Goal: Task Accomplishment & Management: Use online tool/utility

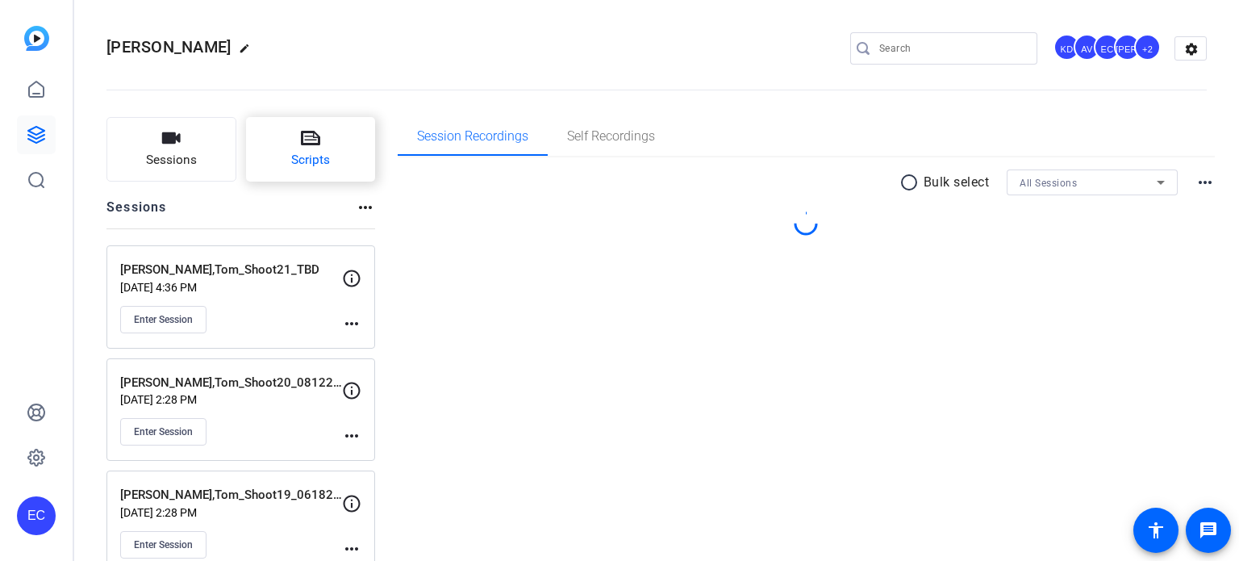
click at [281, 152] on button "Scripts" at bounding box center [311, 149] width 130 height 65
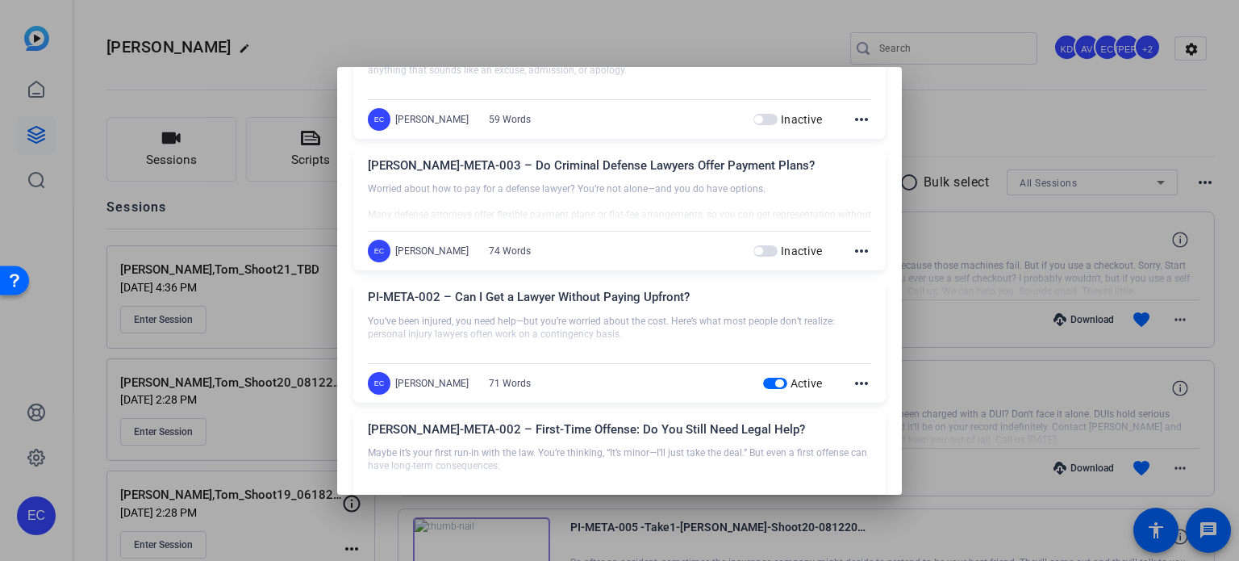
scroll to position [1533, 0]
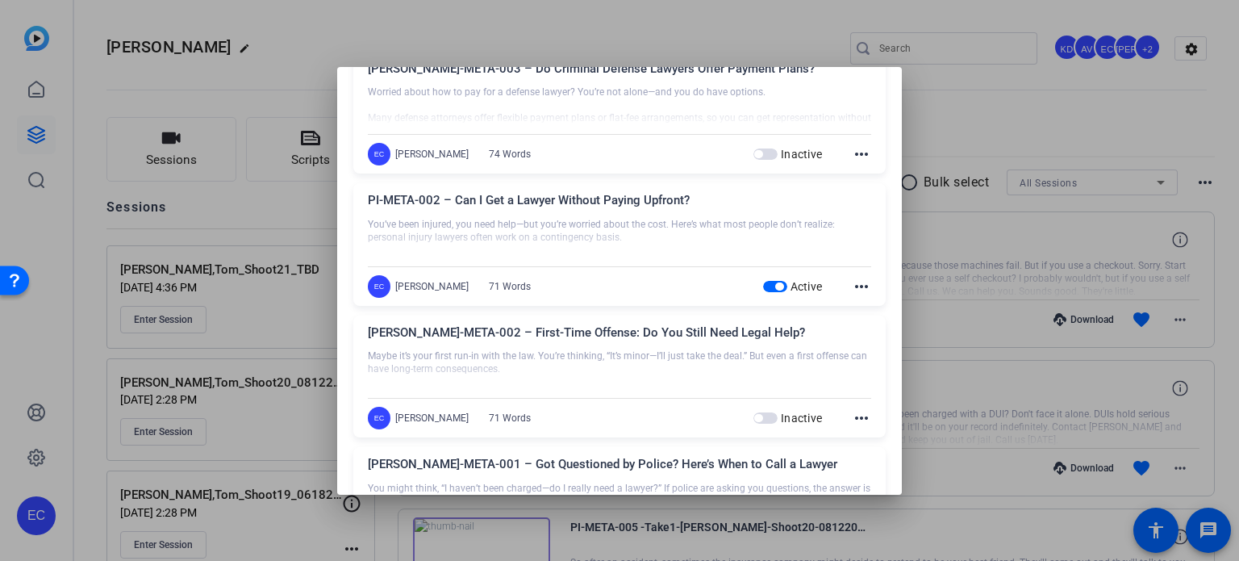
click at [775, 282] on span "button" at bounding box center [779, 286] width 8 height 8
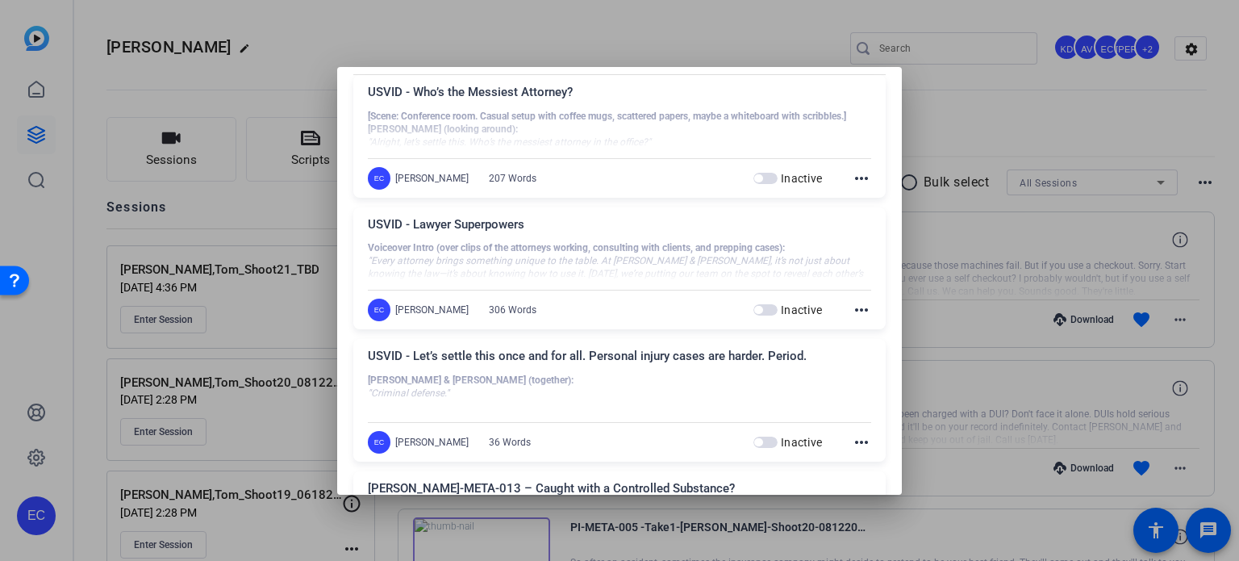
scroll to position [0, 0]
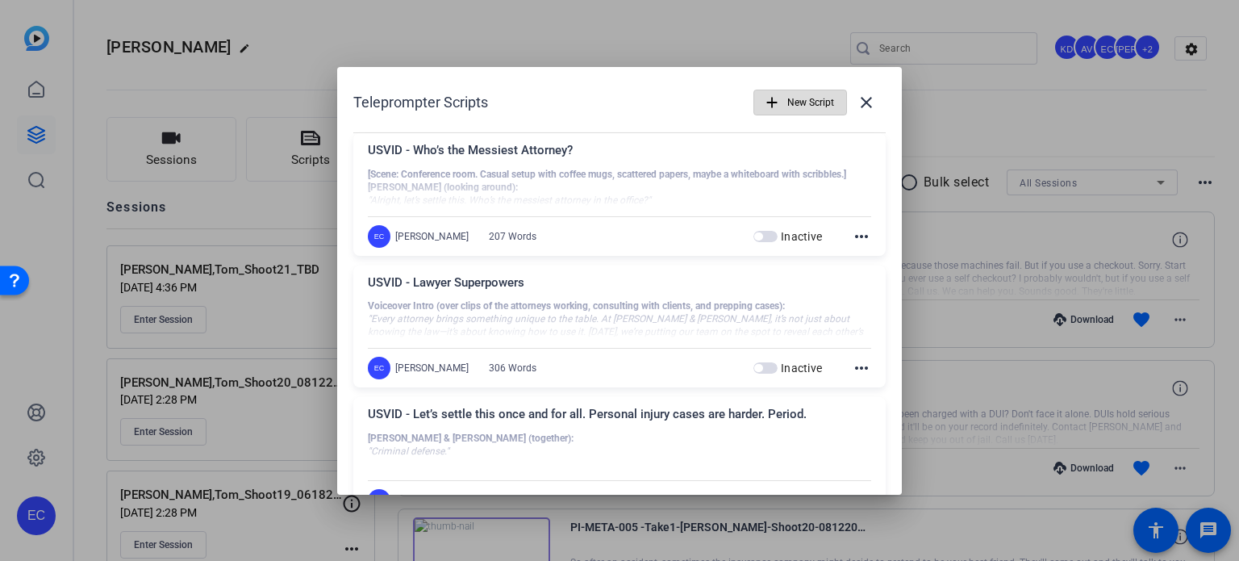
click at [800, 112] on span "New Script" at bounding box center [810, 102] width 47 height 31
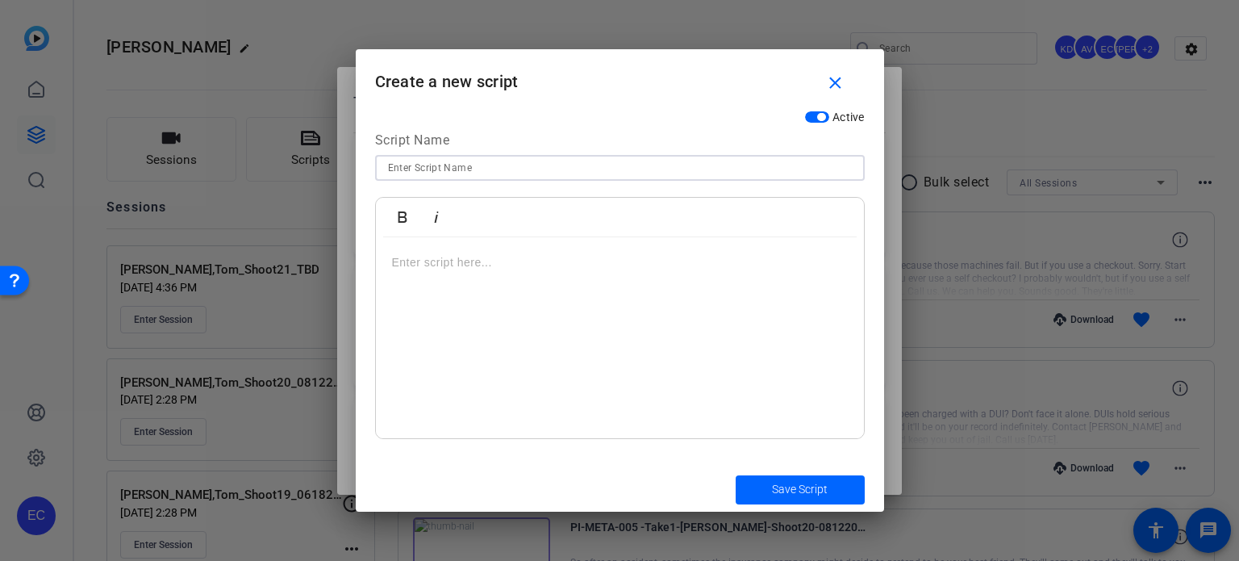
click at [578, 160] on input at bounding box center [620, 167] width 464 height 19
paste input "PI-META-003 – What to Do First After an Accident"
type input "PI-META-003 – What to Do First After an Accident"
click at [525, 261] on p at bounding box center [620, 262] width 456 height 18
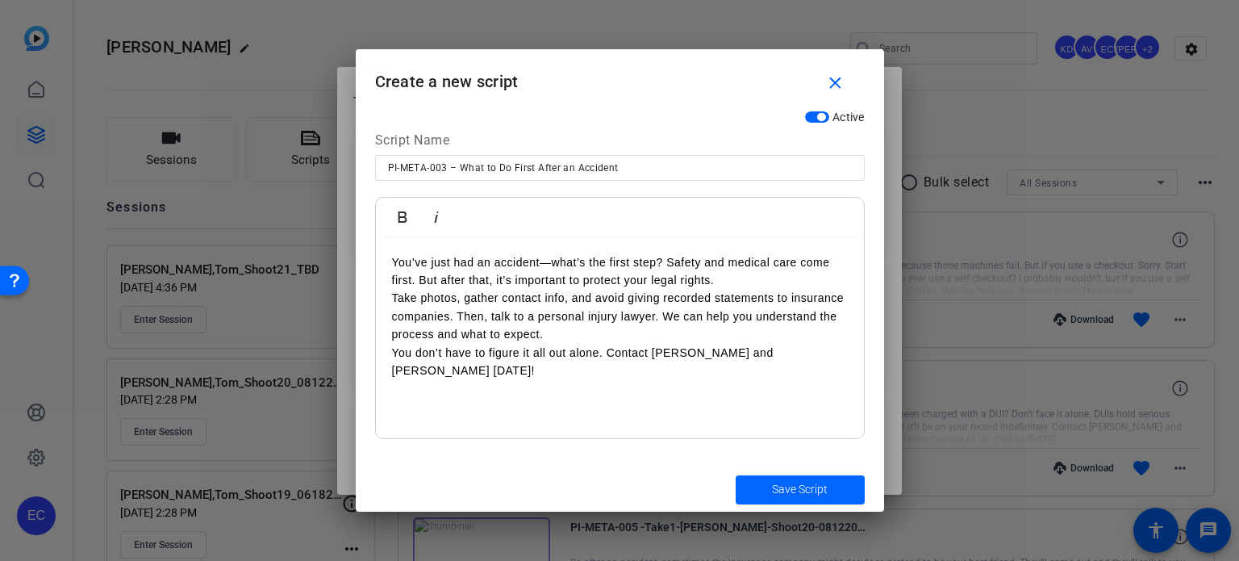
click at [728, 277] on p "You’ve just had an accident—what’s the first step? Safety and medical care come…" at bounding box center [620, 271] width 456 height 36
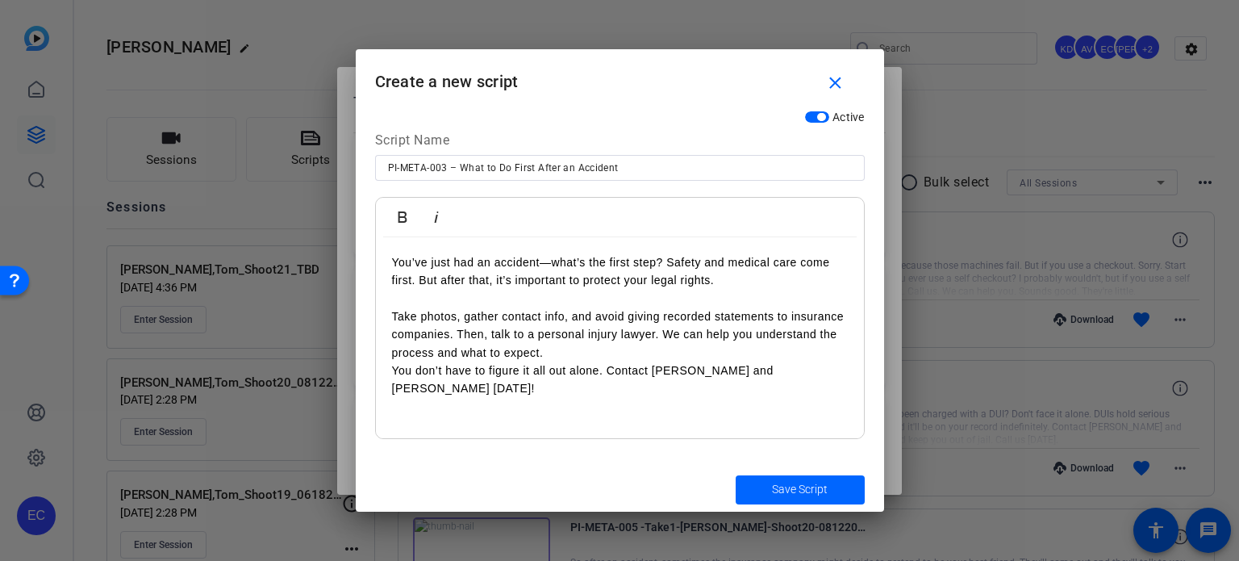
click at [632, 349] on p "Take photos, gather contact info, and avoid giving recorded statements to insur…" at bounding box center [620, 334] width 456 height 54
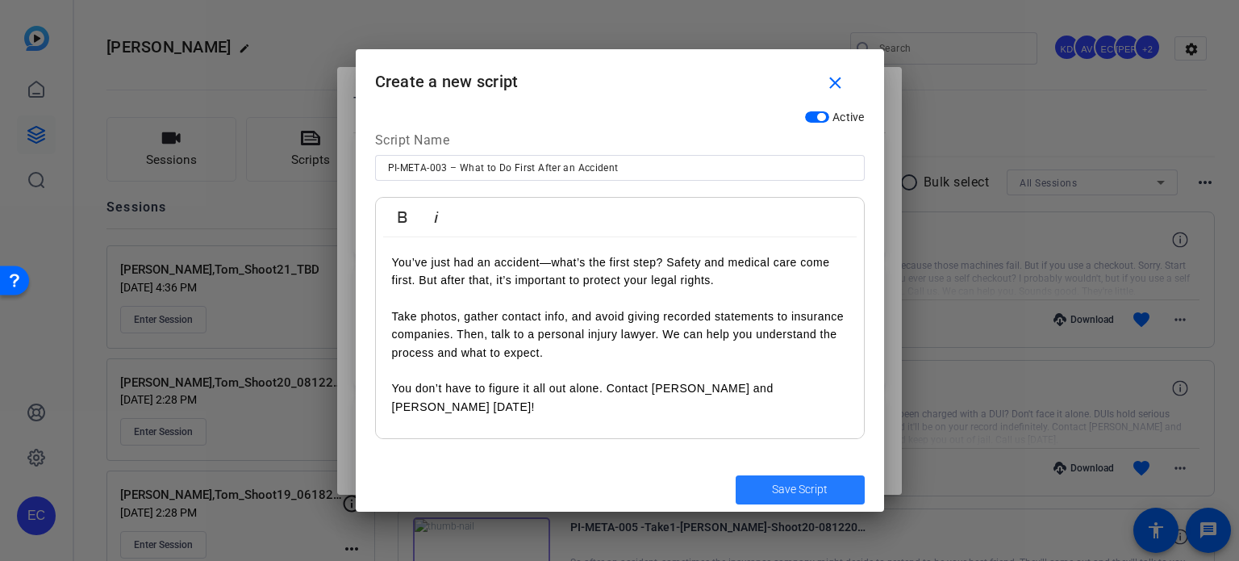
click at [782, 479] on span "submit" at bounding box center [800, 489] width 129 height 39
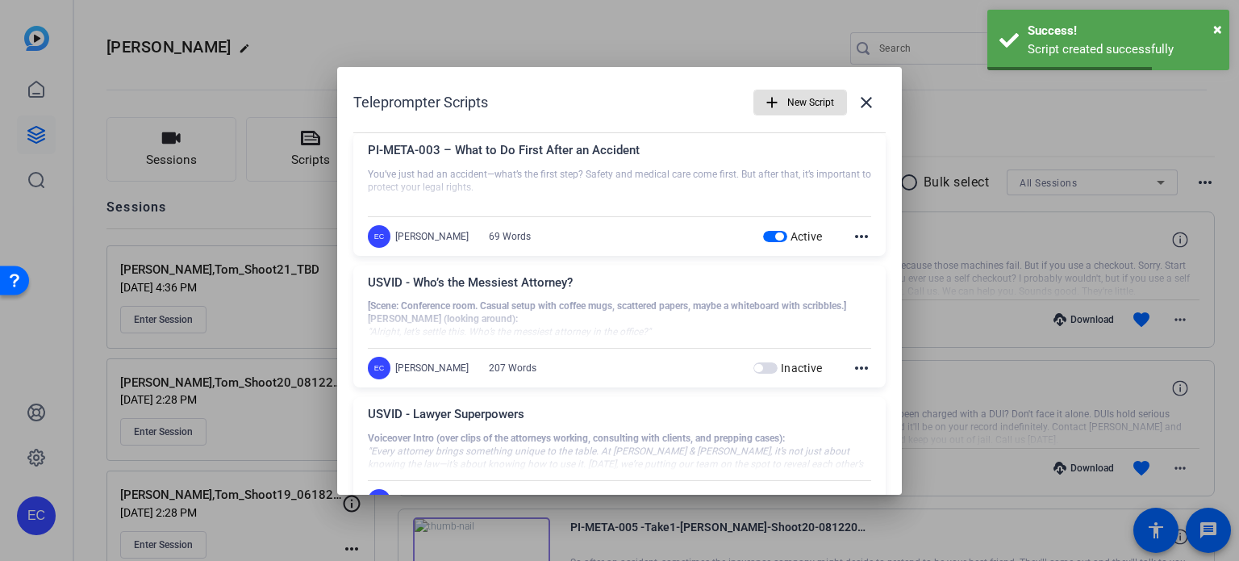
click at [763, 99] on mat-icon "add" at bounding box center [772, 103] width 18 height 18
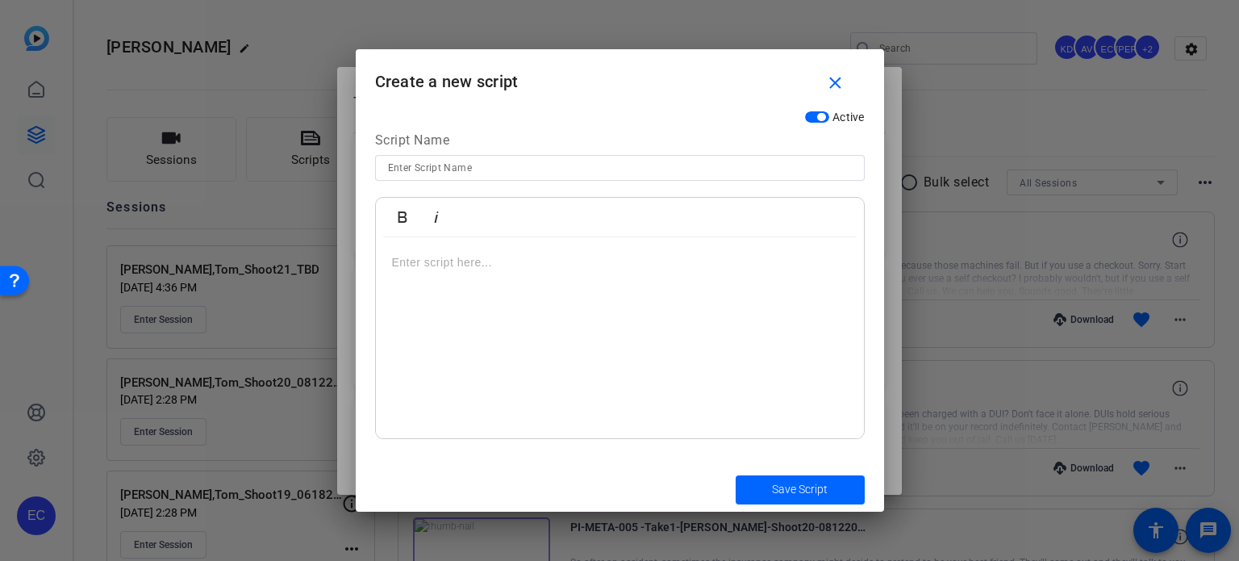
click at [489, 339] on div at bounding box center [620, 338] width 488 height 202
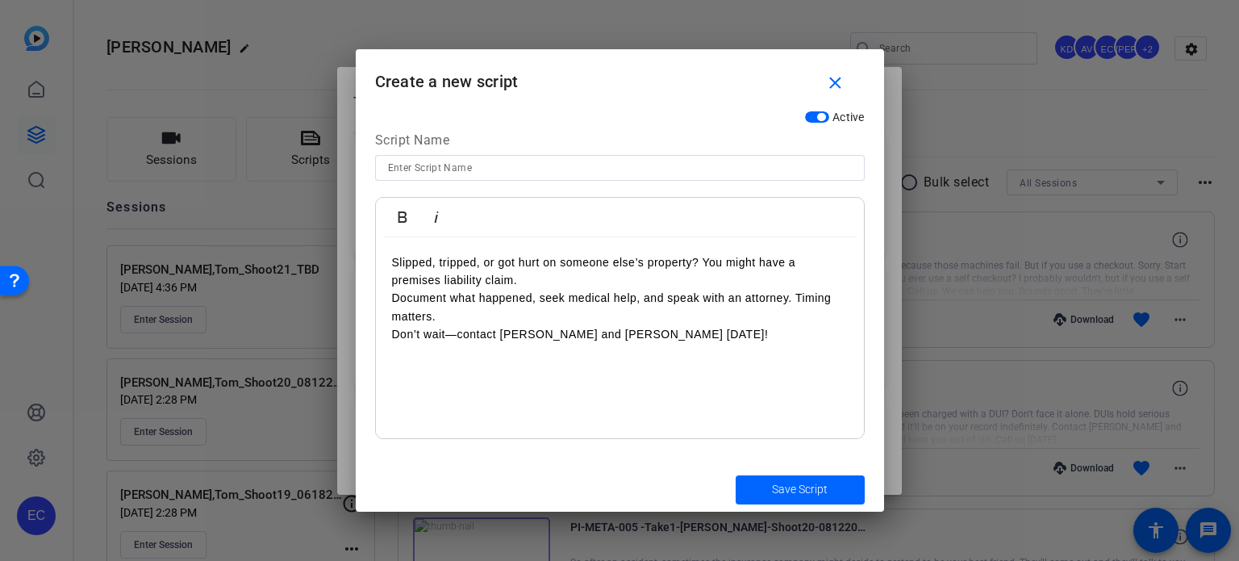
click at [528, 280] on p "Slipped, tripped, or got hurt on someone else’s property? You might have a prem…" at bounding box center [620, 271] width 456 height 36
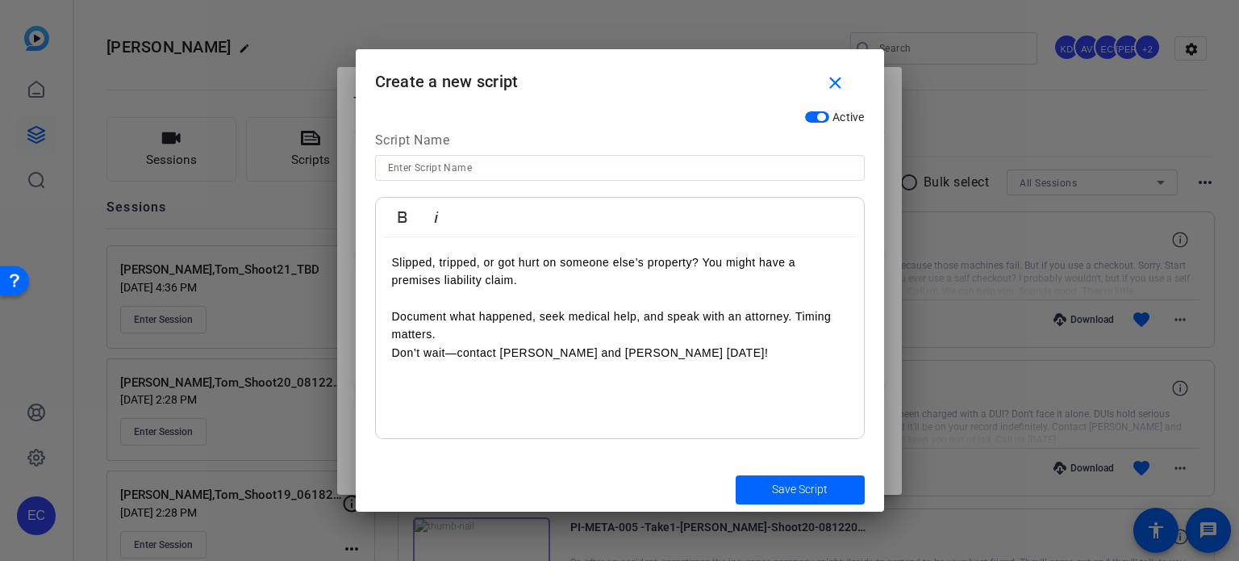
click at [473, 335] on p "Document what happened, seek medical help, and speak with an attorney. Timing m…" at bounding box center [620, 325] width 456 height 36
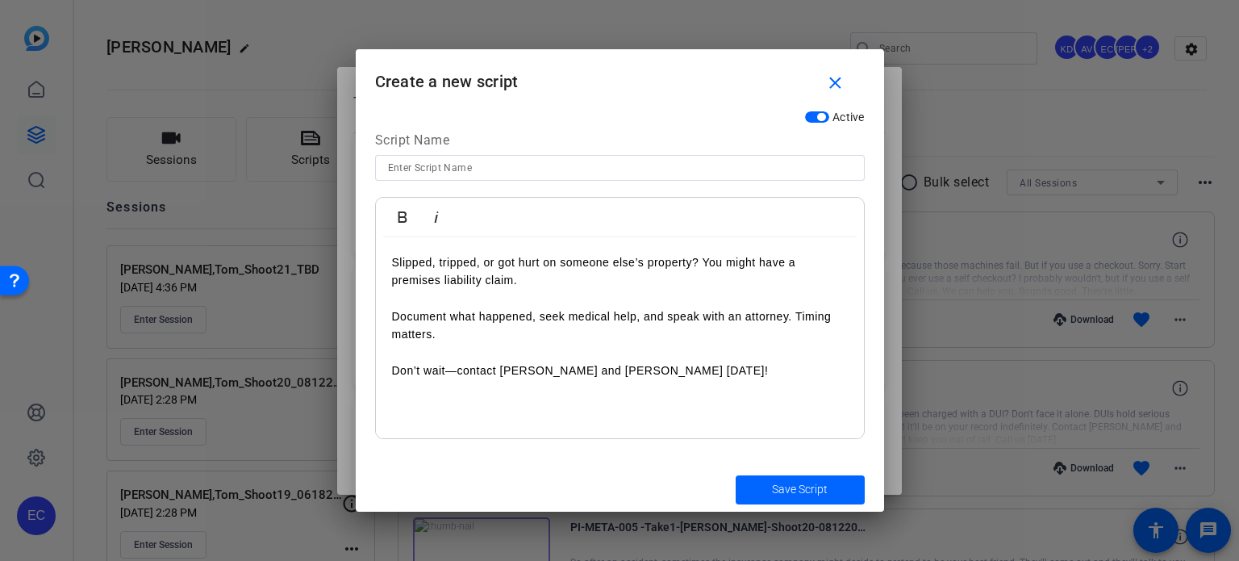
click at [496, 172] on input at bounding box center [620, 167] width 464 height 19
paste input "PI-META-007 – Injured on Someone Else’s Property: What Next?"
type input "PI-META-007 – Injured on Someone Else’s Property: What Next?"
click at [785, 481] on span "Save Script" at bounding box center [800, 489] width 56 height 17
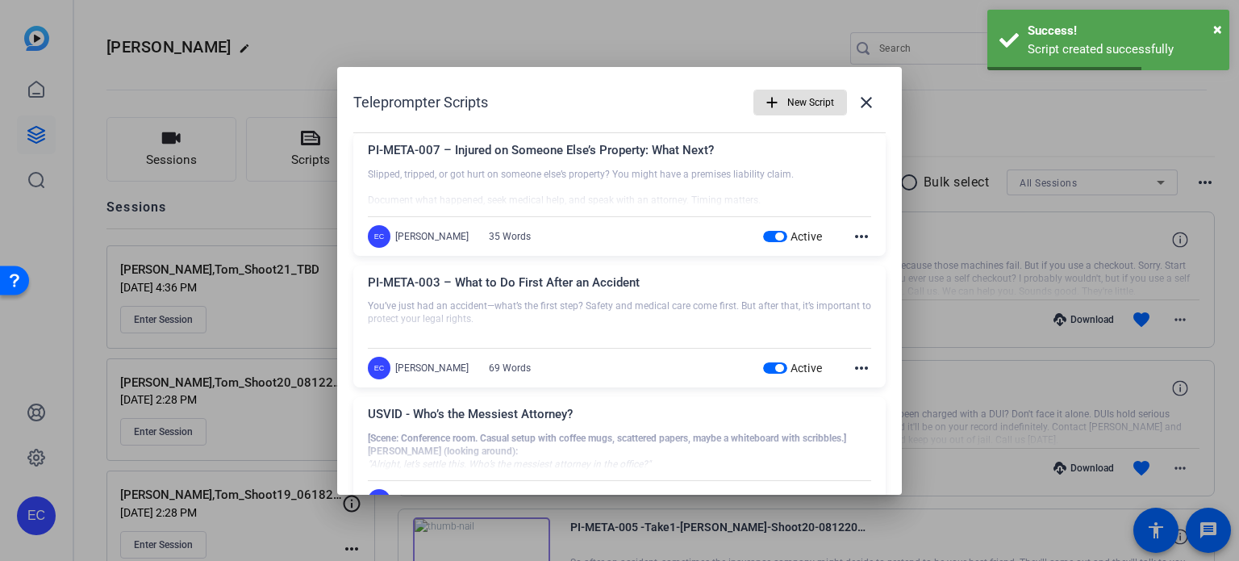
click at [763, 94] on mat-icon "add" at bounding box center [772, 103] width 18 height 18
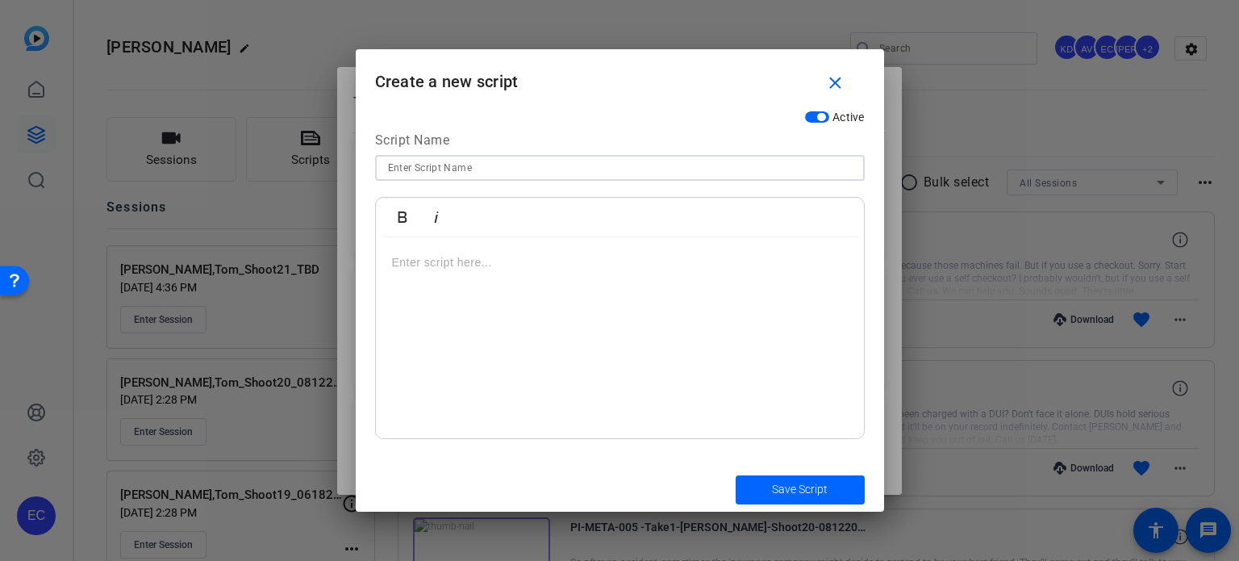
click at [472, 164] on input at bounding box center [620, 167] width 464 height 19
paste input "PI-META-008 – What If the Other Driver Doesn’t Have Insurance?"
type input "PI-META-008 – What If the Other Driver Doesn’t Have Insurance?"
click at [487, 277] on div at bounding box center [620, 338] width 488 height 202
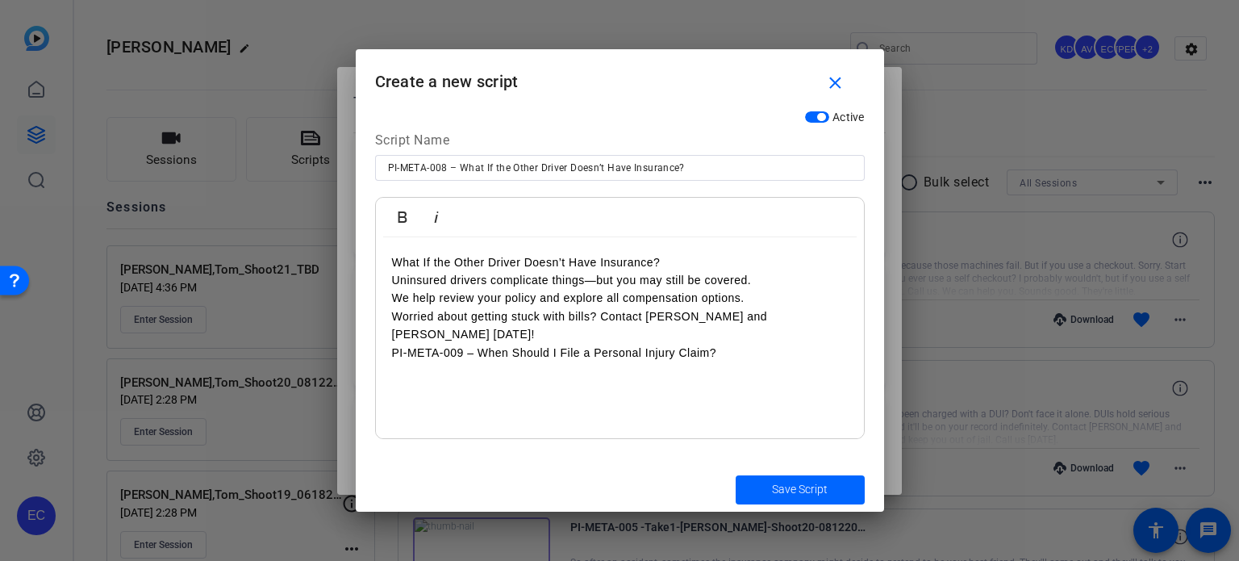
click at [668, 264] on p "What If the Other Driver Doesn’t Have Insurance?" at bounding box center [620, 262] width 456 height 18
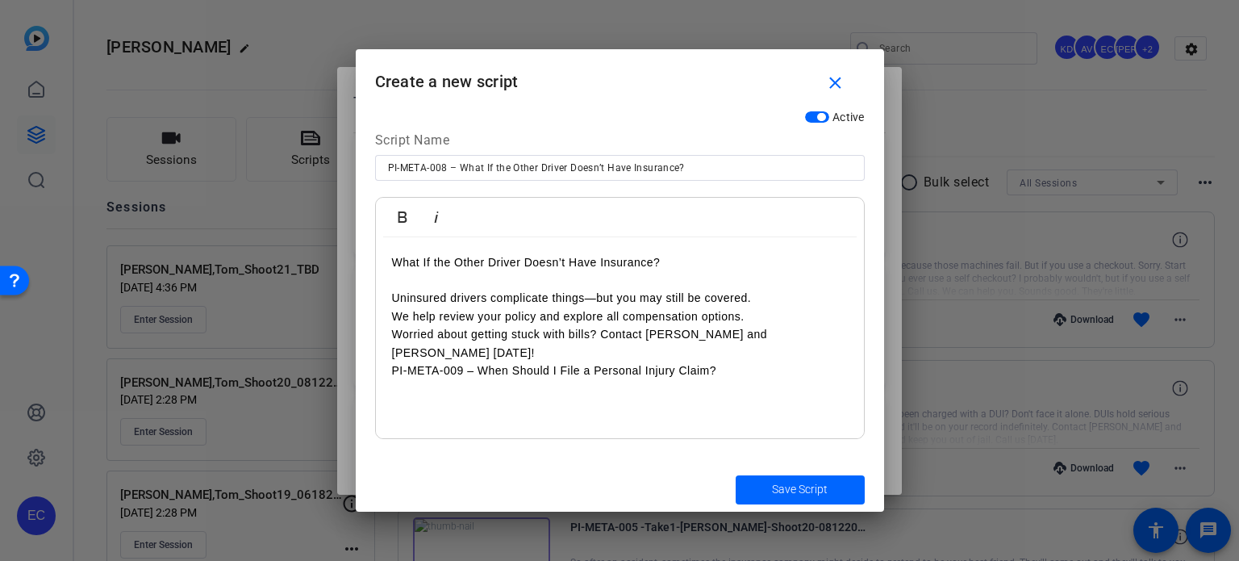
click at [774, 292] on p "Uninsured drivers complicate things—but you may still be covered." at bounding box center [620, 298] width 456 height 18
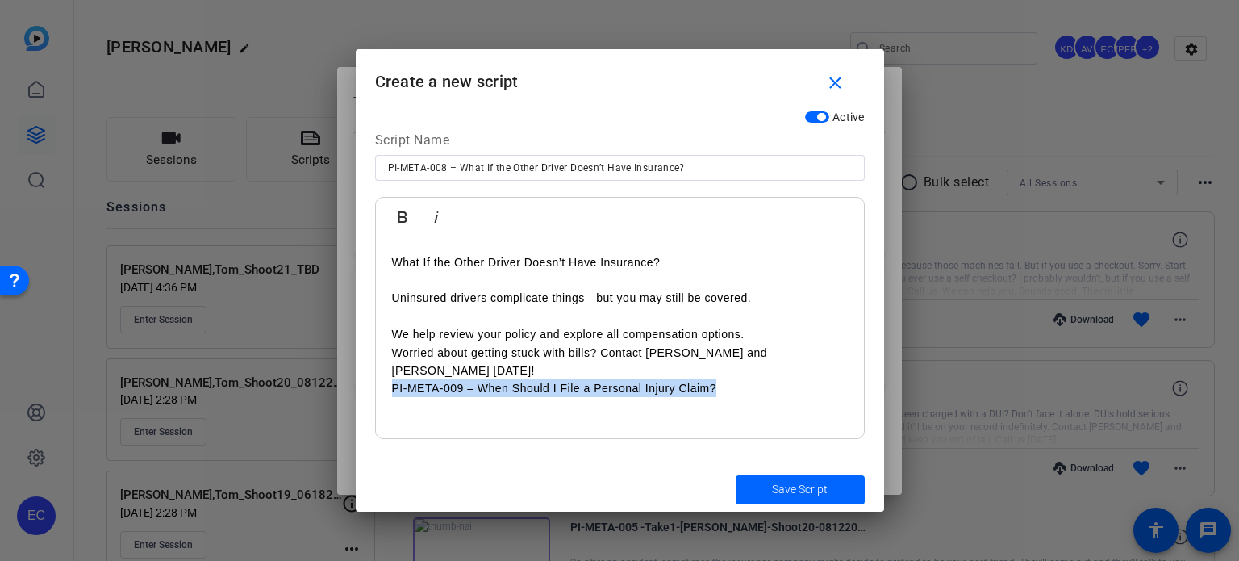
drag, startPoint x: 729, startPoint y: 378, endPoint x: 353, endPoint y: 375, distance: 375.9
click at [353, 375] on div "Teleprompter Scripts add New Script close PI-META-007 – Injured on Someone Else…" at bounding box center [619, 280] width 1239 height 561
click at [765, 344] on p "Worried about getting stuck with bills? Contact [PERSON_NAME] and [PERSON_NAME]…" at bounding box center [620, 362] width 456 height 36
click at [778, 334] on p "We help review your policy and explore all compensation options." at bounding box center [620, 334] width 456 height 18
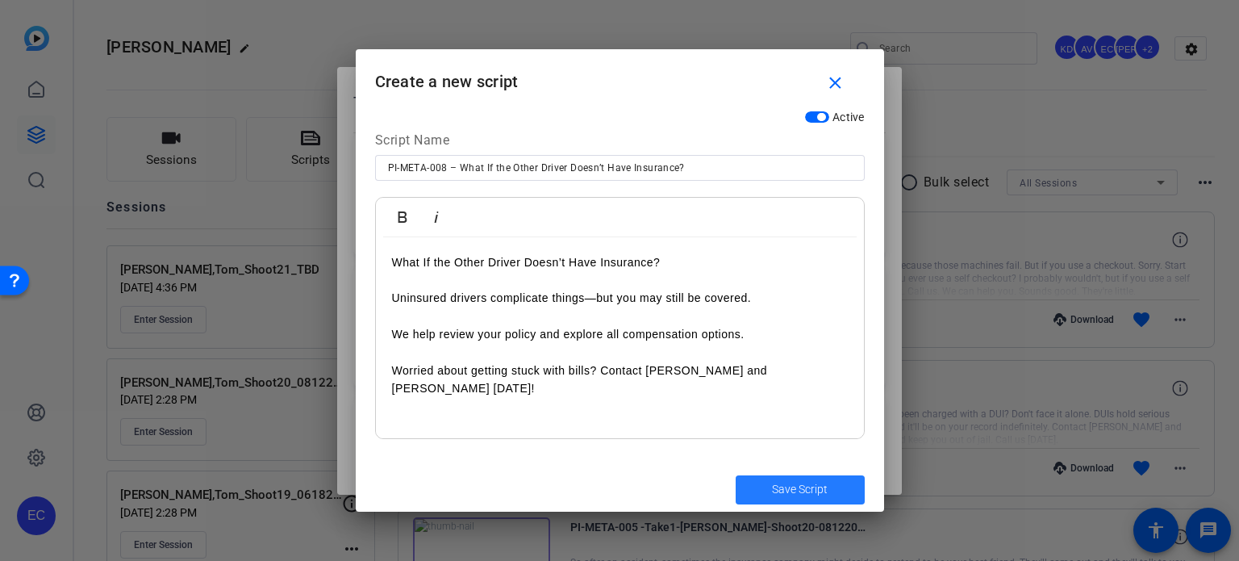
click at [793, 484] on span "Save Script" at bounding box center [800, 489] width 56 height 17
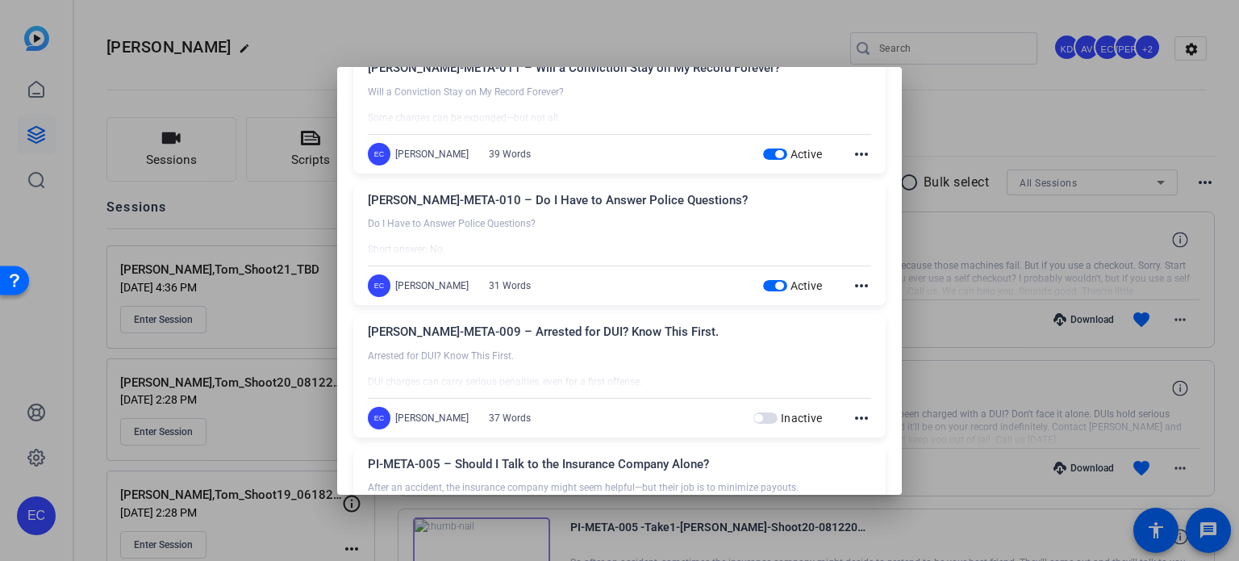
scroll to position [1129, 0]
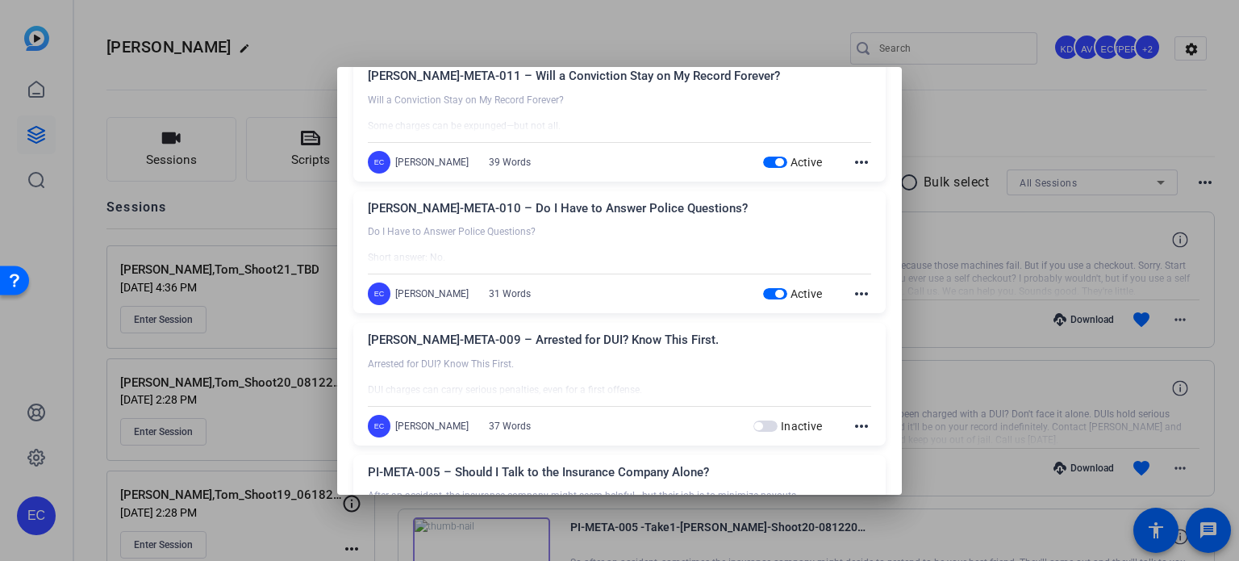
click at [962, 302] on div at bounding box center [619, 280] width 1239 height 561
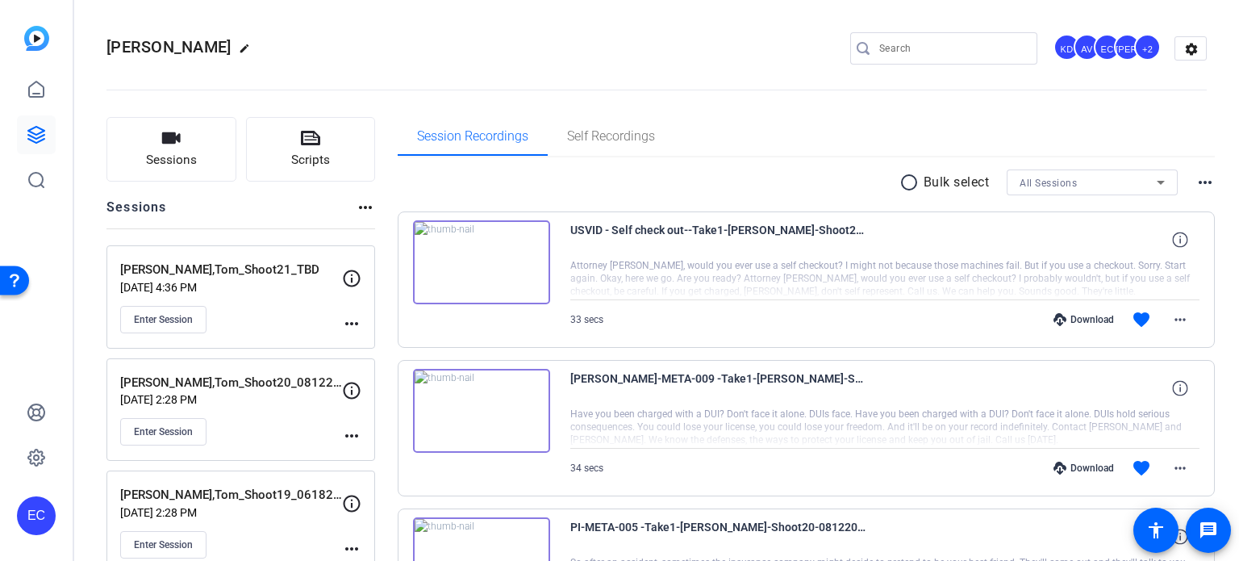
click at [358, 324] on mat-icon "more_horiz" at bounding box center [351, 323] width 19 height 19
click at [353, 344] on button "Edit Session" at bounding box center [391, 346] width 99 height 20
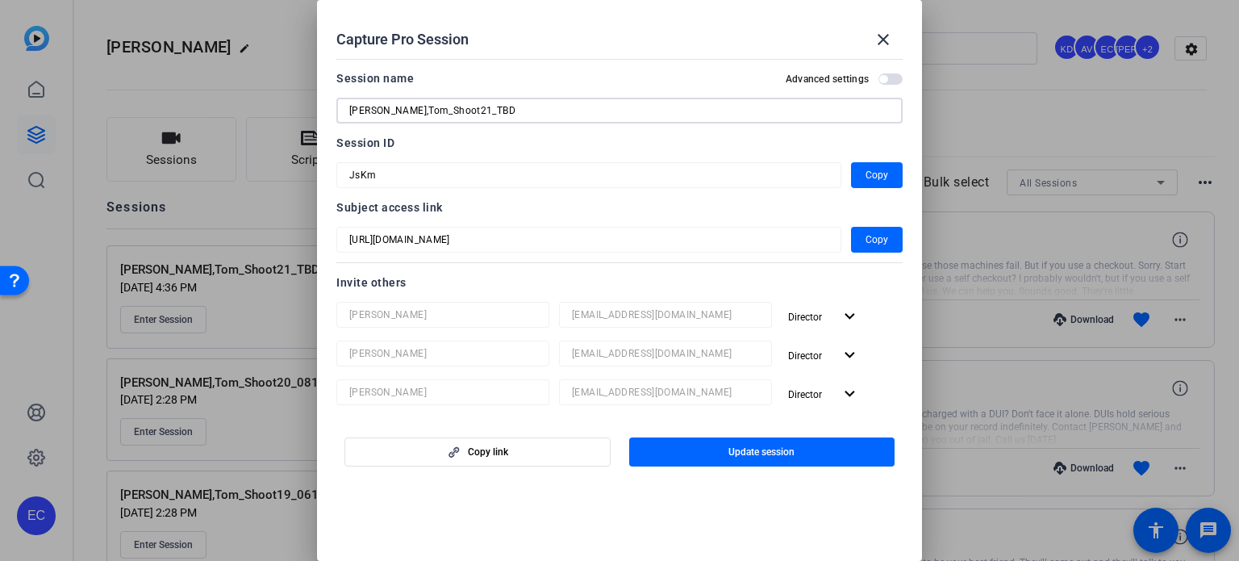
drag, startPoint x: 452, startPoint y: 109, endPoint x: 527, endPoint y: 122, distance: 76.1
click at [527, 122] on div "[PERSON_NAME],Tom_Shoot21_TBD" at bounding box center [619, 111] width 540 height 26
type input "[PERSON_NAME],Tom_Shoot21_09172025"
click at [726, 461] on span "button" at bounding box center [762, 451] width 266 height 39
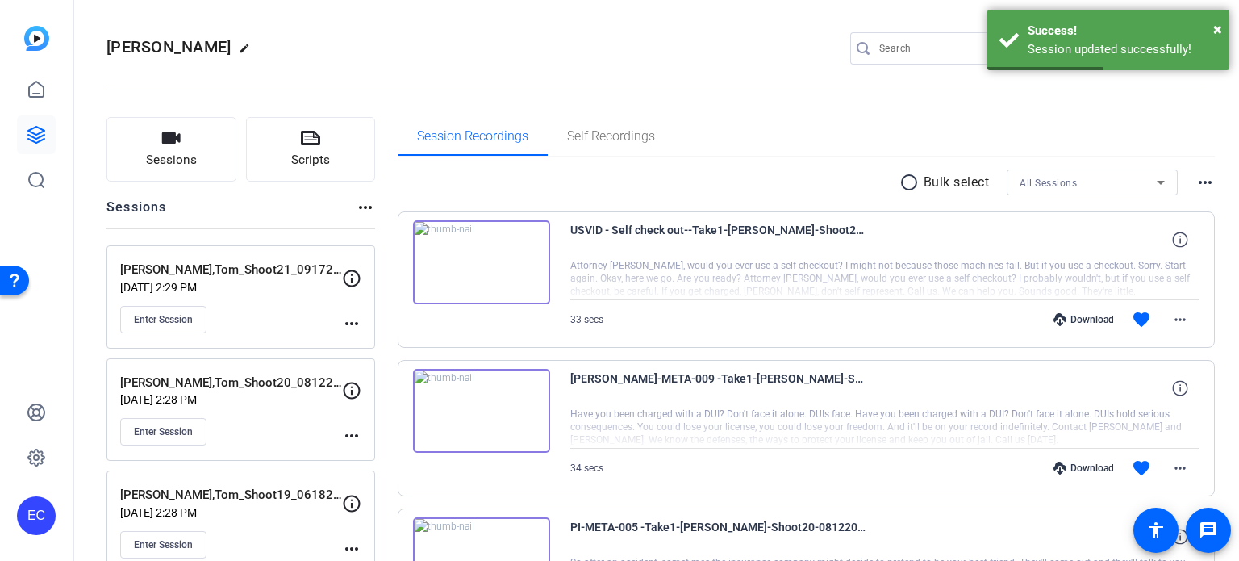
click at [160, 321] on span "Enter Session" at bounding box center [163, 319] width 59 height 13
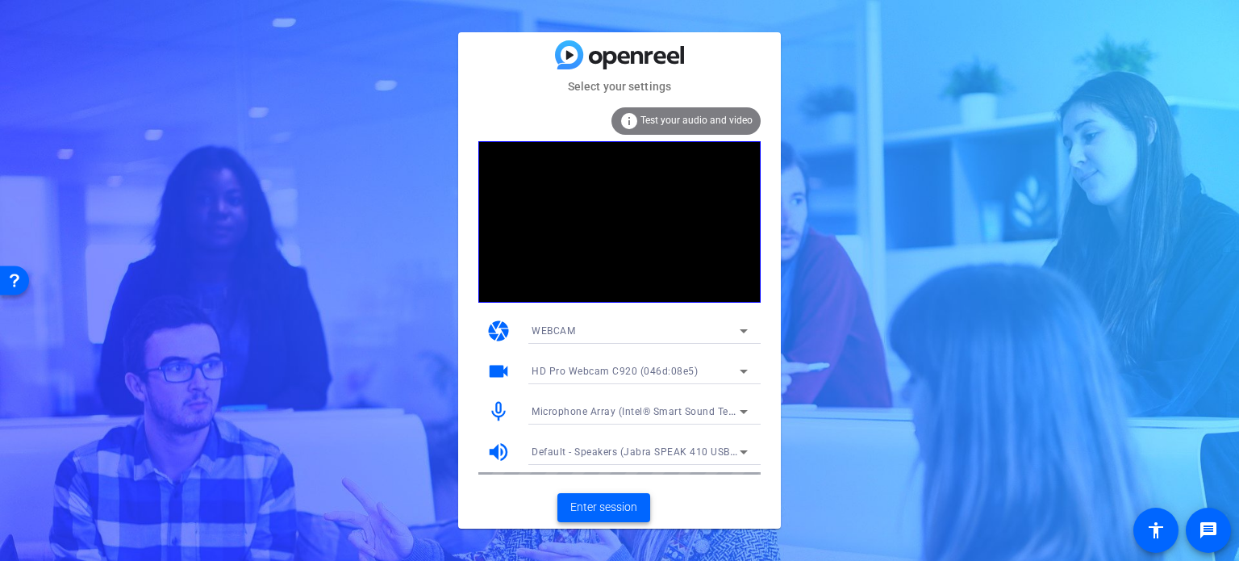
click at [596, 510] on span "Enter session" at bounding box center [603, 506] width 67 height 17
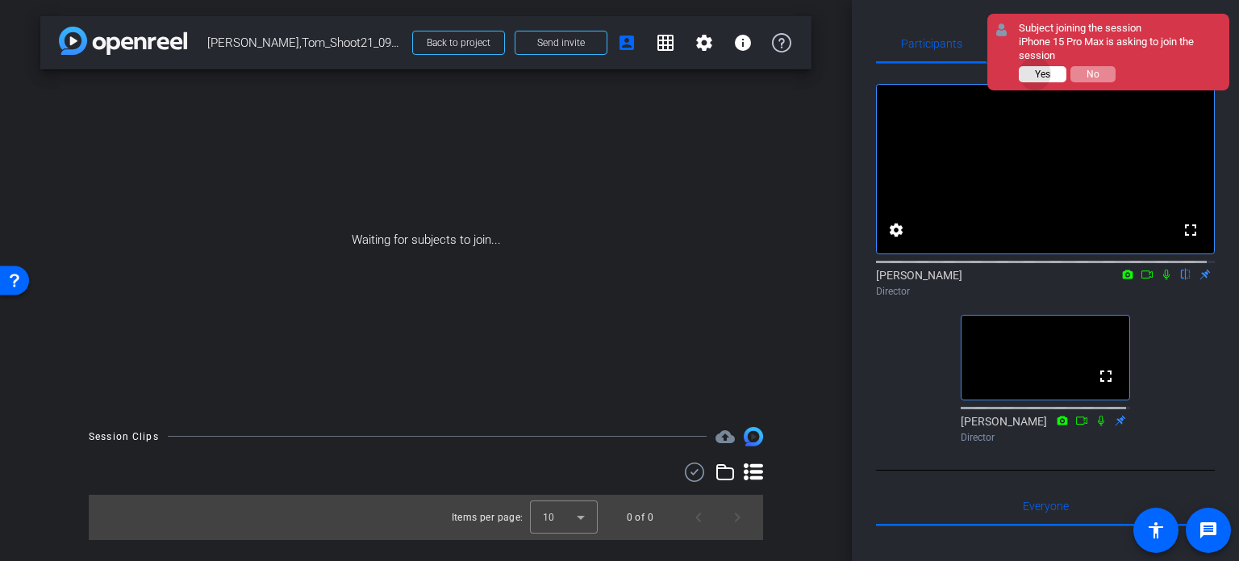
click at [1035, 73] on span "Yes" at bounding box center [1042, 74] width 15 height 11
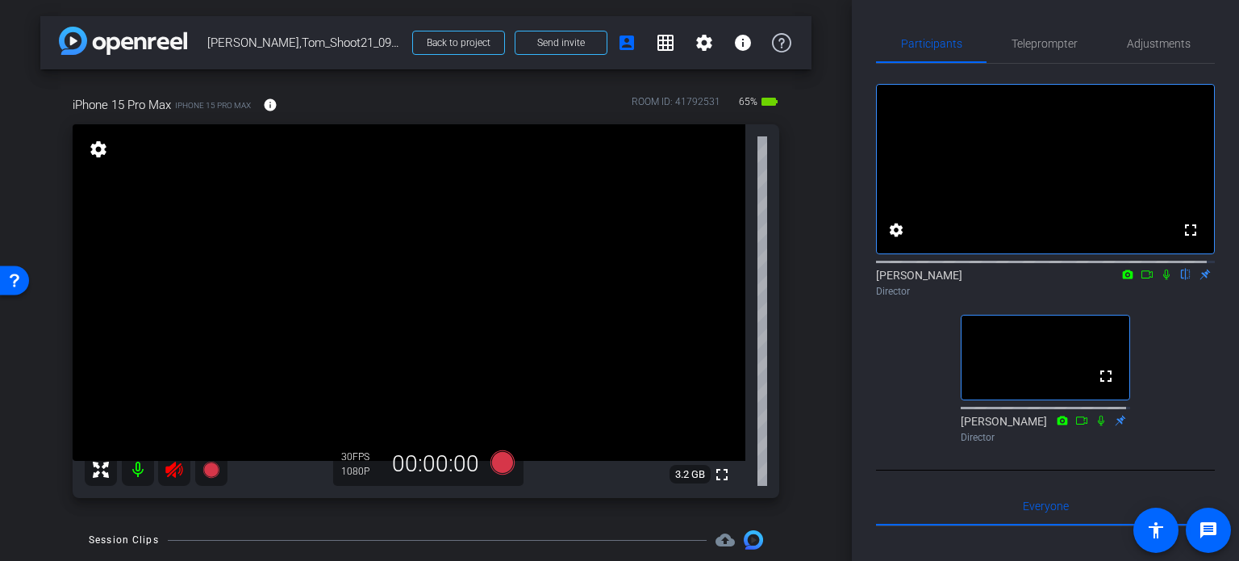
click at [179, 472] on icon at bounding box center [174, 469] width 19 height 19
click at [1149, 39] on span "Adjustments" at bounding box center [1159, 43] width 64 height 11
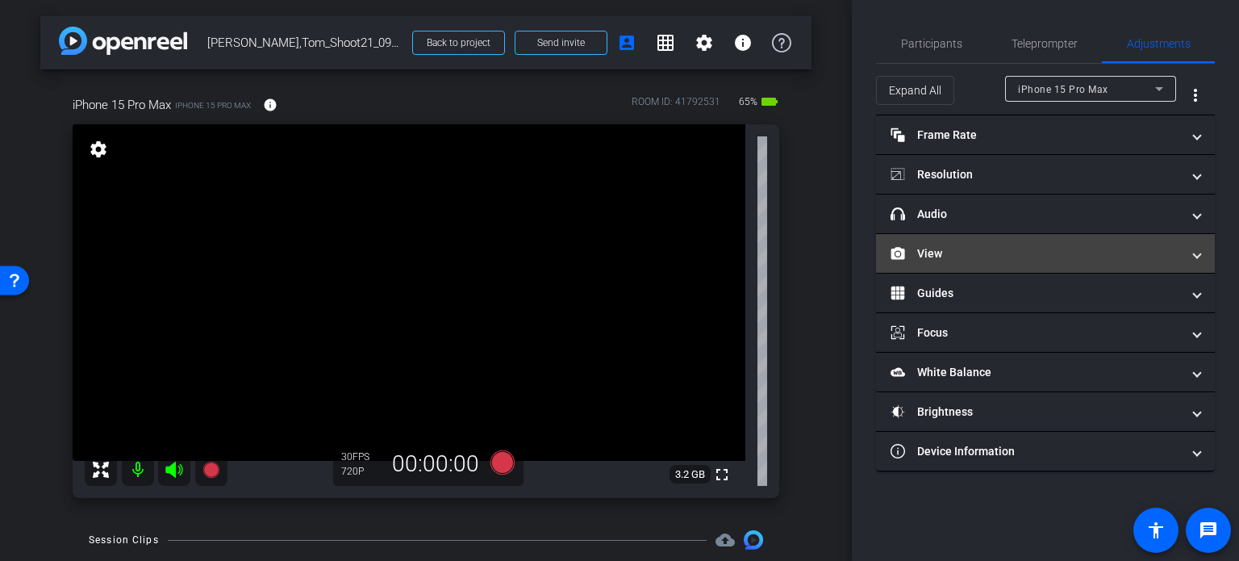
click at [920, 250] on mat-panel-title "View" at bounding box center [1036, 253] width 290 height 17
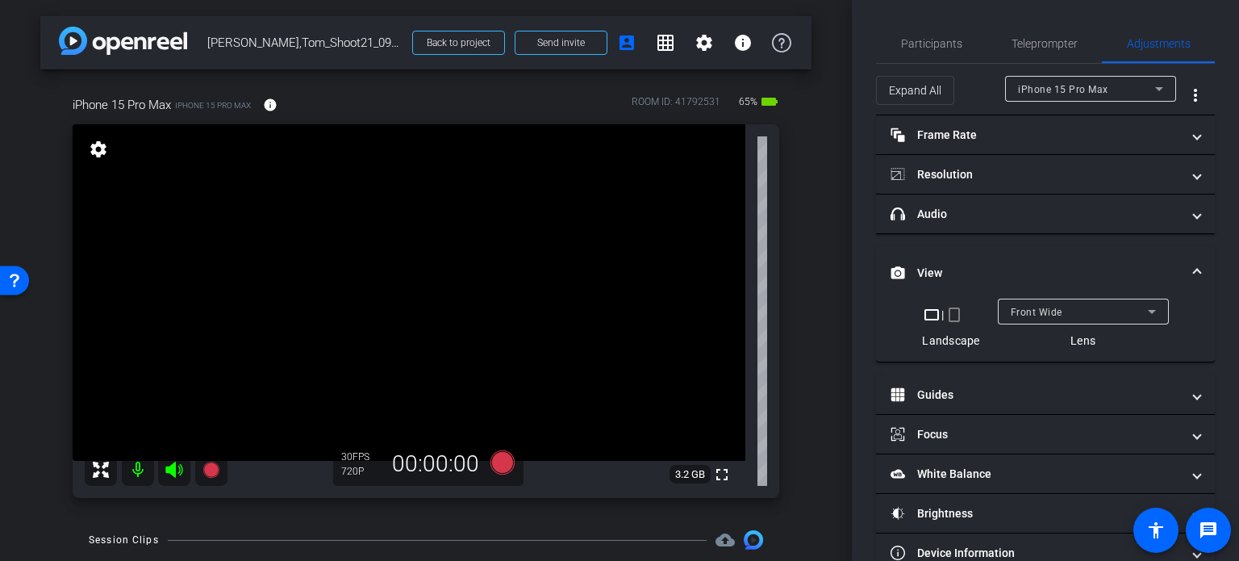
click at [951, 309] on mat-icon "crop_portrait" at bounding box center [954, 314] width 19 height 19
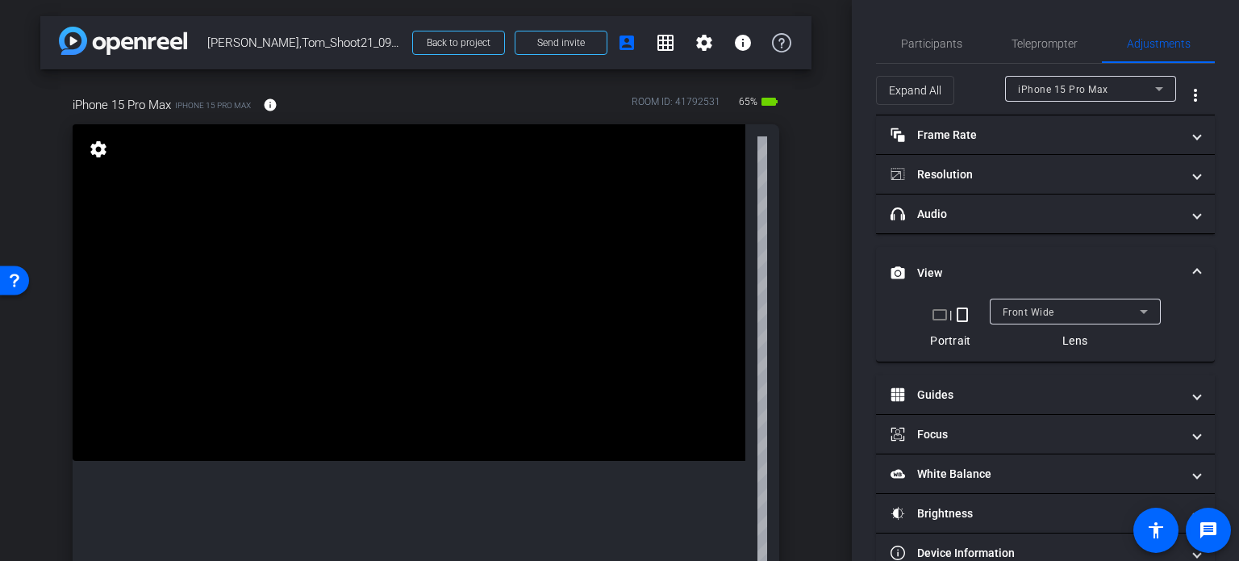
scroll to position [81, 0]
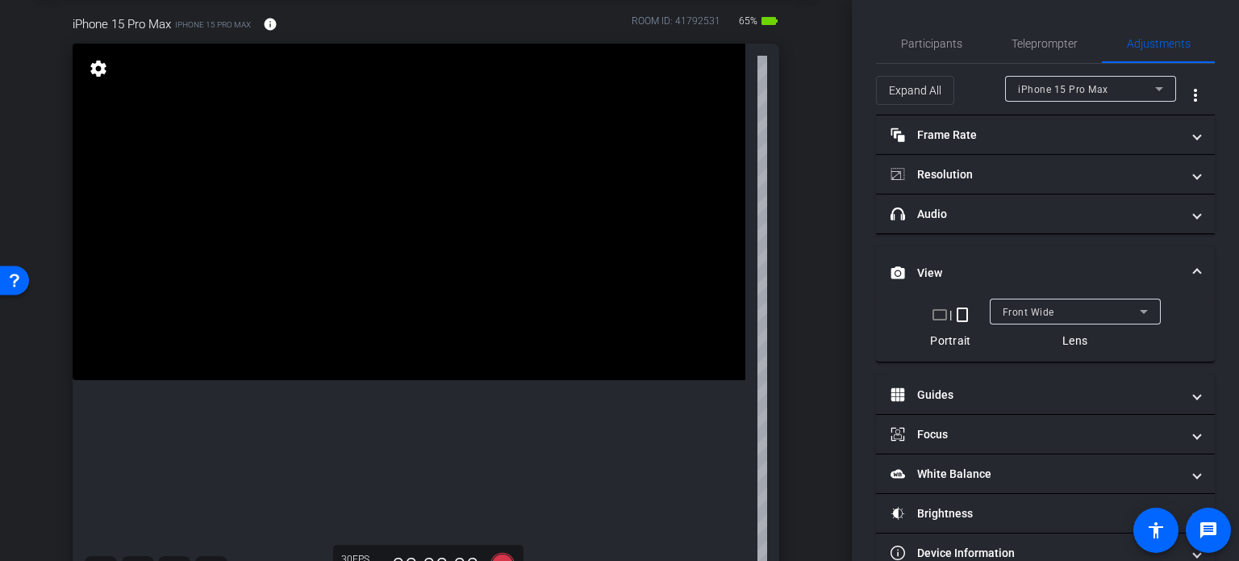
click at [1194, 265] on span at bounding box center [1197, 273] width 6 height 17
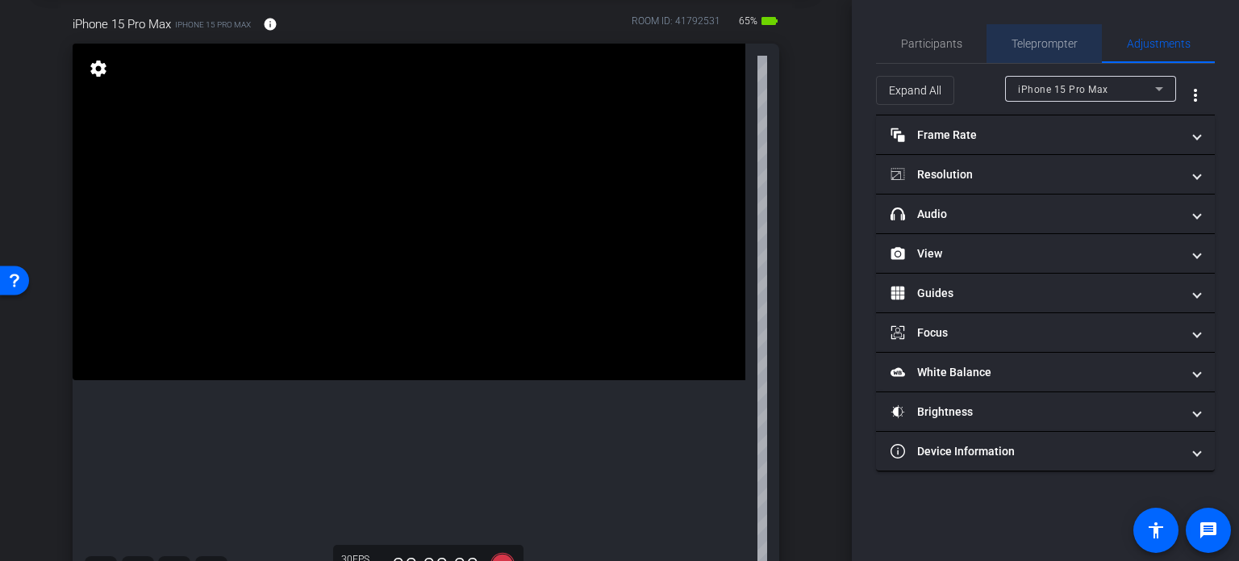
click at [1048, 50] on span "Teleprompter" at bounding box center [1045, 43] width 66 height 39
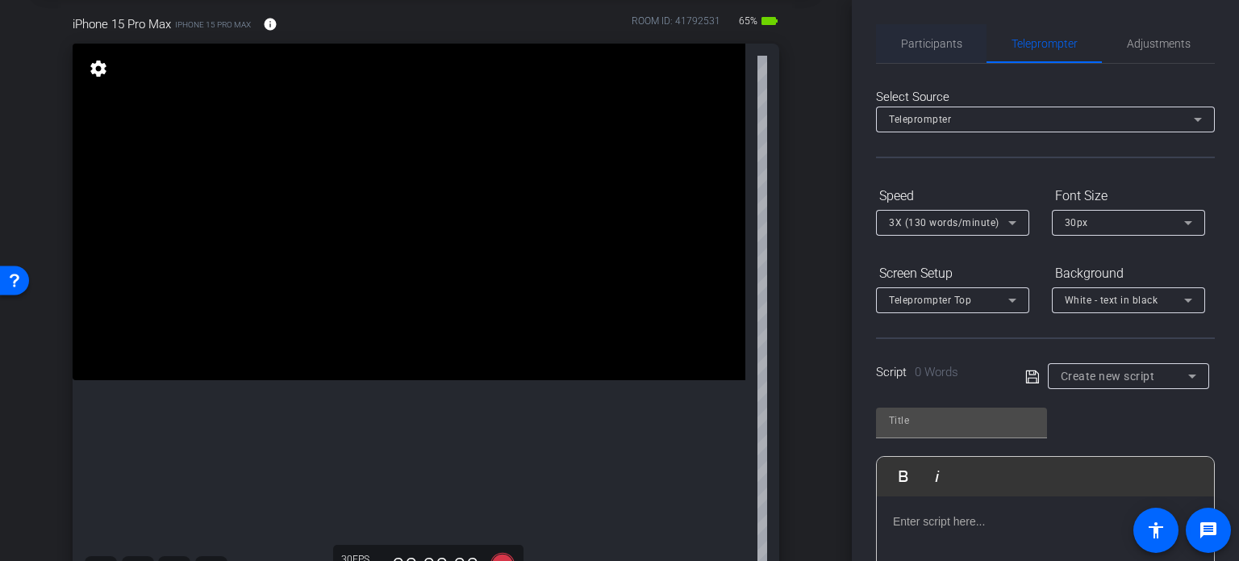
click at [911, 35] on span "Participants" at bounding box center [931, 43] width 61 height 39
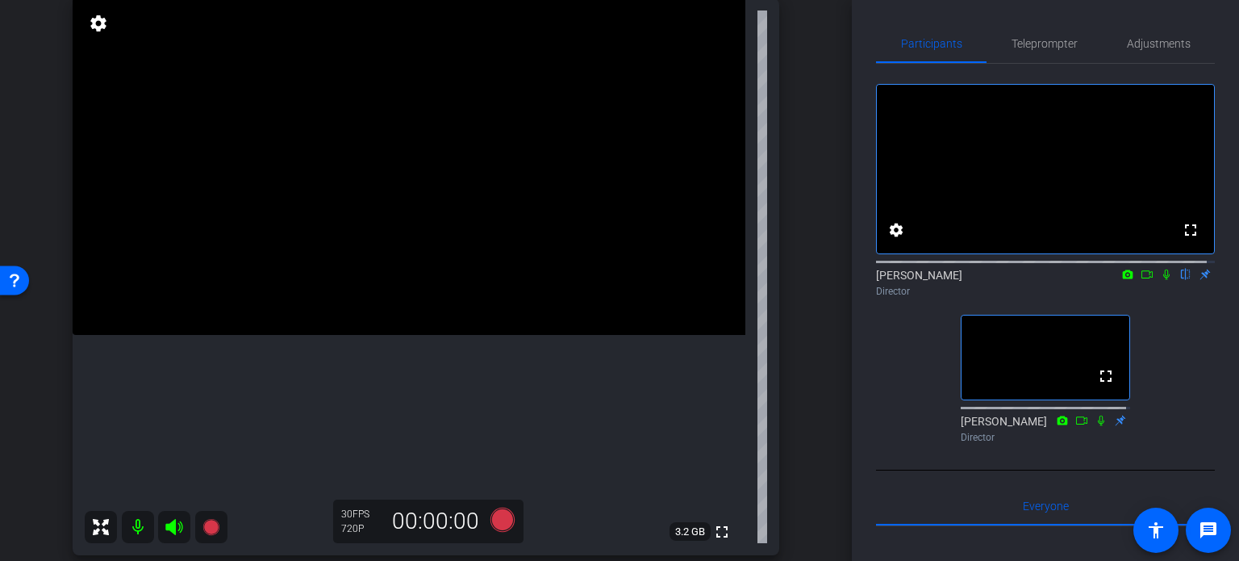
scroll to position [161, 0]
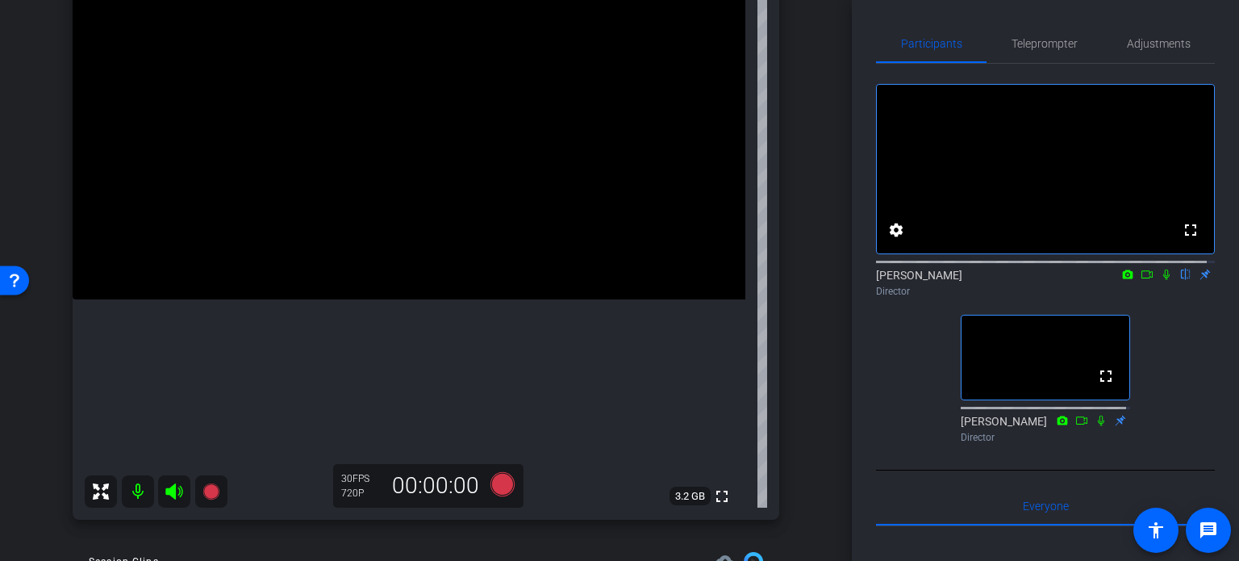
click at [0, 348] on div "arrow_back Wilson,Tom_Shoot21_09172025 Back to project Send invite account_box …" at bounding box center [426, 119] width 852 height 561
click at [0, 373] on div "arrow_back Wilson,Tom_Shoot21_09172025 Back to project Send invite account_box …" at bounding box center [426, 119] width 852 height 561
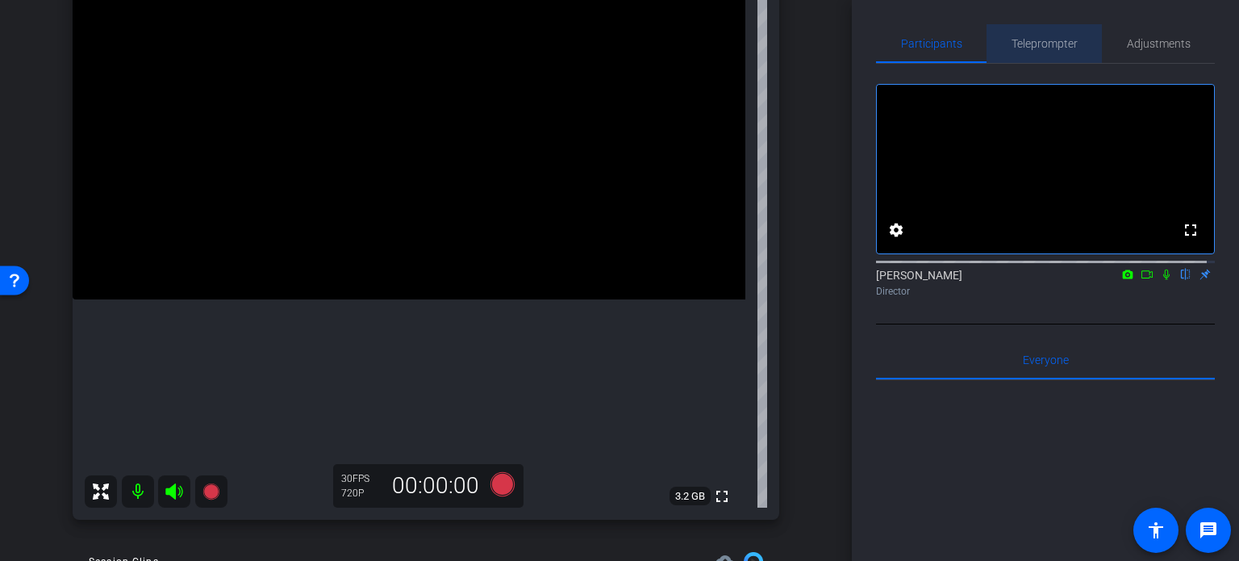
click at [1056, 41] on span "Teleprompter" at bounding box center [1045, 43] width 66 height 11
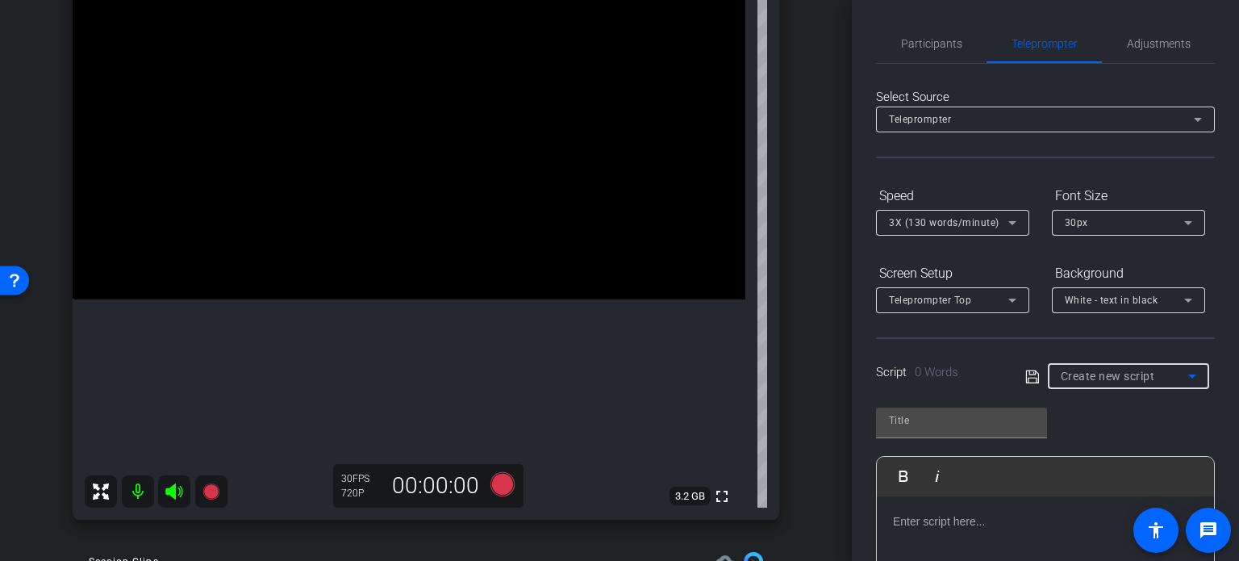
click at [1091, 376] on span "Create new script" at bounding box center [1108, 375] width 94 height 13
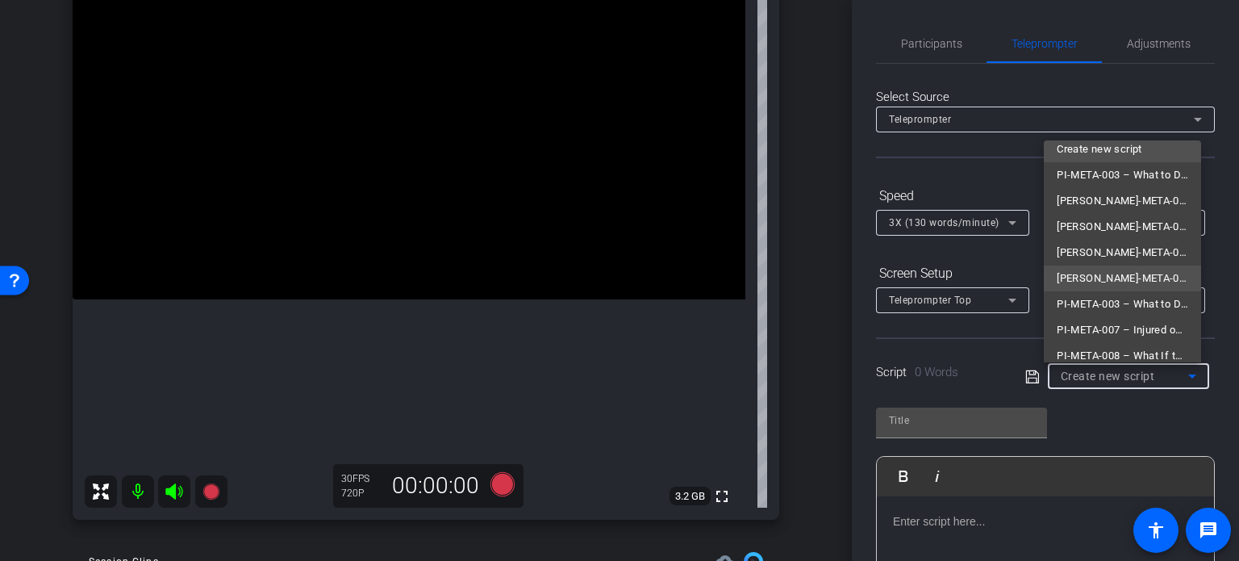
scroll to position [0, 0]
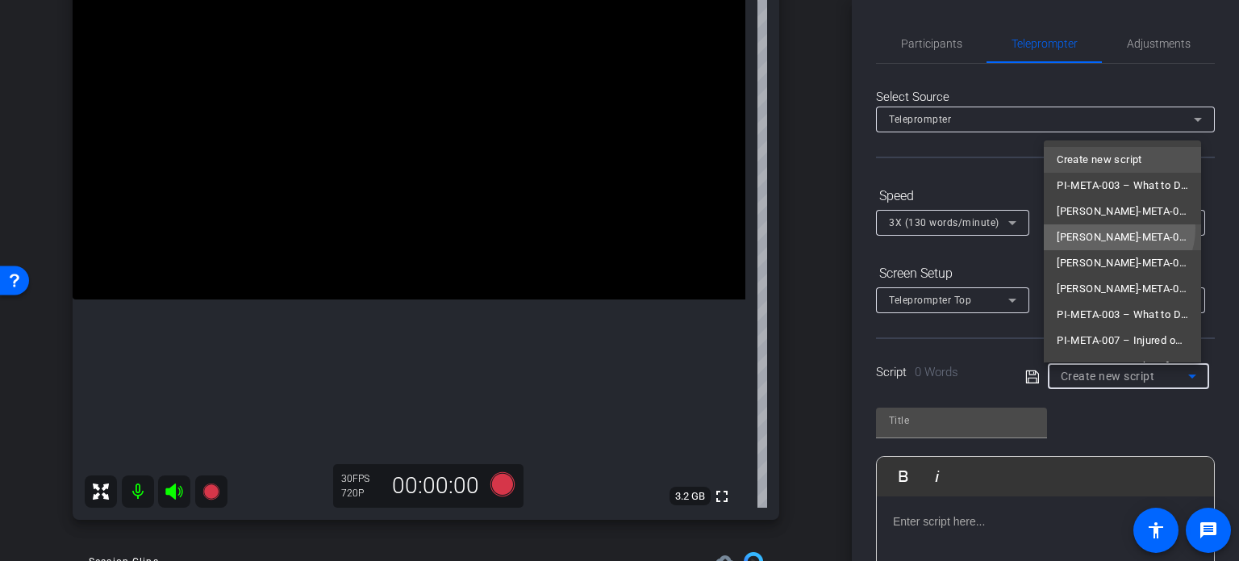
click at [1116, 228] on span "[PERSON_NAME]-META-011 – Will a Conviction Stay on My Record Forever?" at bounding box center [1122, 236] width 131 height 19
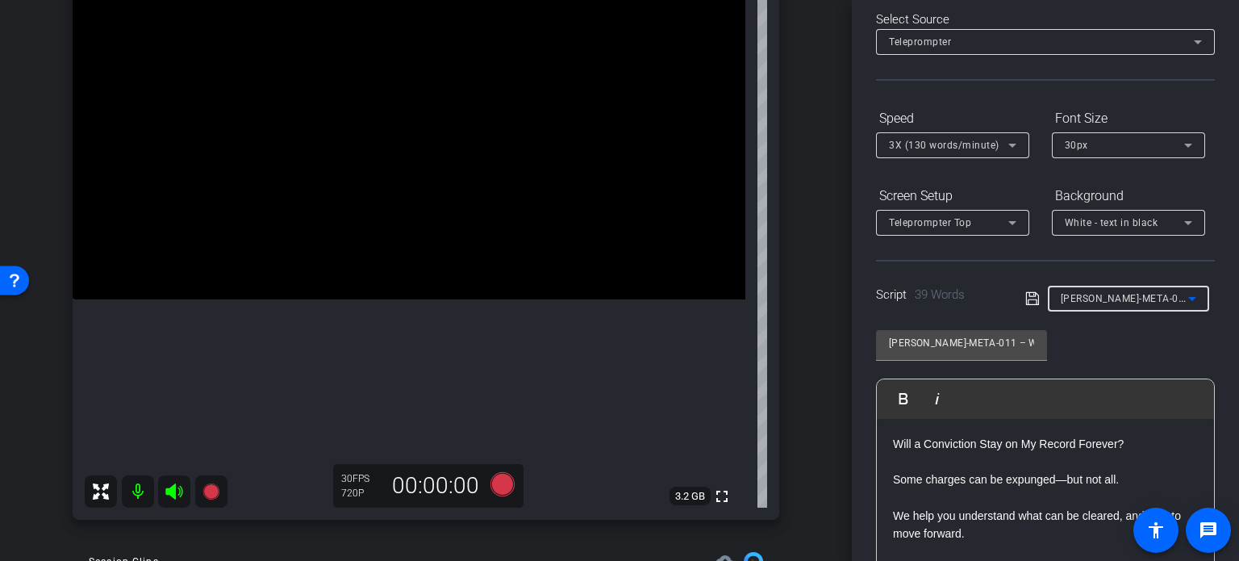
scroll to position [81, 0]
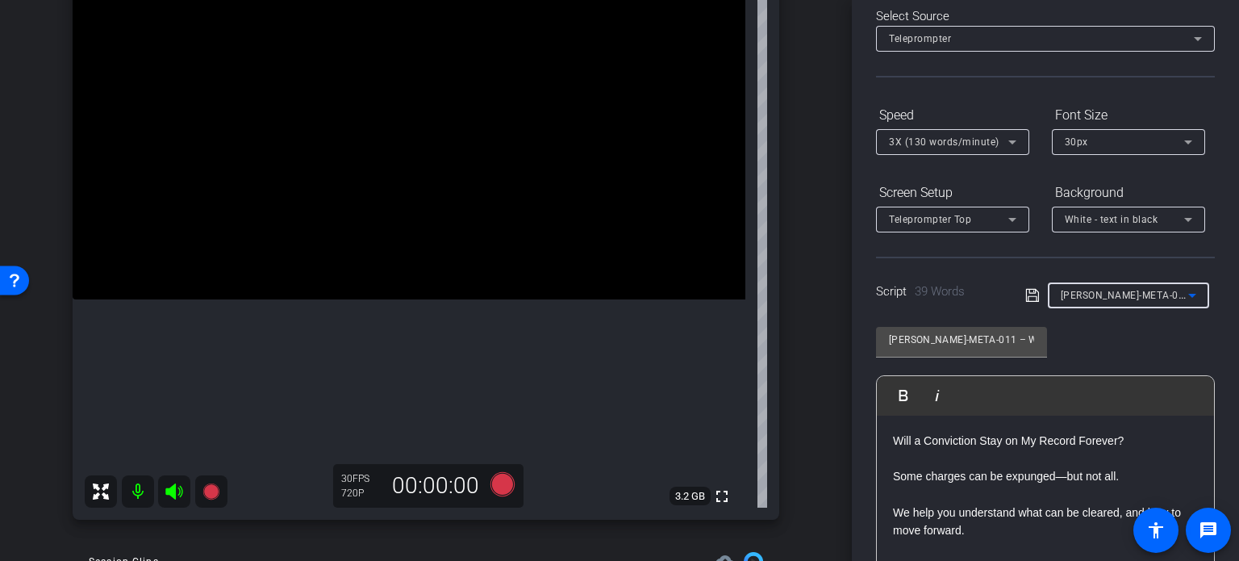
click at [1110, 296] on span "[PERSON_NAME]-META-011 – Will a Conviction Stay on My Record Forever?" at bounding box center [1239, 294] width 357 height 13
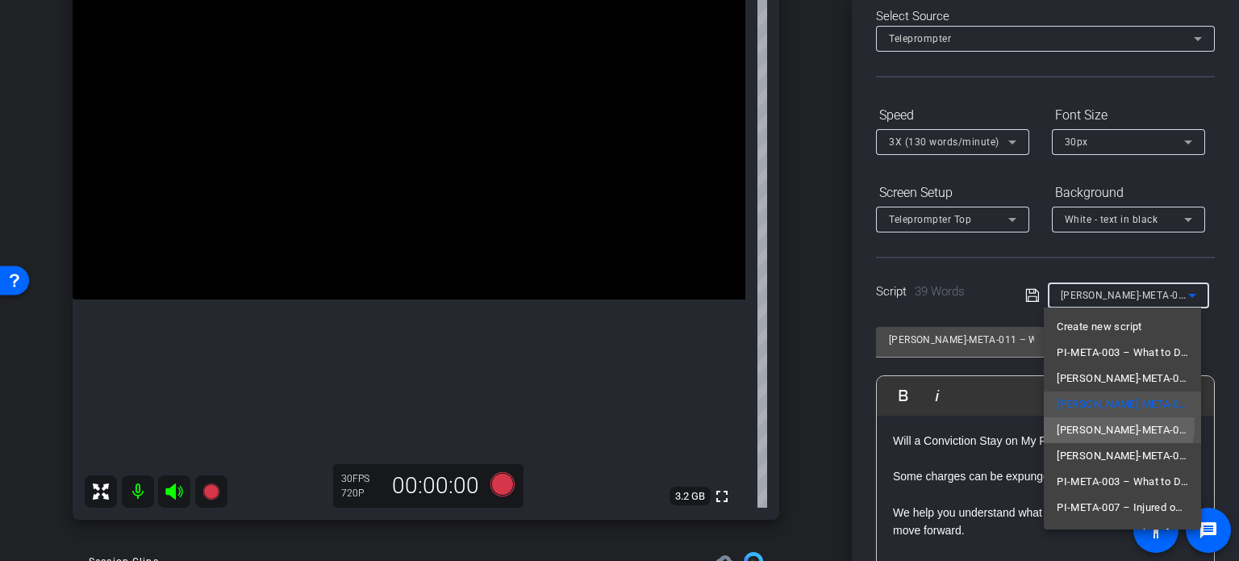
click at [1107, 425] on span "[PERSON_NAME]-META-012 – Juvenile Charges: Do They Matter?" at bounding box center [1122, 429] width 131 height 19
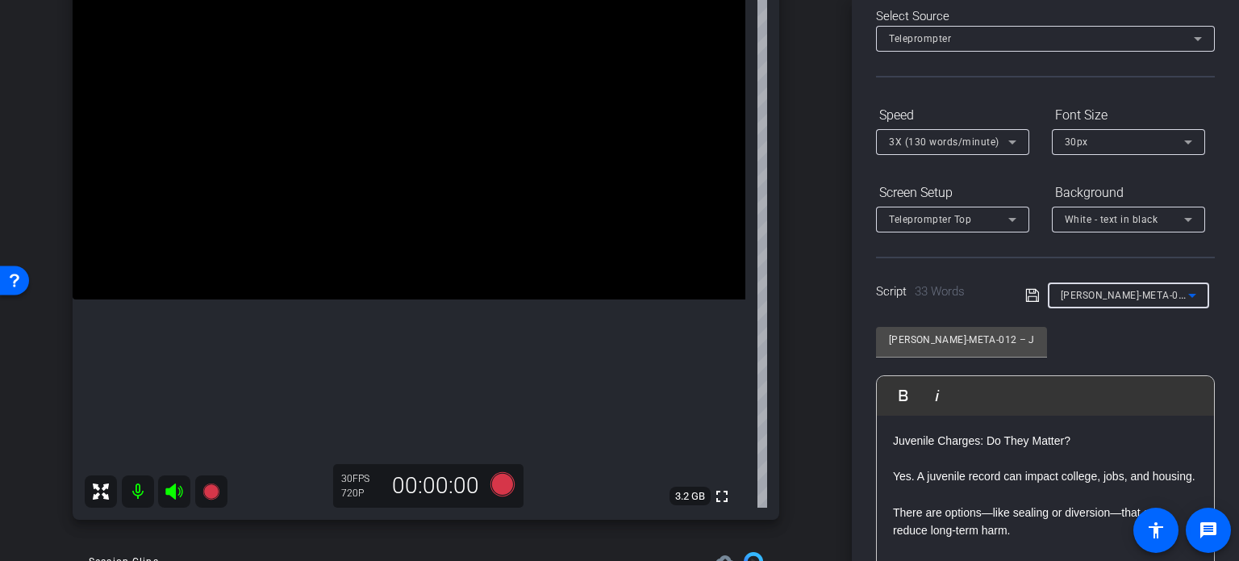
click at [1094, 301] on div "[PERSON_NAME]-META-012 – Juvenile Charges: Do They Matter?" at bounding box center [1124, 295] width 127 height 20
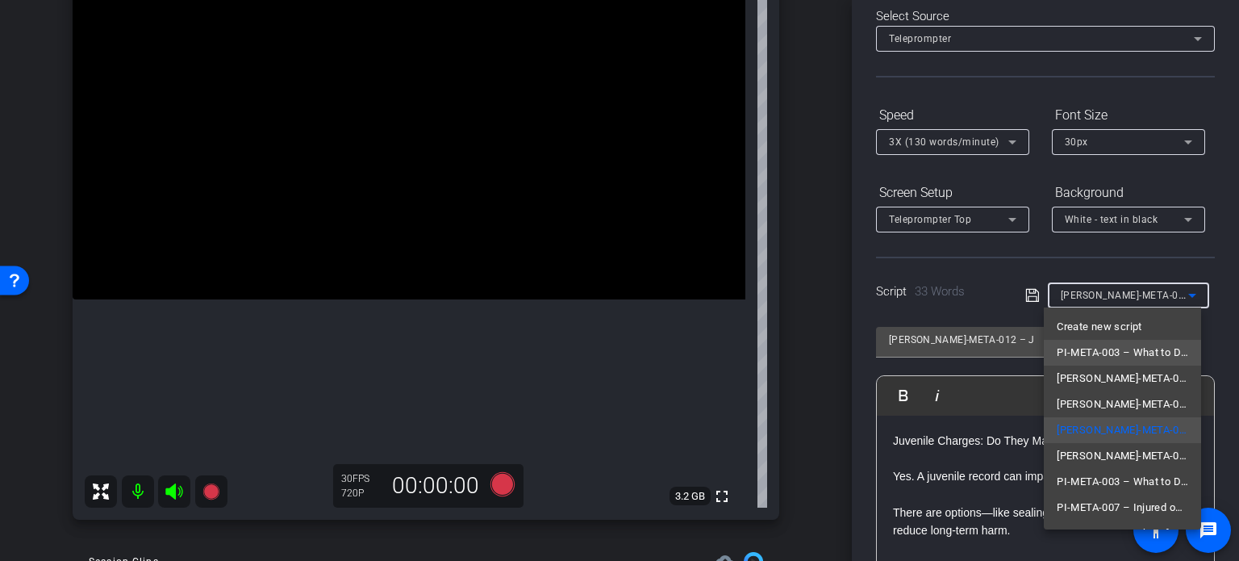
scroll to position [23, 0]
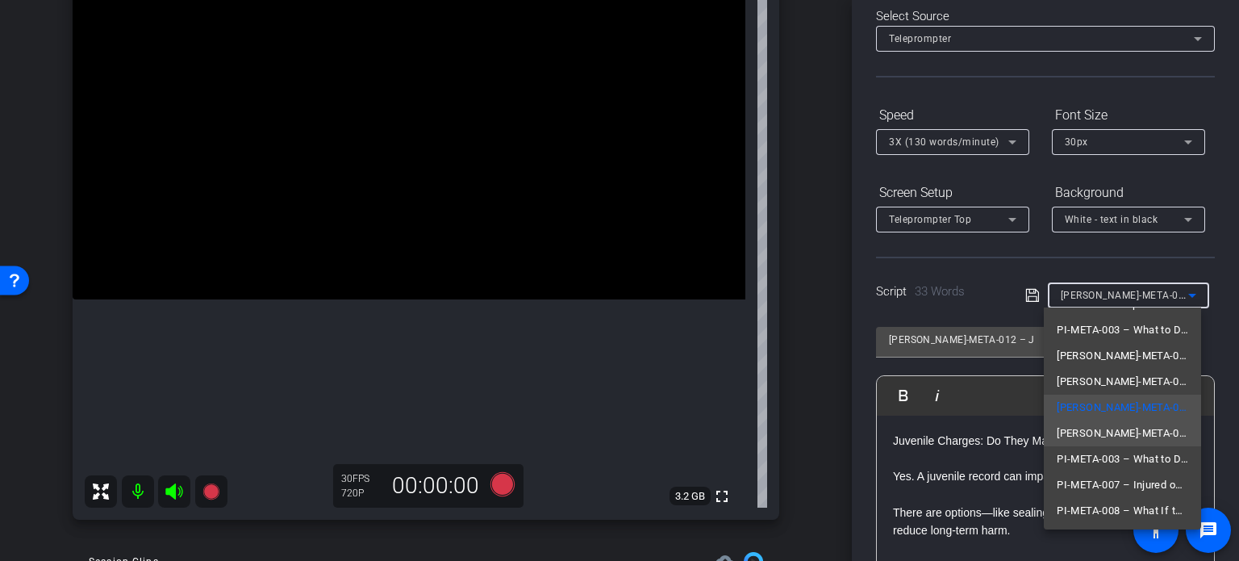
click at [1125, 441] on span "[PERSON_NAME]-META-013 – Caught with a Controlled Substance?" at bounding box center [1122, 432] width 131 height 19
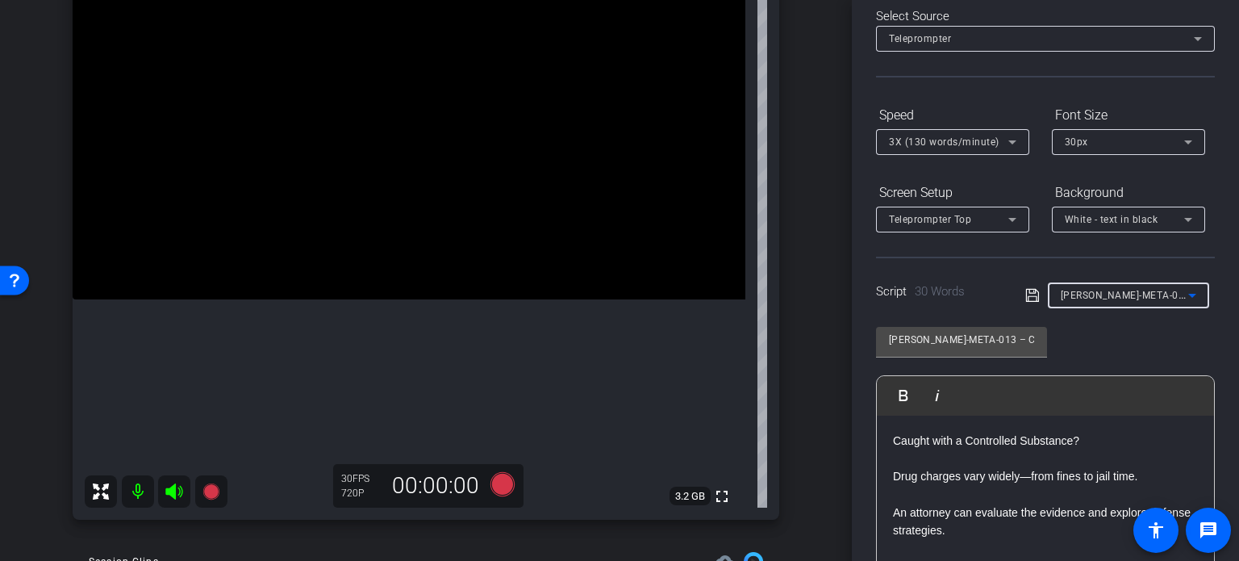
click at [1116, 296] on span "[PERSON_NAME]-META-013 – Caught with a Controlled Substance?" at bounding box center [1220, 294] width 319 height 13
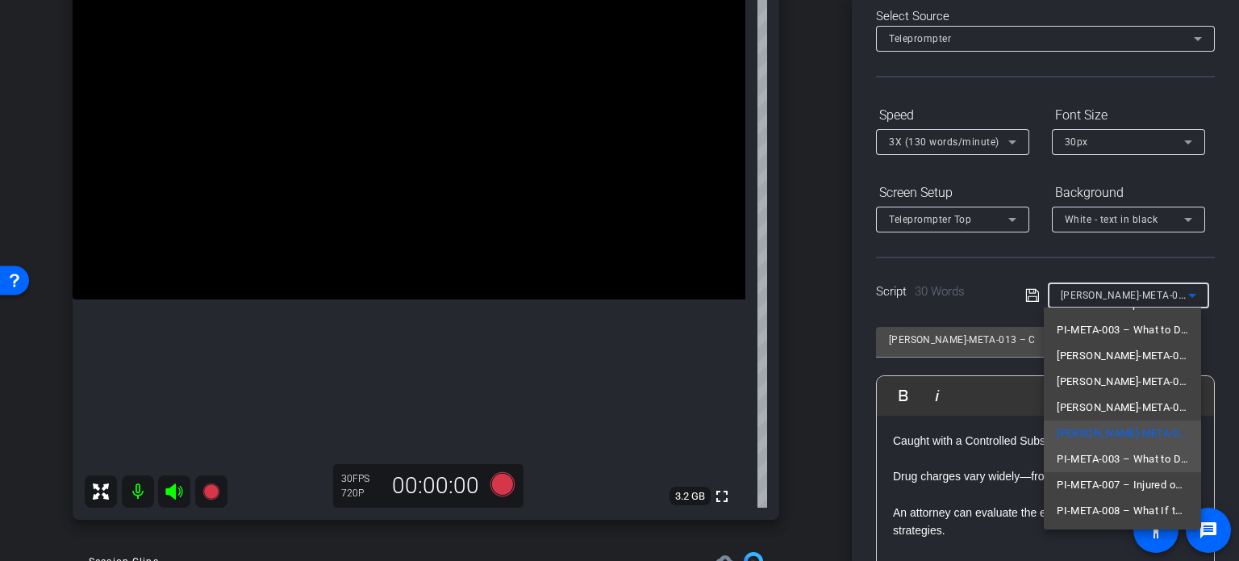
click at [1124, 459] on span "PI-META-003 – What to Do First After an Accident" at bounding box center [1122, 458] width 131 height 19
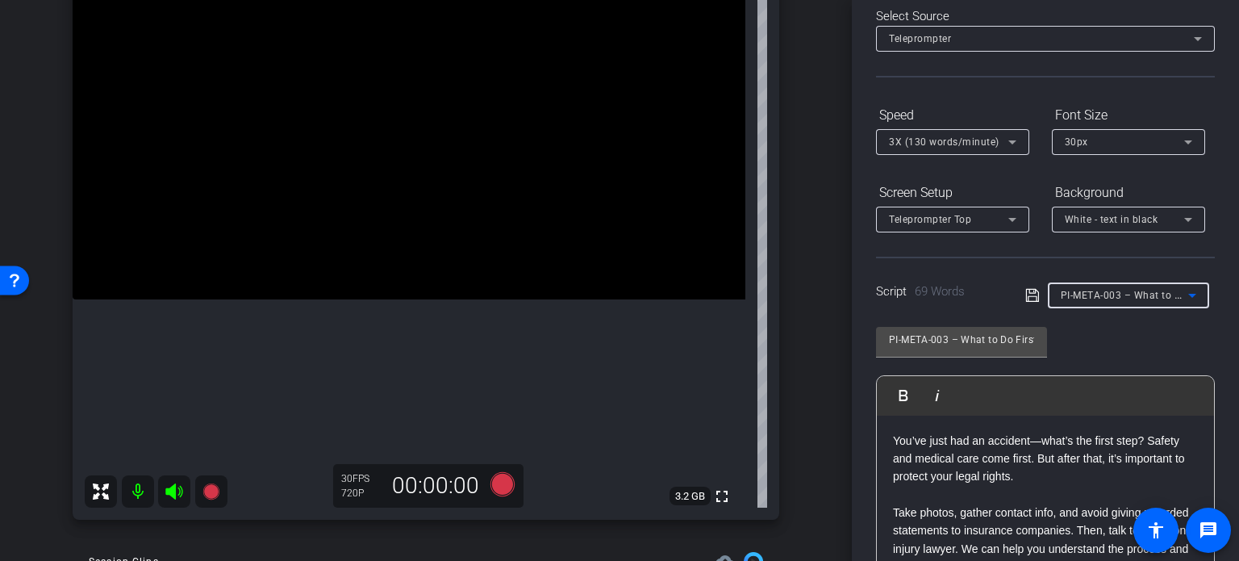
scroll to position [0, 82]
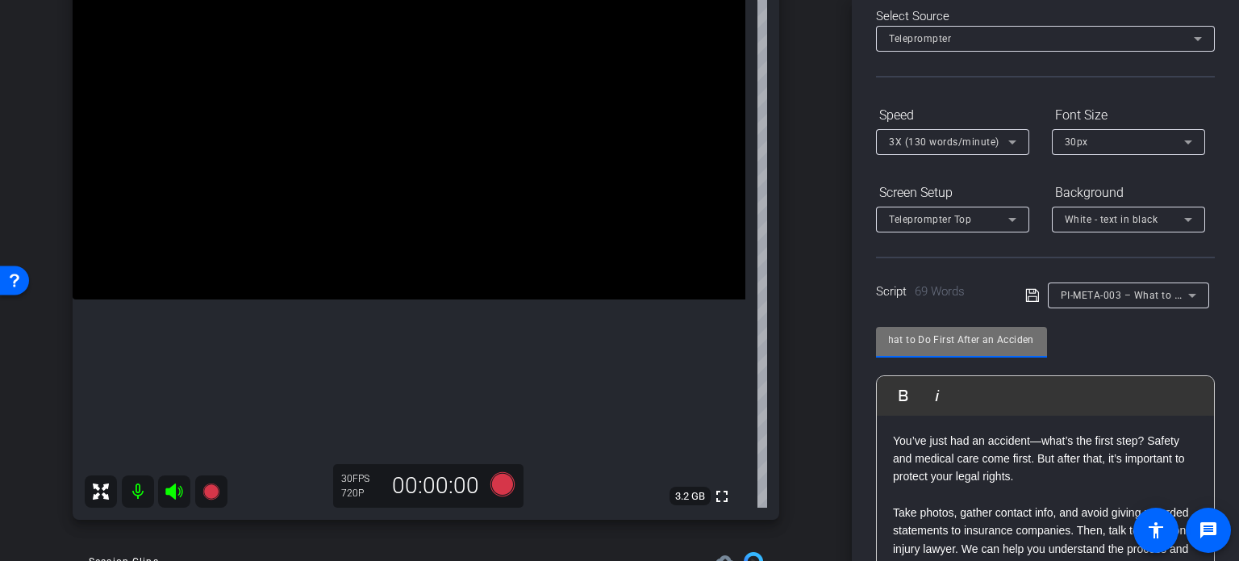
drag, startPoint x: 1039, startPoint y: 342, endPoint x: 1085, endPoint y: 320, distance: 50.9
click at [1058, 344] on div "PI-META-003 – What to Do First After an Accident Play Play from this location P…" at bounding box center [1045, 446] width 339 height 262
click at [1108, 291] on span "PI-META-003 – What to Do First After an Accident" at bounding box center [1179, 294] width 236 height 13
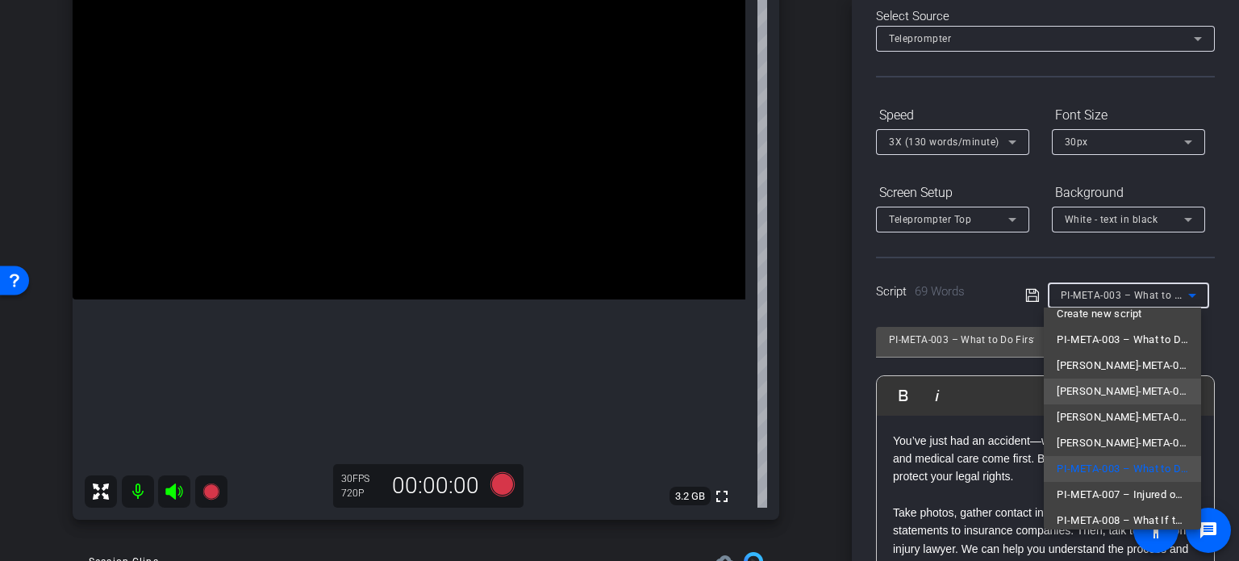
scroll to position [23, 0]
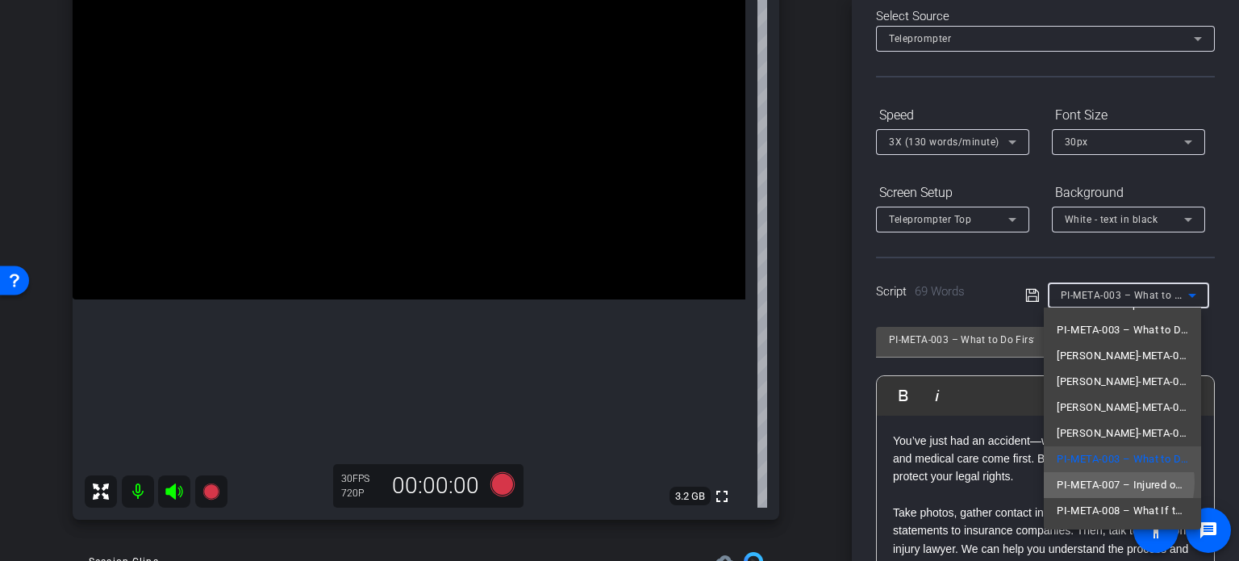
click at [1114, 482] on span "PI-META-007 – Injured on Someone Else’s Property: What Next?" at bounding box center [1122, 484] width 131 height 19
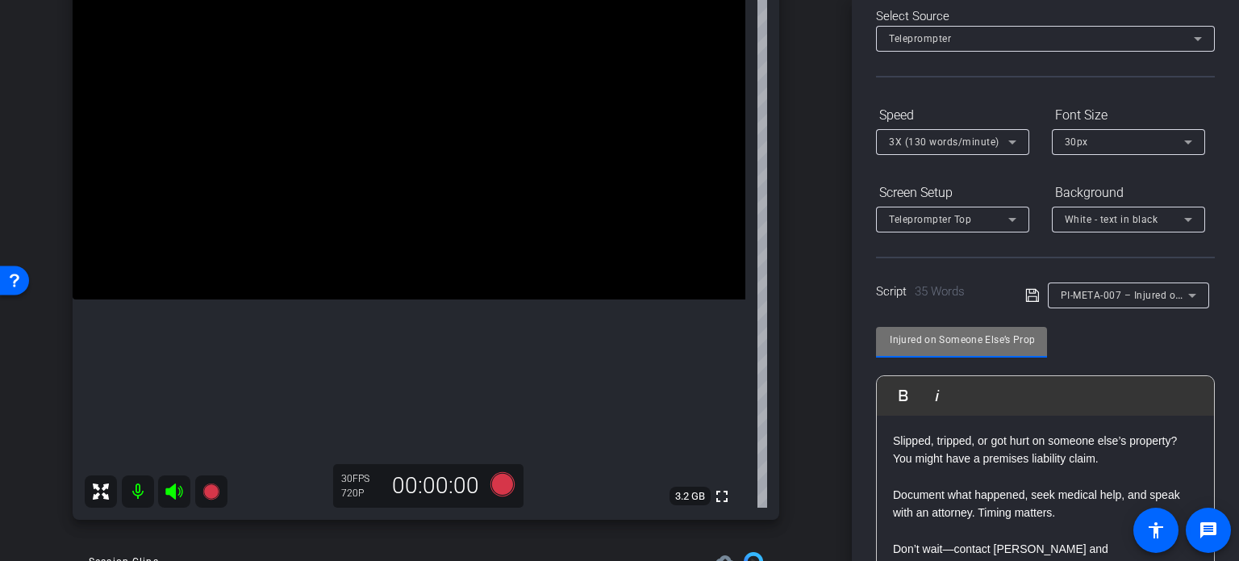
scroll to position [0, 145]
drag, startPoint x: 1005, startPoint y: 343, endPoint x: 1089, endPoint y: 354, distance: 84.6
click at [1091, 354] on div "PI-META-007 – Injured on Someone Else’s Property: What Next? Play Play from thi…" at bounding box center [1045, 446] width 339 height 262
click at [1001, 337] on input "PI-META-007 – Injured on Someone Else’s Property: What Next?" at bounding box center [961, 339] width 145 height 19
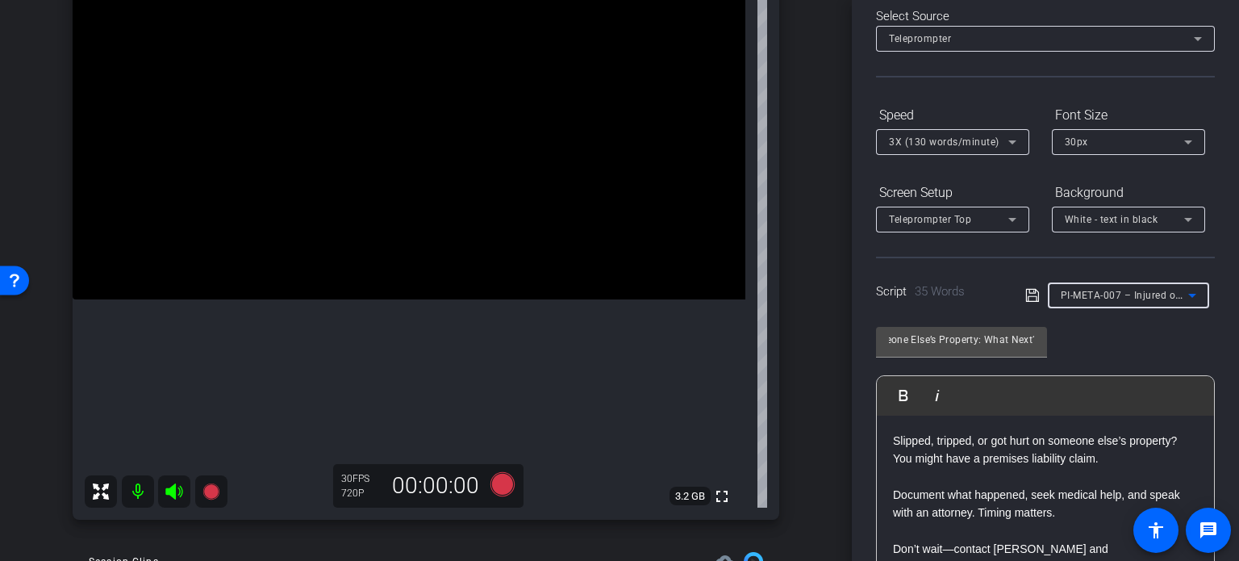
scroll to position [0, 0]
click at [1109, 293] on span "PI-META-007 – Injured on Someone Else’s Property: What Next?" at bounding box center [1211, 294] width 300 height 13
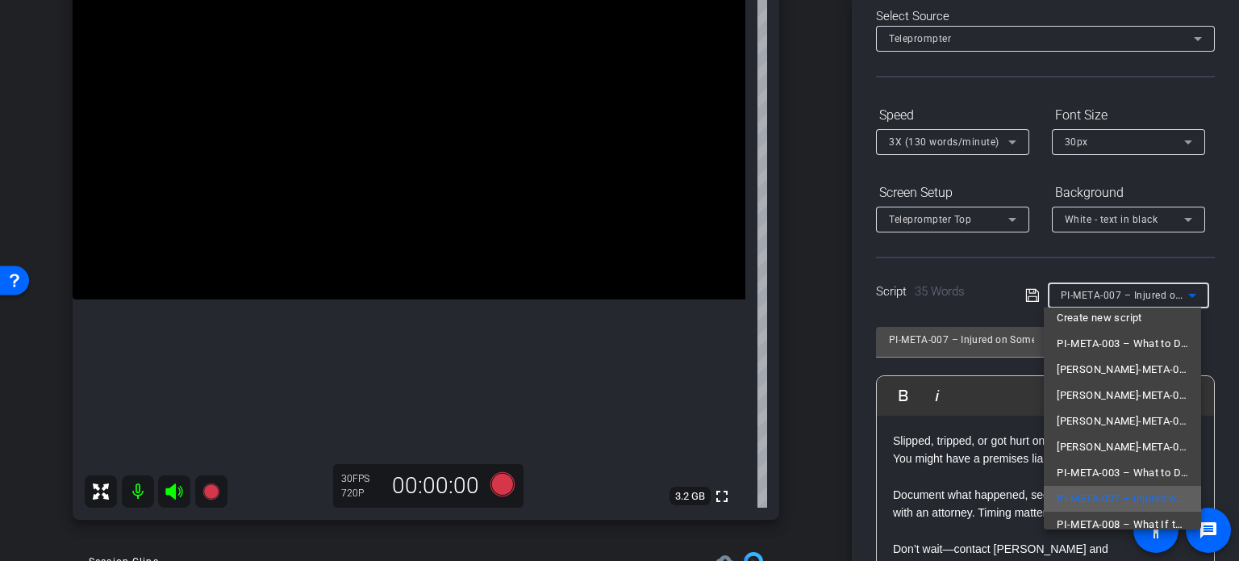
scroll to position [23, 0]
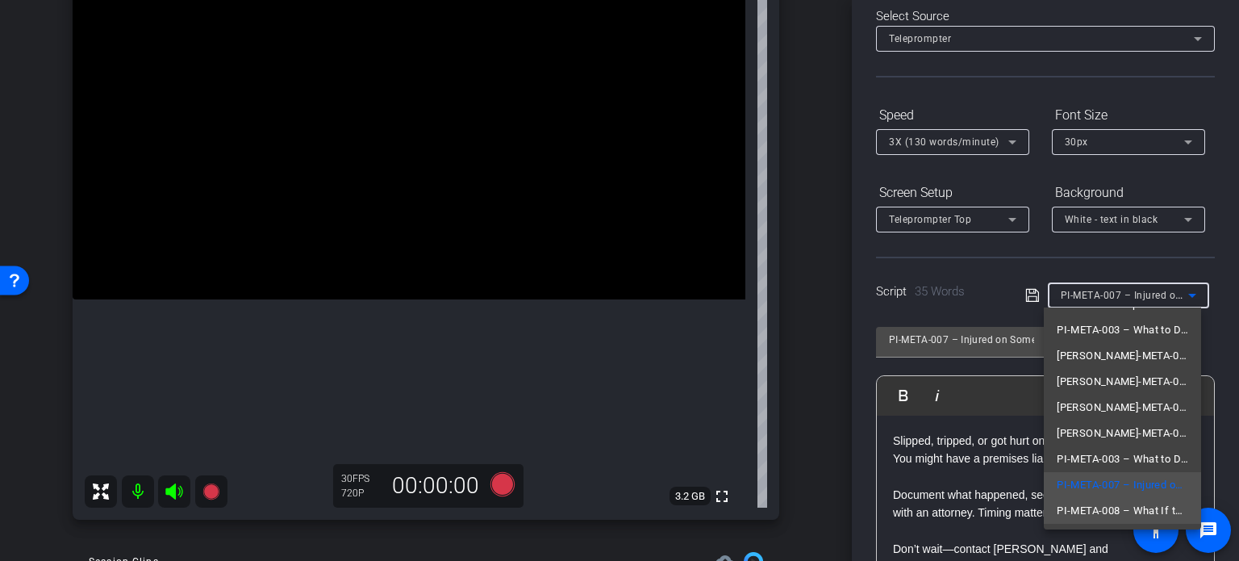
click at [1109, 498] on mat-option "PI-META-008 – What If the Other Driver Doesn’t Have Insurance?" at bounding box center [1122, 511] width 157 height 26
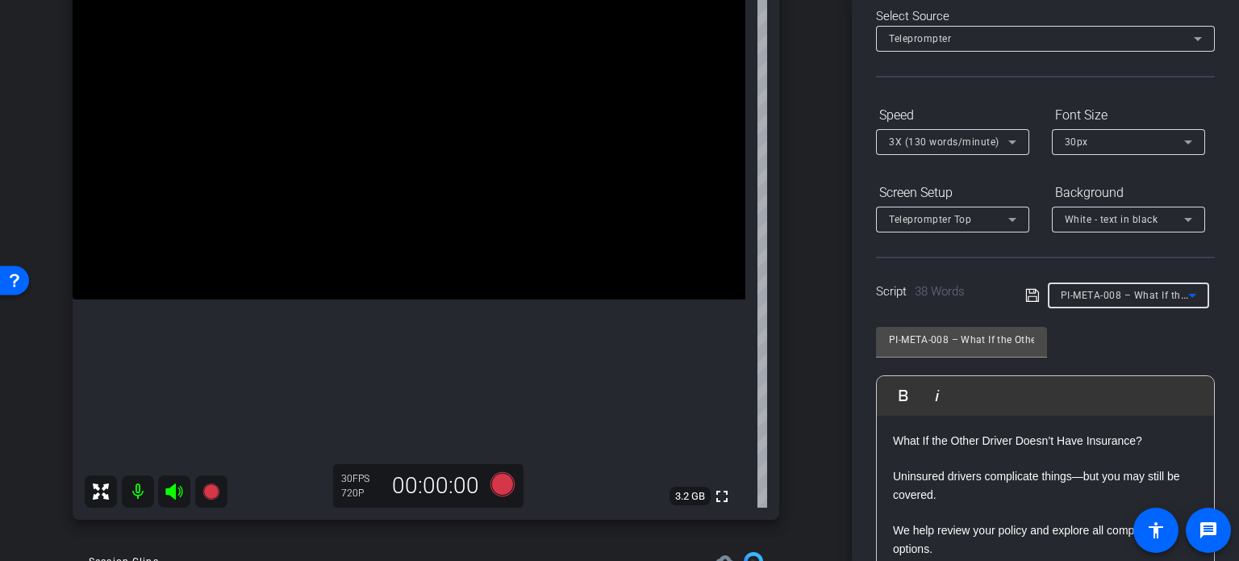
click at [1128, 294] on span "PI-META-008 – What If the Other Driver Doesn’t Have Insurance?" at bounding box center [1212, 294] width 303 height 13
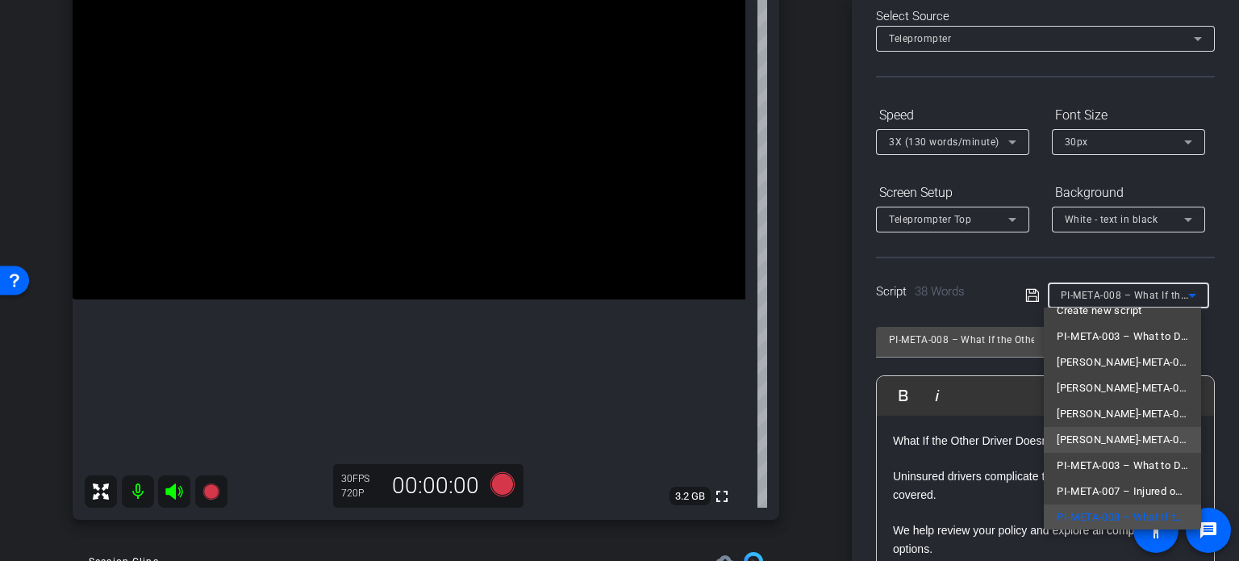
scroll to position [0, 0]
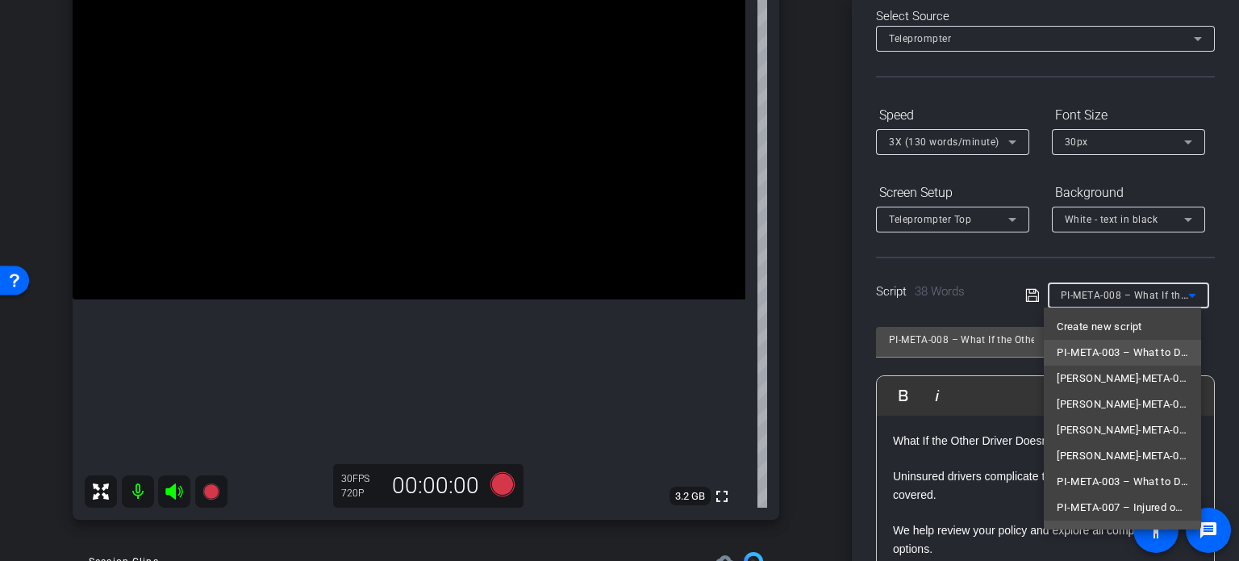
click at [1118, 343] on span "PI-META-003 – What to Do First After an Accident" at bounding box center [1122, 352] width 131 height 19
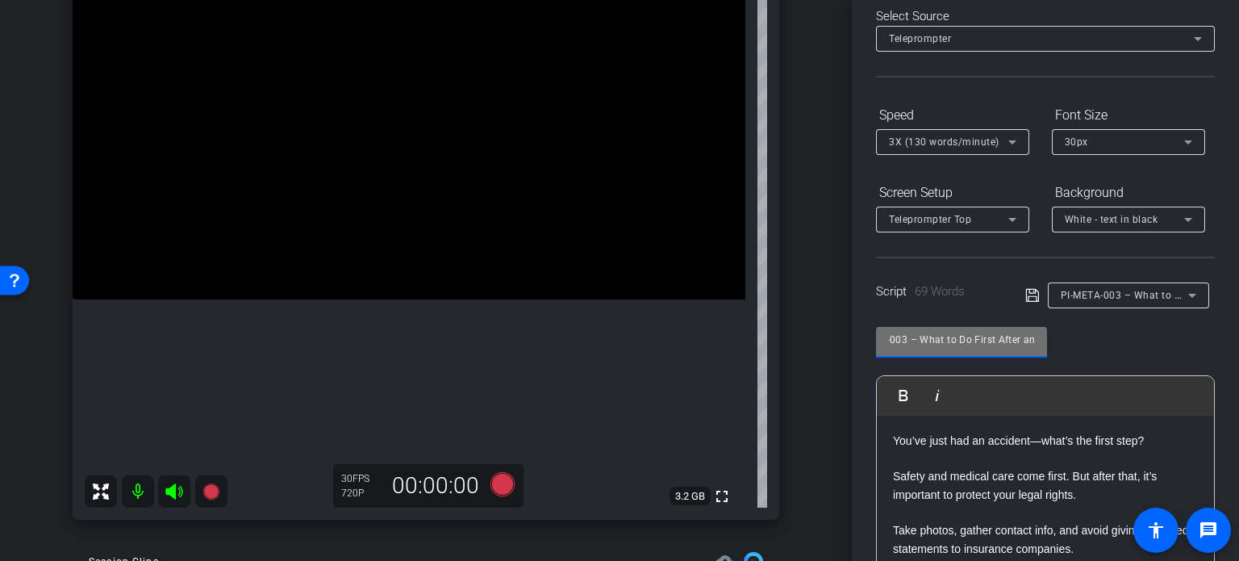
scroll to position [0, 82]
drag, startPoint x: 986, startPoint y: 335, endPoint x: 1030, endPoint y: 343, distance: 45.1
click at [1030, 343] on input "PI-META-003 – What to Do First After an Accident" at bounding box center [961, 339] width 145 height 19
click at [1017, 438] on p "You’ve just had an accident—what’s the first step?" at bounding box center [1045, 441] width 305 height 18
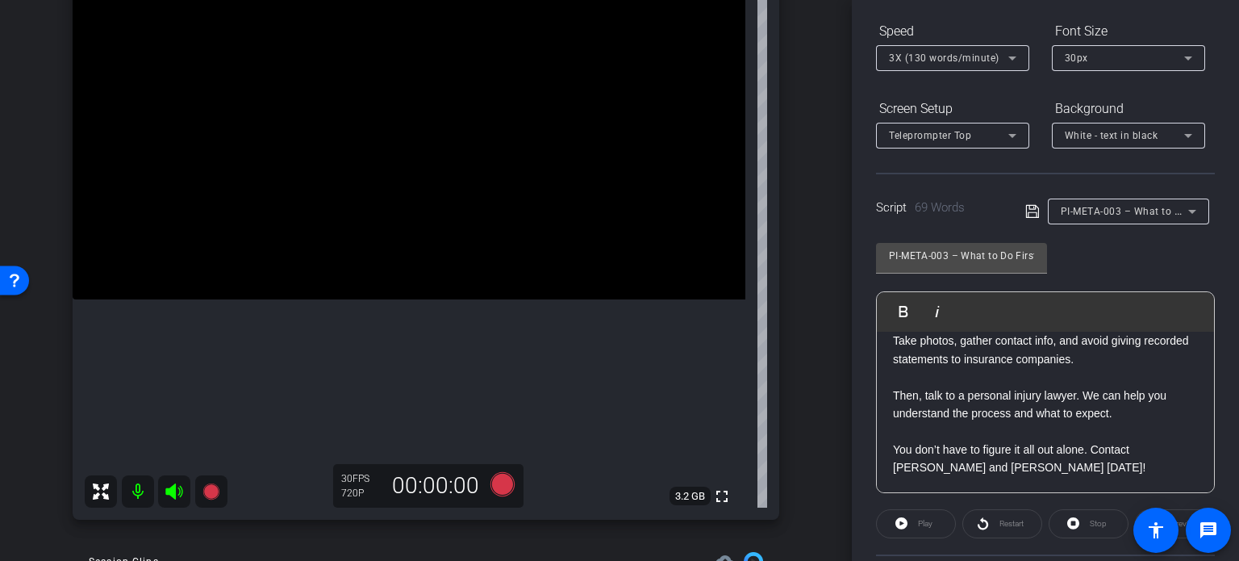
scroll to position [158, 0]
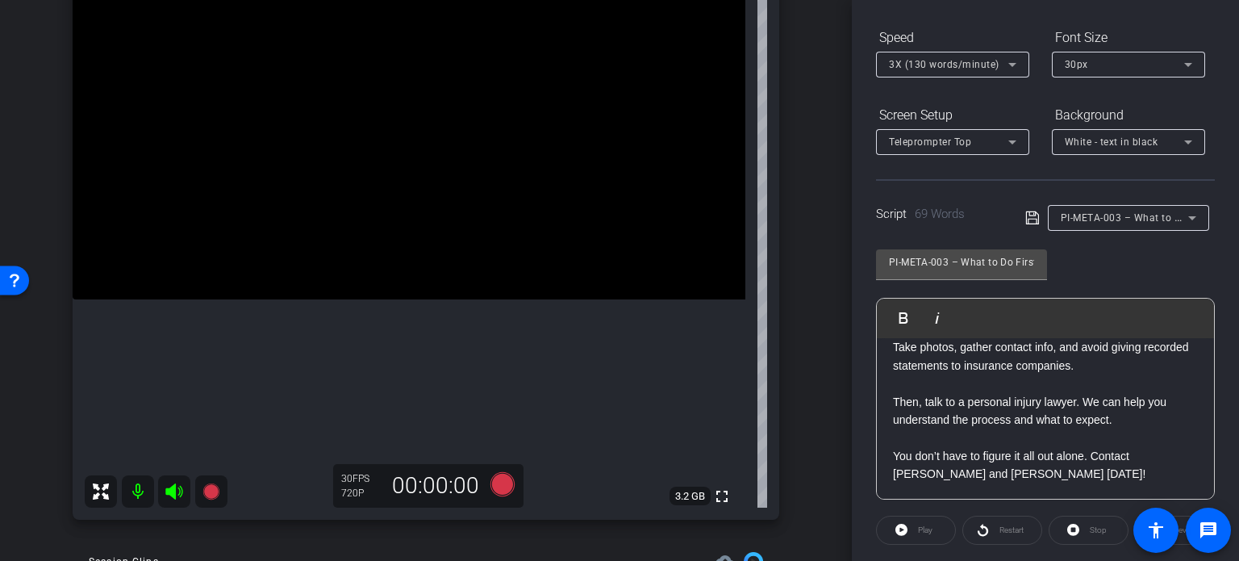
click at [1100, 205] on div "PI-META-003 – What to Do First After an Accident" at bounding box center [1129, 218] width 136 height 26
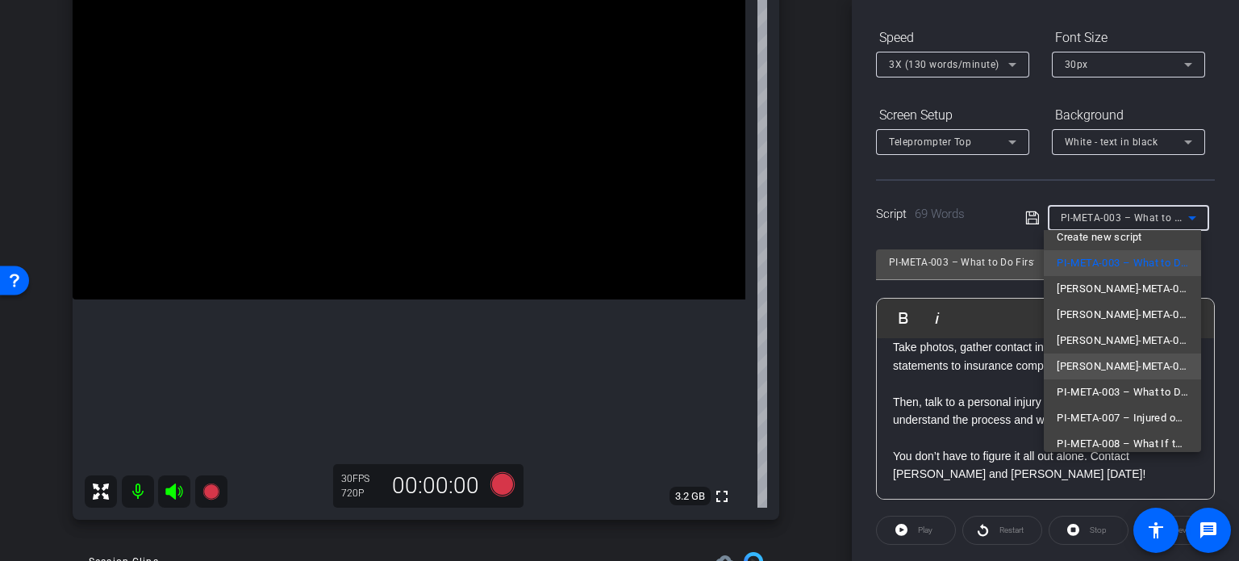
scroll to position [23, 0]
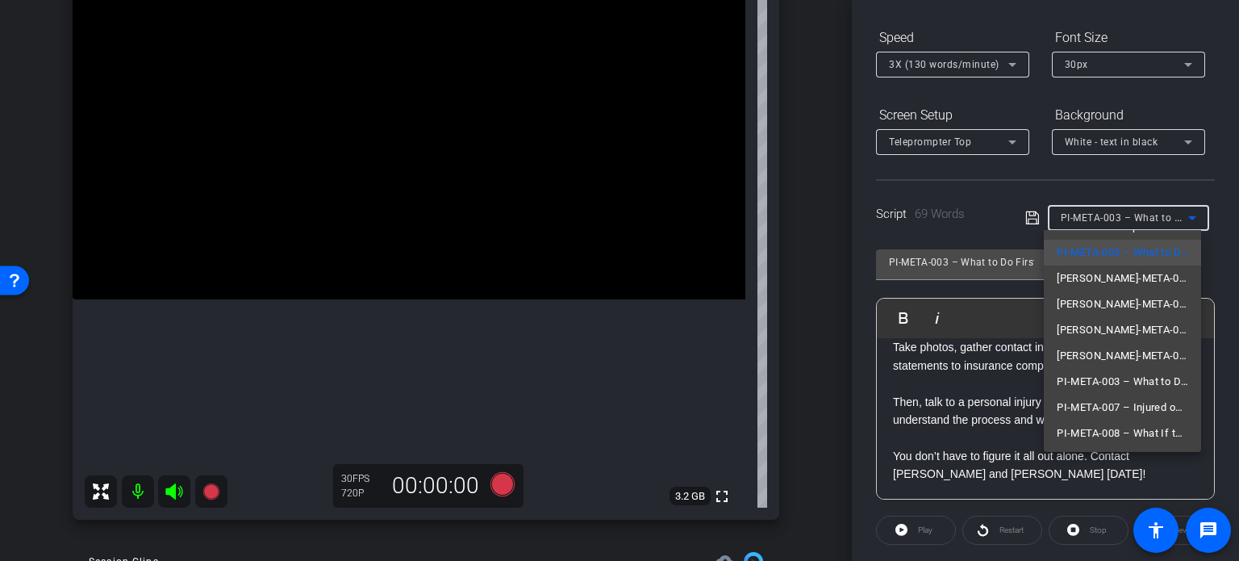
click at [770, 373] on div at bounding box center [619, 280] width 1239 height 561
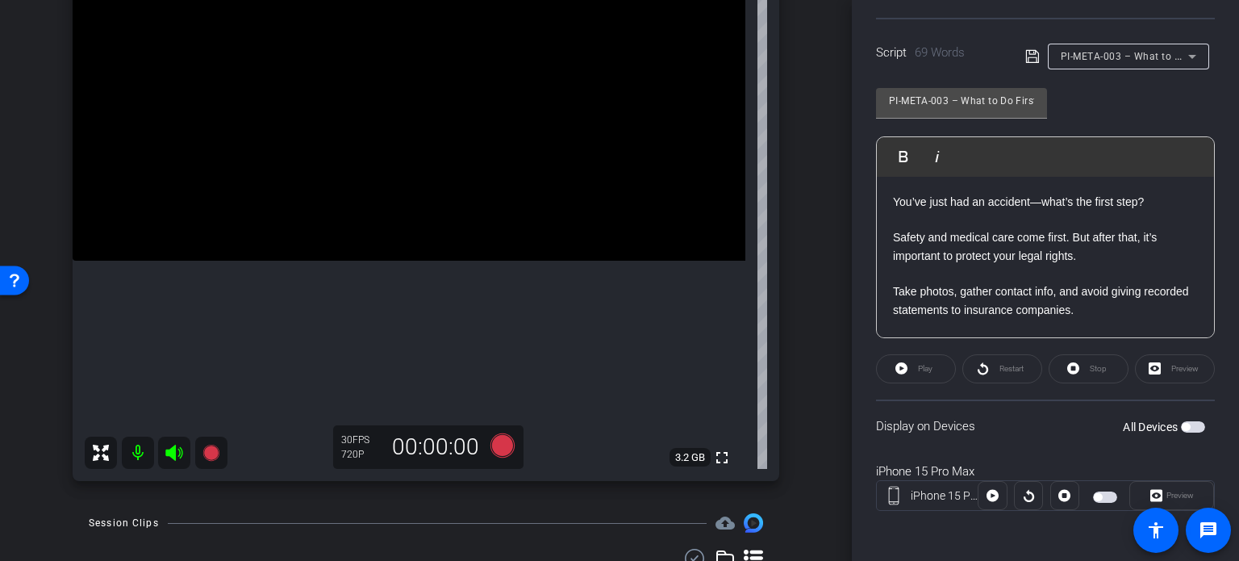
scroll to position [161, 0]
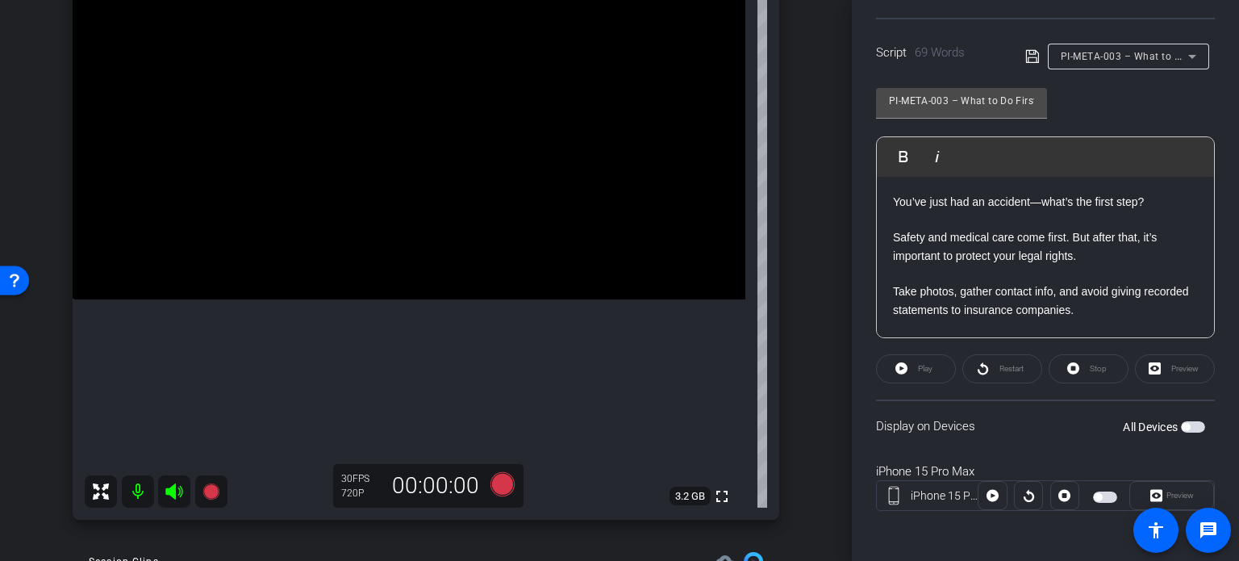
click at [1101, 53] on span "PI-META-003 – What to Do First After an Accident" at bounding box center [1179, 55] width 236 height 13
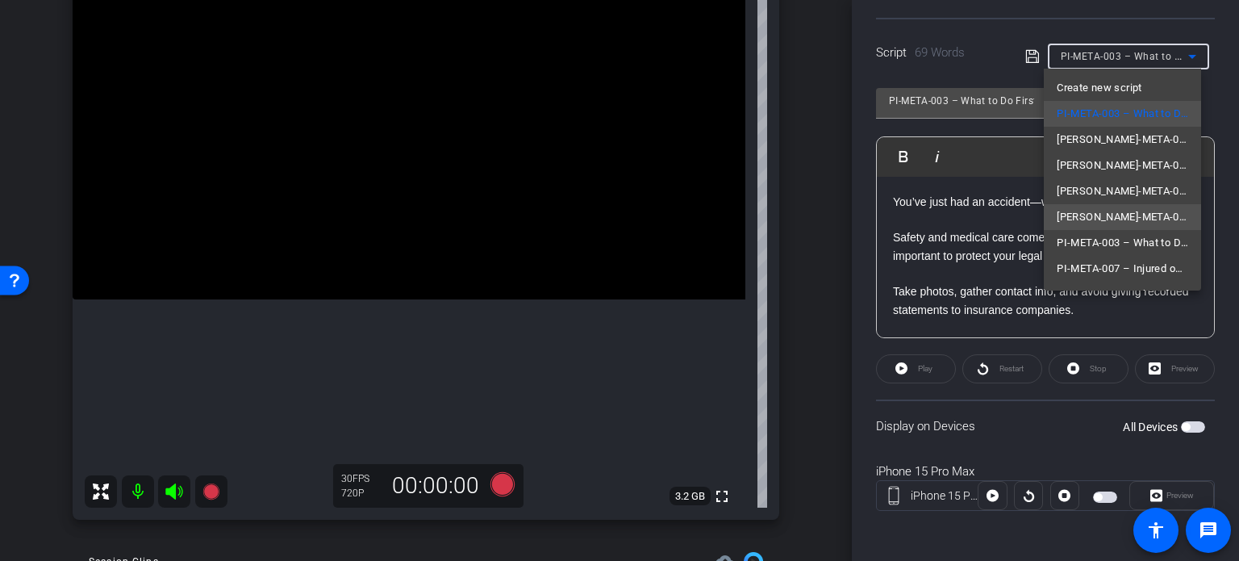
scroll to position [23, 0]
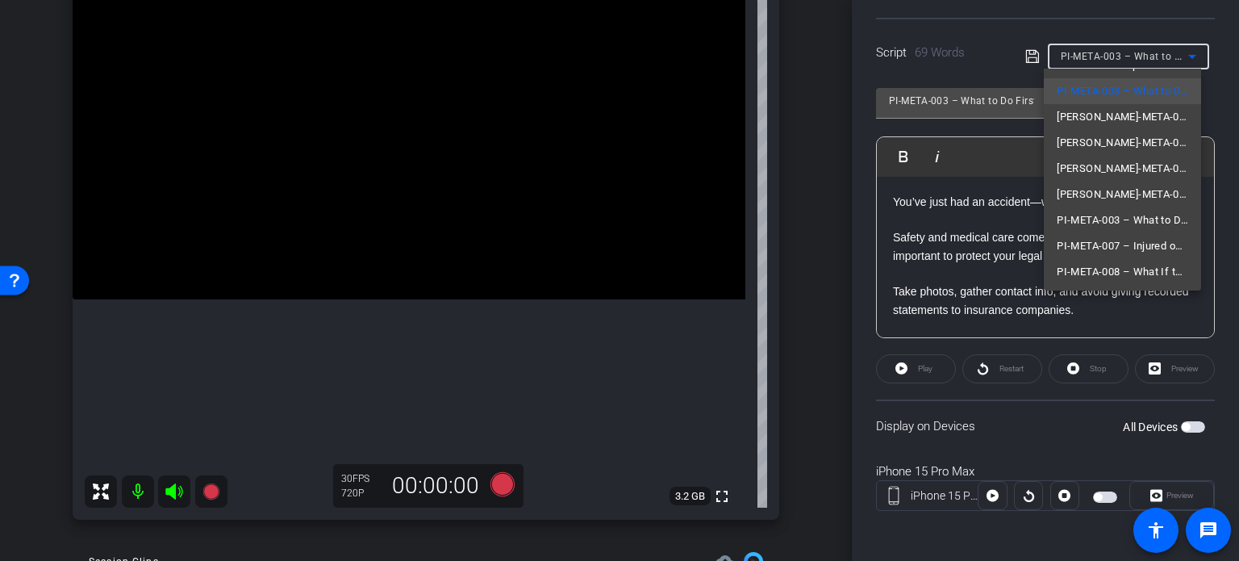
click at [935, 278] on div at bounding box center [619, 280] width 1239 height 561
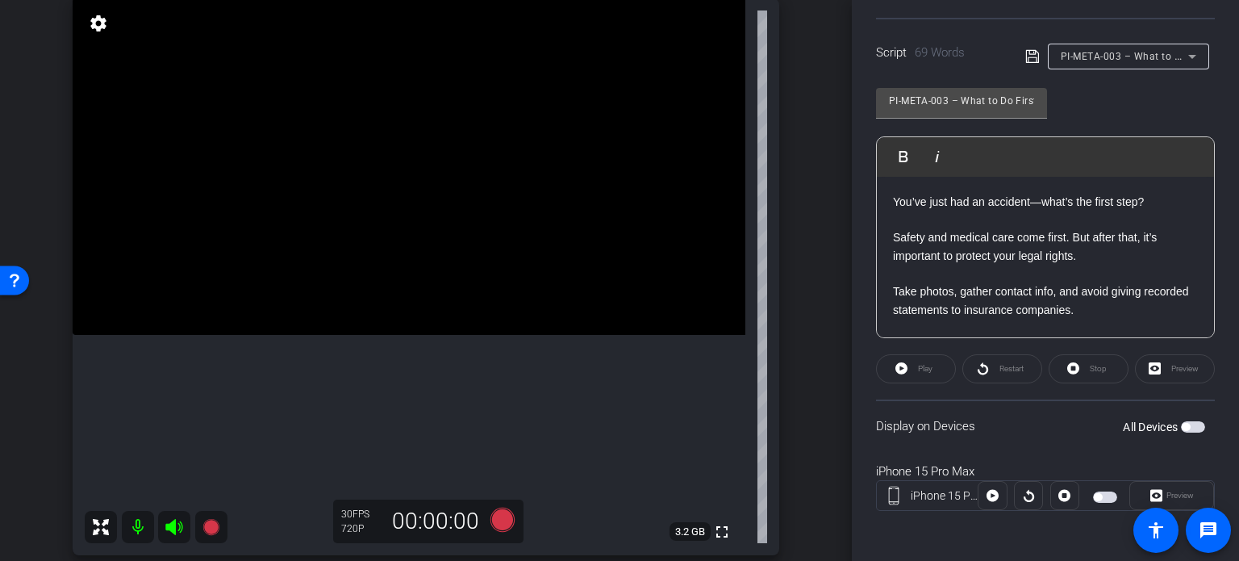
scroll to position [161, 0]
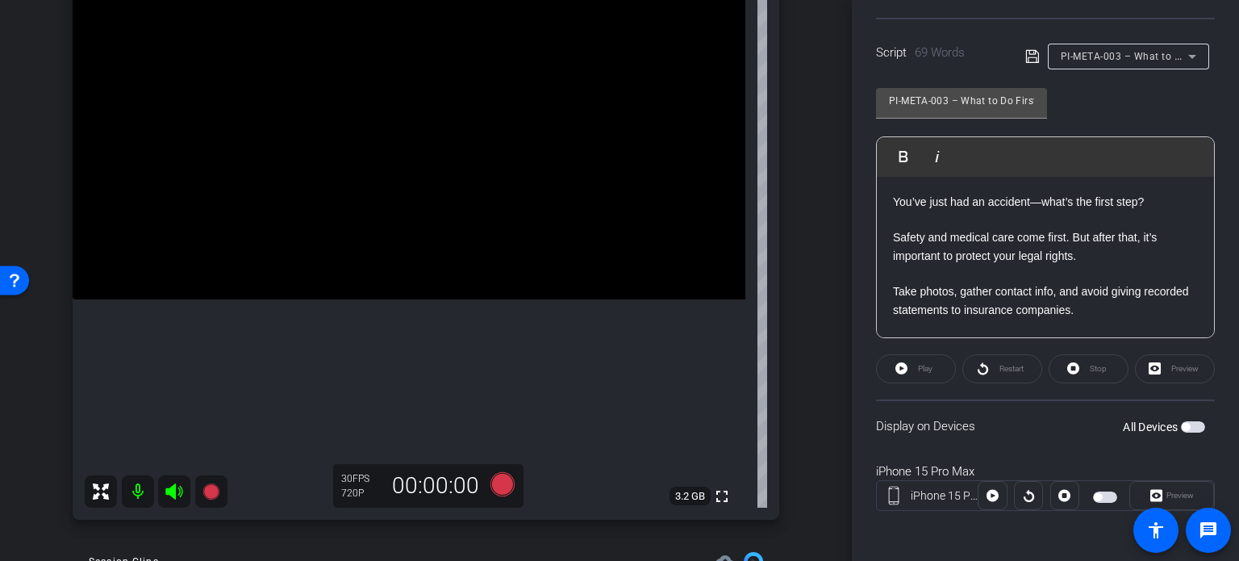
click at [1129, 52] on span "PI-META-003 – What to Do First After an Accident" at bounding box center [1179, 55] width 236 height 13
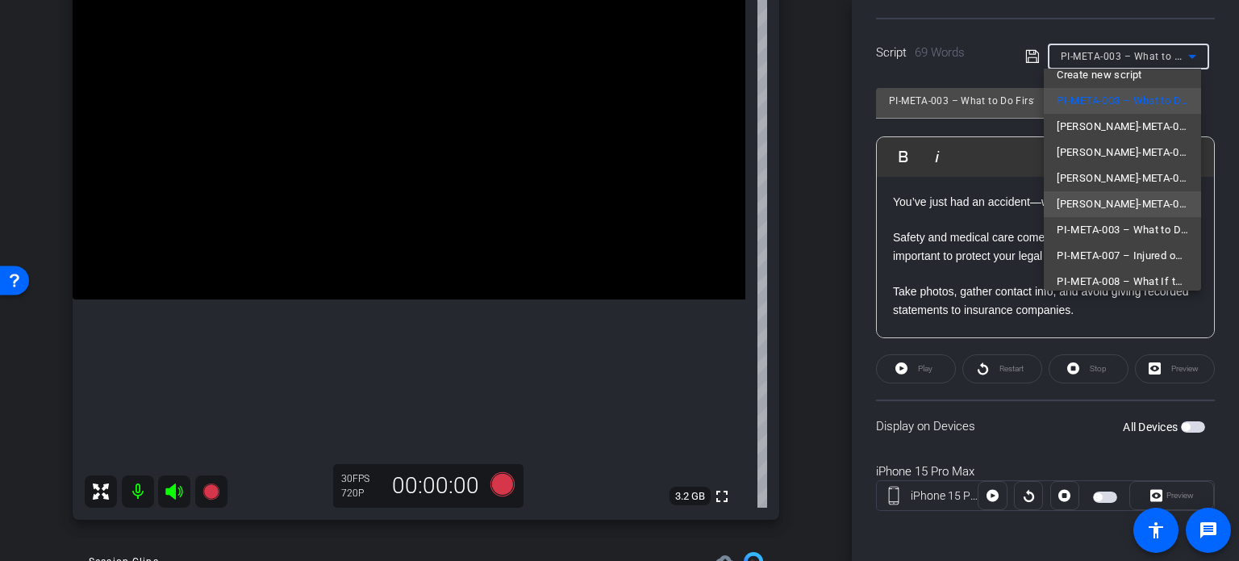
scroll to position [23, 0]
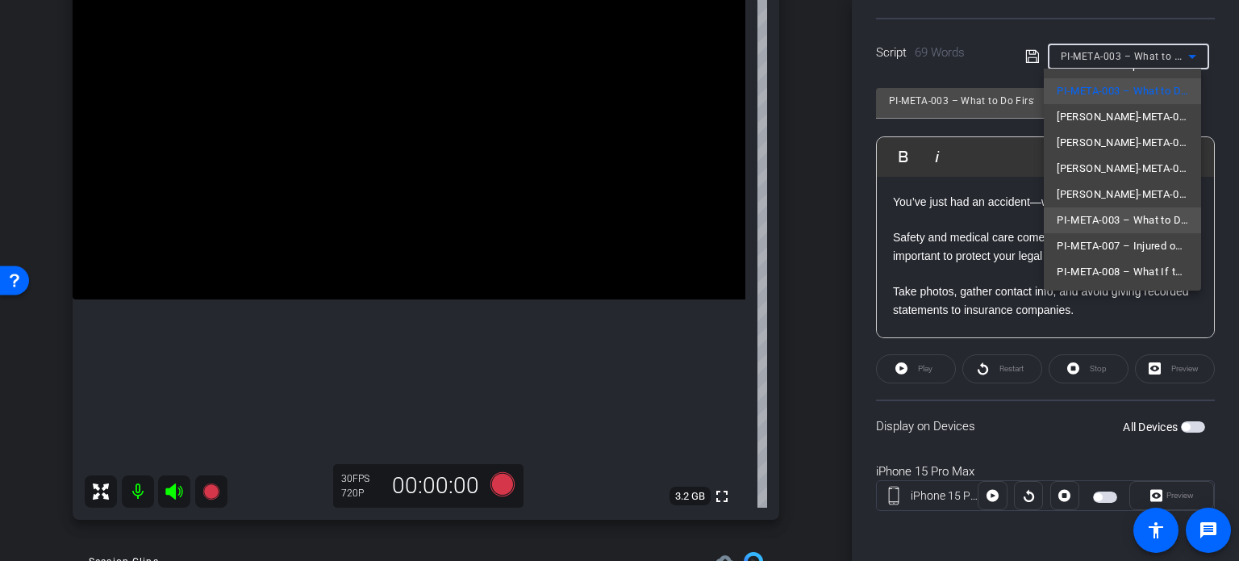
click at [1112, 212] on span "PI-META-003 – What to Do First After an Accident" at bounding box center [1122, 220] width 131 height 19
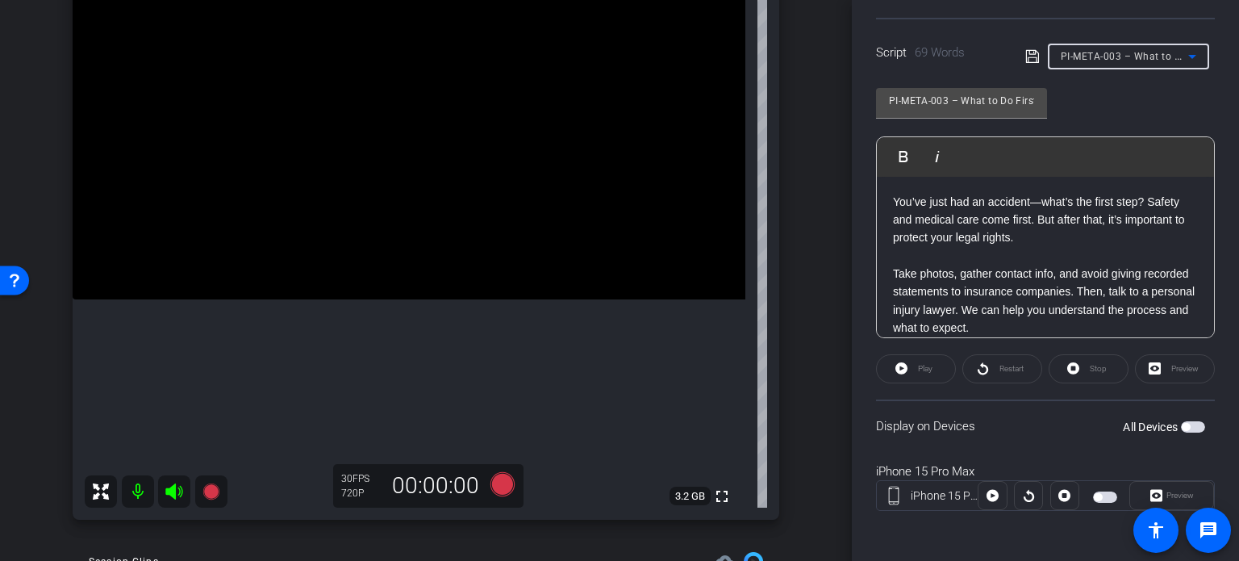
click at [1094, 59] on span "PI-META-003 – What to Do First After an Accident" at bounding box center [1179, 55] width 236 height 13
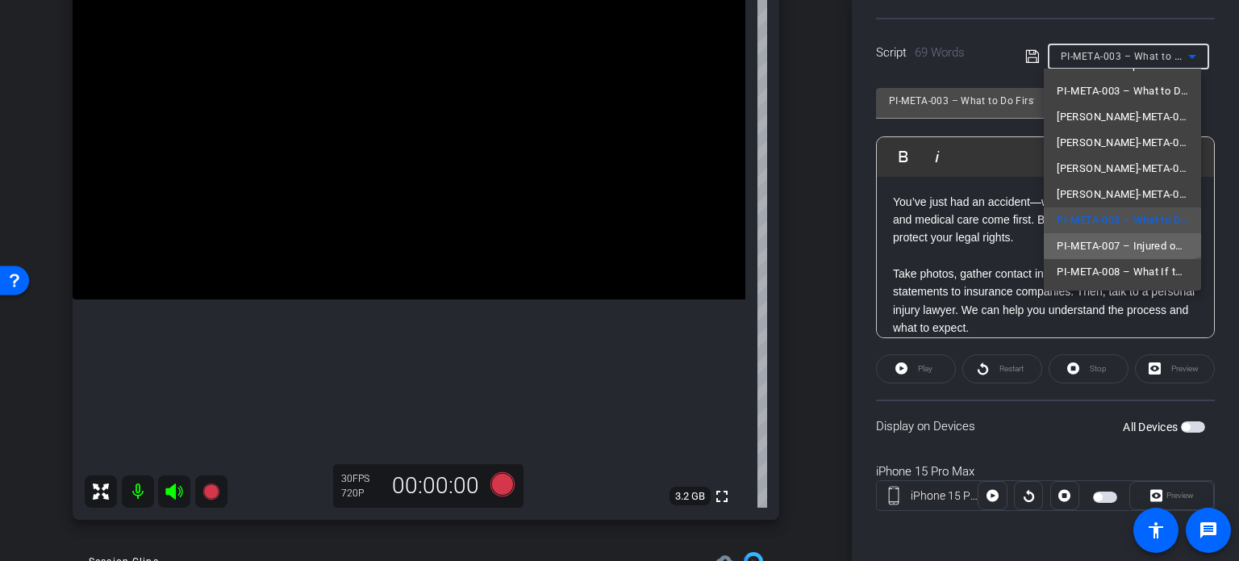
click at [1120, 241] on span "PI-META-007 – Injured on Someone Else’s Property: What Next?" at bounding box center [1122, 245] width 131 height 19
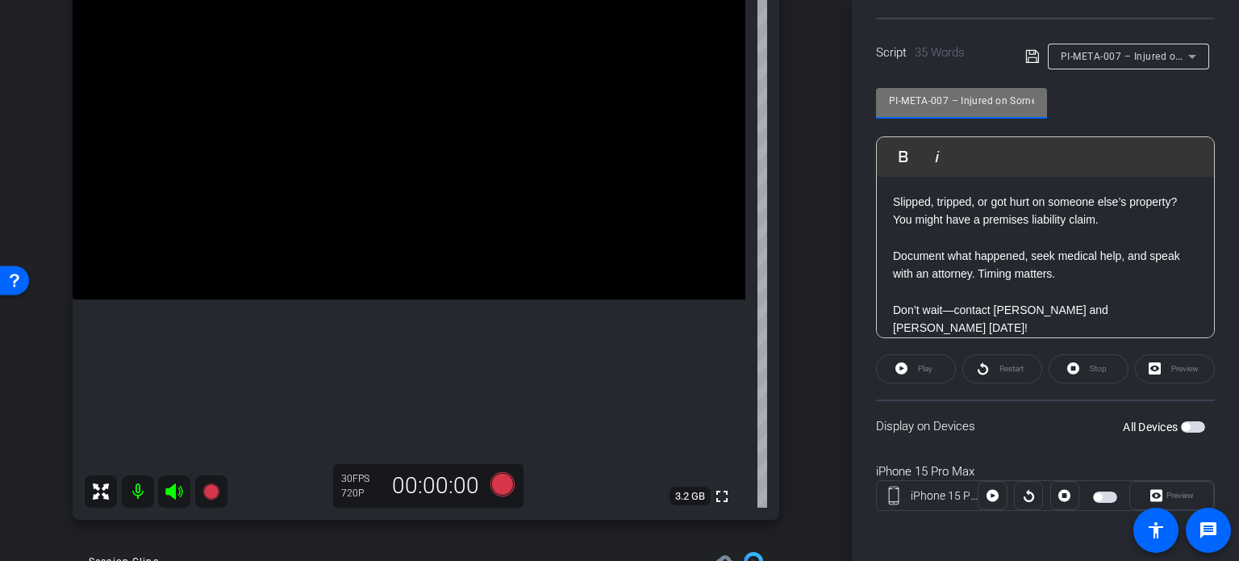
scroll to position [0, 145]
drag, startPoint x: 1010, startPoint y: 101, endPoint x: 1079, endPoint y: 99, distance: 69.4
click at [1079, 99] on div "PI-META-007 – Injured on Someone Else’s Property: What Next? Play Play from thi…" at bounding box center [1045, 207] width 339 height 262
click at [1098, 46] on div "PI-META-007 – Injured on Someone Else’s Property: What Next?" at bounding box center [1124, 56] width 127 height 20
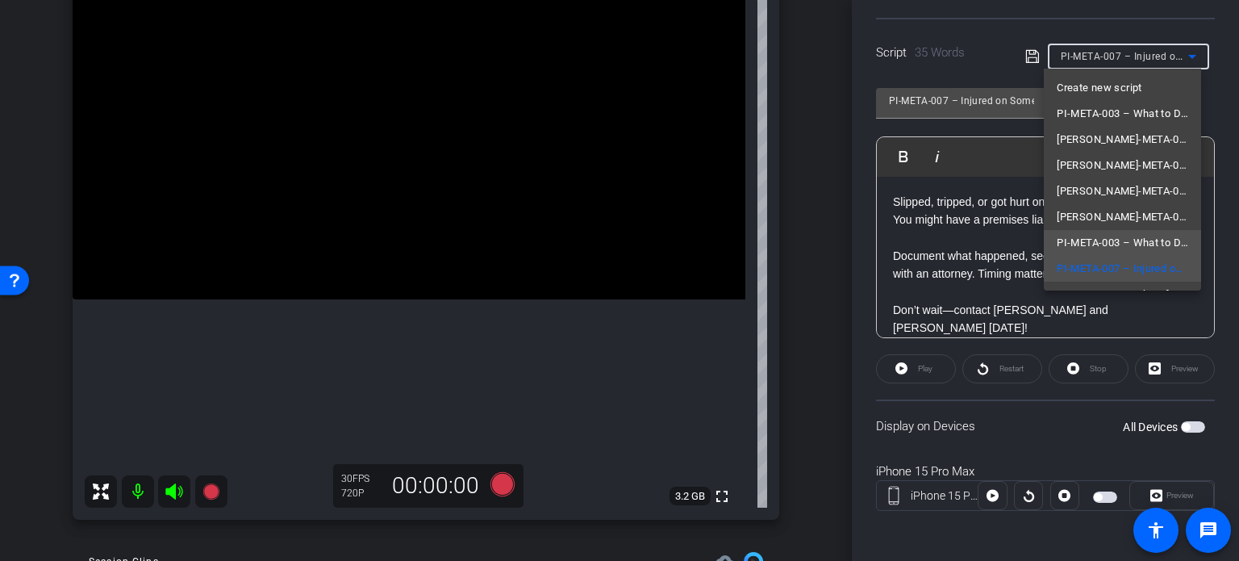
scroll to position [23, 0]
click at [1126, 263] on span "PI-META-008 – What If the Other Driver Doesn’t Have Insurance?" at bounding box center [1122, 271] width 131 height 19
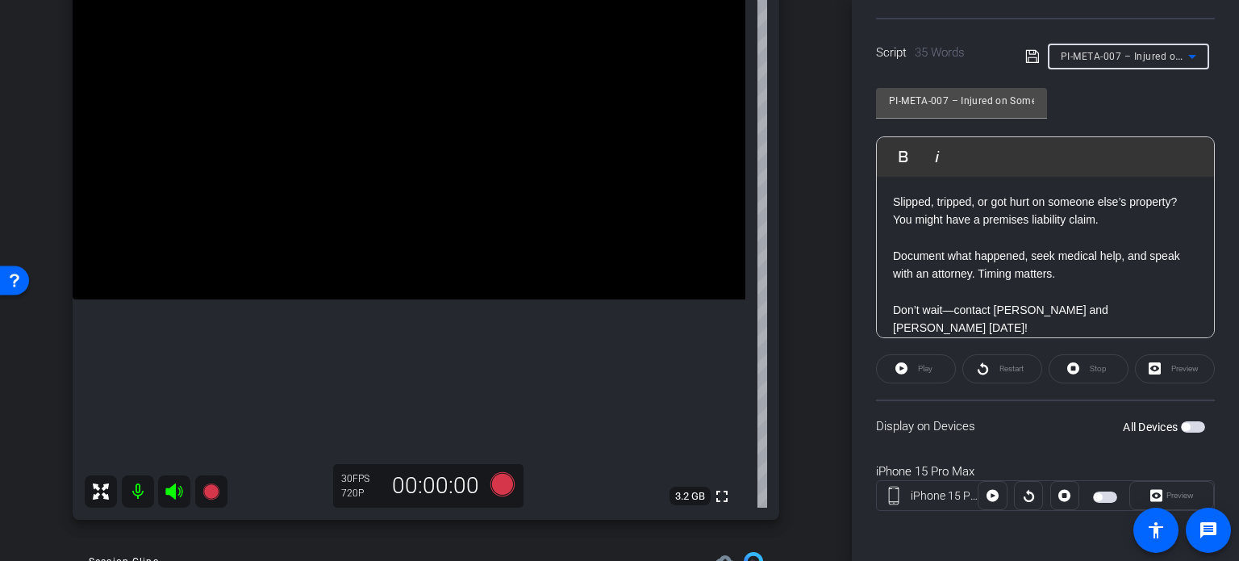
type input "PI-META-008 – What If the Other Driver Doesn’t Have Insurance?"
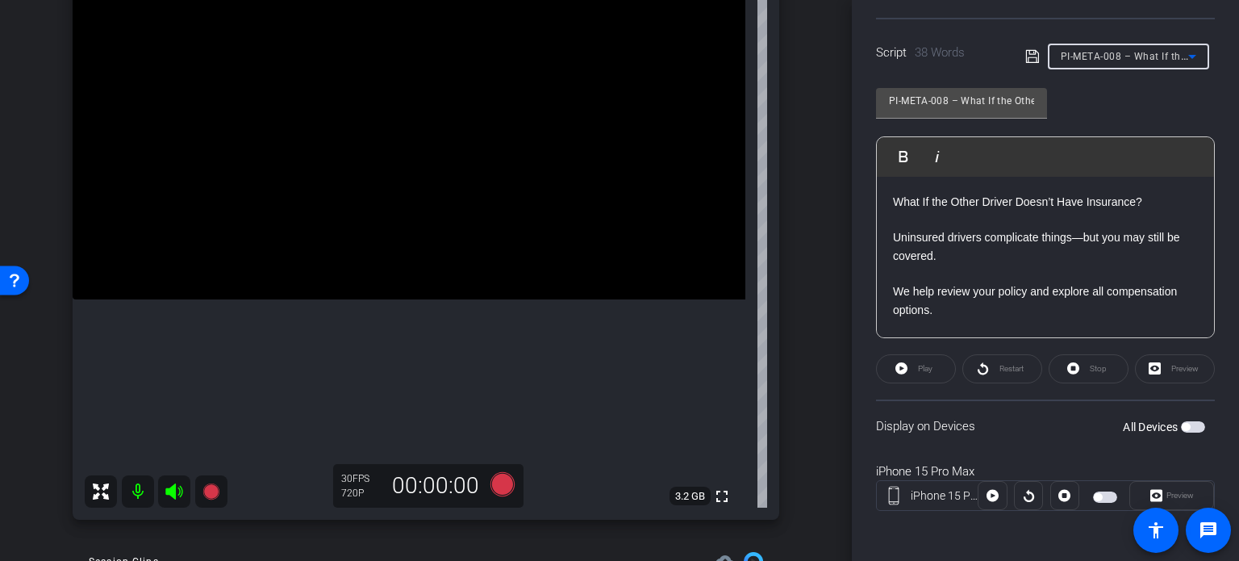
click at [1132, 51] on span "PI-META-008 – What If the Other Driver Doesn’t Have Insurance?" at bounding box center [1212, 55] width 303 height 13
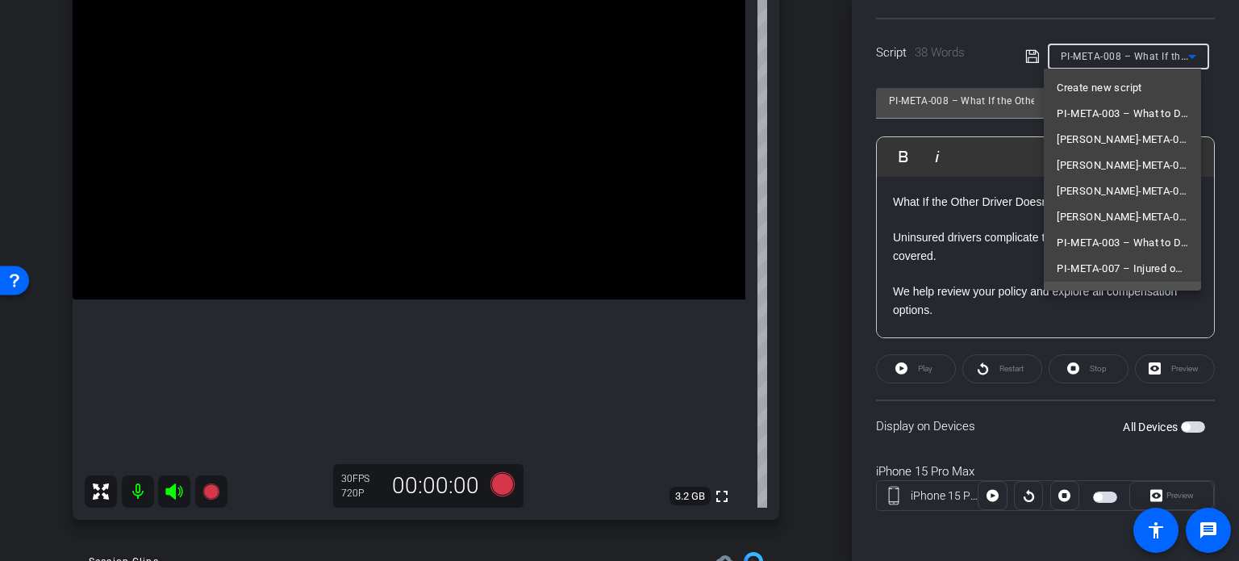
scroll to position [16, 0]
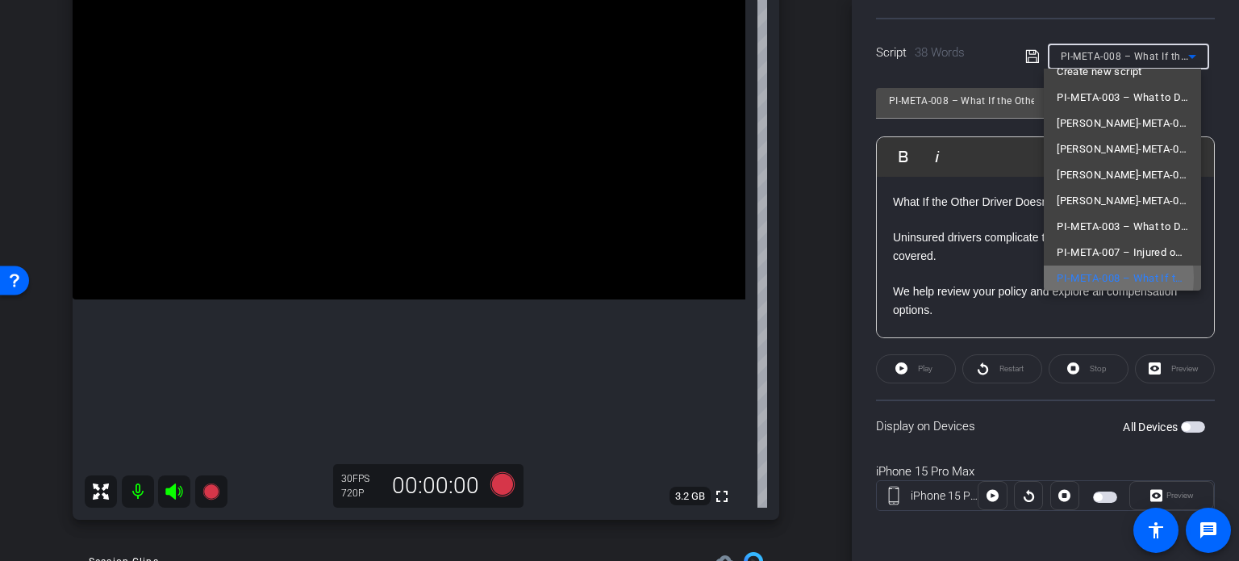
click at [1094, 277] on span "PI-META-008 – What If the Other Driver Doesn’t Have Insurance?" at bounding box center [1122, 278] width 131 height 19
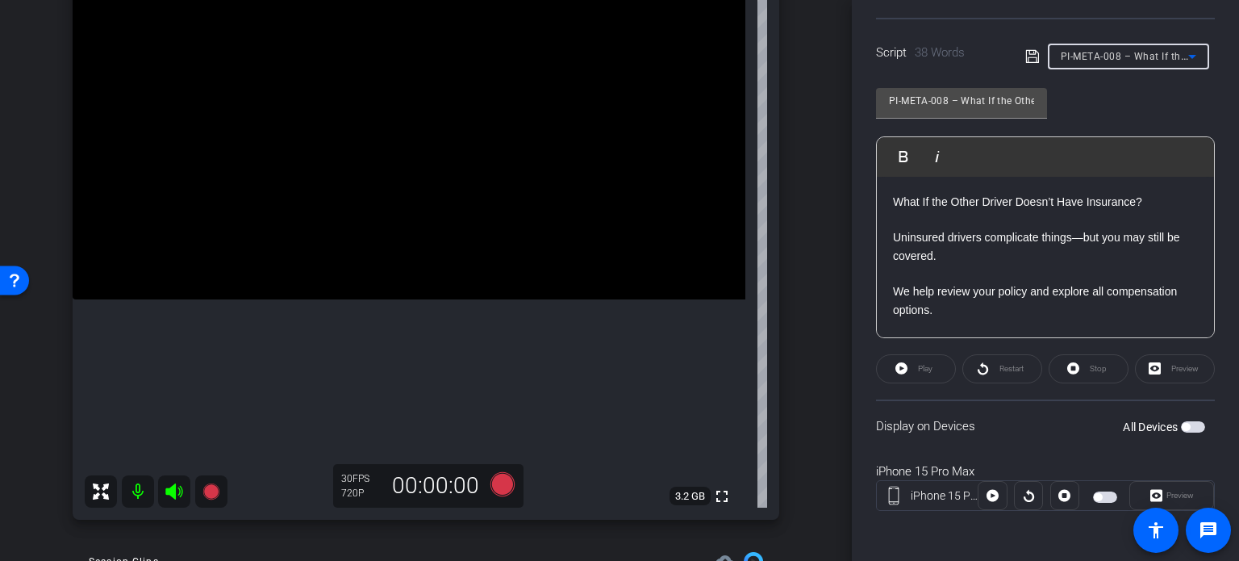
click at [1182, 425] on span "button" at bounding box center [1186, 427] width 8 height 8
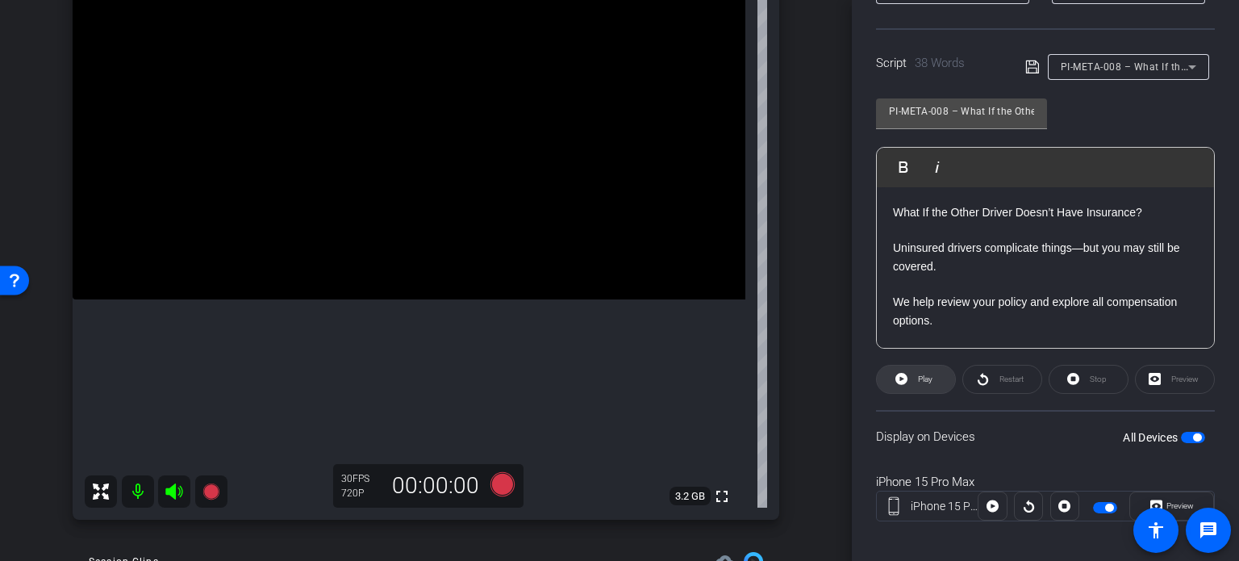
scroll to position [319, 0]
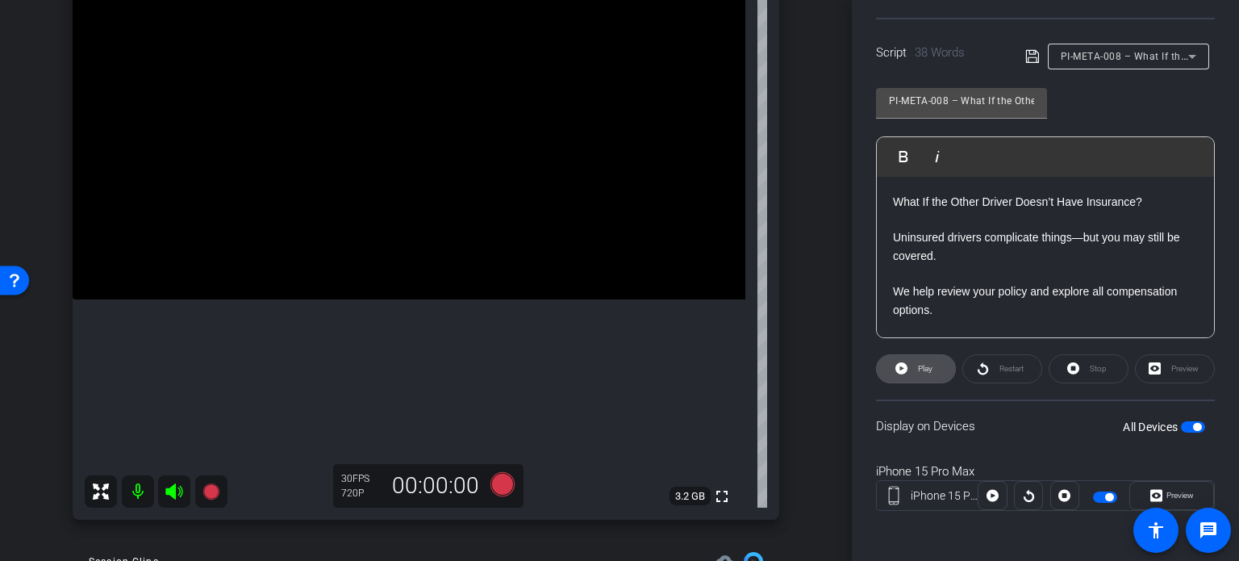
click at [914, 372] on span "Play" at bounding box center [923, 368] width 19 height 23
click at [1181, 491] on span "Preview" at bounding box center [1179, 494] width 27 height 9
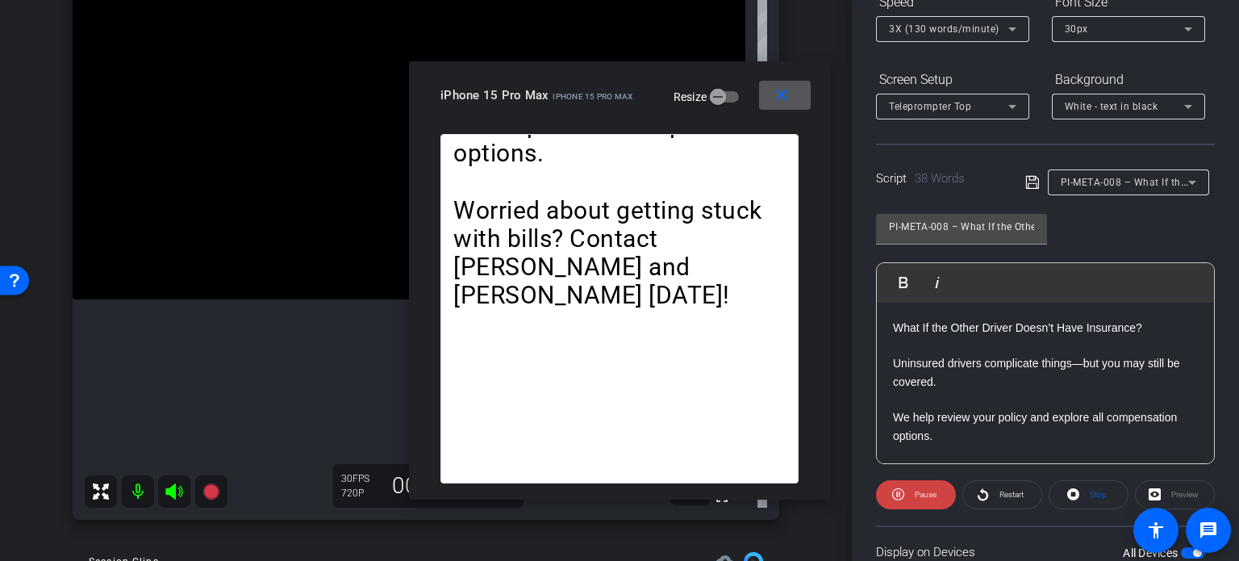
scroll to position [158, 0]
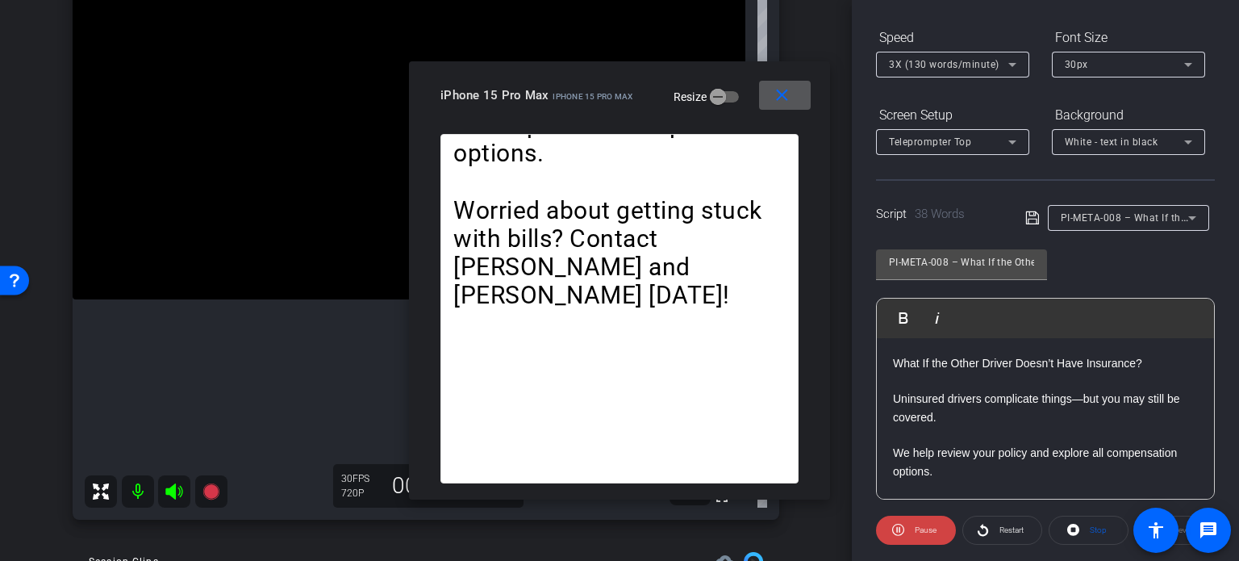
click at [950, 65] on span "3X (130 words/minute)" at bounding box center [944, 64] width 111 height 11
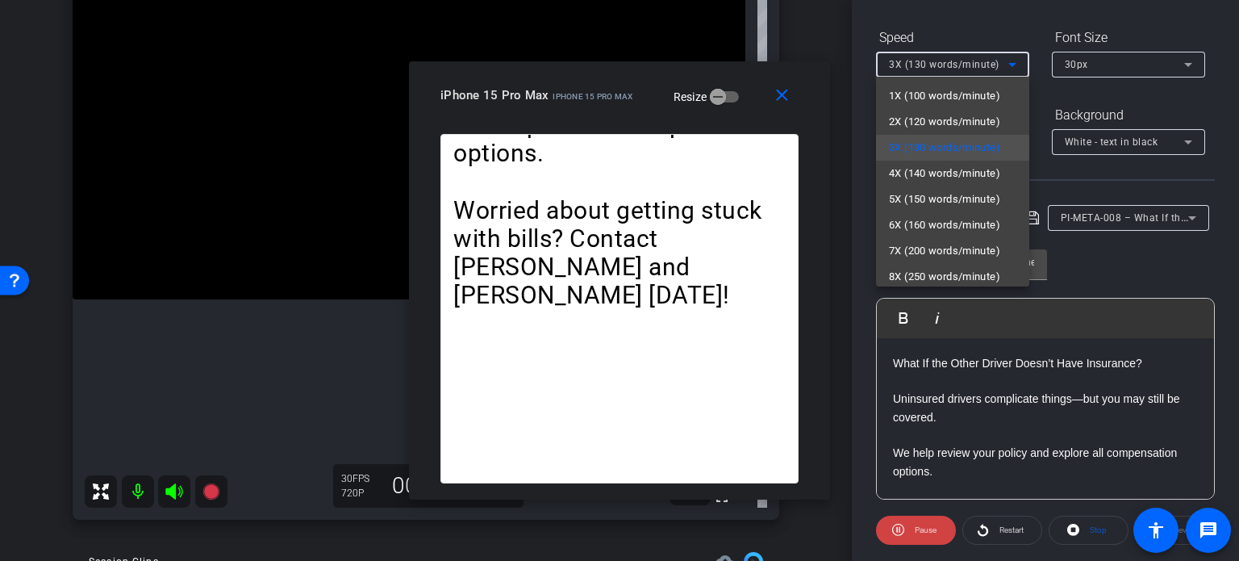
click at [557, 238] on div at bounding box center [619, 280] width 1239 height 561
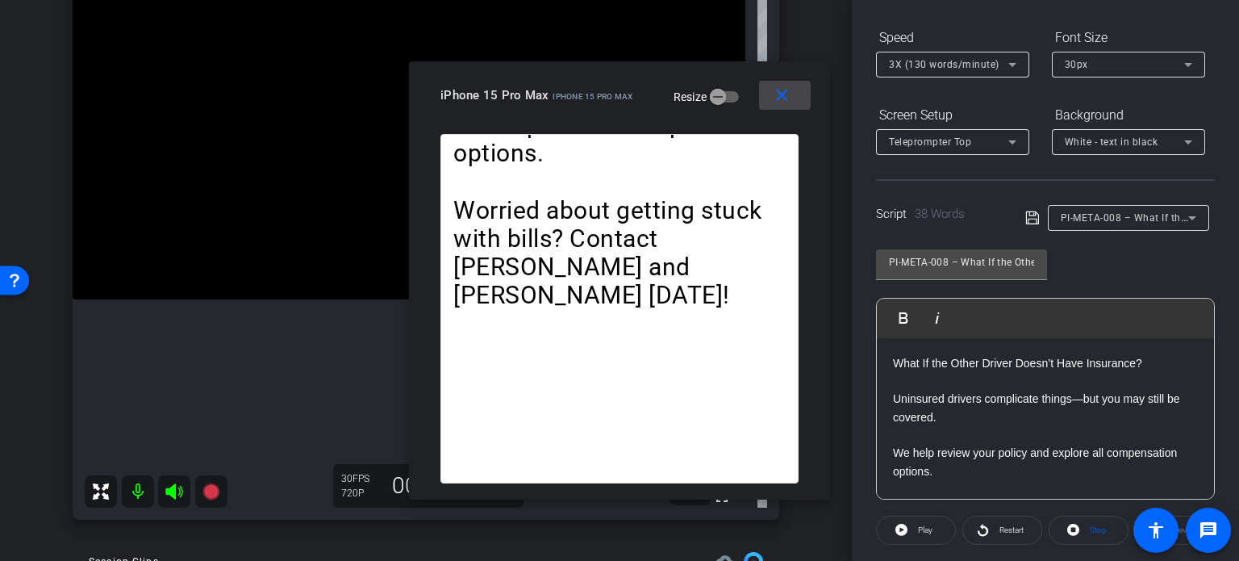
click at [777, 98] on mat-icon "close" at bounding box center [782, 96] width 20 height 20
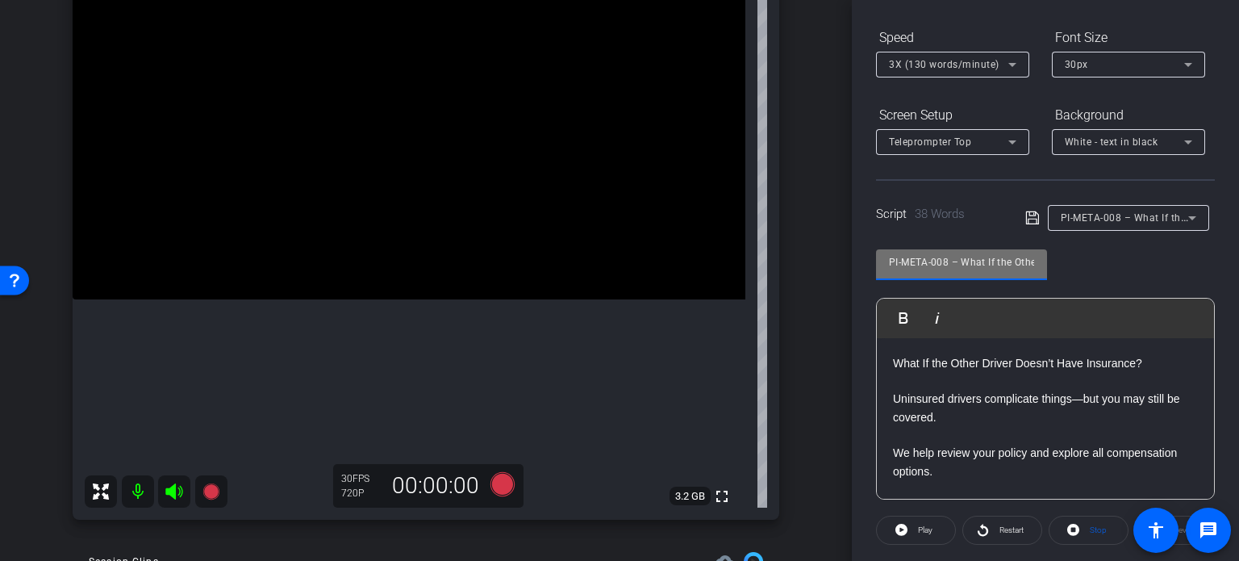
drag, startPoint x: 945, startPoint y: 260, endPoint x: 764, endPoint y: 235, distance: 183.2
click at [764, 235] on div "arrow_back Wilson,Tom_Shoot21_09172025 Back to project Send invite account_box …" at bounding box center [619, 280] width 1239 height 561
click at [810, 256] on div "arrow_back Wilson,Tom_Shoot21_09172025 Back to project Send invite account_box …" at bounding box center [426, 119] width 852 height 561
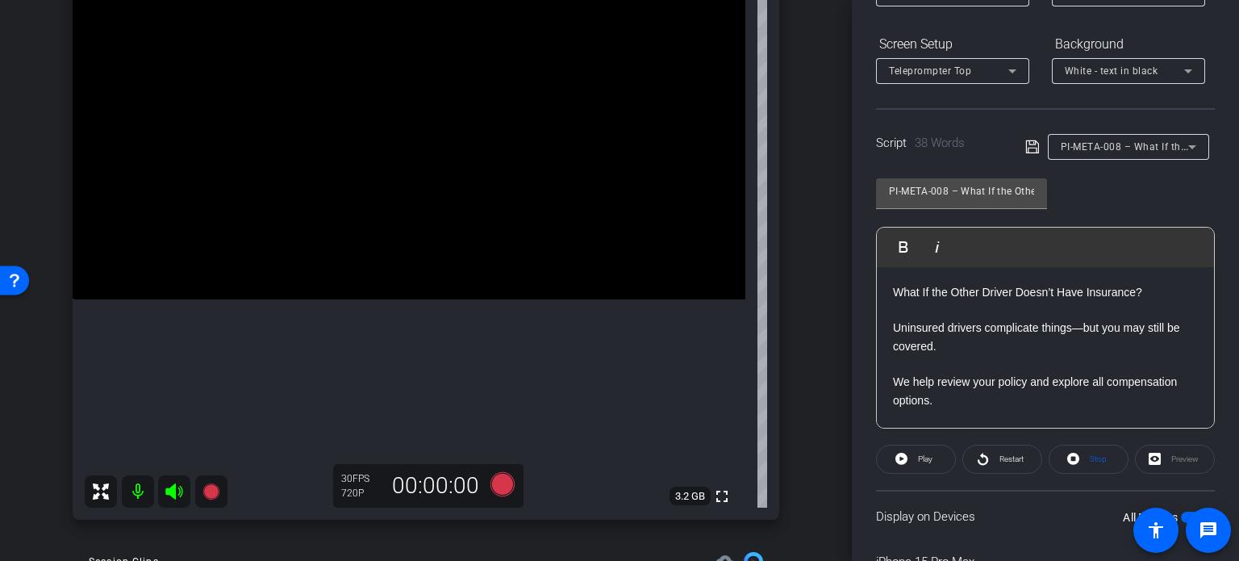
scroll to position [239, 0]
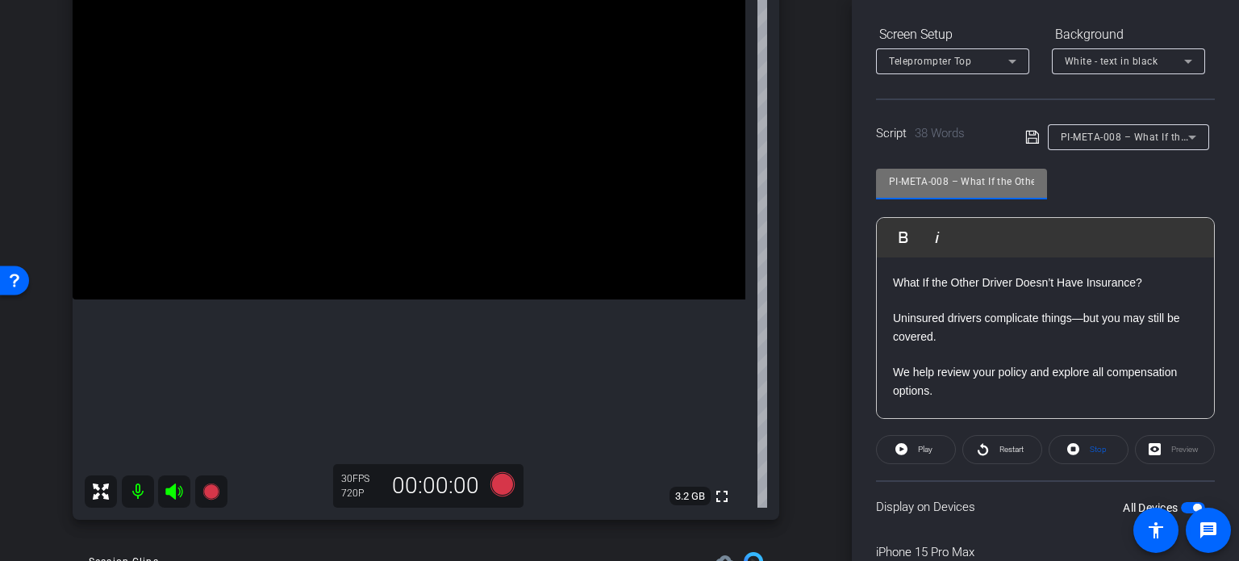
drag, startPoint x: 951, startPoint y: 177, endPoint x: 736, endPoint y: 150, distance: 216.3
click at [736, 150] on div "arrow_back Wilson,Tom_Shoot21_09172025 Back to project Send invite account_box …" at bounding box center [619, 280] width 1239 height 561
click at [827, 227] on div "arrow_back Wilson,Tom_Shoot21_09172025 Back to project Send invite account_box …" at bounding box center [426, 119] width 852 height 561
drag, startPoint x: 951, startPoint y: 184, endPoint x: 697, endPoint y: 160, distance: 255.2
click at [697, 160] on div "arrow_back Wilson,Tom_Shoot21_09172025 Back to project Send invite account_box …" at bounding box center [619, 280] width 1239 height 561
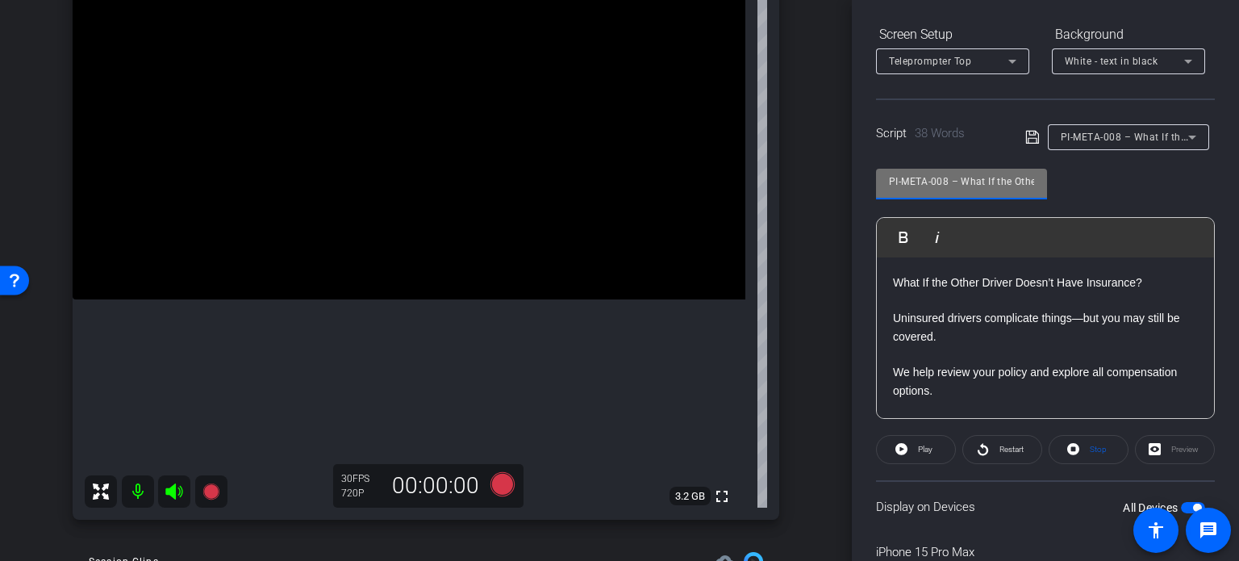
click at [810, 279] on div "arrow_back Wilson,Tom_Shoot21_09172025 Back to project Send invite account_box …" at bounding box center [426, 119] width 852 height 561
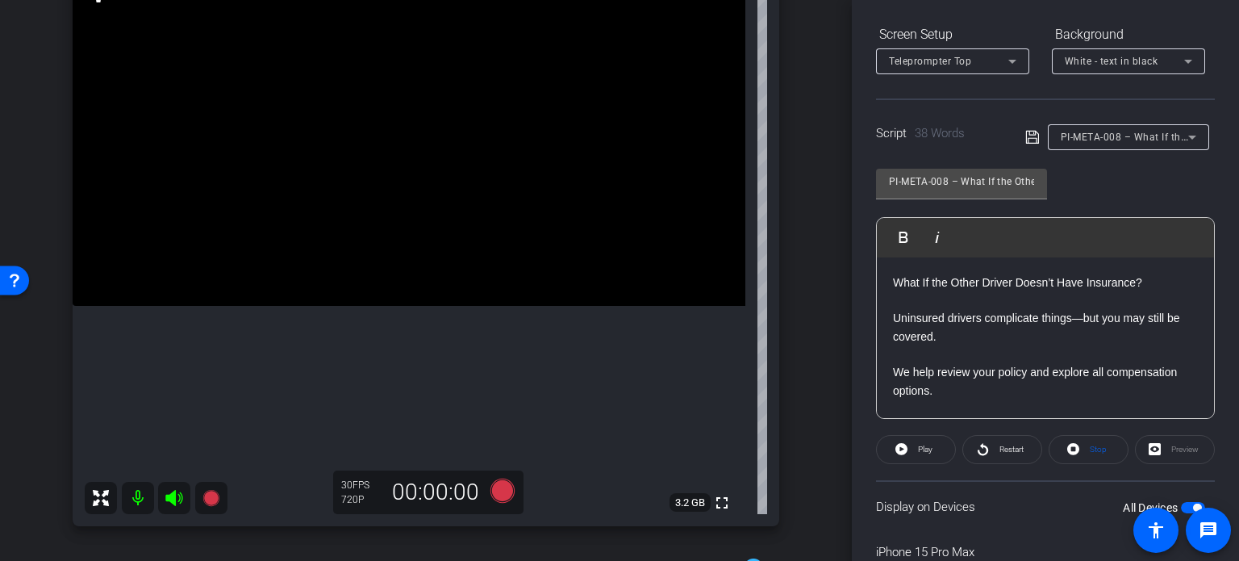
scroll to position [161, 0]
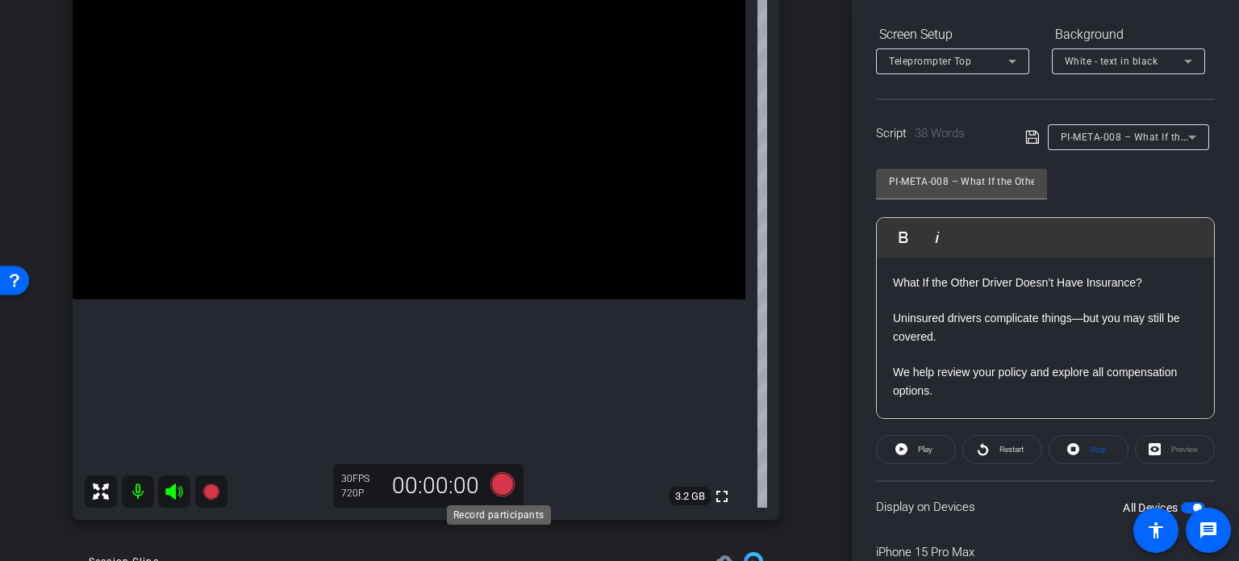
click at [501, 485] on icon at bounding box center [502, 484] width 24 height 24
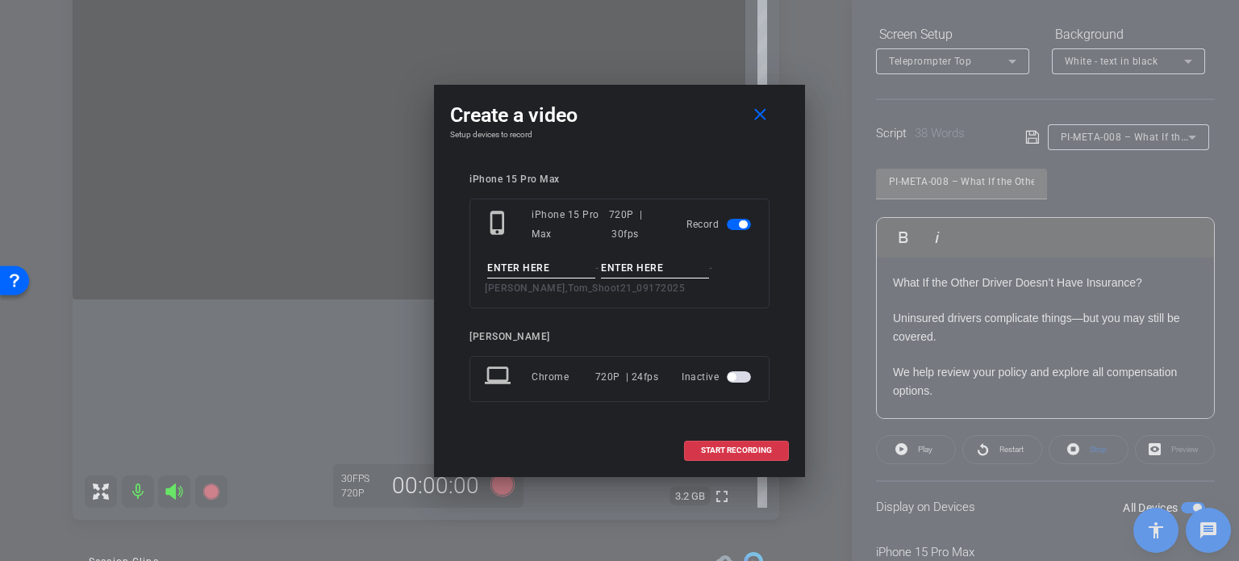
click at [538, 270] on input at bounding box center [541, 268] width 108 height 20
paste input "PI-META-008"
type input "PI-META-008"
click at [656, 270] on input at bounding box center [655, 268] width 108 height 20
type input "Take1"
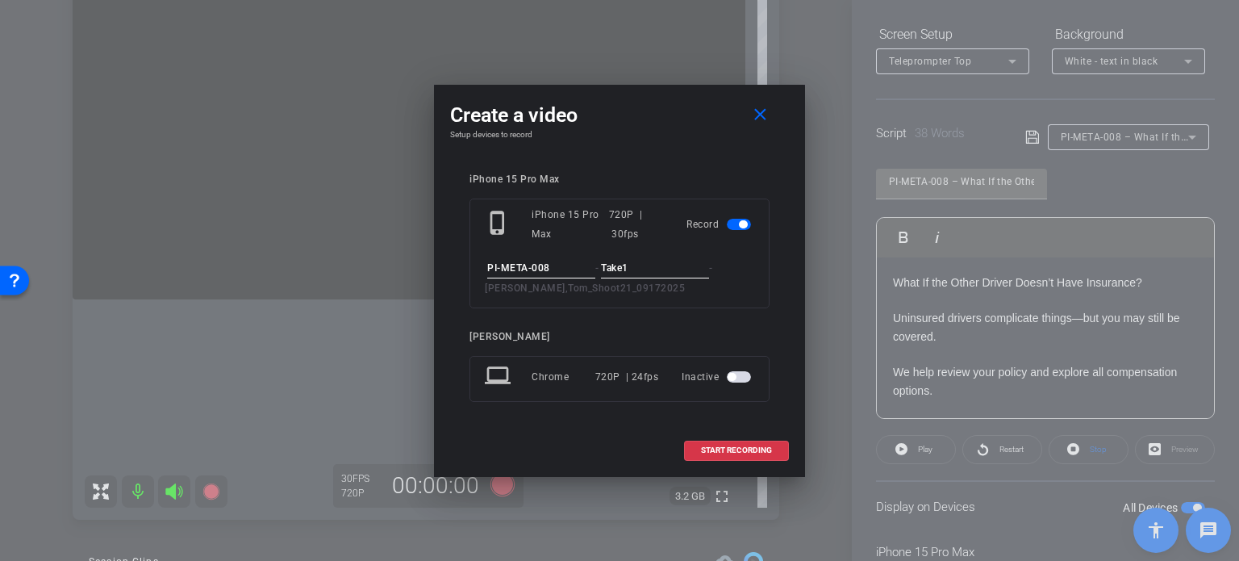
click at [564, 267] on input "PI-META-008" at bounding box center [541, 268] width 108 height 20
click at [671, 267] on input "Take1" at bounding box center [655, 268] width 108 height 20
click at [699, 294] on div "PI-META-008 - Take1 - Wilson,Tom_Shoot21_09172025" at bounding box center [619, 278] width 269 height 40
click at [732, 448] on span "START RECORDING" at bounding box center [736, 450] width 71 height 8
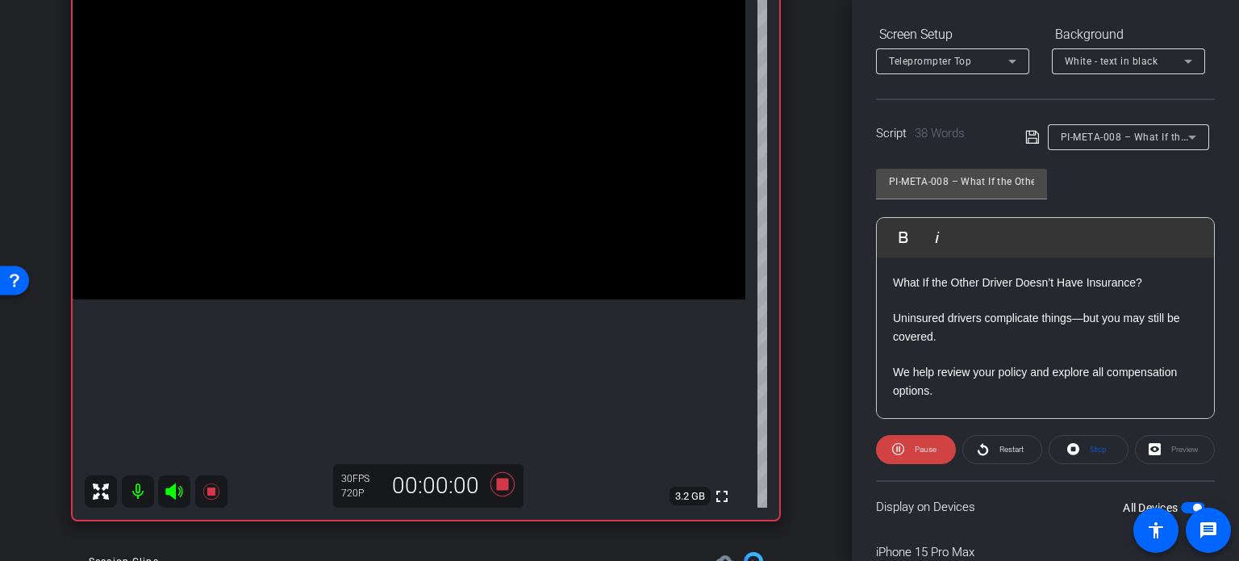
scroll to position [319, 0]
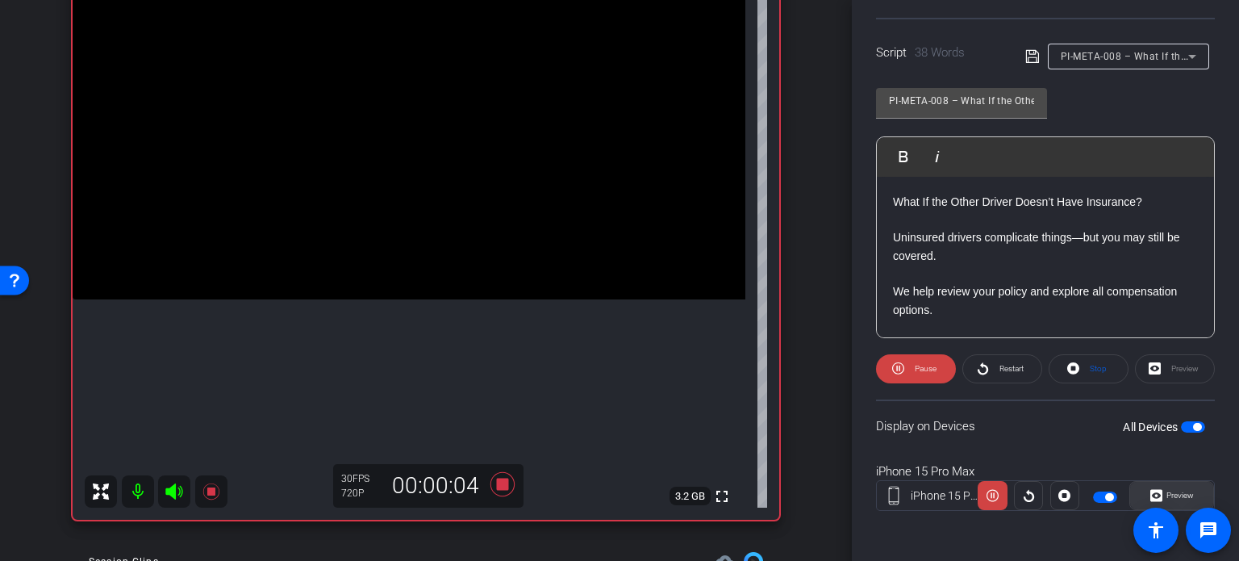
click at [1179, 486] on span "Preview" at bounding box center [1177, 495] width 31 height 23
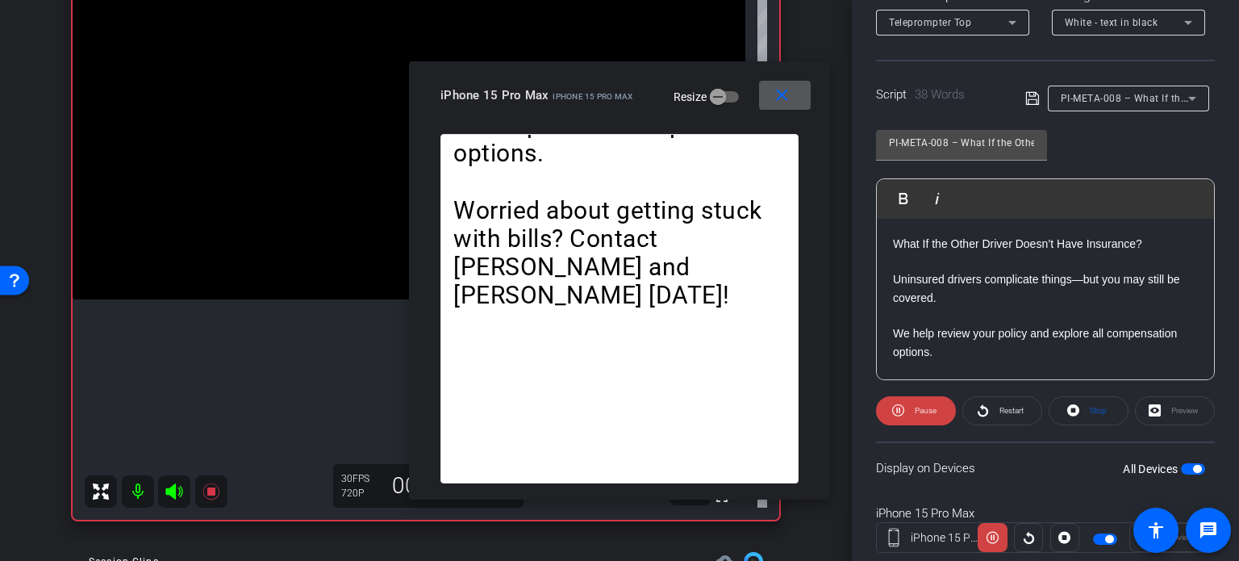
scroll to position [158, 0]
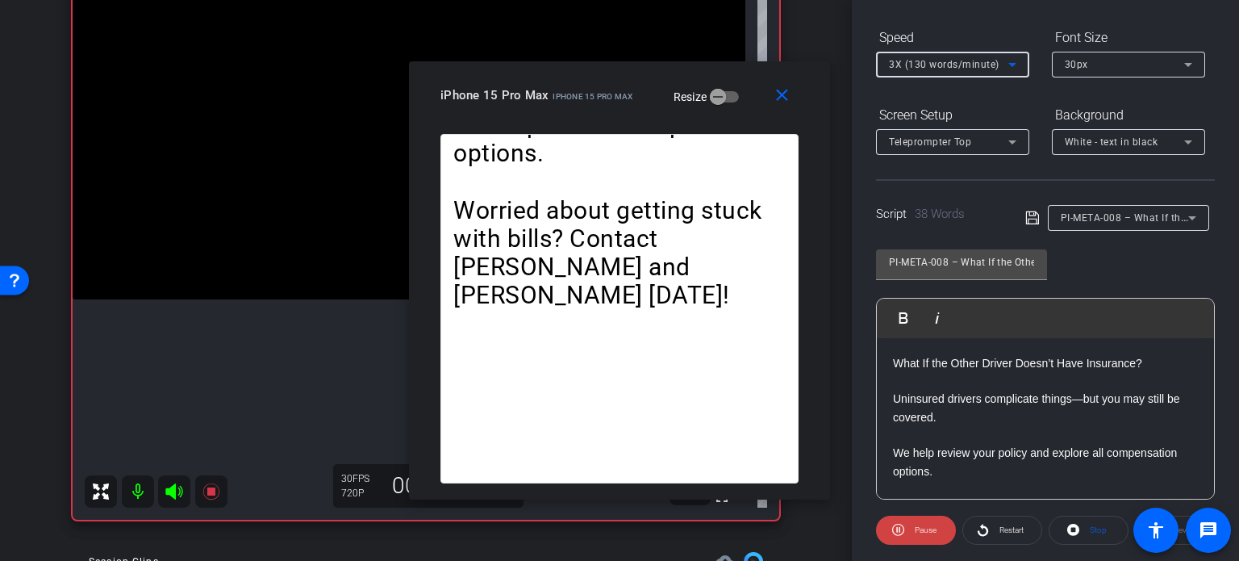
click at [930, 69] on span "3X (130 words/minute)" at bounding box center [944, 64] width 111 height 11
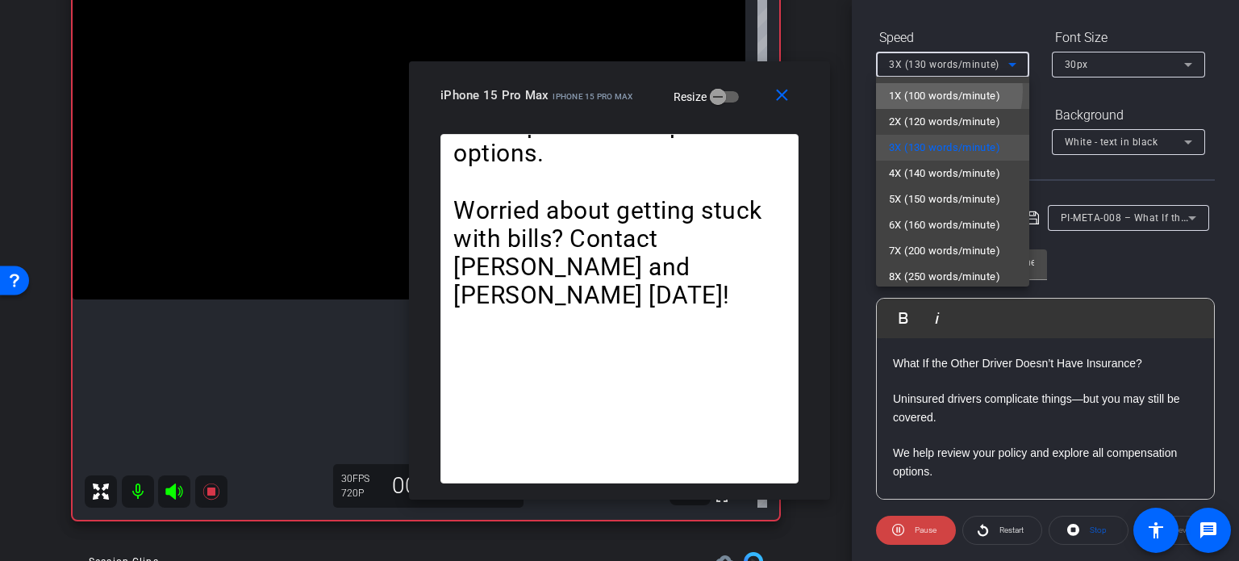
click at [920, 90] on span "1X (100 words/minute)" at bounding box center [944, 95] width 111 height 19
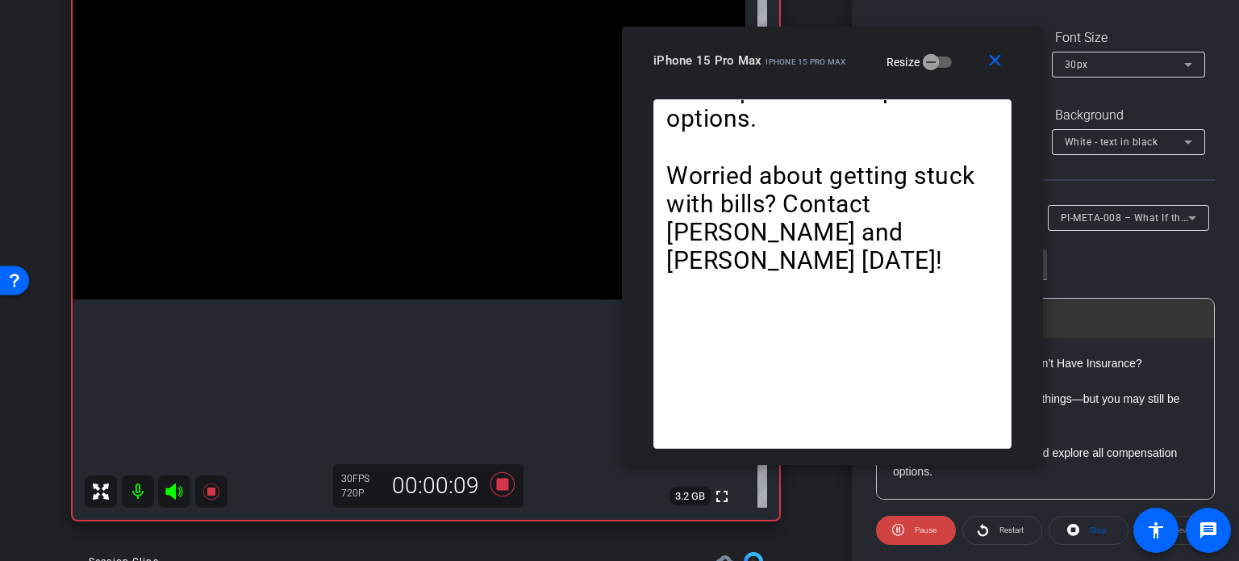
drag, startPoint x: 653, startPoint y: 97, endPoint x: 866, endPoint y: 62, distance: 215.8
click at [866, 62] on mat-slide-toggle "Resize" at bounding box center [907, 61] width 90 height 26
click at [997, 60] on mat-icon "close" at bounding box center [995, 61] width 20 height 20
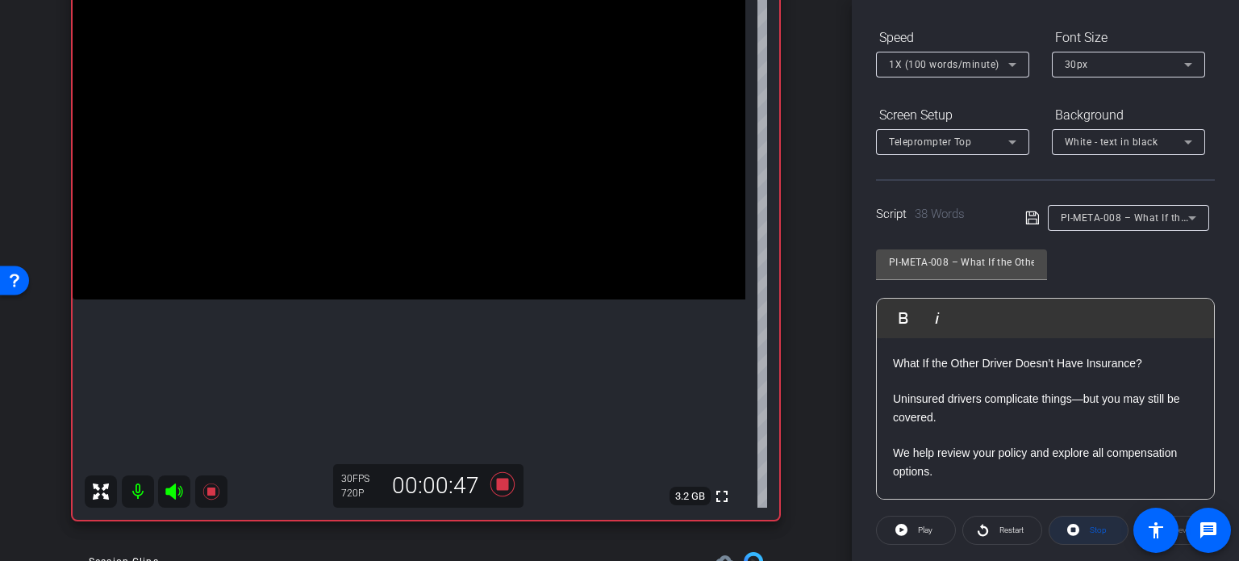
click at [1078, 529] on span at bounding box center [1088, 530] width 78 height 39
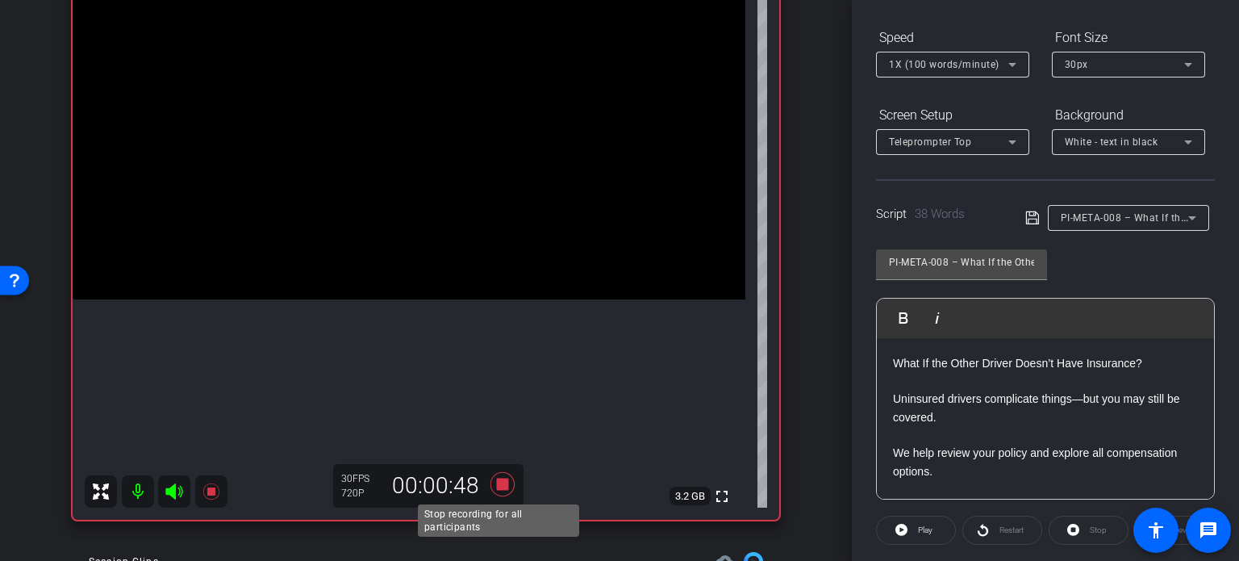
click at [494, 483] on icon at bounding box center [502, 484] width 24 height 24
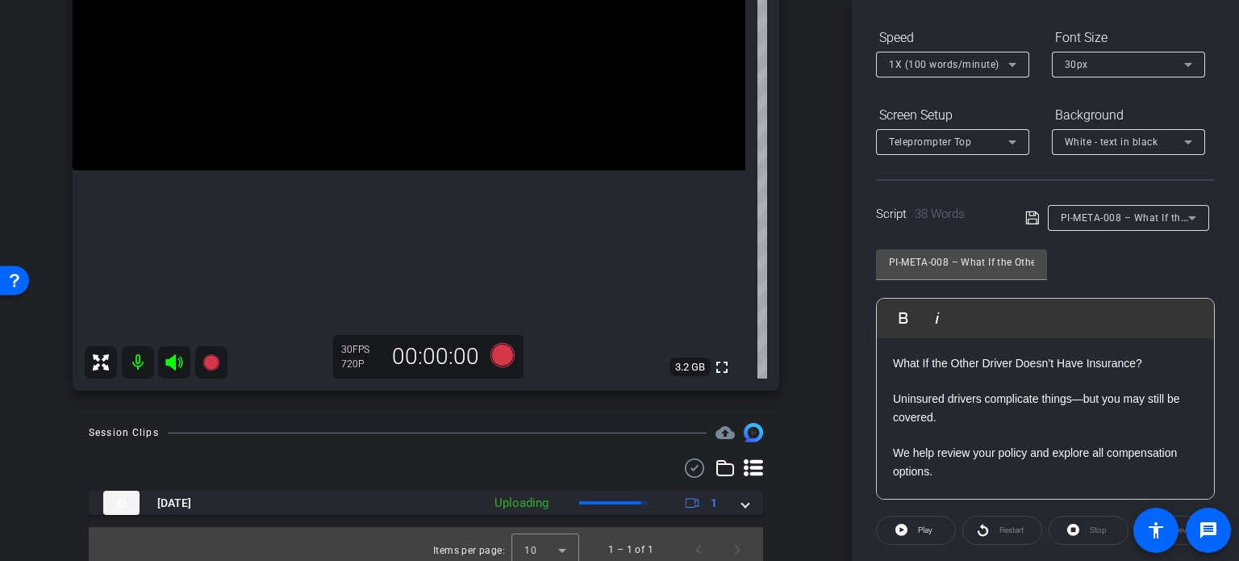
scroll to position [302, 0]
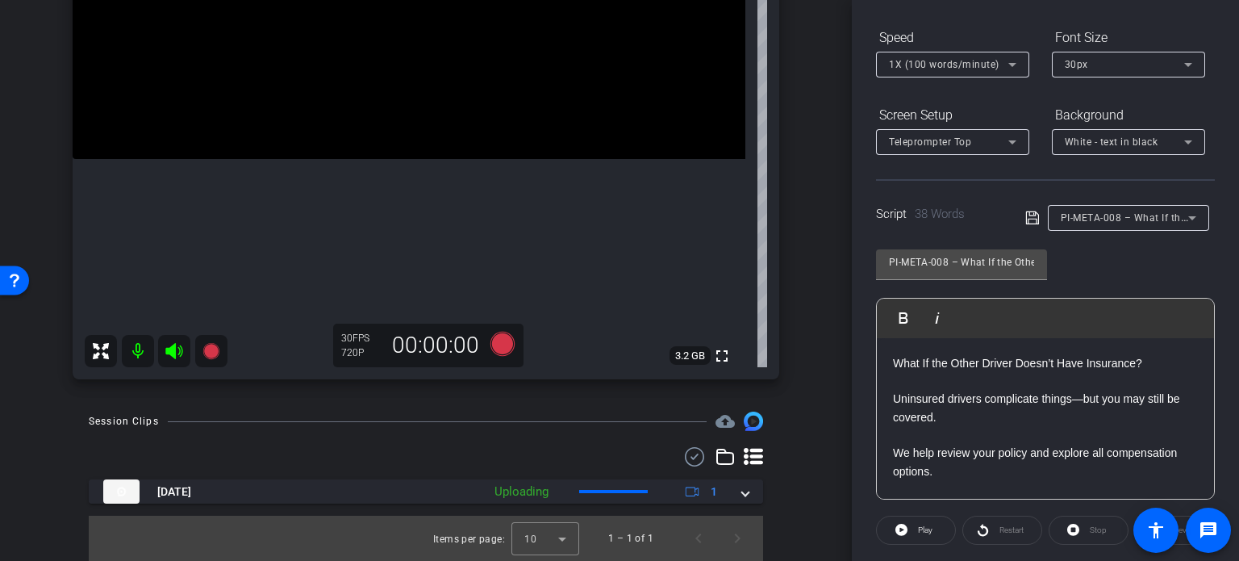
click at [1124, 220] on span "PI-META-008 – What If the Other Driver Doesn’t Have Insurance?" at bounding box center [1212, 217] width 303 height 13
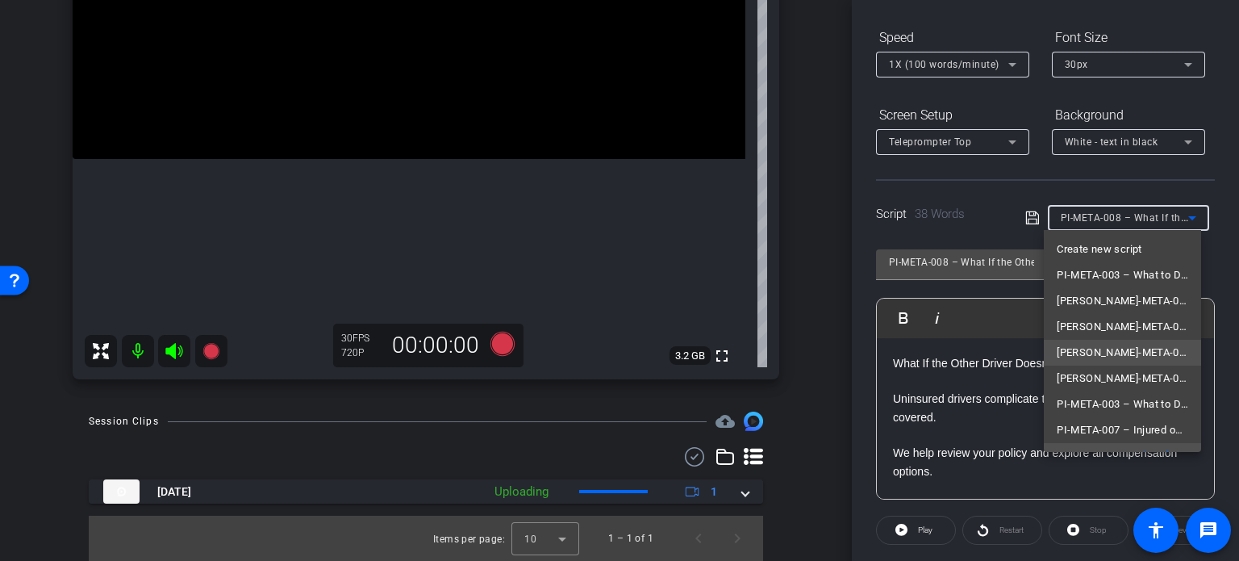
scroll to position [16, 0]
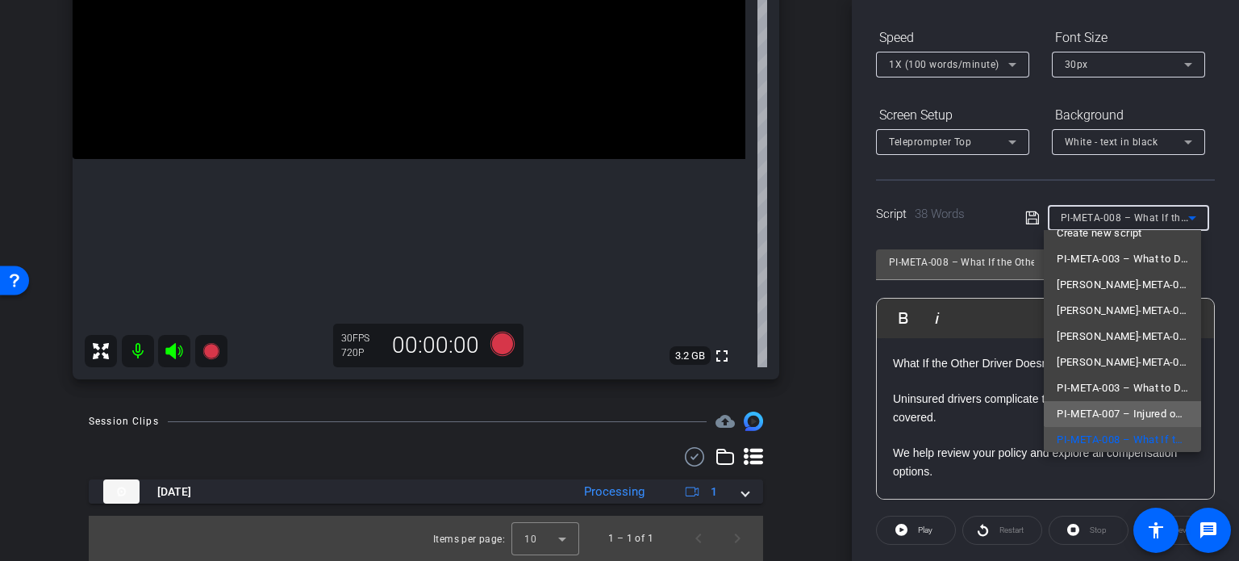
click at [1142, 410] on span "PI-META-007 – Injured on Someone Else’s Property: What Next?" at bounding box center [1122, 413] width 131 height 19
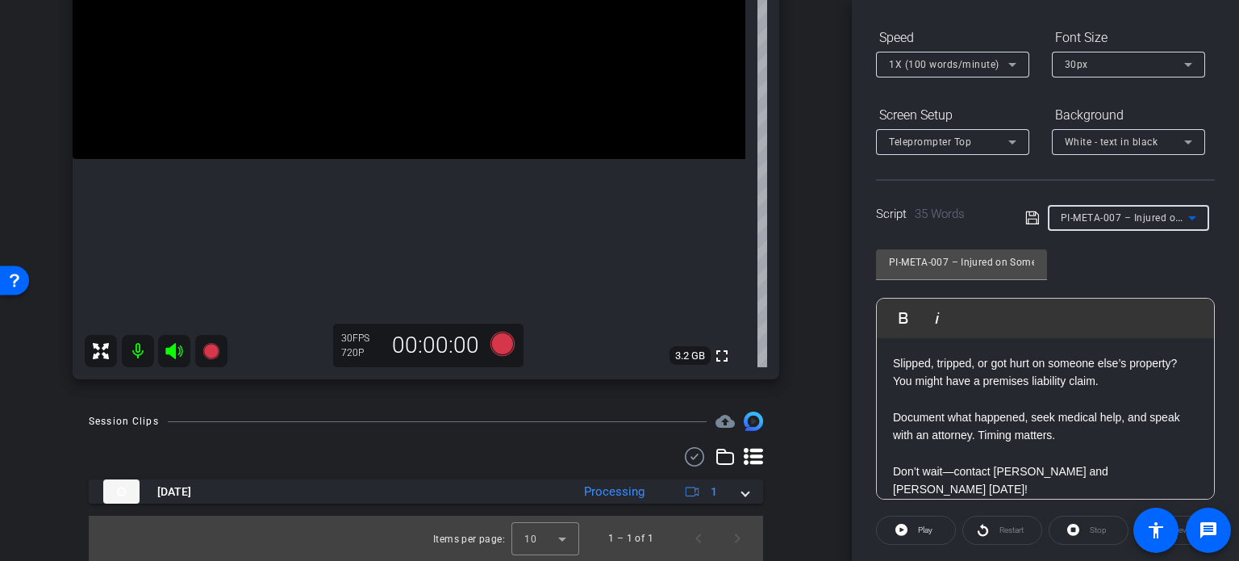
click at [1145, 212] on span "PI-META-007 – Injured on Someone Else’s Property: What Next?" at bounding box center [1211, 217] width 300 height 13
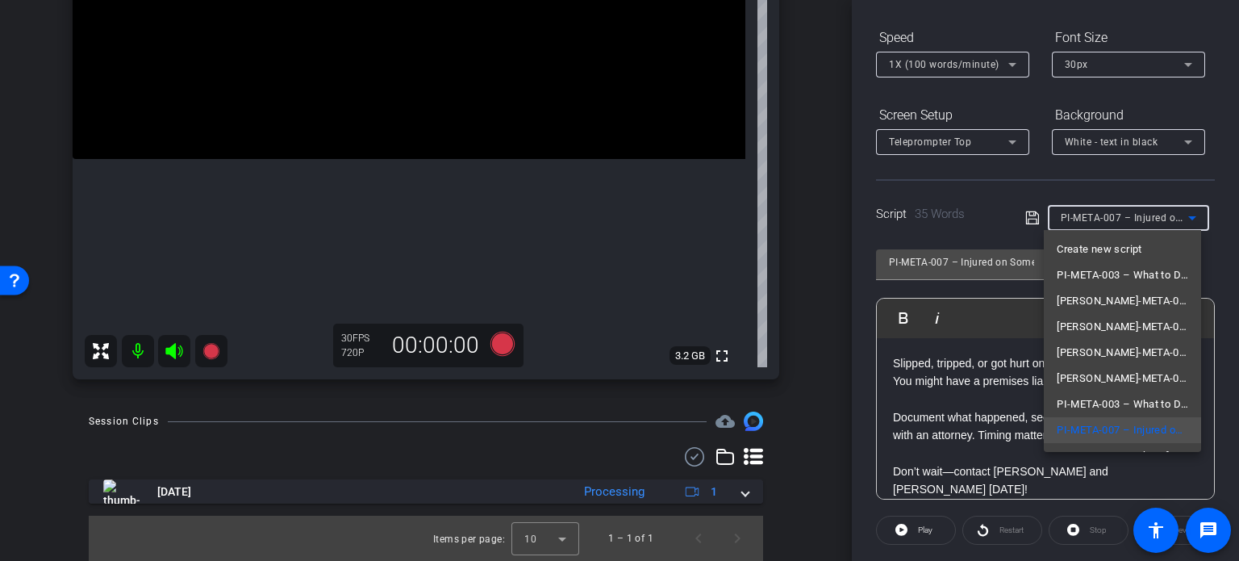
click at [812, 383] on div at bounding box center [619, 280] width 1239 height 561
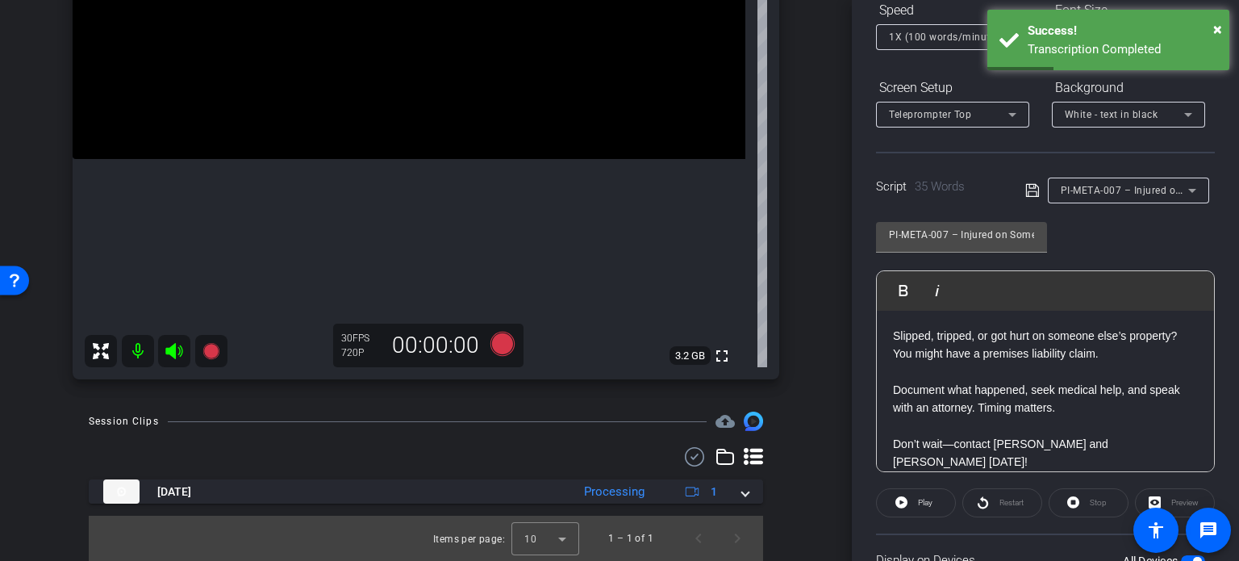
scroll to position [158, 0]
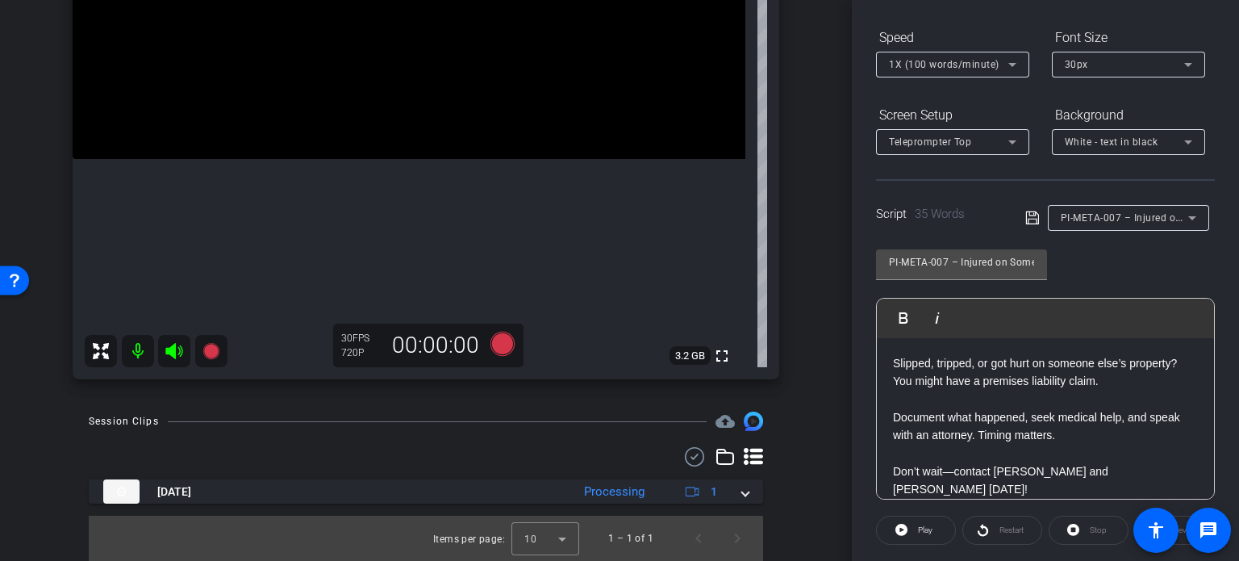
click at [1141, 215] on span "PI-META-007 – Injured on Someone Else’s Property: What Next?" at bounding box center [1211, 217] width 300 height 13
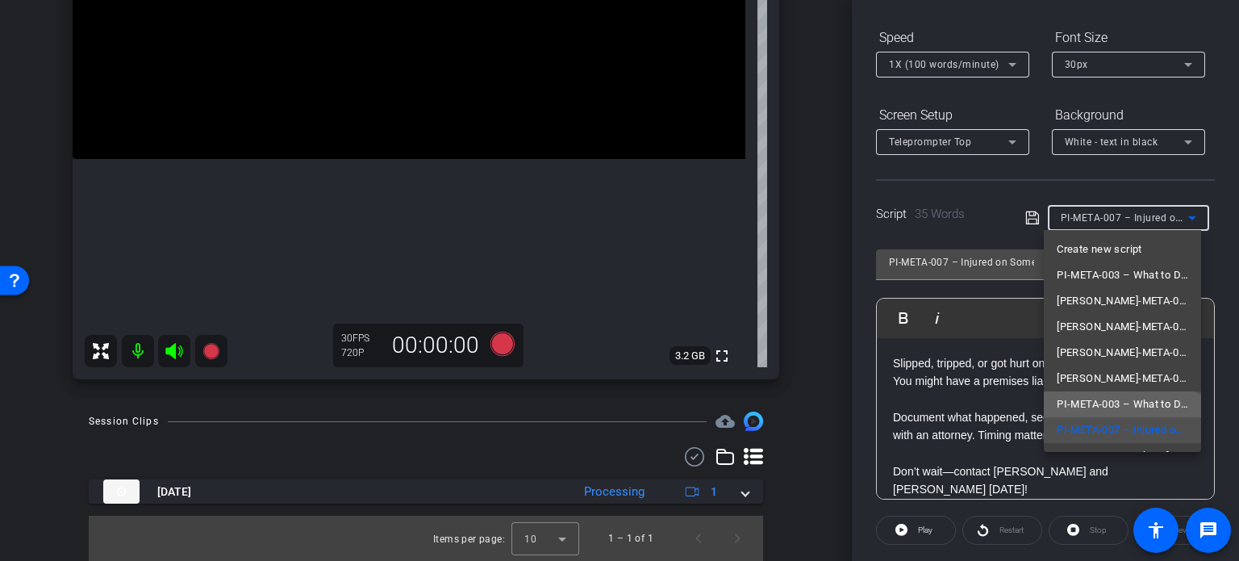
click at [1110, 396] on span "PI-META-003 – What to Do First After an Accident" at bounding box center [1122, 403] width 131 height 19
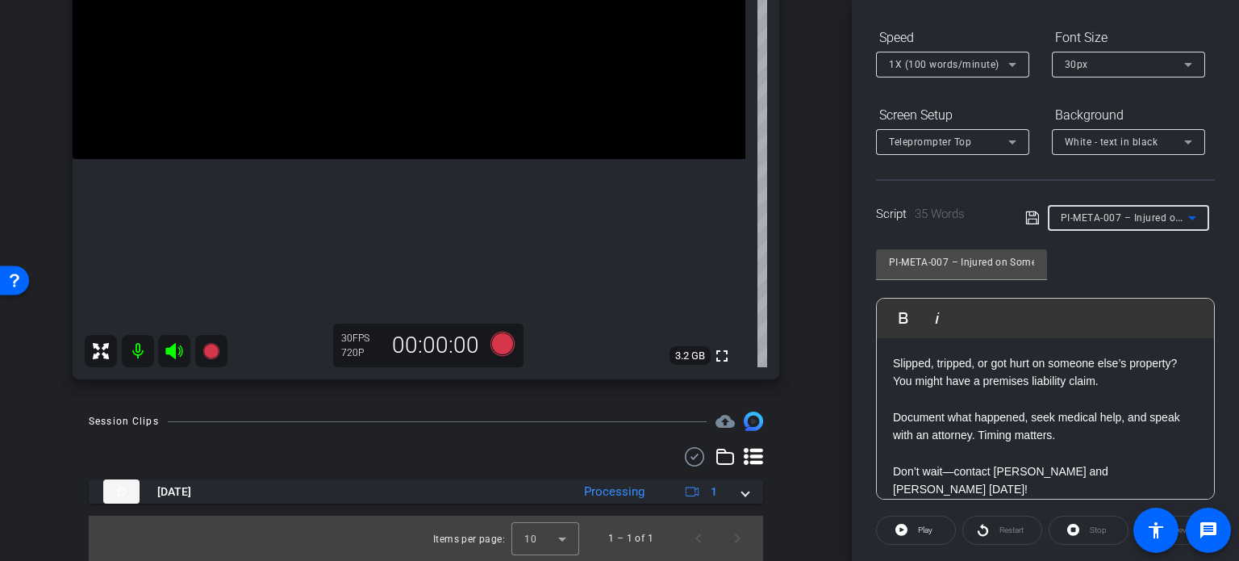
type input "PI-META-003 – What to Do First After an Accident"
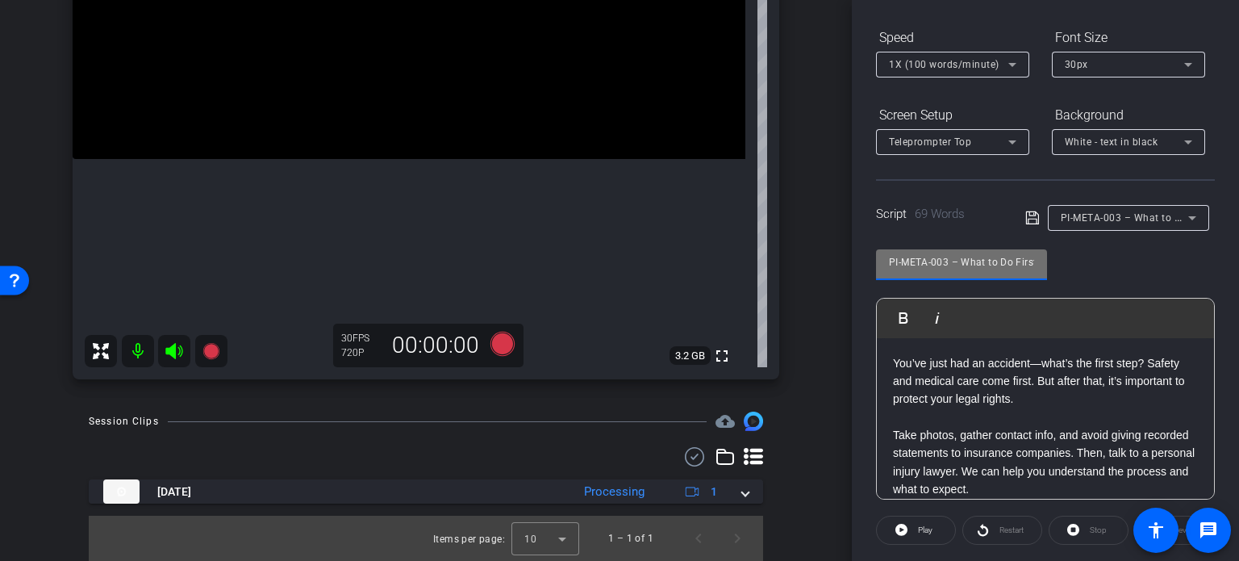
drag, startPoint x: 949, startPoint y: 258, endPoint x: 758, endPoint y: 237, distance: 191.5
click at [758, 237] on div "arrow_back Wilson,Tom_Shoot21_09172025 Back to project Send invite account_box …" at bounding box center [619, 280] width 1239 height 561
click at [821, 286] on div "arrow_back Wilson,Tom_Shoot21_09172025 Back to project Send invite account_box …" at bounding box center [426, 280] width 852 height 561
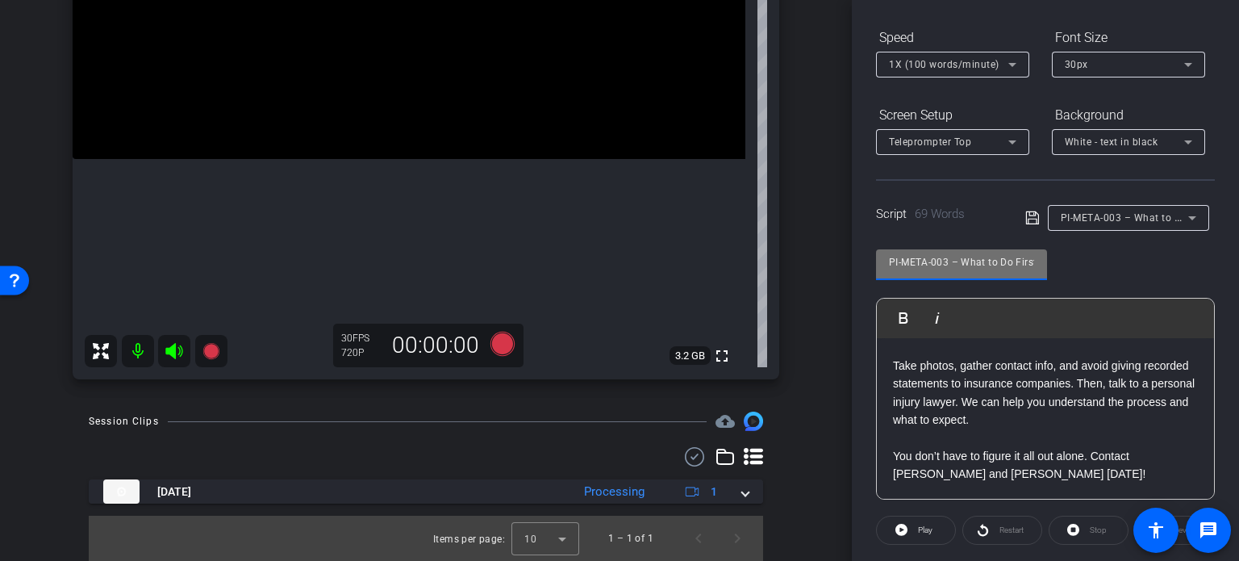
drag, startPoint x: 951, startPoint y: 265, endPoint x: 736, endPoint y: 239, distance: 217.0
click at [736, 239] on div "arrow_back Wilson,Tom_Shoot21_09172025 Back to project Send invite account_box …" at bounding box center [619, 280] width 1239 height 561
click at [807, 291] on div "arrow_back Wilson,Tom_Shoot21_09172025 Back to project Send invite account_box …" at bounding box center [426, 280] width 852 height 561
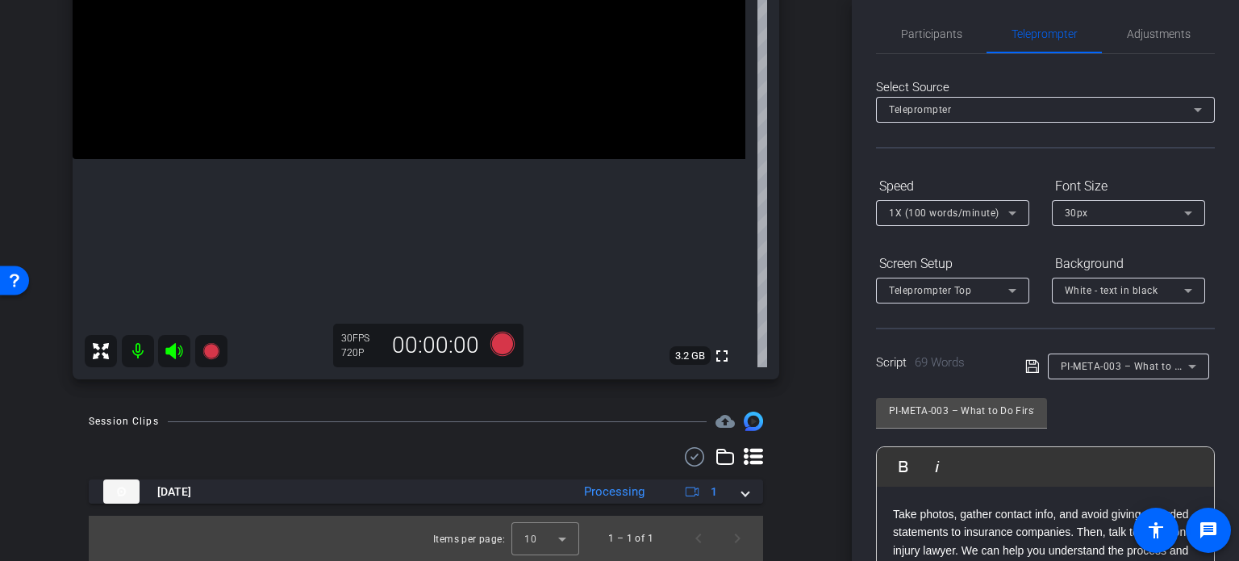
scroll to position [0, 0]
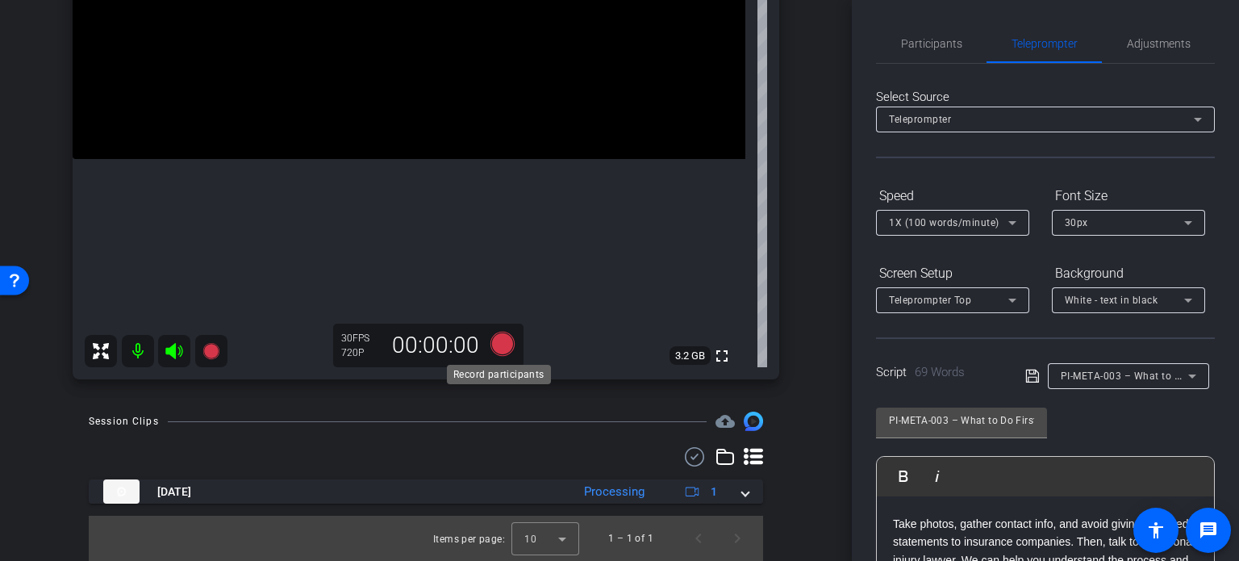
click at [496, 345] on icon at bounding box center [502, 344] width 24 height 24
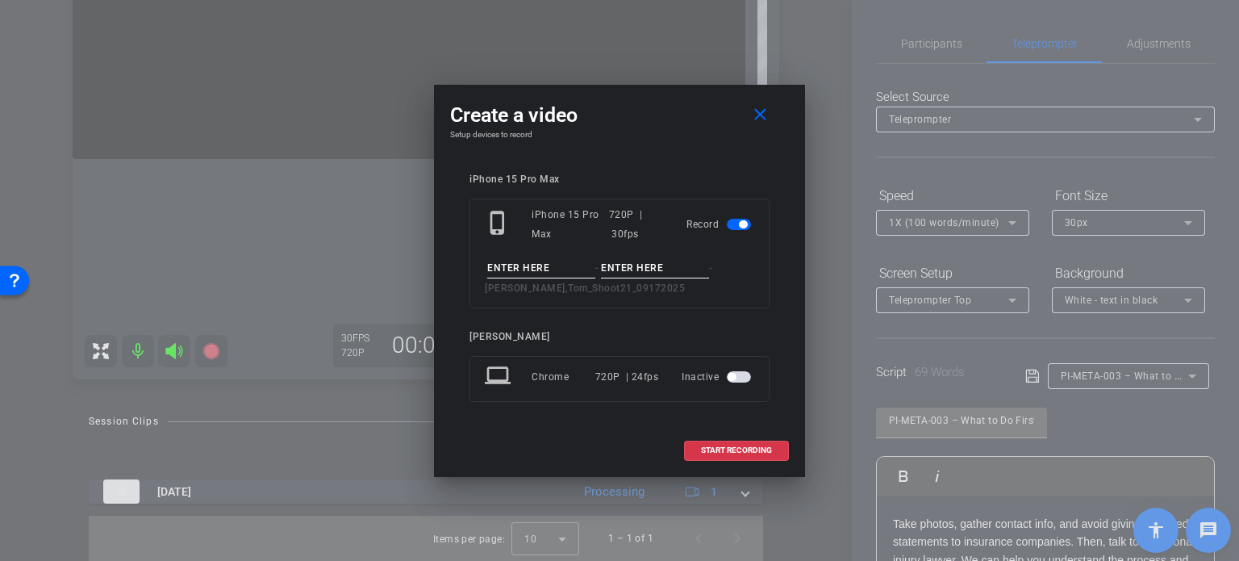
click at [548, 261] on input at bounding box center [541, 268] width 108 height 20
paste input "PI-META-003"
type input "PI-META-003"
click at [681, 269] on input at bounding box center [655, 268] width 108 height 20
type input "Take1"
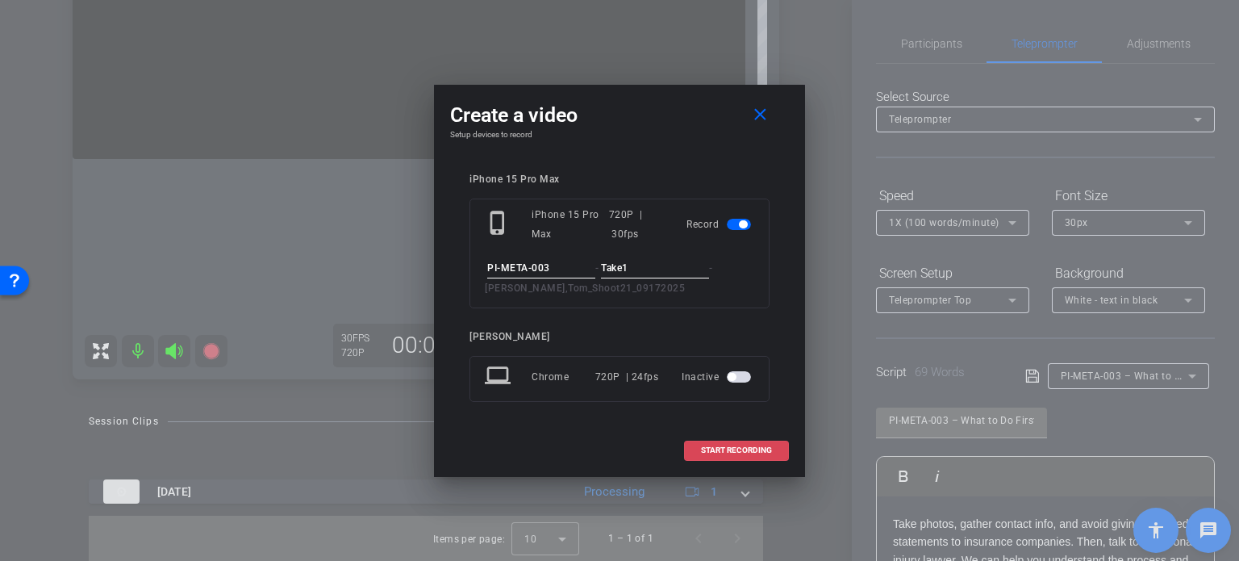
click at [707, 446] on span "START RECORDING" at bounding box center [736, 450] width 71 height 8
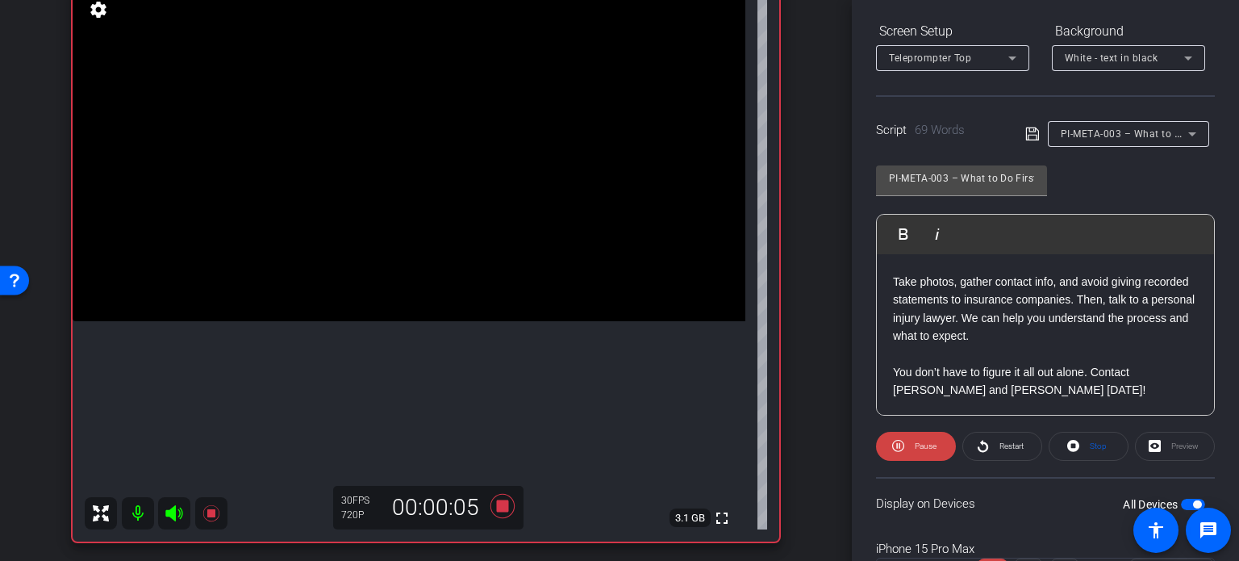
scroll to position [319, 0]
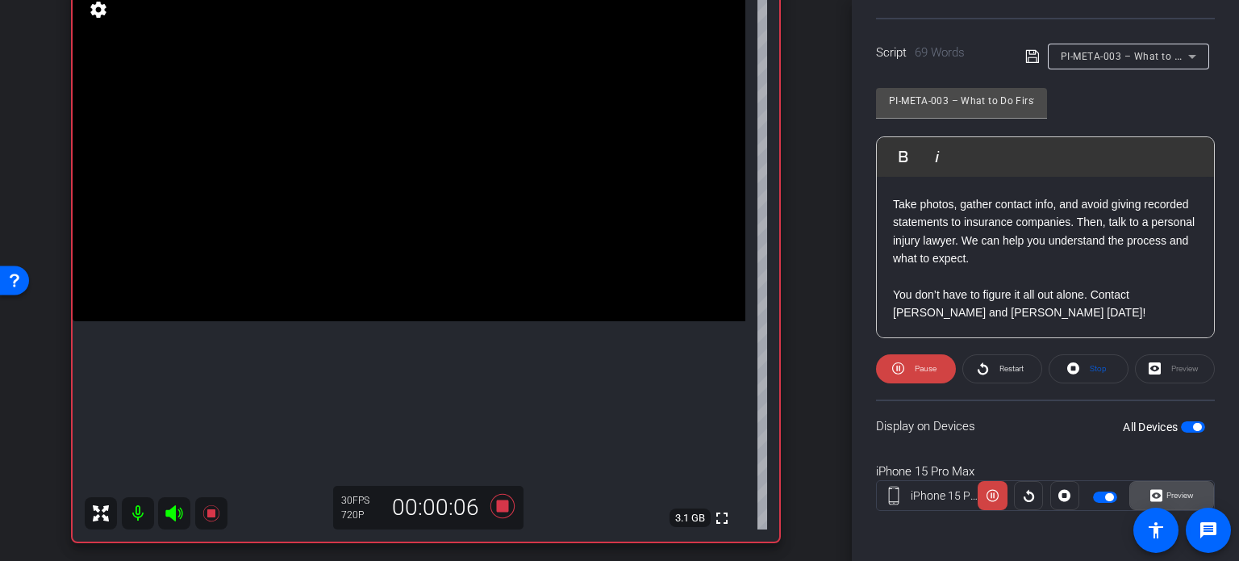
click at [1191, 489] on span at bounding box center [1171, 495] width 83 height 39
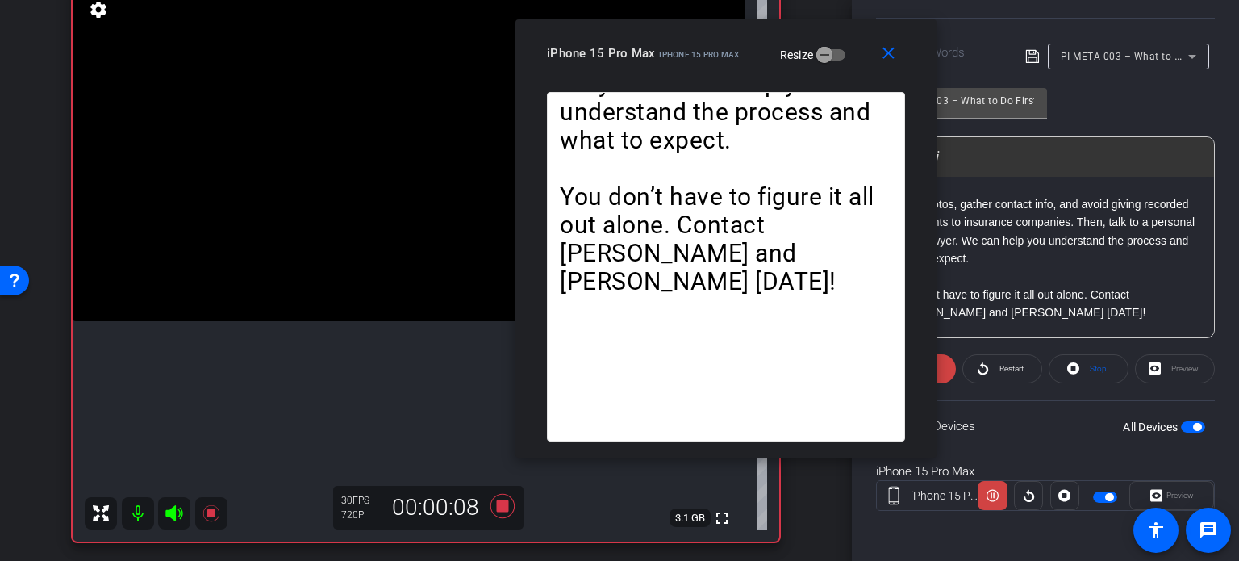
drag, startPoint x: 619, startPoint y: 120, endPoint x: 727, endPoint y: 78, distance: 115.2
click at [727, 78] on div "close iPhone 15 Pro Max iPhone 15 Pro Max Resize" at bounding box center [725, 55] width 421 height 73
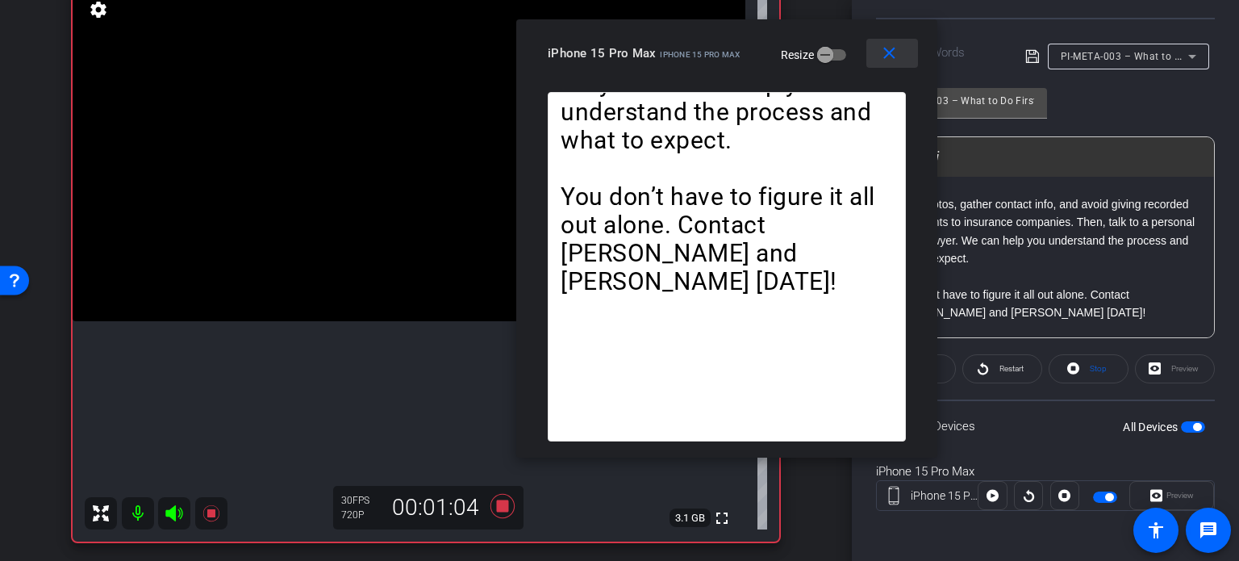
drag, startPoint x: 897, startPoint y: 47, endPoint x: 1094, endPoint y: 298, distance: 318.9
click at [899, 48] on button "close" at bounding box center [892, 53] width 52 height 29
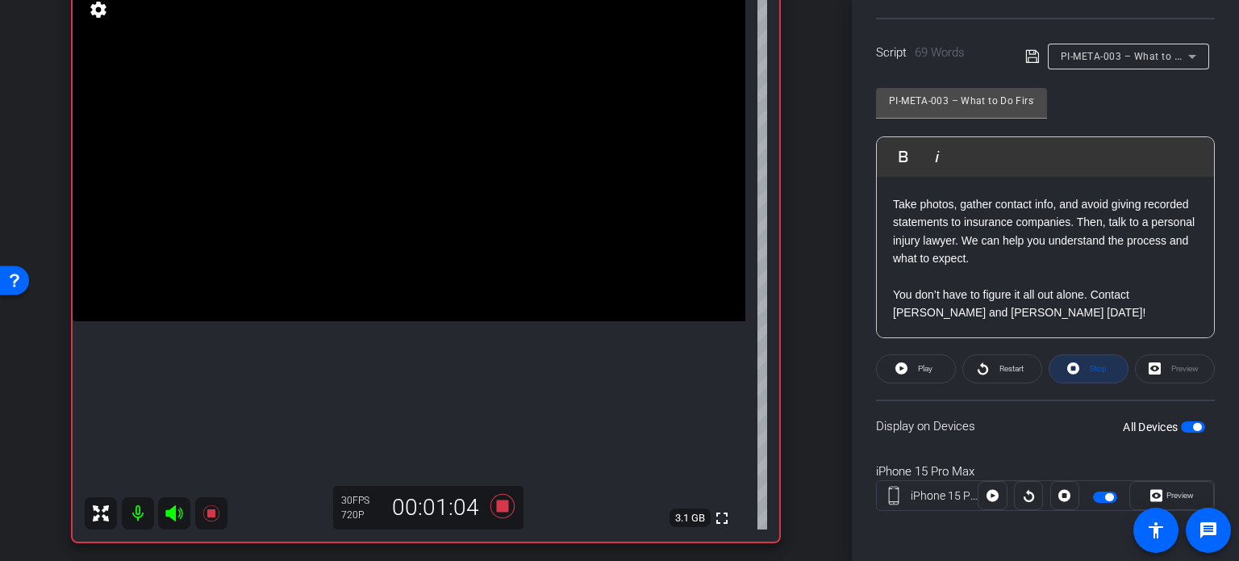
click at [1090, 367] on span "Stop" at bounding box center [1098, 368] width 17 height 9
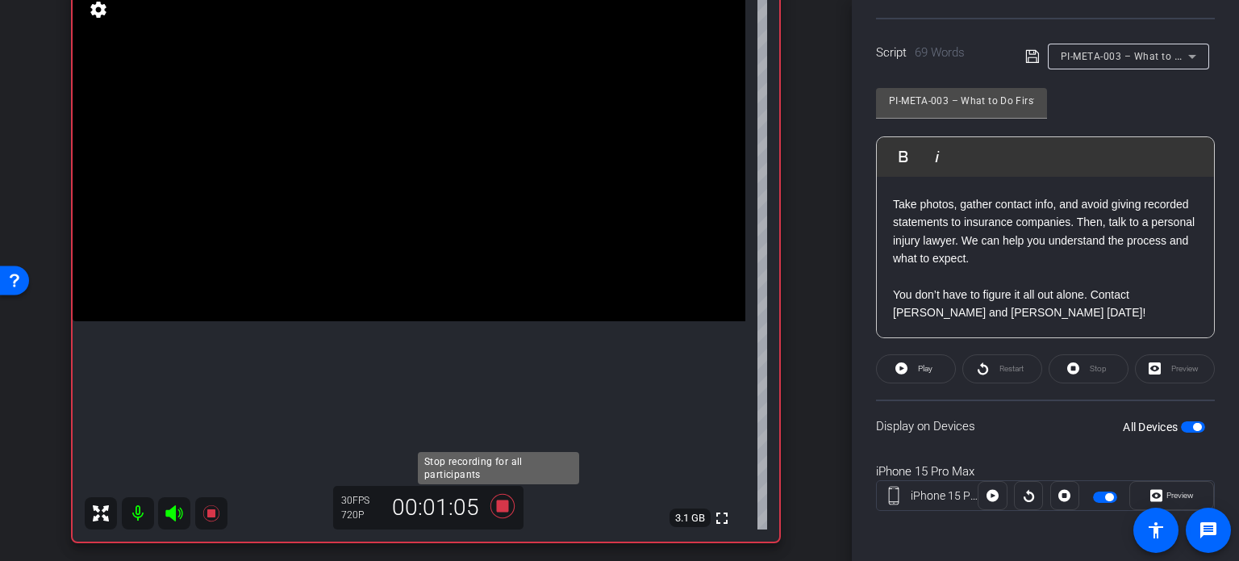
click at [497, 508] on icon at bounding box center [502, 506] width 24 height 24
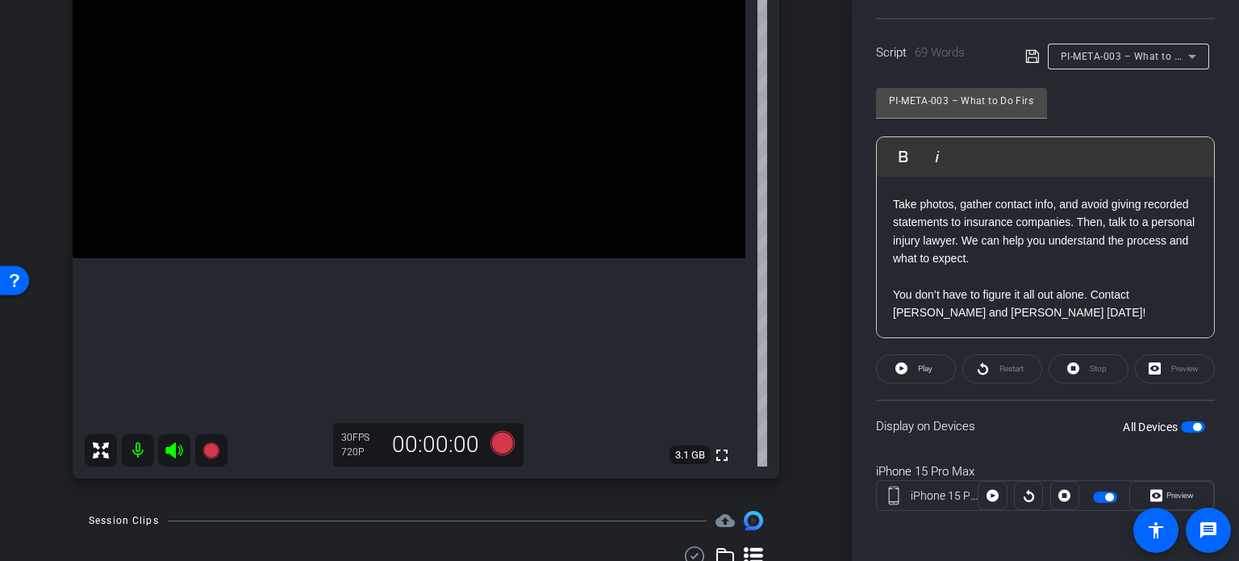
scroll to position [338, 0]
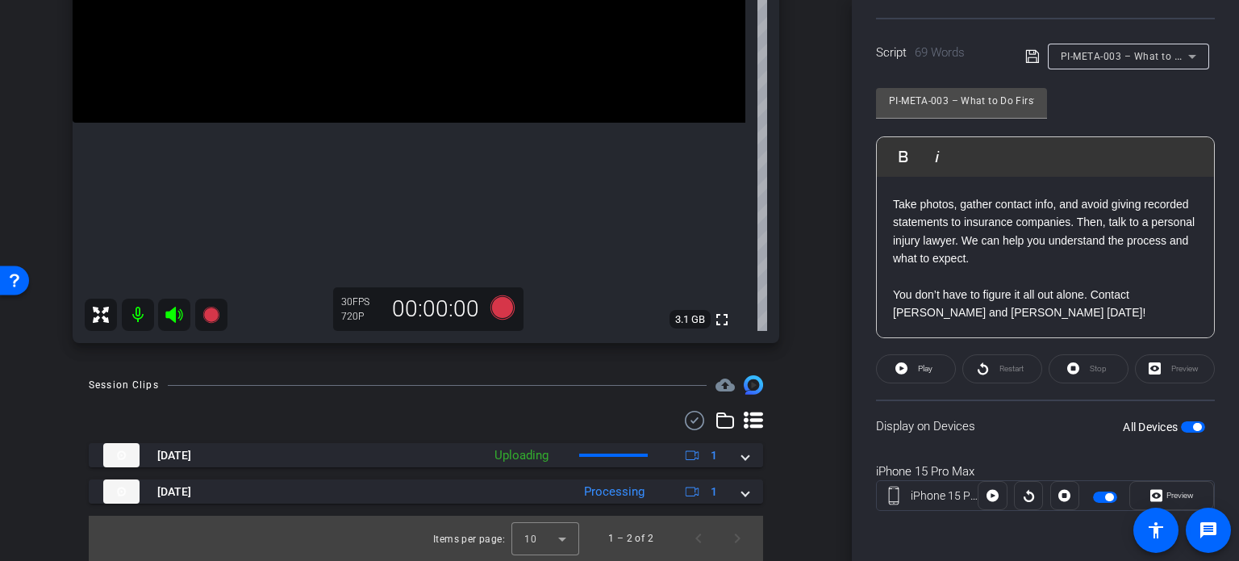
click at [1116, 44] on div "PI-META-003 – What to Do First After an Accident" at bounding box center [1129, 57] width 136 height 26
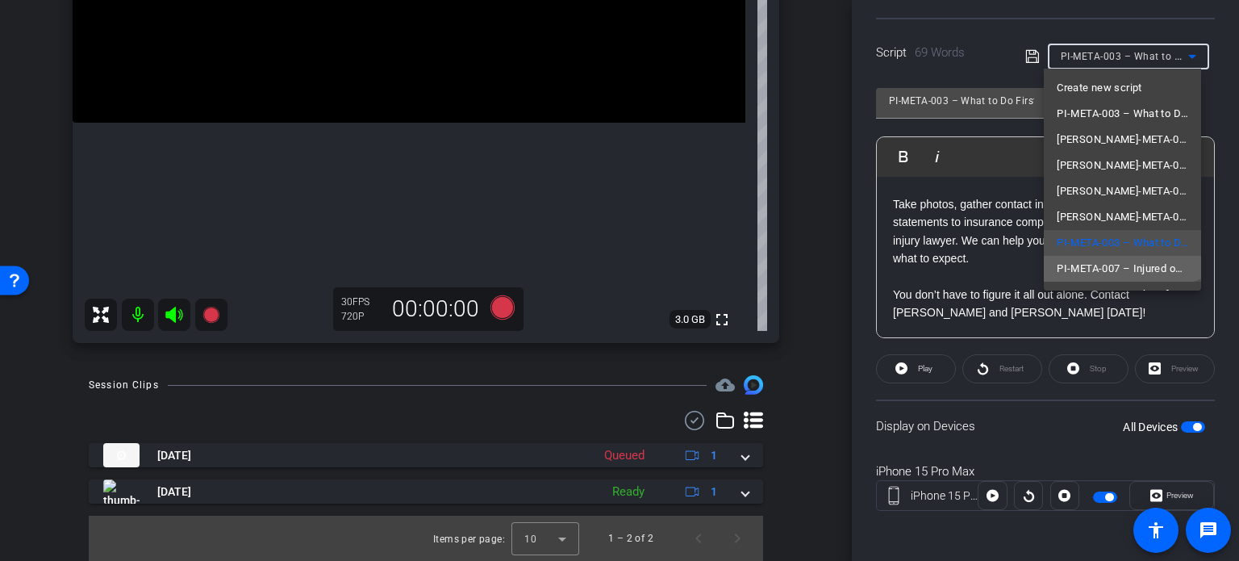
click at [1112, 263] on span "PI-META-007 – Injured on Someone Else’s Property: What Next?" at bounding box center [1122, 268] width 131 height 19
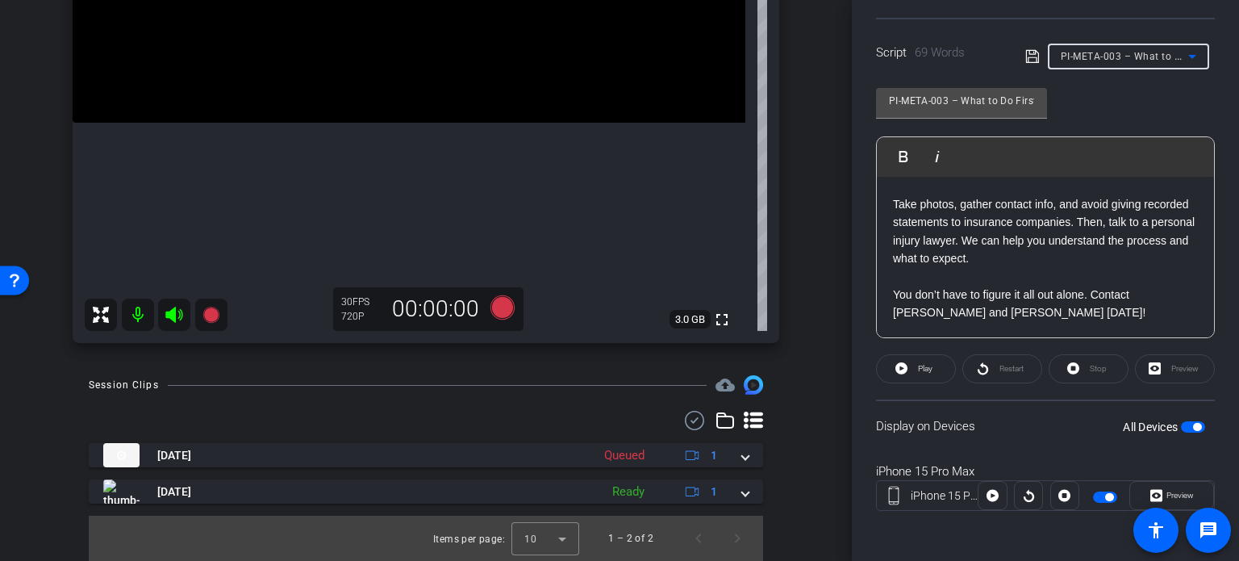
type input "PI-META-007 – Injured on Someone Else’s Property: What Next?"
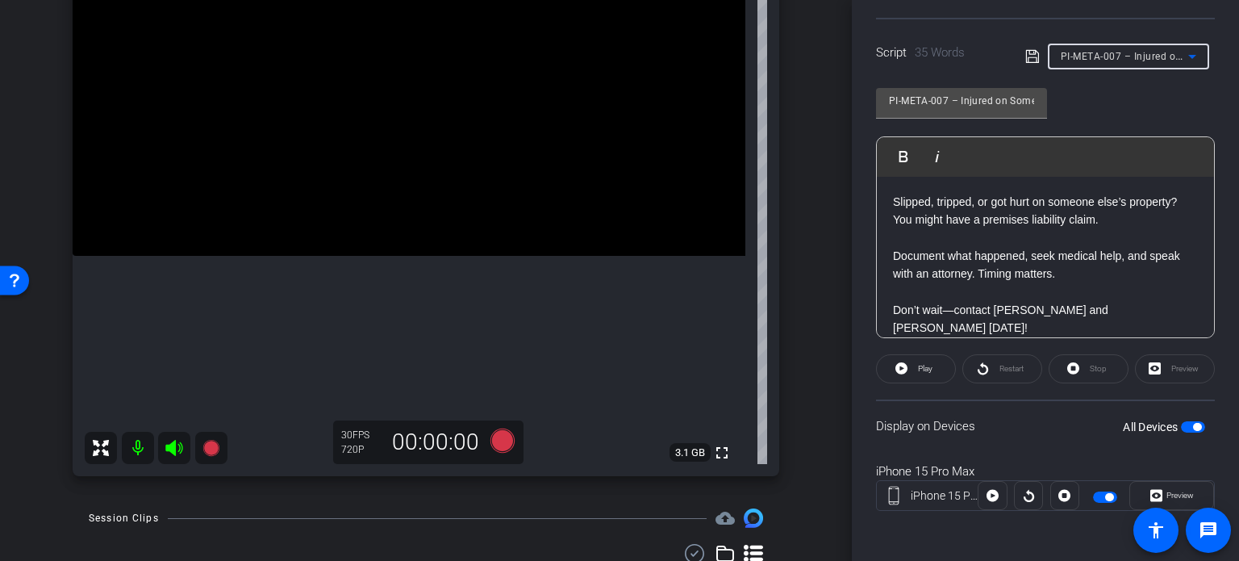
scroll to position [177, 0]
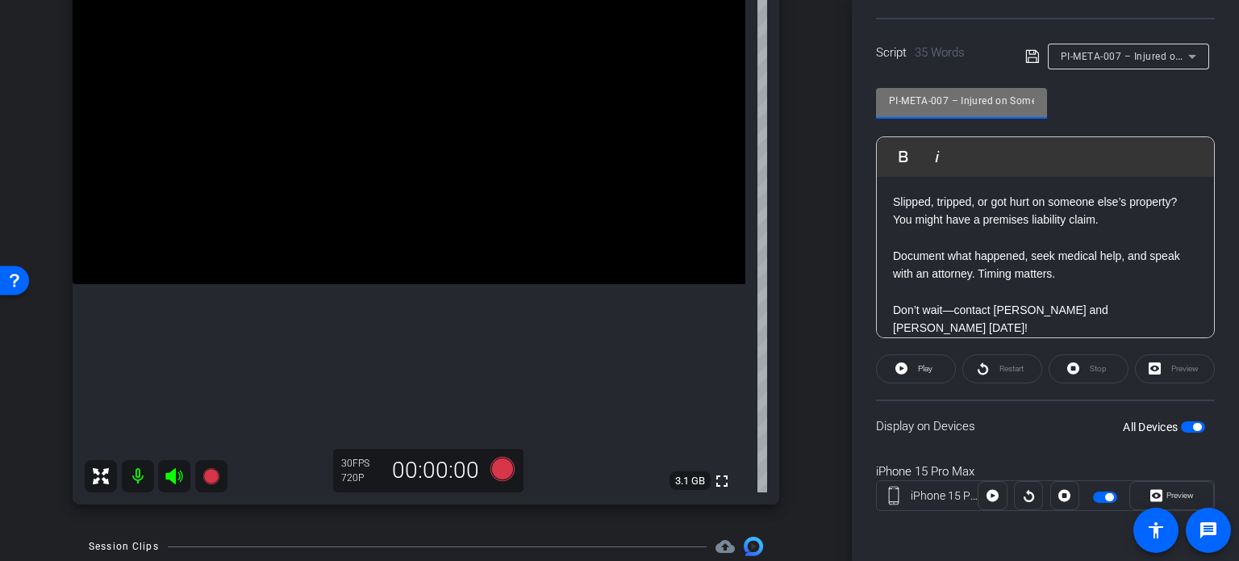
drag, startPoint x: 948, startPoint y: 102, endPoint x: 818, endPoint y: 102, distance: 129.9
click at [818, 102] on div "arrow_back Wilson,Tom_Shoot21_09172025 Back to project Send invite account_box …" at bounding box center [619, 280] width 1239 height 561
click at [784, 244] on div "iPhone 15 Pro Max iPhone 15 Pro Max info ROOM ID: 41792531 60% battery_std full…" at bounding box center [425, 207] width 771 height 628
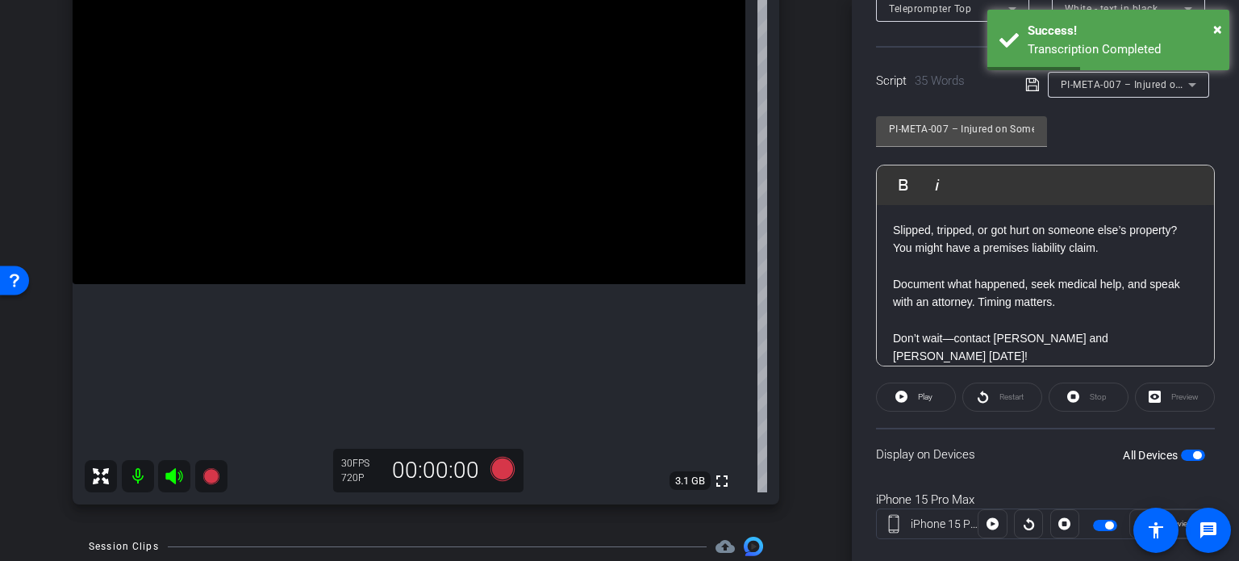
scroll to position [319, 0]
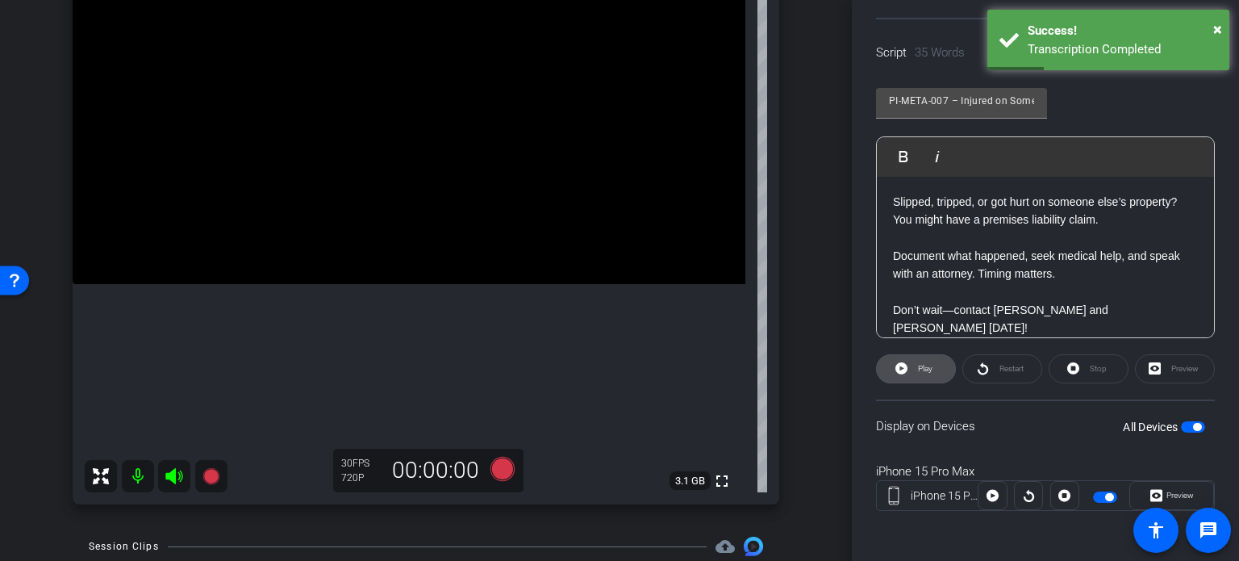
click at [927, 373] on span "Play" at bounding box center [923, 368] width 19 height 23
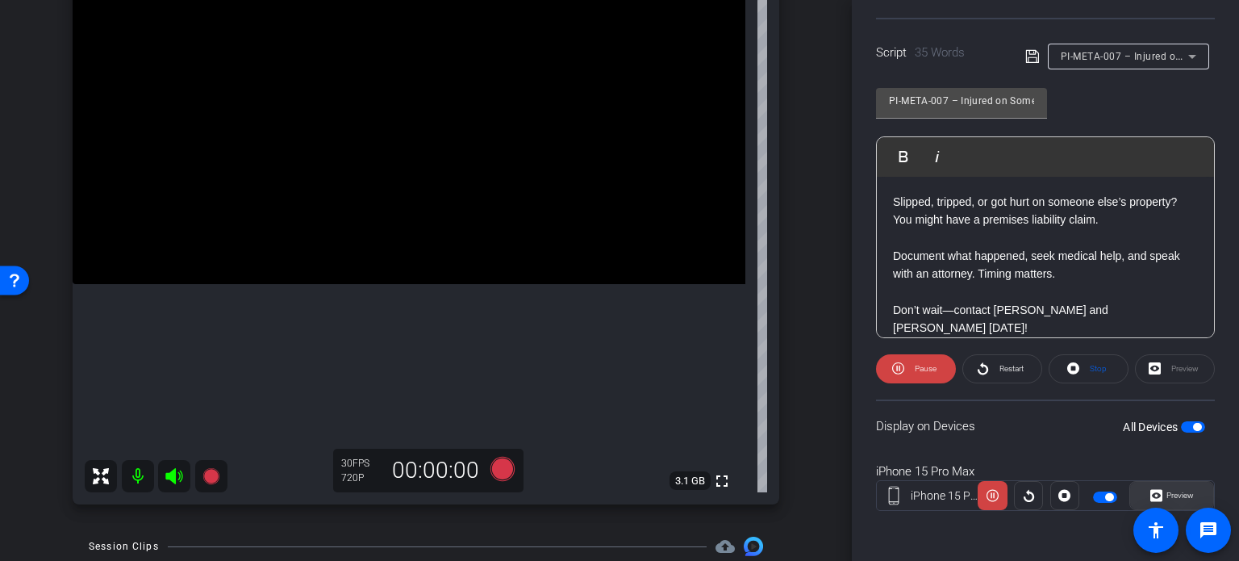
click at [1168, 486] on span "Preview" at bounding box center [1177, 495] width 31 height 23
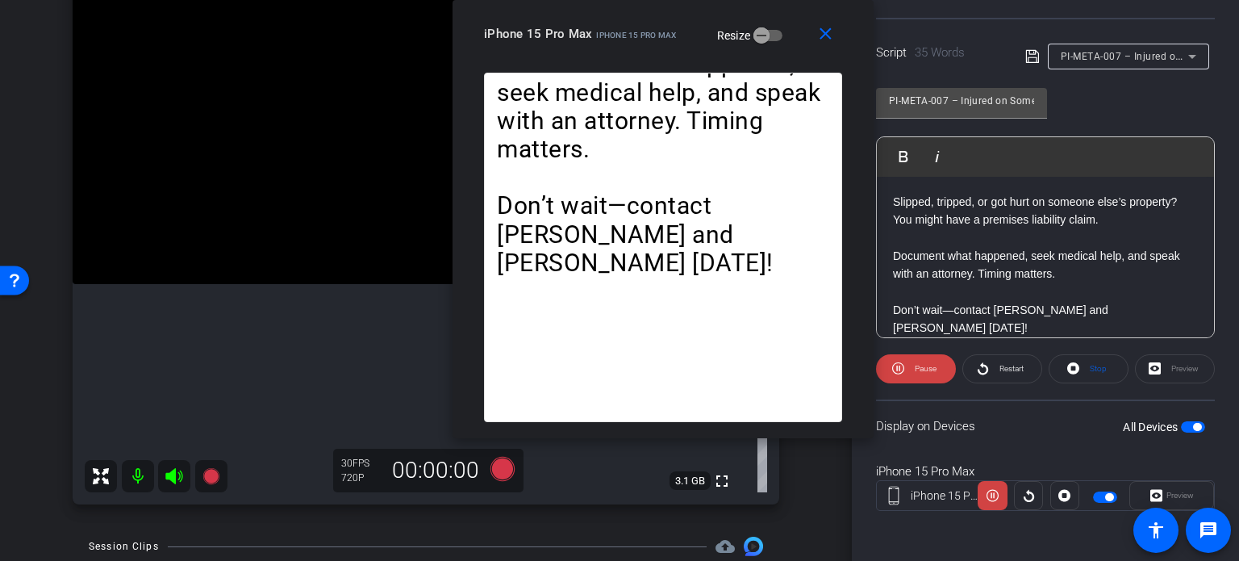
drag, startPoint x: 655, startPoint y: 112, endPoint x: 686, endPoint y: 51, distance: 68.5
click at [686, 51] on div "close iPhone 15 Pro Max iPhone 15 Pro Max Resize" at bounding box center [663, 36] width 421 height 73
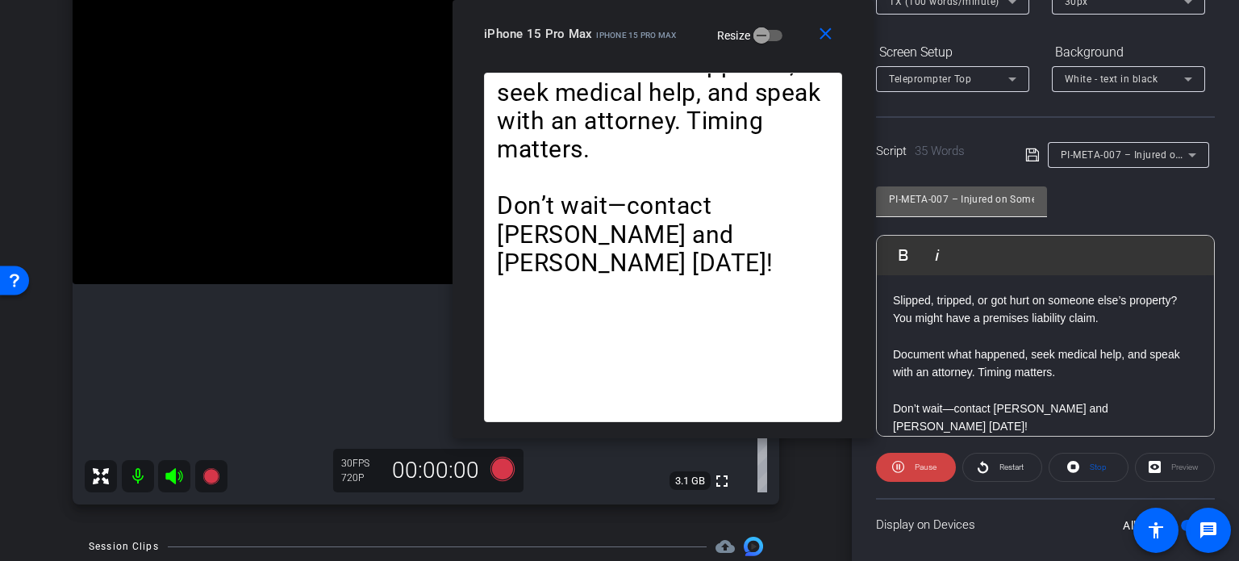
scroll to position [158, 0]
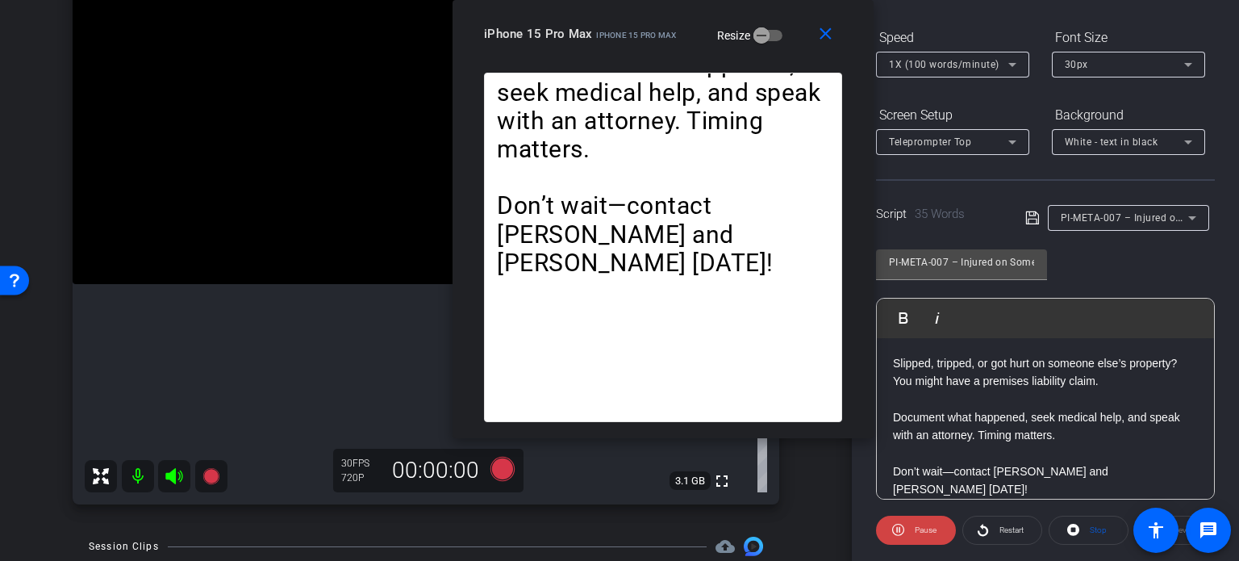
click at [936, 66] on span "1X (100 words/minute)" at bounding box center [944, 64] width 111 height 11
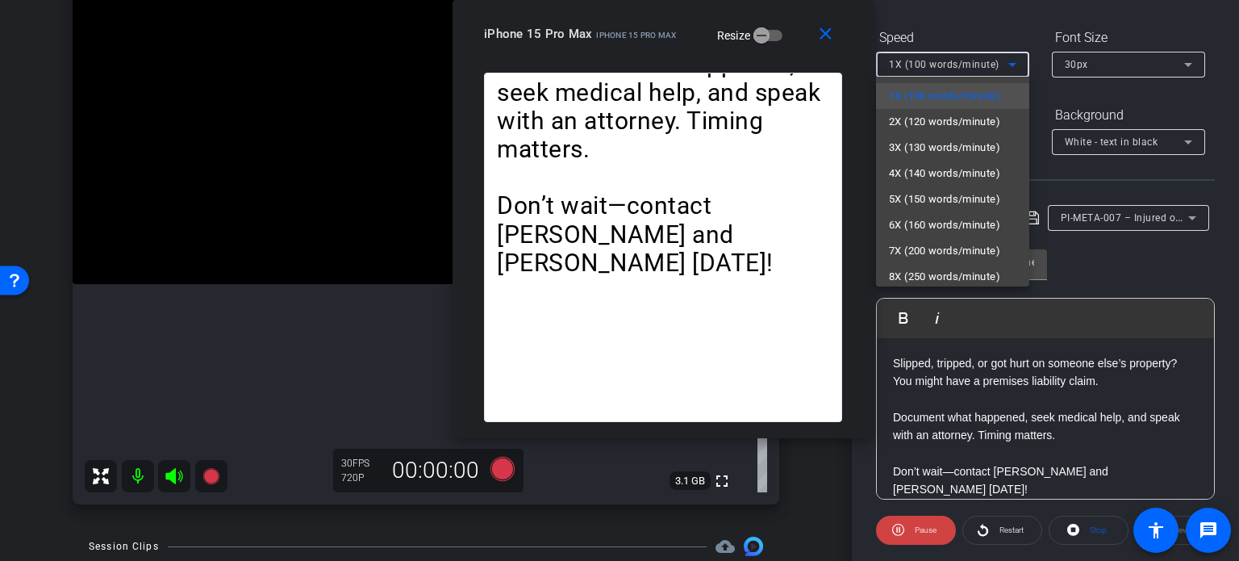
click at [787, 52] on div at bounding box center [619, 280] width 1239 height 561
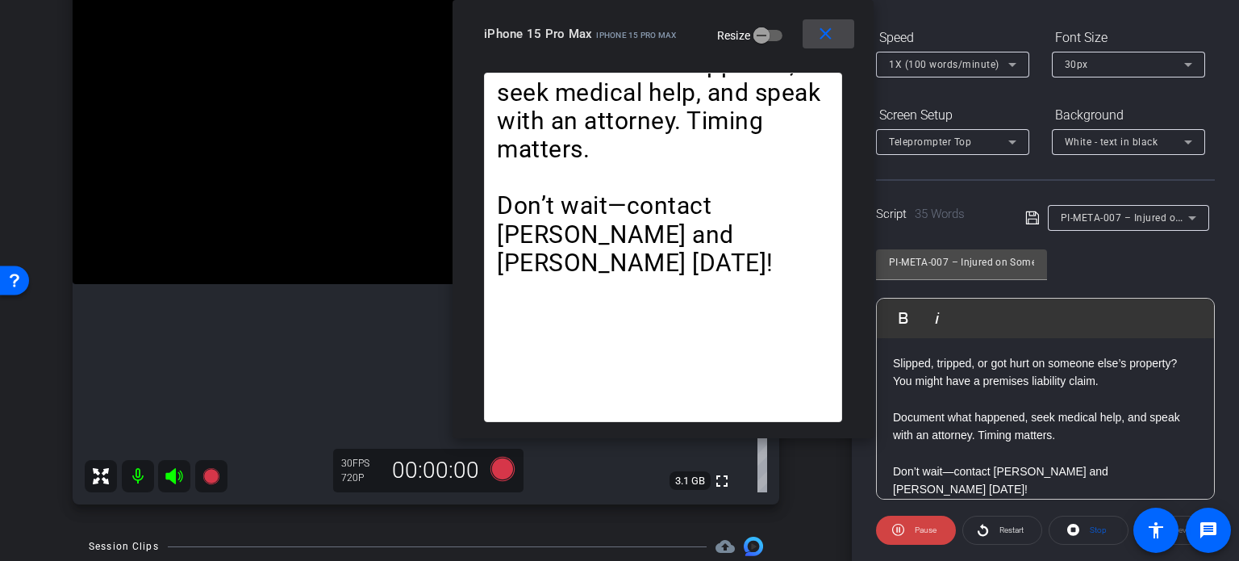
click at [818, 31] on mat-icon "close" at bounding box center [826, 34] width 20 height 20
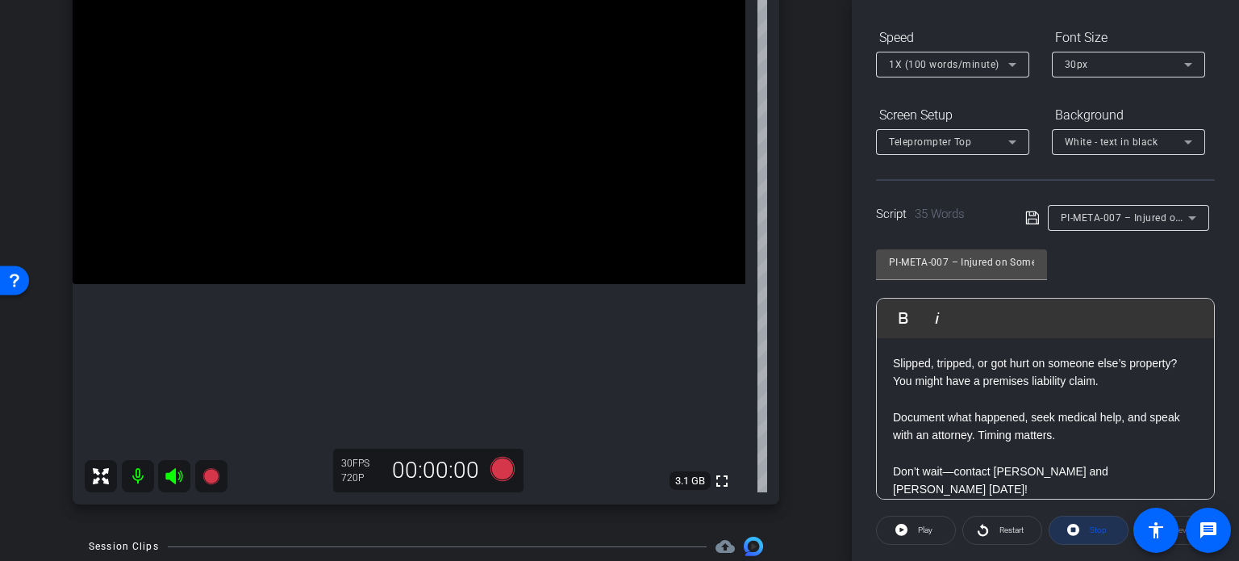
click at [1088, 540] on span at bounding box center [1088, 530] width 78 height 39
drag, startPoint x: 949, startPoint y: 255, endPoint x: 740, endPoint y: 232, distance: 210.2
click at [740, 232] on div "arrow_back Wilson,Tom_Shoot21_09172025 Back to project Send invite account_box …" at bounding box center [619, 280] width 1239 height 561
click at [788, 280] on div "iPhone 15 Pro Max iPhone 15 Pro Max info ROOM ID: 41792531 60% battery_std full…" at bounding box center [425, 207] width 771 height 628
click at [495, 463] on icon at bounding box center [502, 469] width 24 height 24
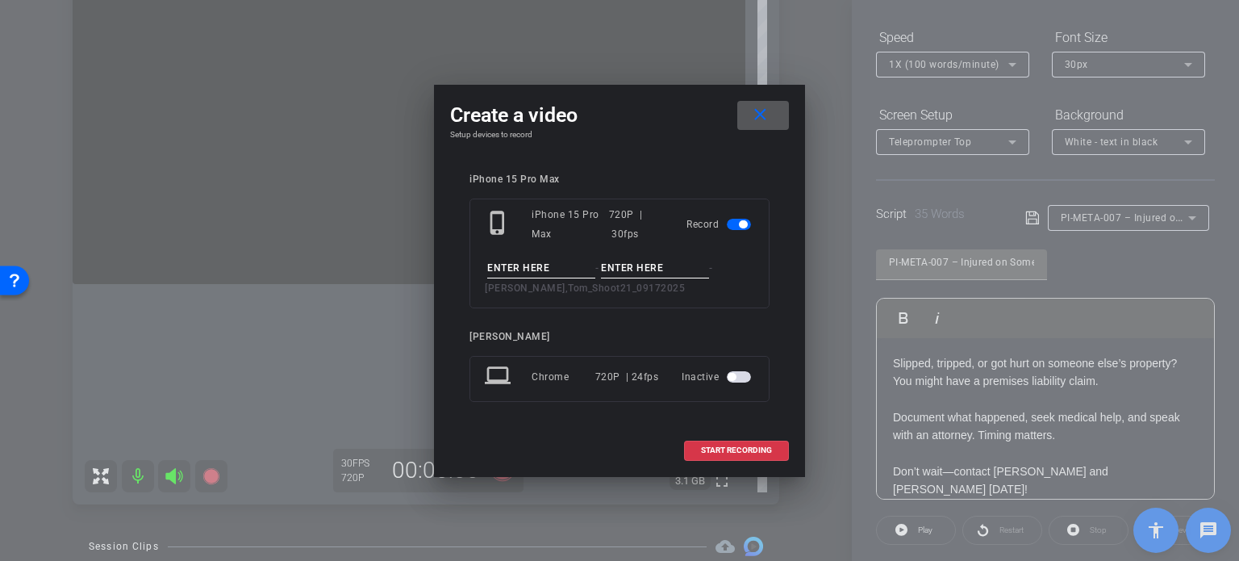
click at [498, 270] on input at bounding box center [541, 268] width 108 height 20
paste input "PI-META-007"
type input "PI-META-007"
click at [611, 271] on input at bounding box center [655, 268] width 108 height 20
type input "Take1"
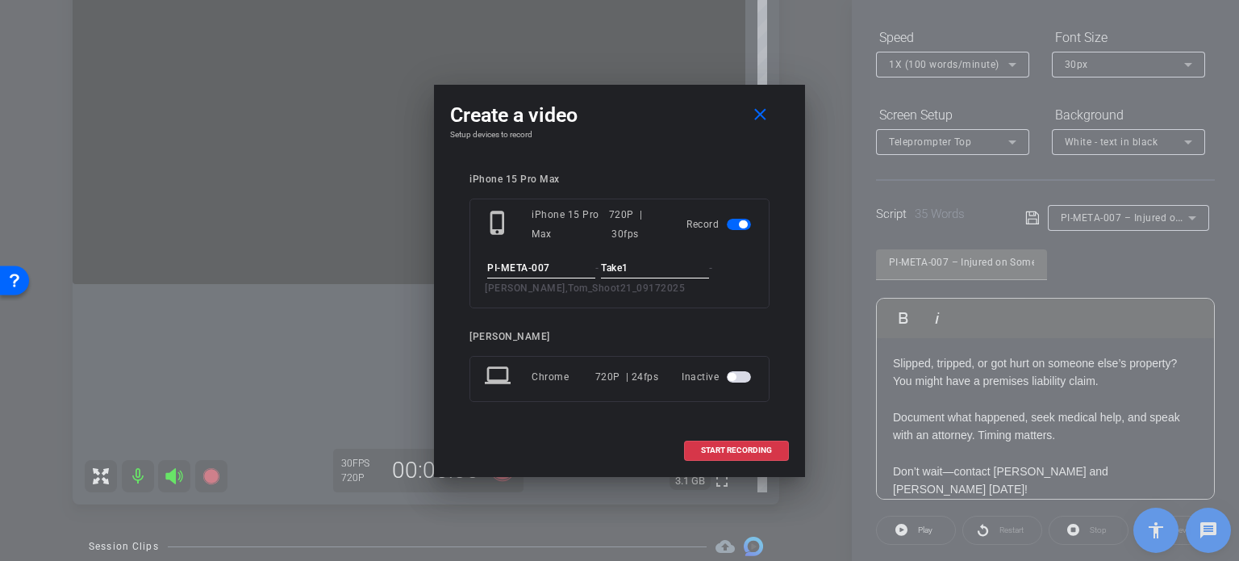
click at [678, 158] on div "iPhone 15 Pro Max phone_iphone iPhone 15 Pro Max 720P | 30fps Record PI-META-00…" at bounding box center [619, 298] width 339 height 283
click at [732, 442] on span at bounding box center [736, 450] width 103 height 39
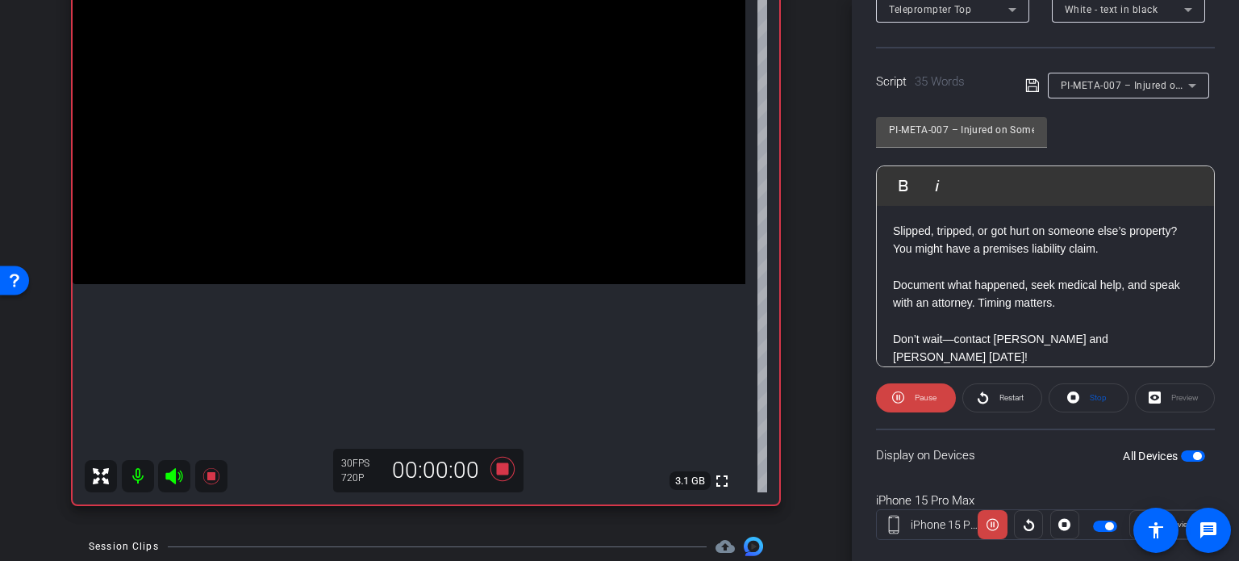
scroll to position [319, 0]
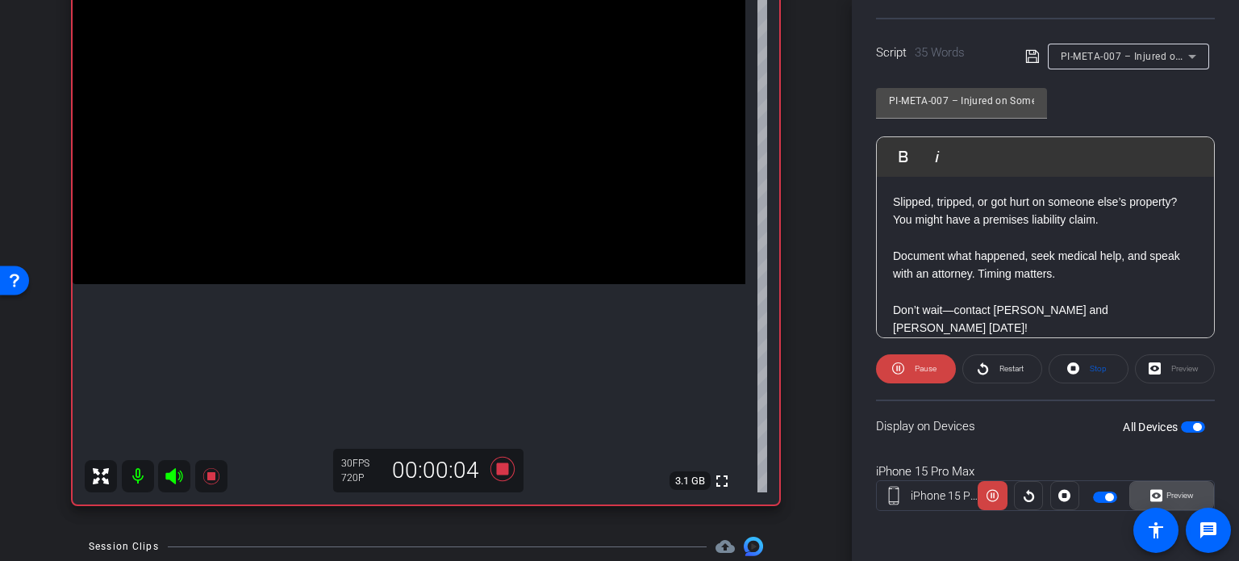
click at [1187, 490] on span at bounding box center [1171, 495] width 83 height 39
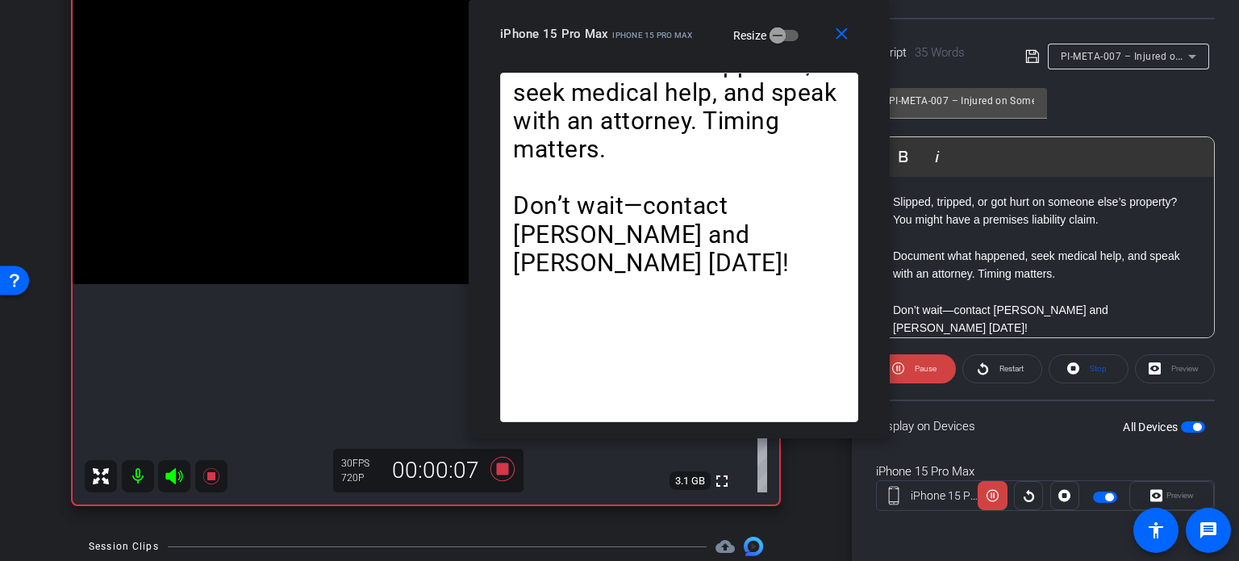
drag, startPoint x: 653, startPoint y: 104, endPoint x: 712, endPoint y: 30, distance: 95.2
click at [712, 30] on mat-slide-toggle "Resize" at bounding box center [754, 35] width 90 height 26
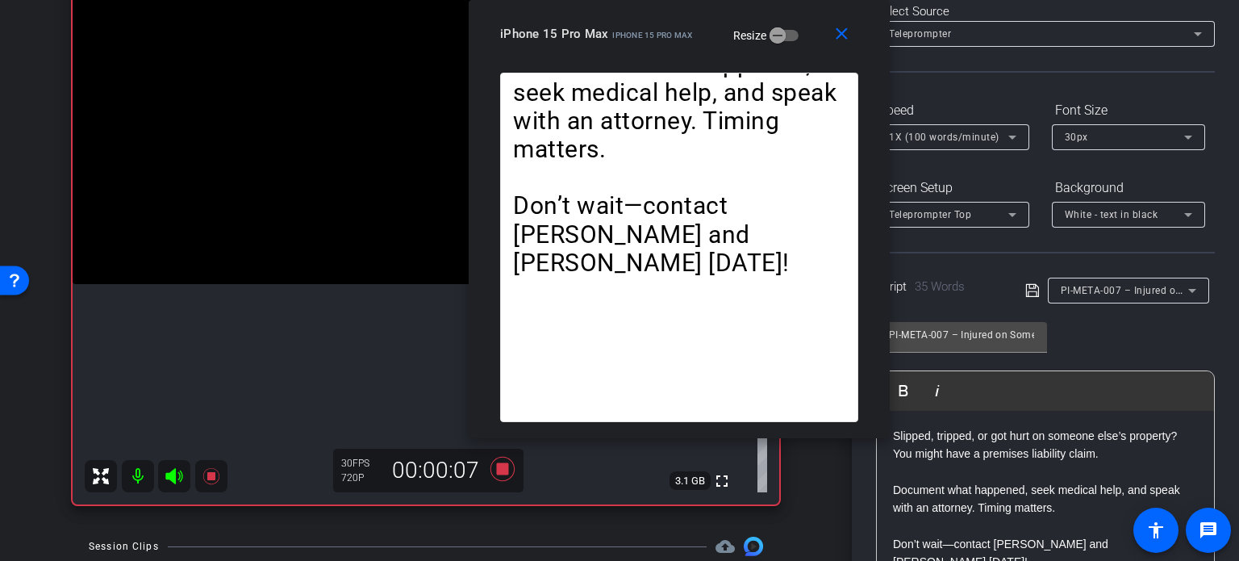
scroll to position [77, 0]
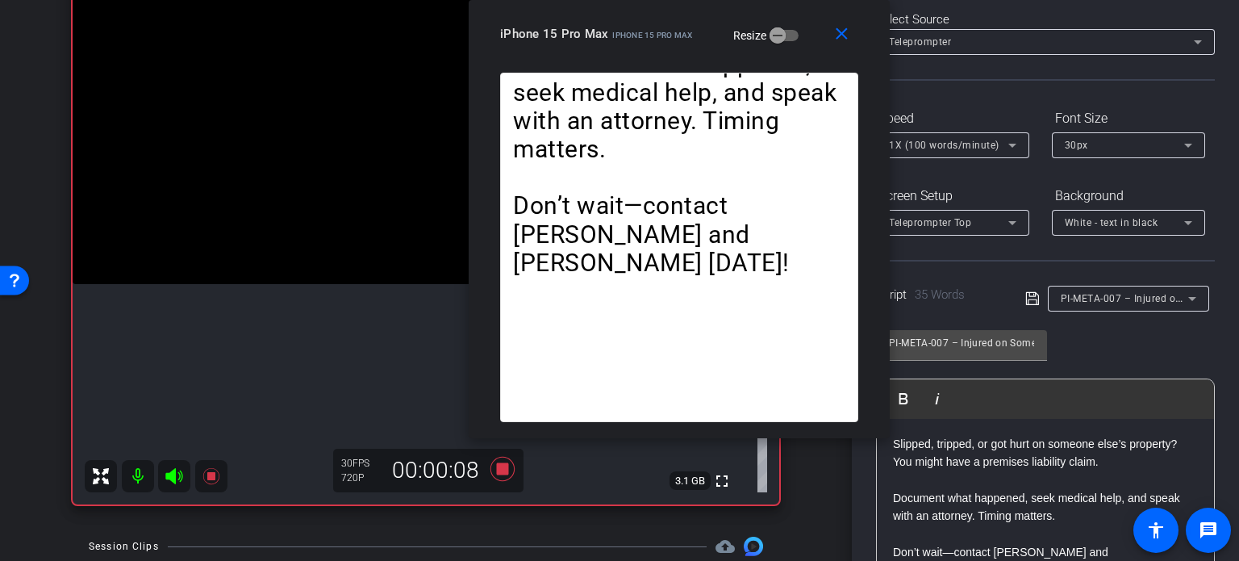
click at [939, 148] on span "1X (100 words/minute)" at bounding box center [944, 145] width 111 height 11
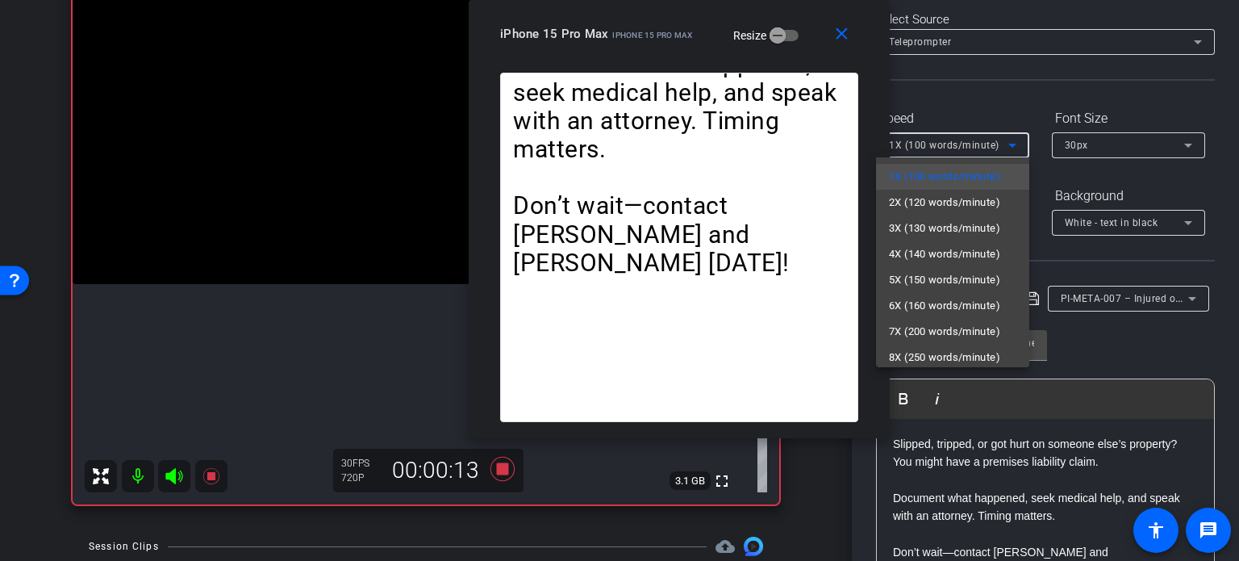
click at [707, 50] on div at bounding box center [619, 280] width 1239 height 561
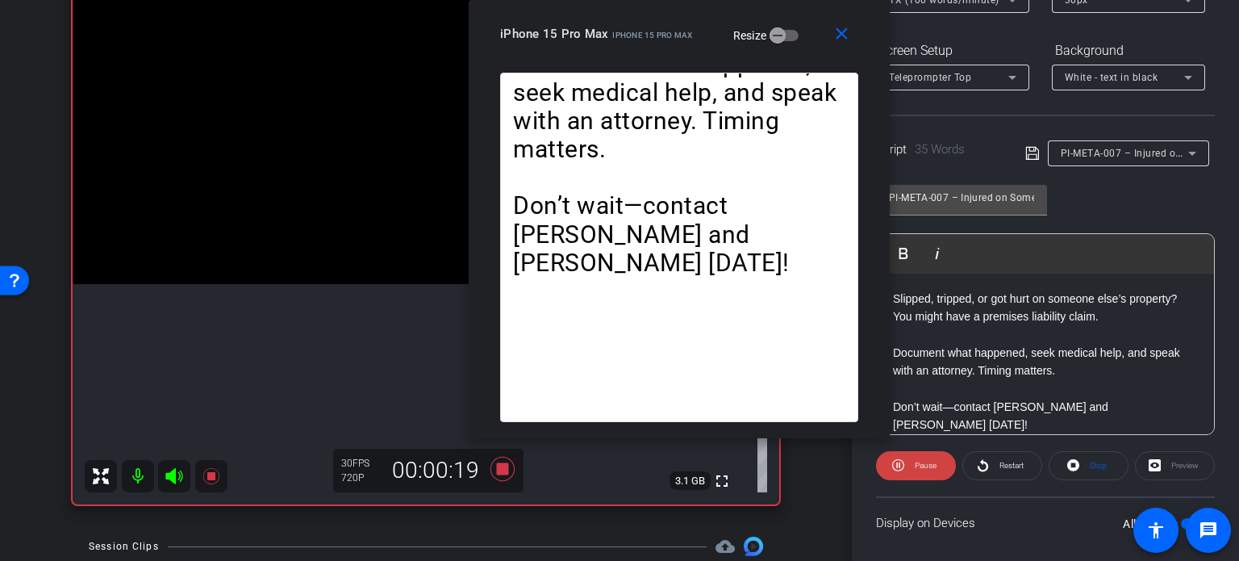
scroll to position [239, 0]
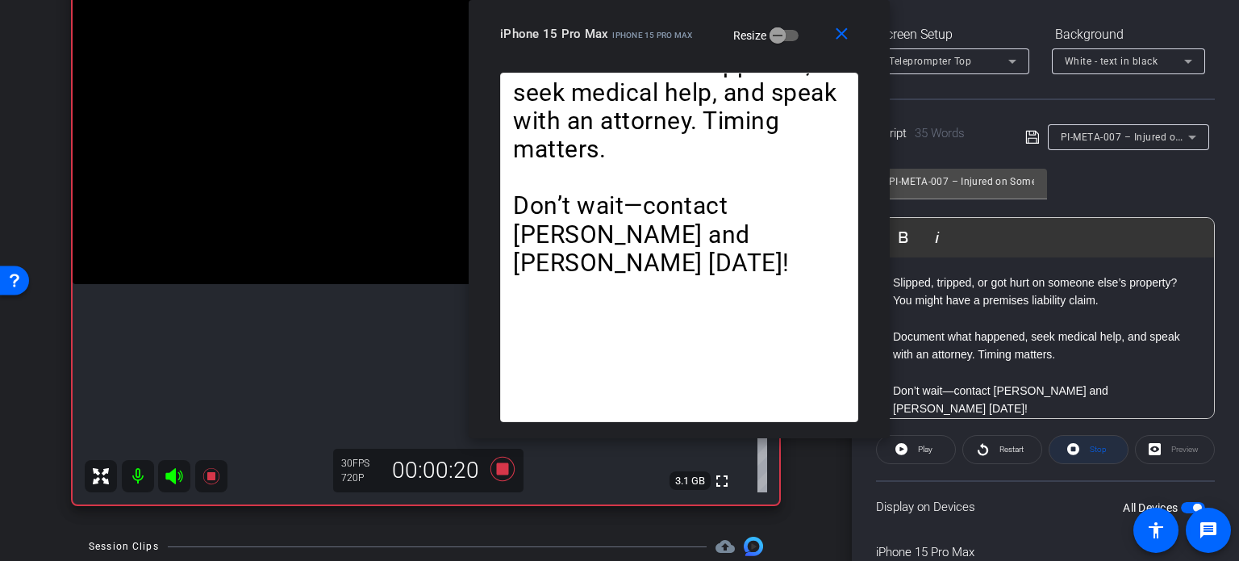
click at [1090, 444] on span "Stop" at bounding box center [1098, 448] width 17 height 9
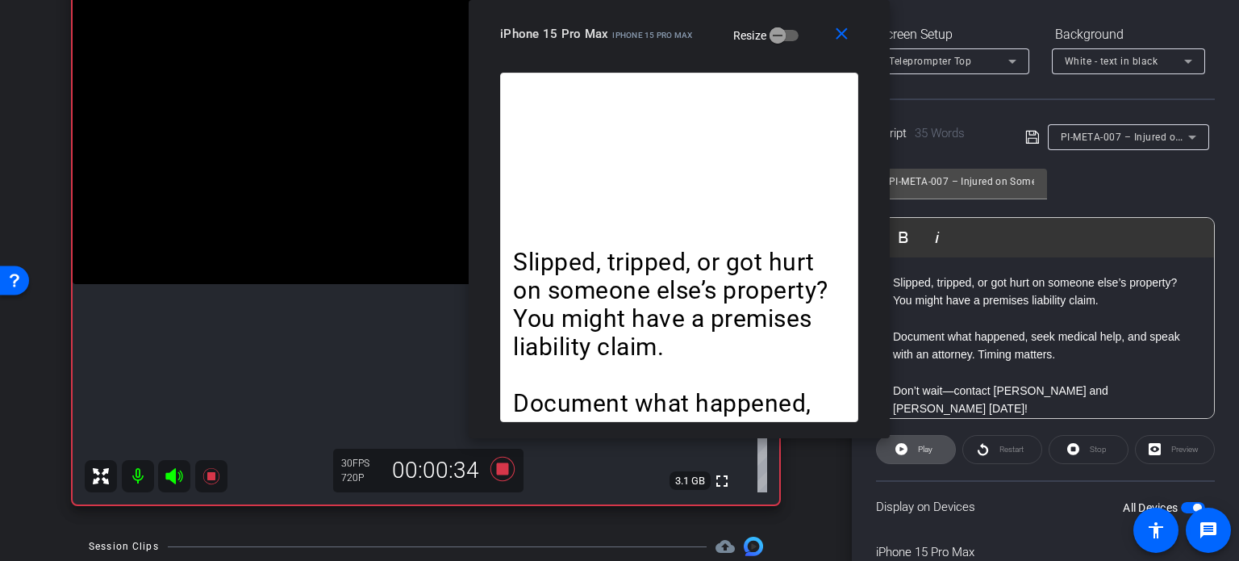
click at [914, 448] on span "Play" at bounding box center [923, 449] width 19 height 23
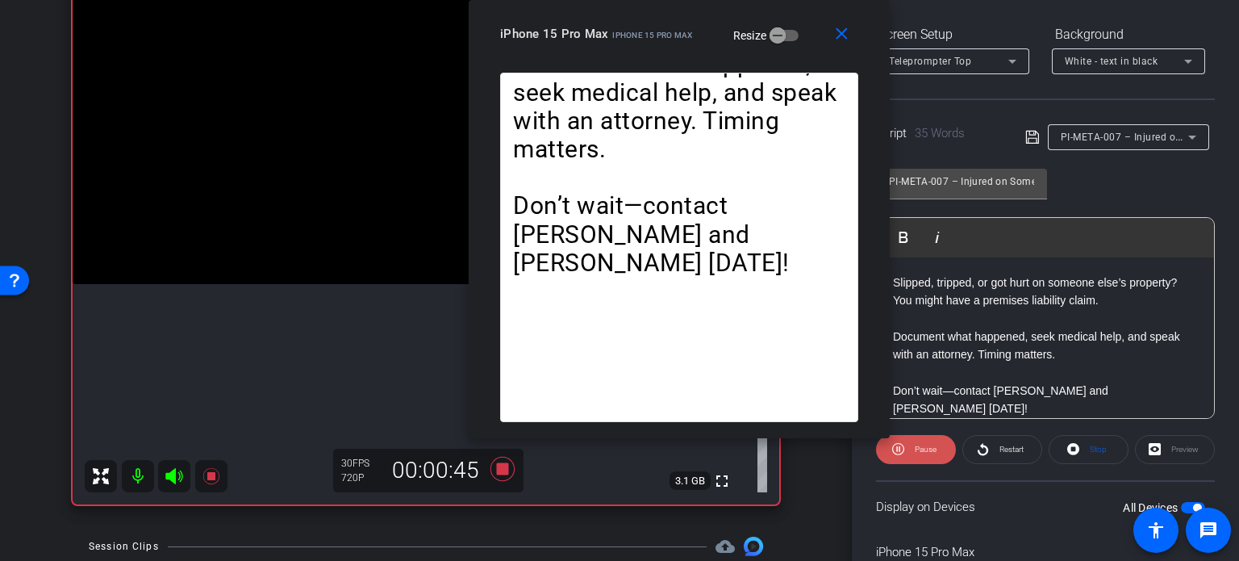
click at [924, 447] on span "Pause" at bounding box center [926, 448] width 22 height 9
click at [1074, 452] on span at bounding box center [1088, 449] width 78 height 39
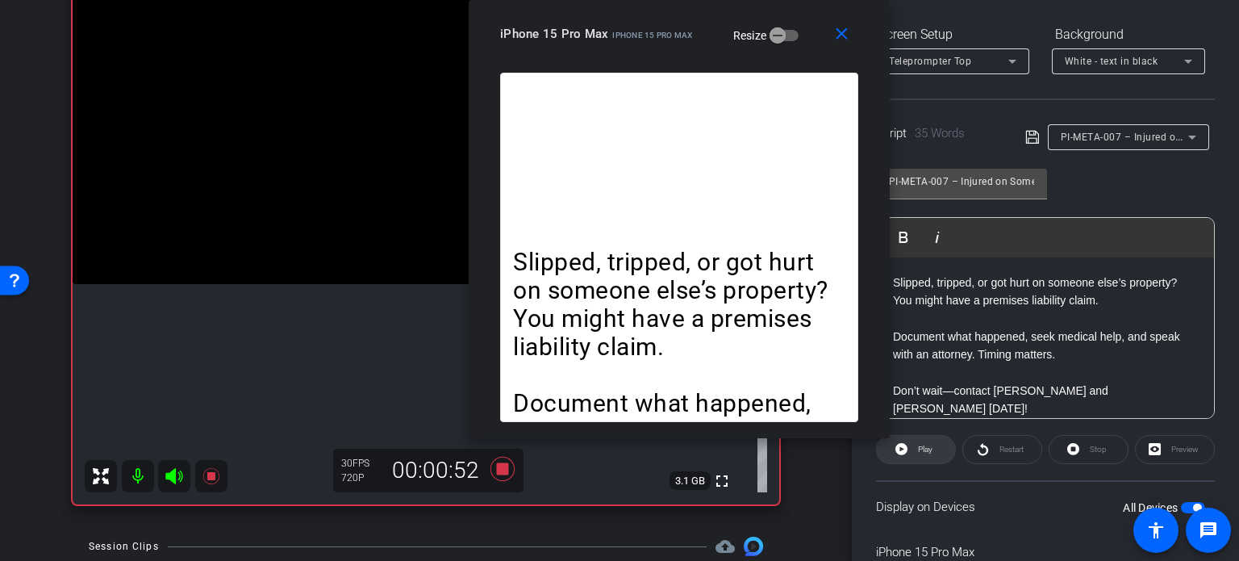
click at [923, 451] on span "Play" at bounding box center [925, 448] width 15 height 9
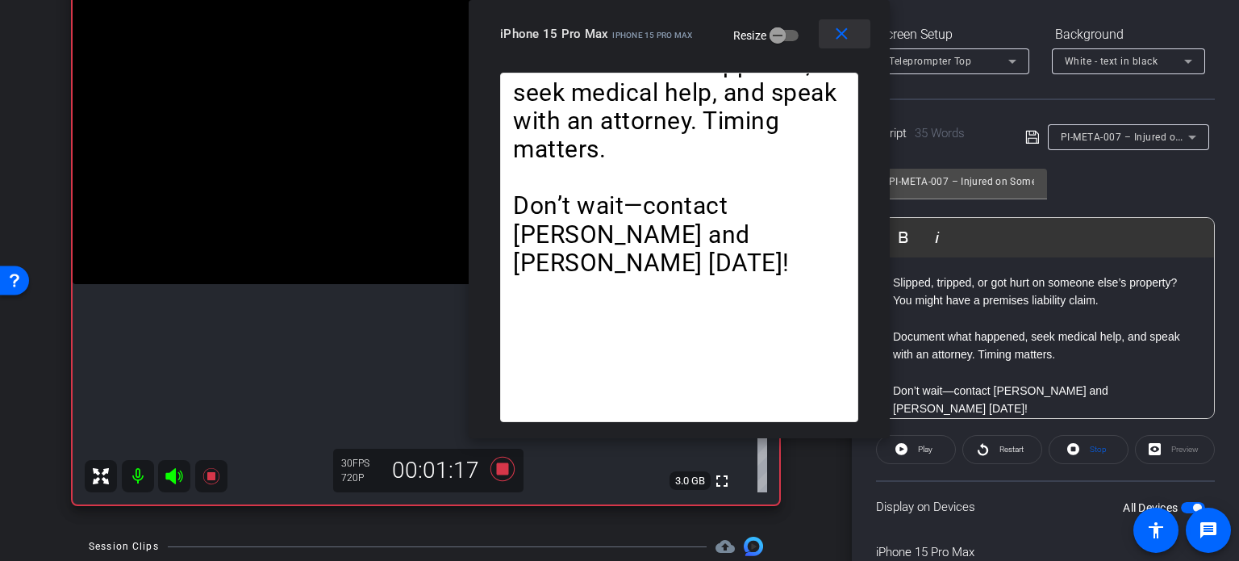
click at [825, 27] on span at bounding box center [845, 34] width 52 height 39
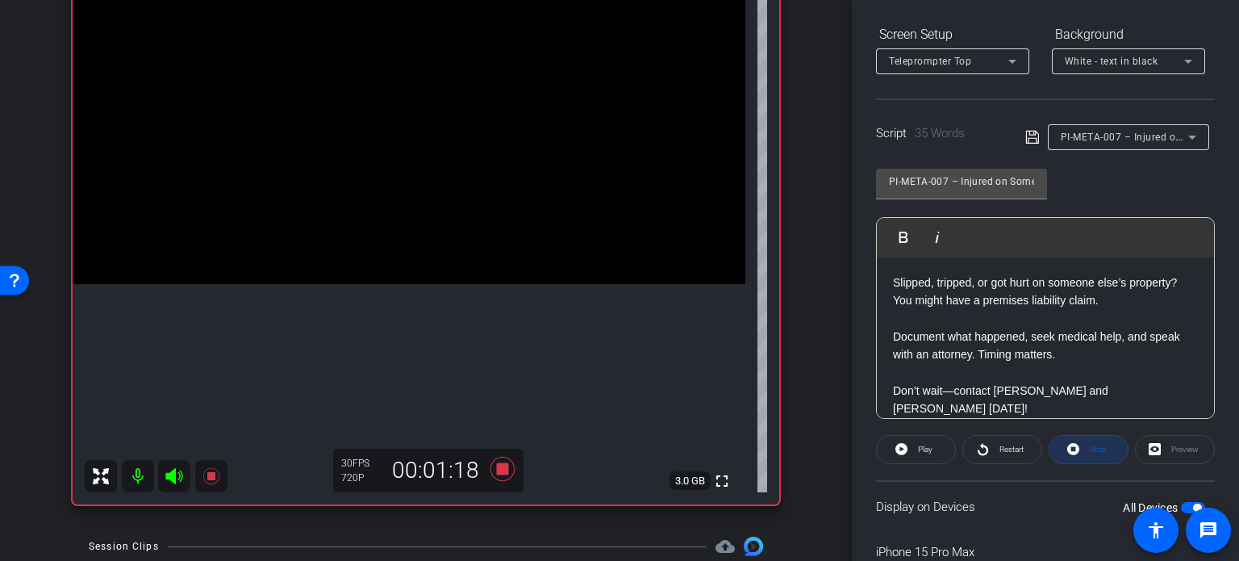
click at [1086, 442] on span "Stop" at bounding box center [1096, 449] width 21 height 23
click at [494, 468] on icon at bounding box center [502, 469] width 24 height 24
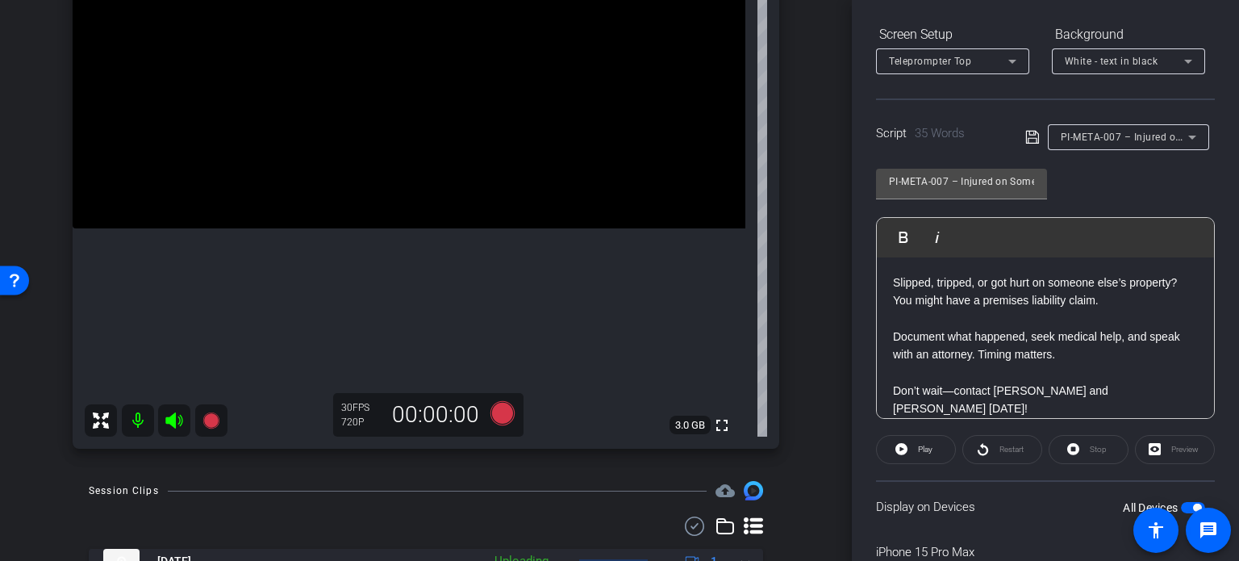
scroll to position [338, 0]
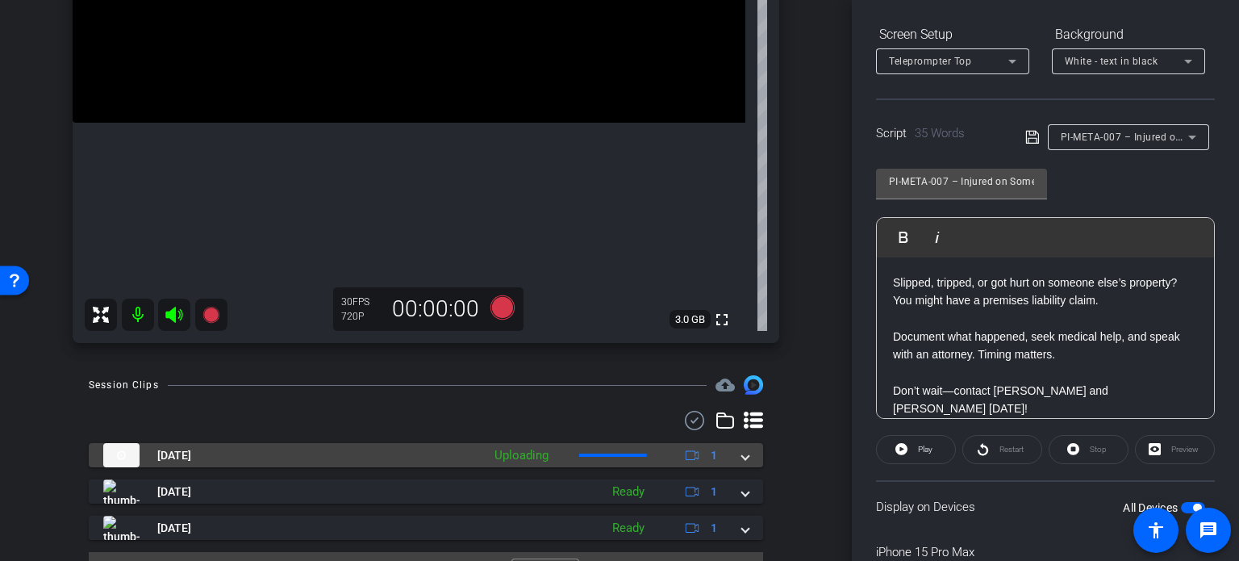
click at [745, 450] on mat-expansion-panel-header "Sep 17, 2025 Uploading 1" at bounding box center [426, 455] width 674 height 24
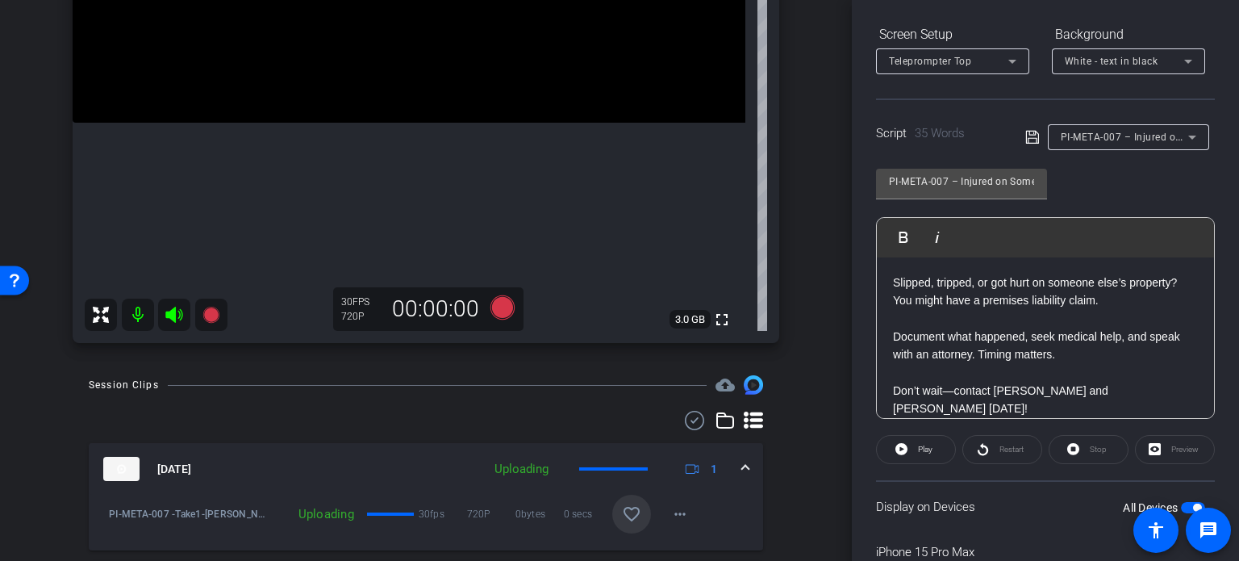
click at [623, 504] on mat-icon "favorite_border" at bounding box center [631, 513] width 19 height 19
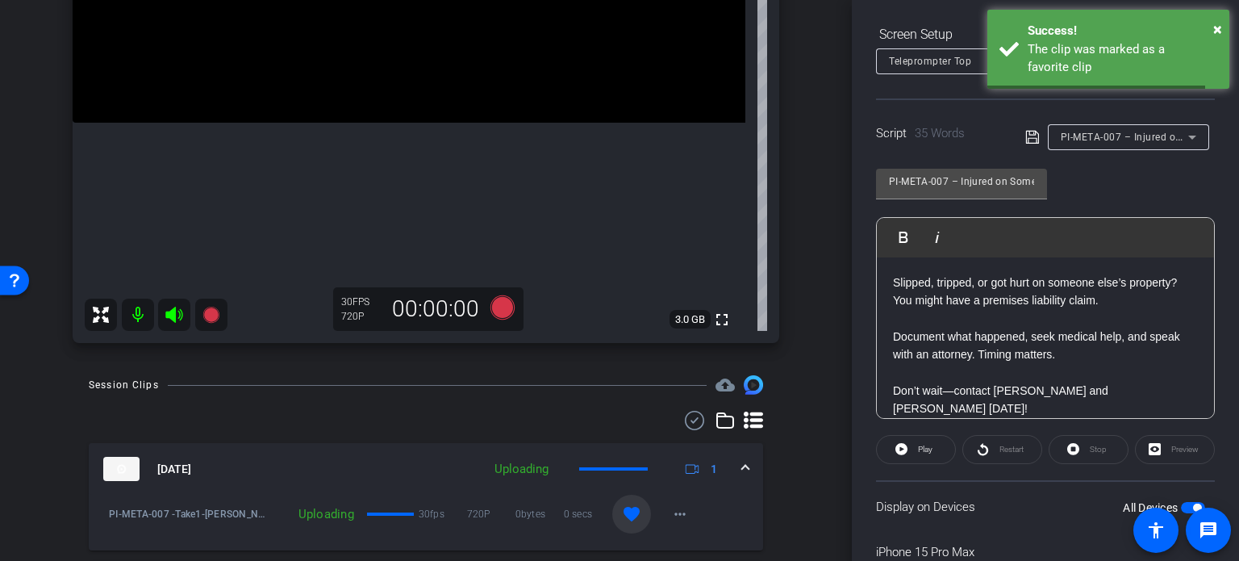
click at [753, 466] on mat-expansion-panel-header "Sep 17, 2025 Uploading 1" at bounding box center [426, 469] width 674 height 52
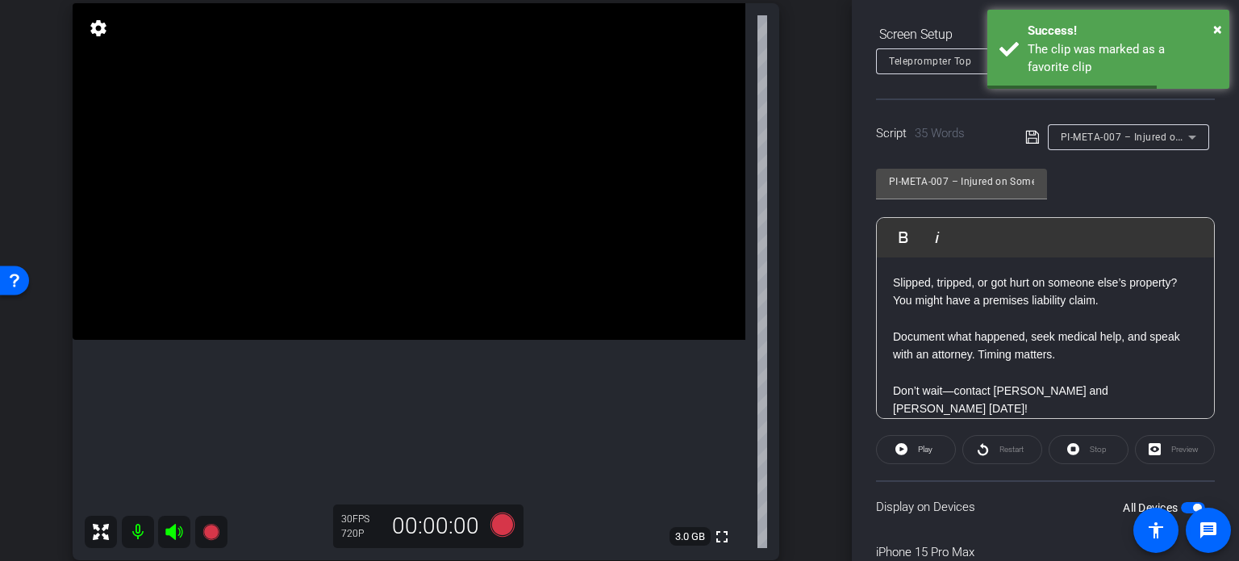
scroll to position [96, 0]
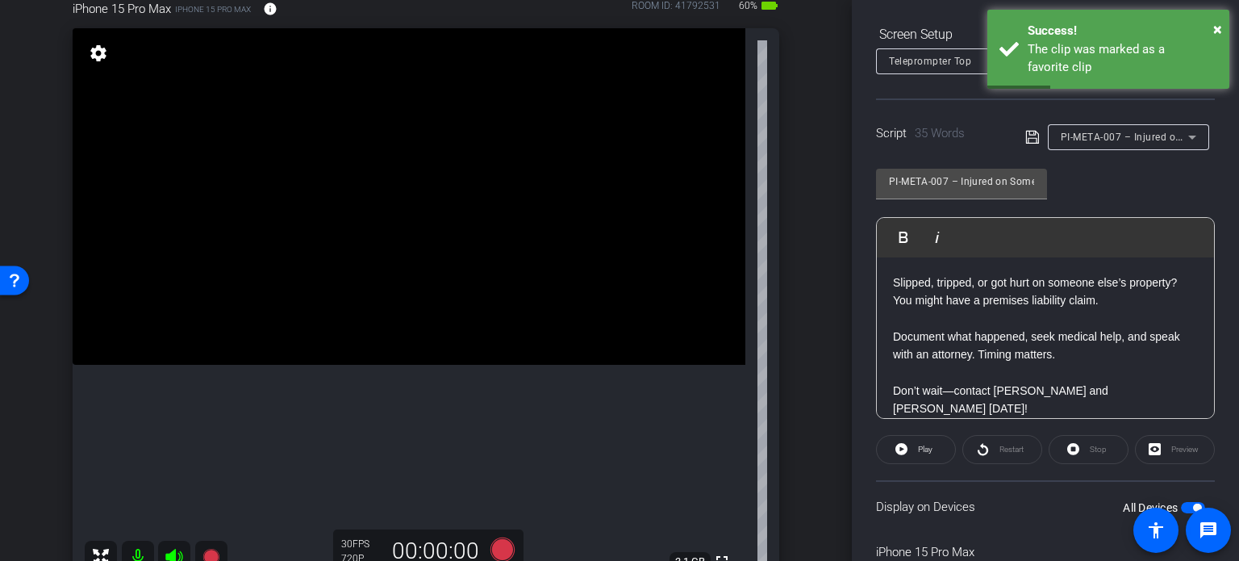
click at [1113, 144] on div "PI-META-007 – Injured on Someone Else’s Property: What Next?" at bounding box center [1124, 137] width 127 height 20
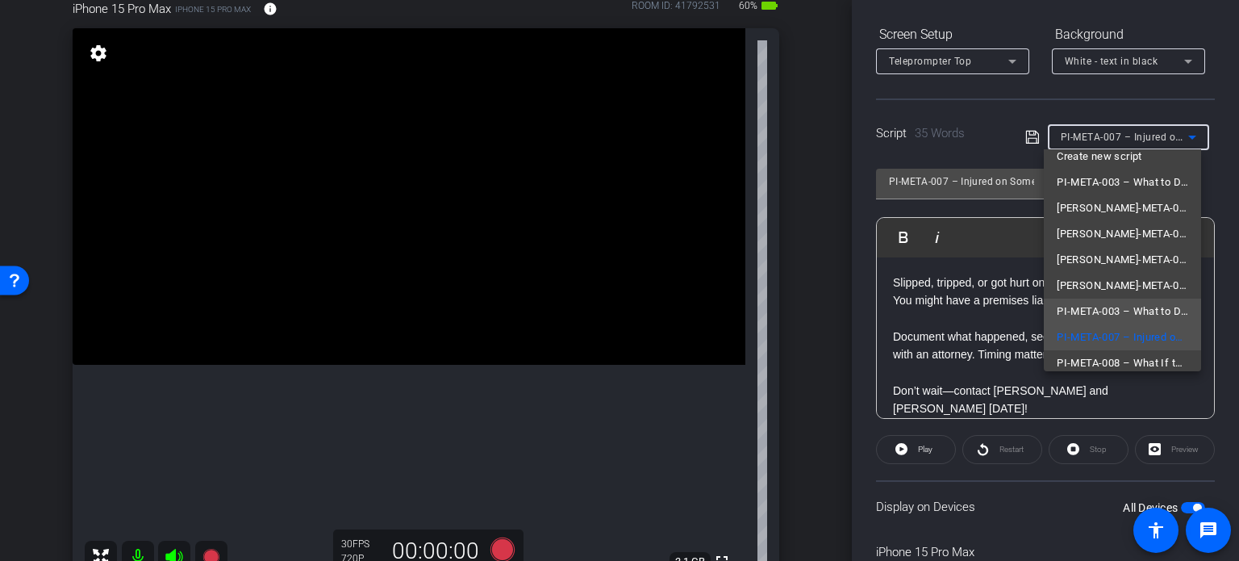
scroll to position [23, 0]
click at [804, 316] on div at bounding box center [619, 280] width 1239 height 561
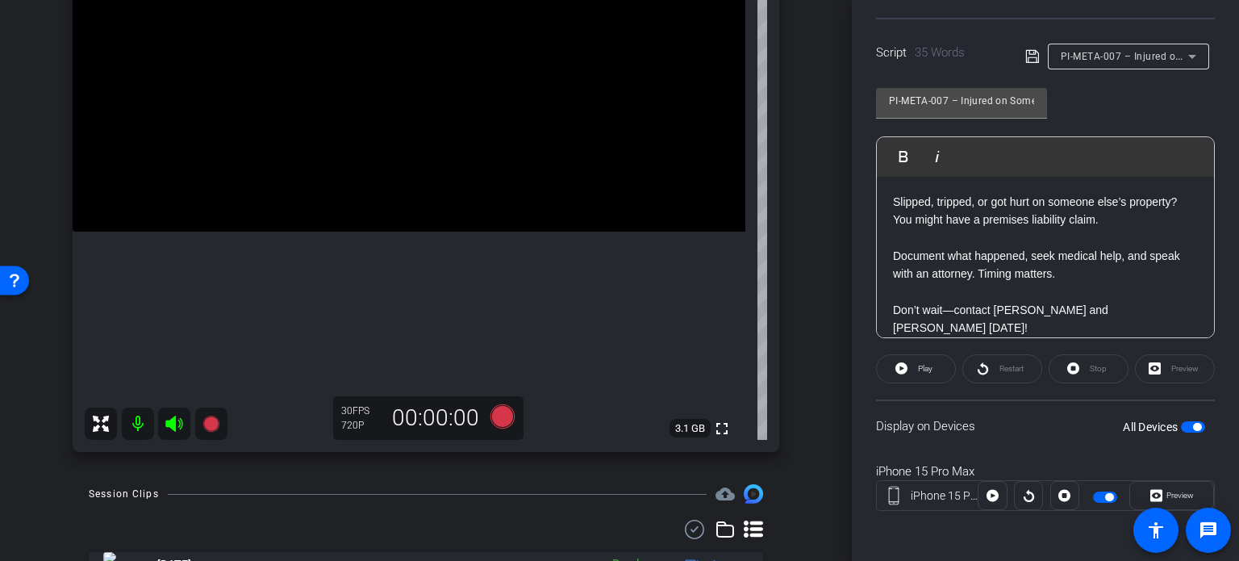
scroll to position [213, 0]
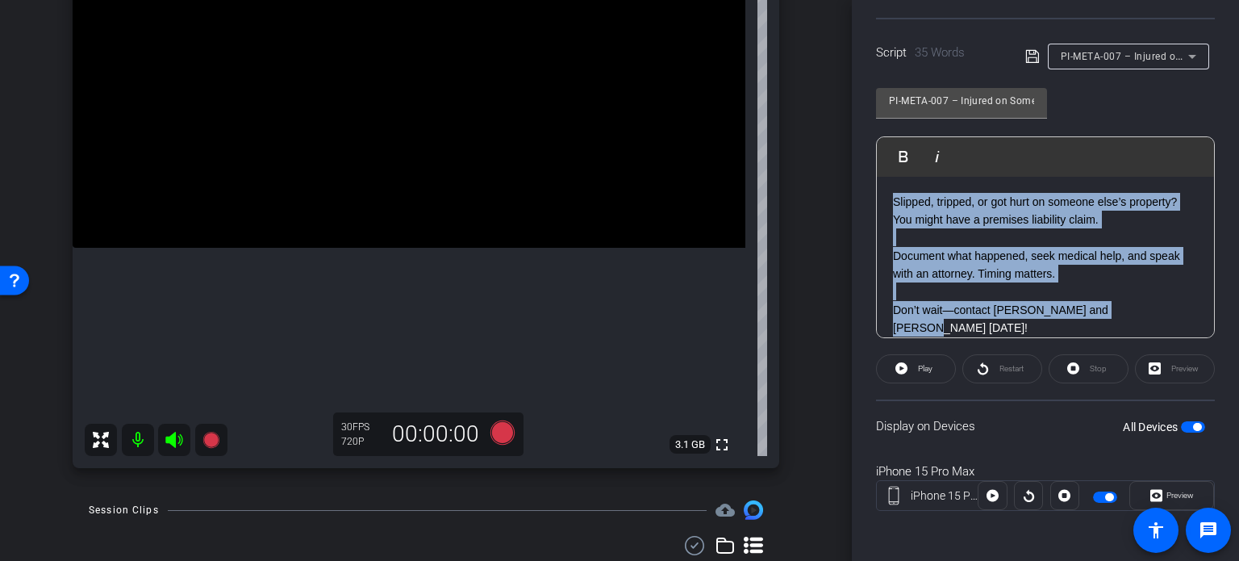
drag, startPoint x: 1157, startPoint y: 315, endPoint x: 812, endPoint y: 109, distance: 401.2
click at [812, 109] on div "arrow_back Wilson,Tom_Shoot21_09172025 Back to project Send invite account_box …" at bounding box center [619, 280] width 1239 height 561
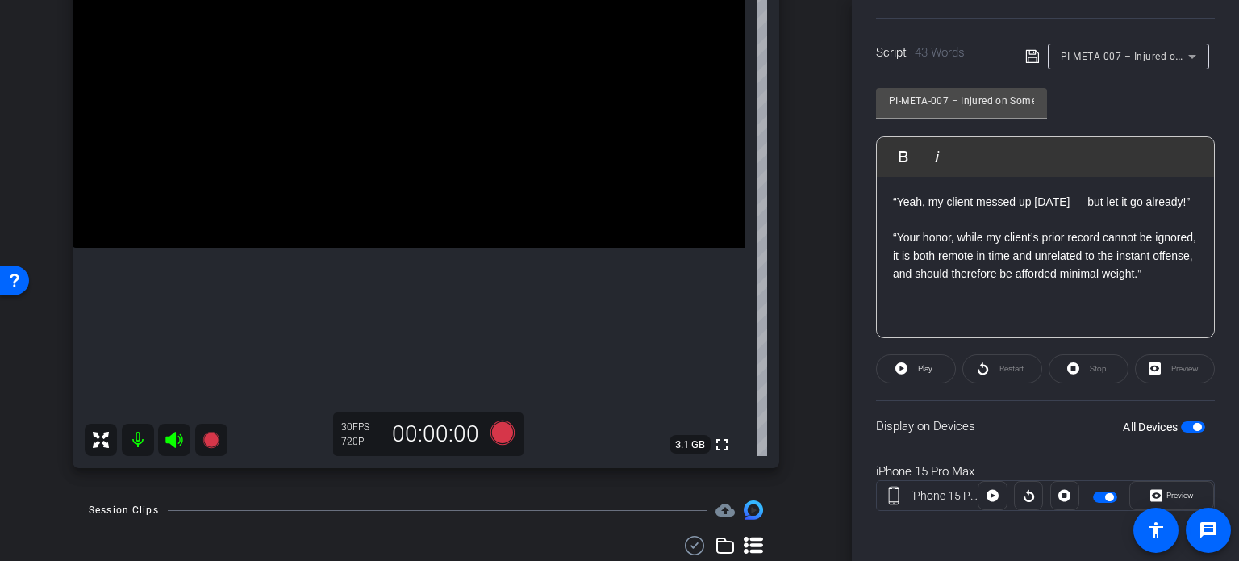
click at [1181, 426] on span "button" at bounding box center [1193, 426] width 24 height 11
click at [1182, 426] on span "button" at bounding box center [1186, 427] width 8 height 8
click at [0, 407] on div "arrow_back Wilson,Tom_Shoot21_09172025 Back to project Send invite account_box …" at bounding box center [426, 280] width 852 height 561
drag, startPoint x: 890, startPoint y: 96, endPoint x: 1206, endPoint y: 127, distance: 317.8
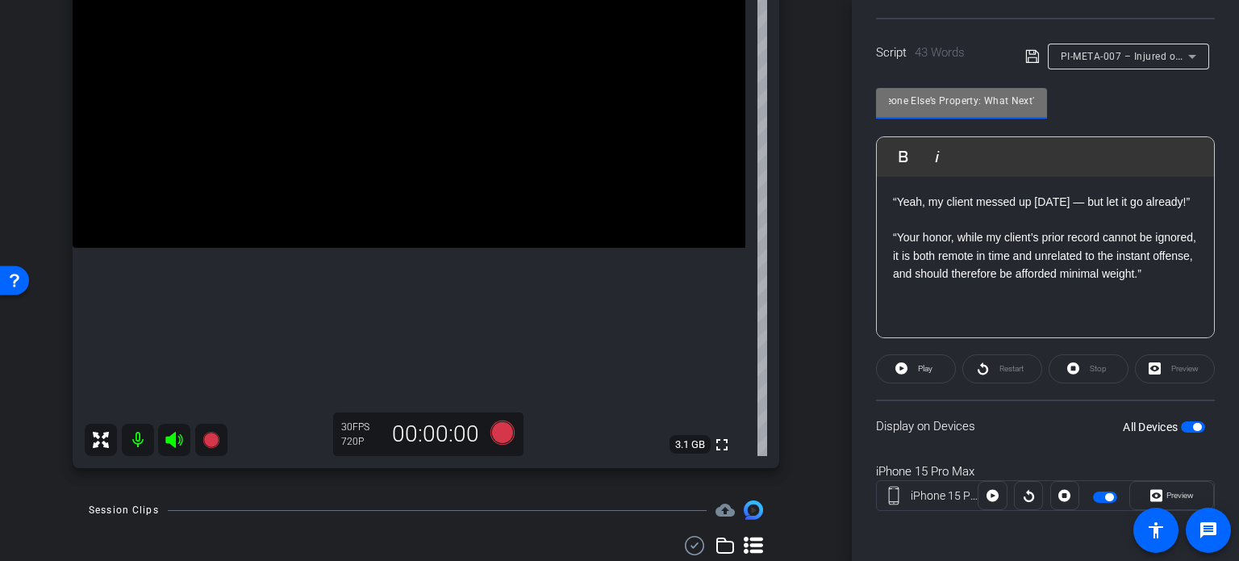
click at [1206, 127] on div "PI-META-007 – Injured on Someone Else’s Property: What Next? Play Play from thi…" at bounding box center [1045, 207] width 339 height 262
paste input "Talking to the Judge About a Past Conviction"
type input "Talking to the Judge About a Past Conviction"
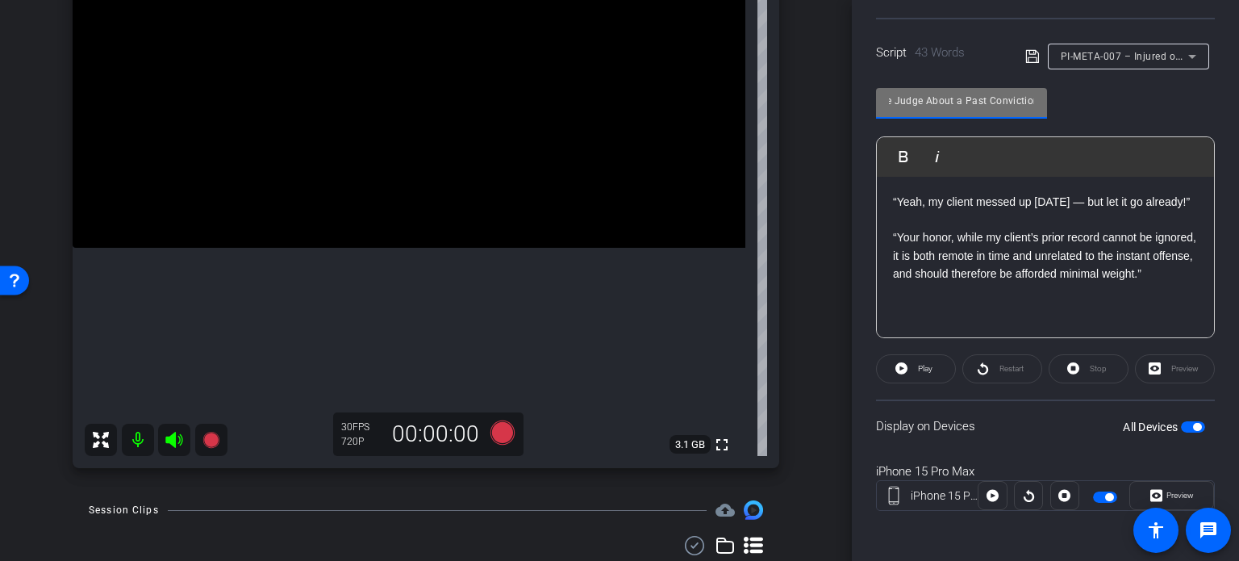
scroll to position [0, 0]
click at [1193, 424] on span "button" at bounding box center [1197, 427] width 8 height 8
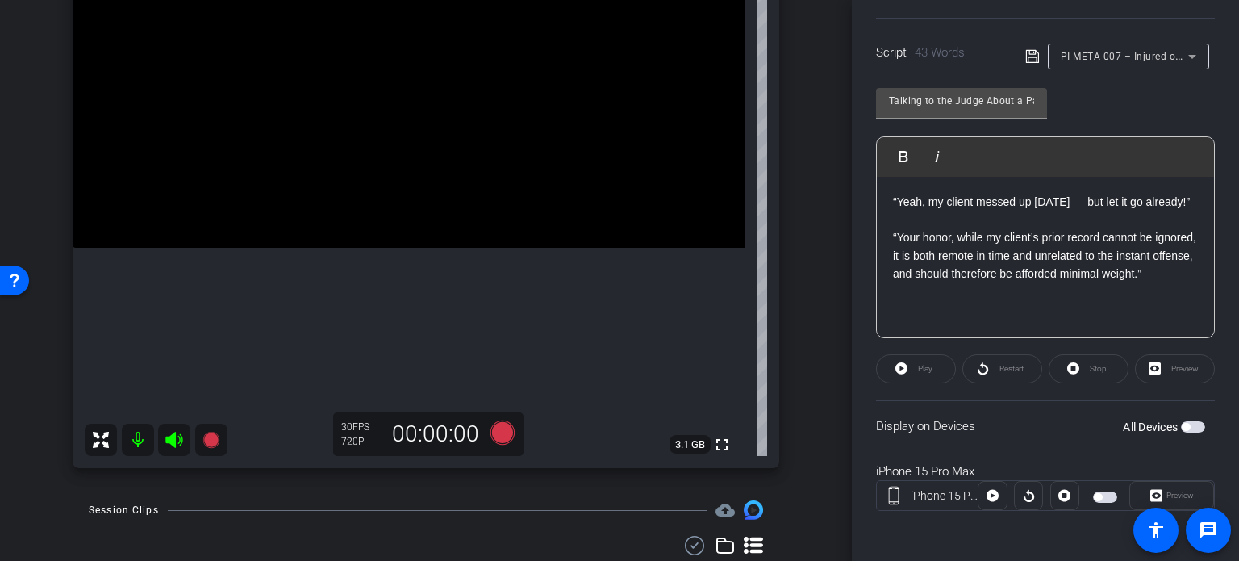
click at [1184, 424] on span "button" at bounding box center [1193, 426] width 24 height 11
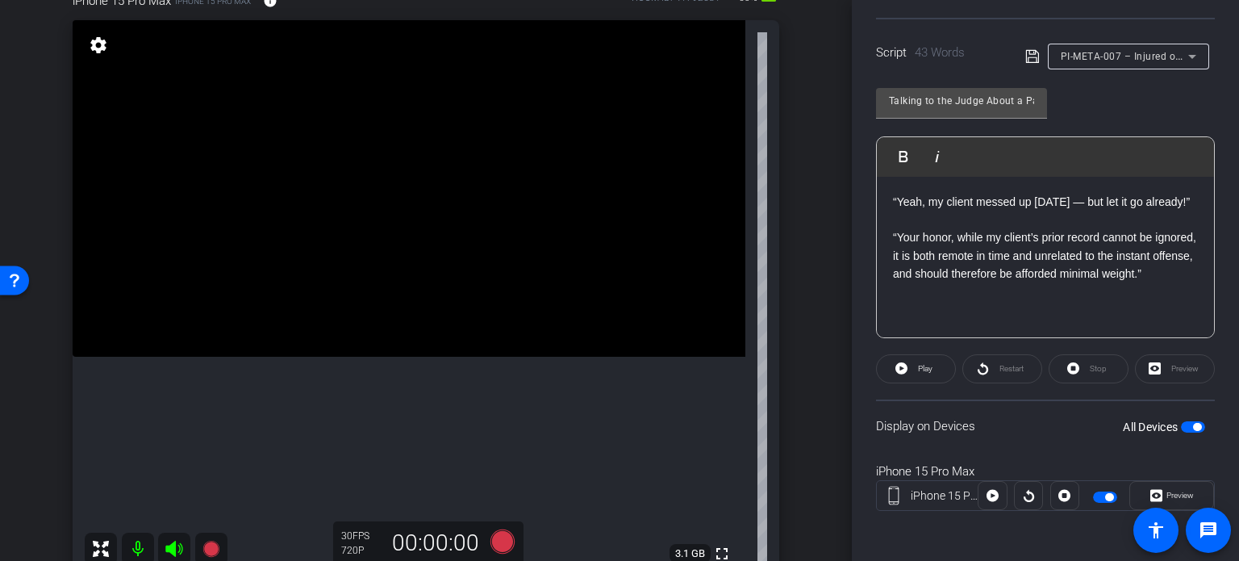
scroll to position [132, 0]
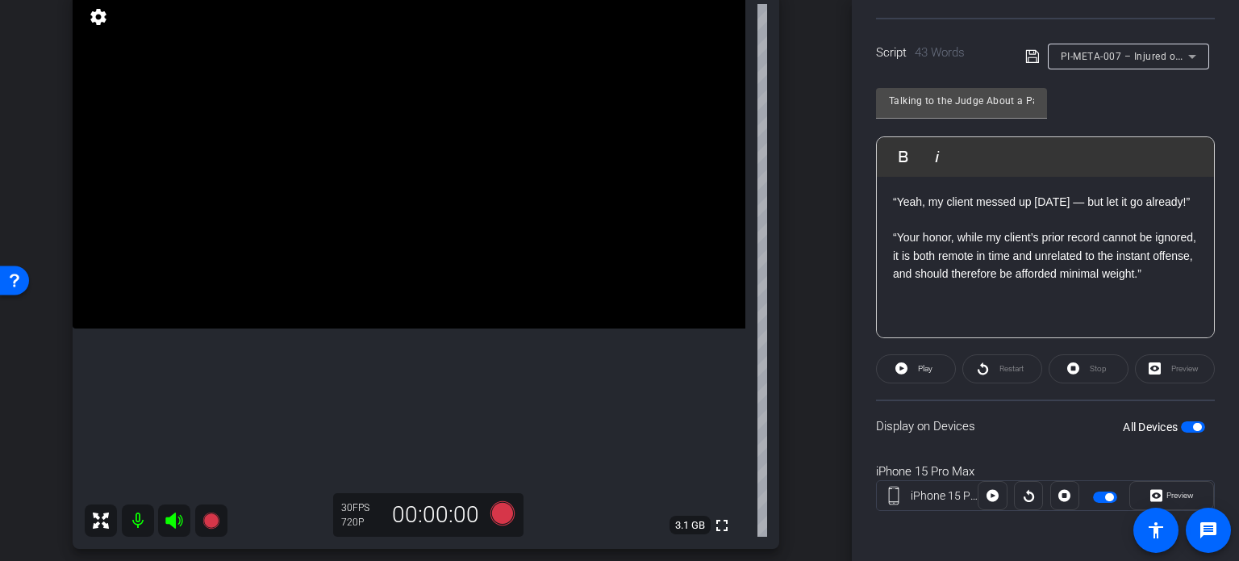
drag, startPoint x: 945, startPoint y: 222, endPoint x: 881, endPoint y: 188, distance: 72.9
click at [881, 188] on div "“Yeah, my client messed up ten years ago — but let it go already!” “Your honor,…" at bounding box center [1045, 257] width 337 height 161
copy p "“Yeah, my client messed up ten years ago — but let it go already!”"
click at [894, 244] on p "“Your honor, while my client’s prior record cannot be ignored, it is both remot…" at bounding box center [1045, 255] width 305 height 54
click at [894, 228] on p at bounding box center [1045, 220] width 305 height 18
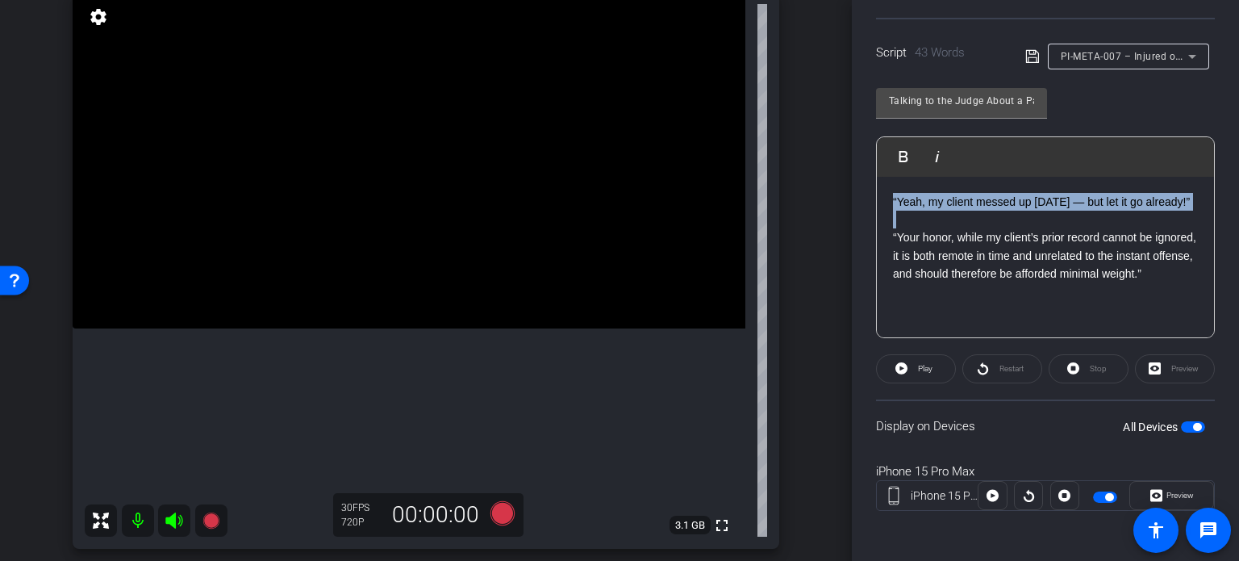
drag, startPoint x: 894, startPoint y: 238, endPoint x: 869, endPoint y: 188, distance: 55.9
click at [869, 188] on div "Participants Teleprompter Adjustments settings Erika Centeno flip Director Ever…" at bounding box center [1045, 280] width 387 height 561
copy p "“Yeah, my client messed up ten years ago — but let it go already!”"
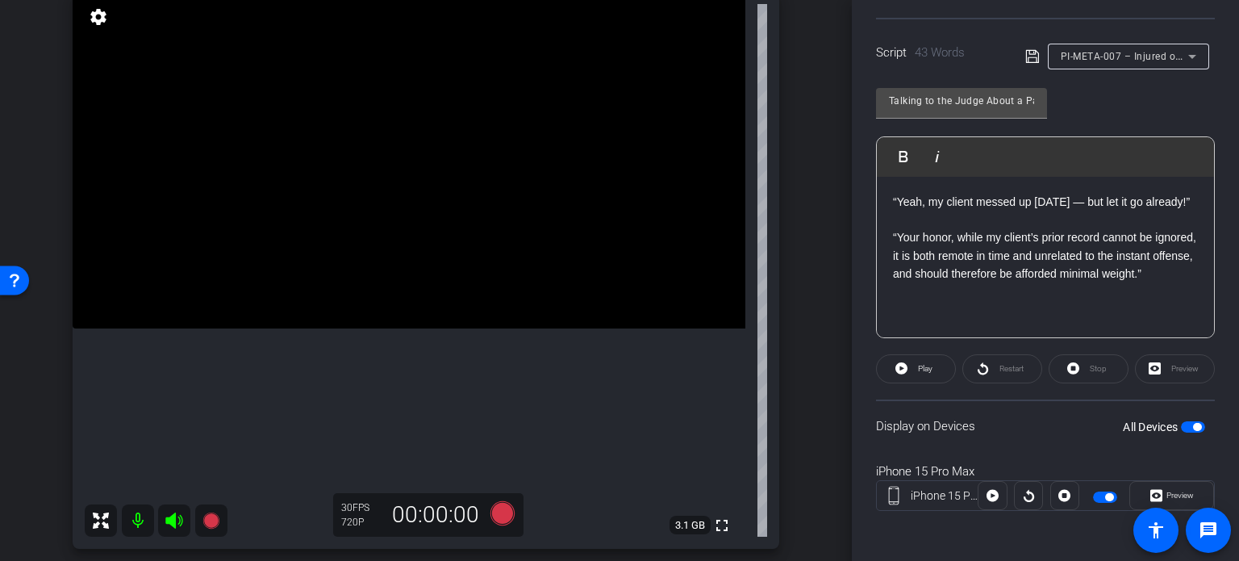
click at [907, 228] on p at bounding box center [1045, 220] width 305 height 18
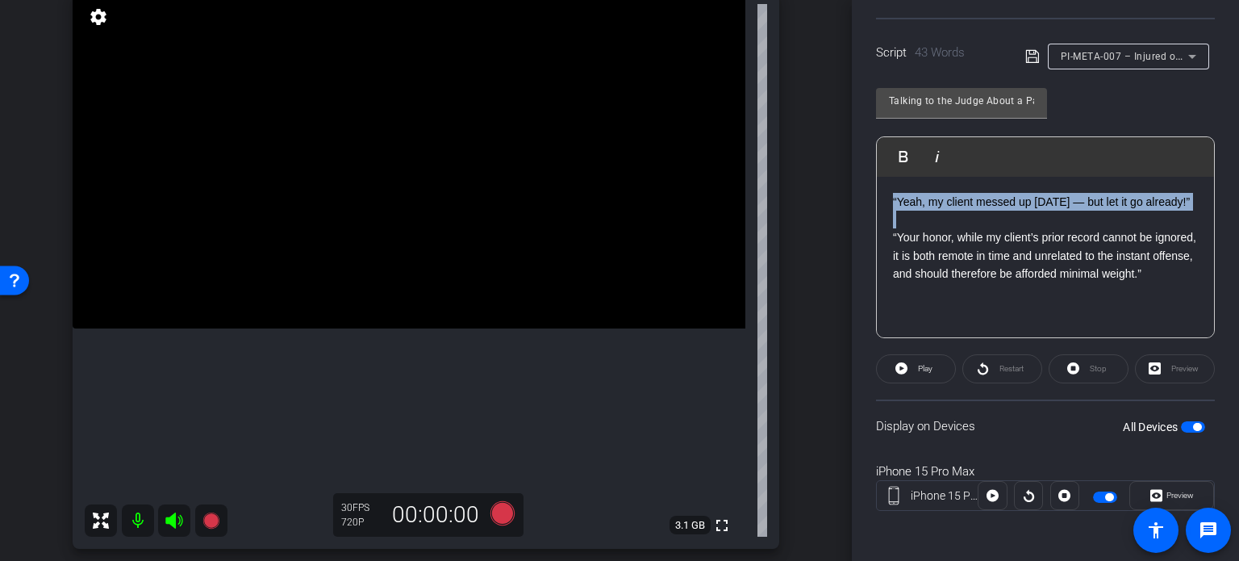
drag, startPoint x: 907, startPoint y: 240, endPoint x: 892, endPoint y: 199, distance: 43.6
click at [892, 199] on div "“Yeah, my client messed up ten years ago — but let it go already!” “Your honor,…" at bounding box center [1045, 257] width 337 height 161
copy p "“Yeah, my client messed up ten years ago — but let it go already!”"
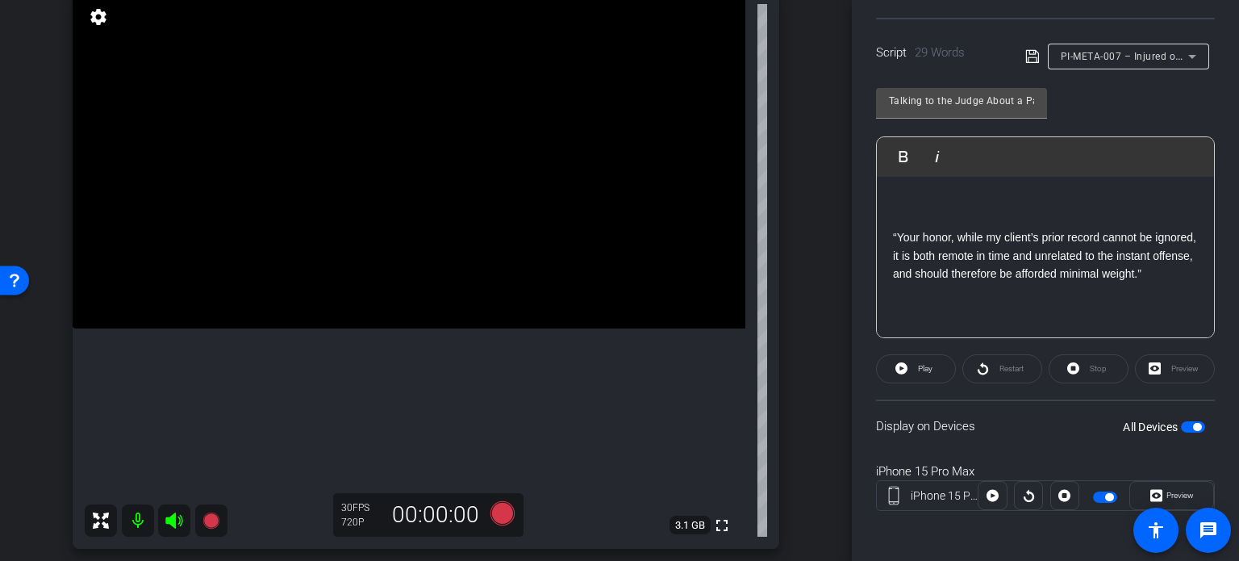
click at [887, 230] on div "“Your honor, while my client’s prior record cannot be ignored, it is both remot…" at bounding box center [1045, 257] width 337 height 161
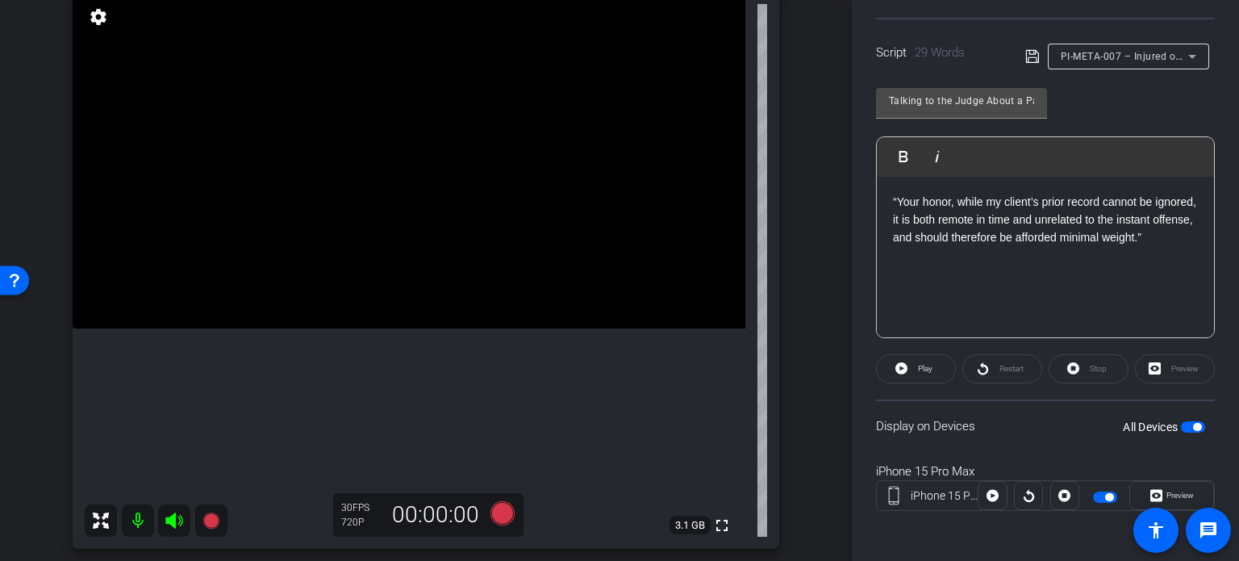
click at [1032, 265] on div "“Your honor, while my client’s prior record cannot be ignored, it is both remot…" at bounding box center [1045, 257] width 337 height 161
click at [1183, 428] on span "button" at bounding box center [1193, 426] width 24 height 11
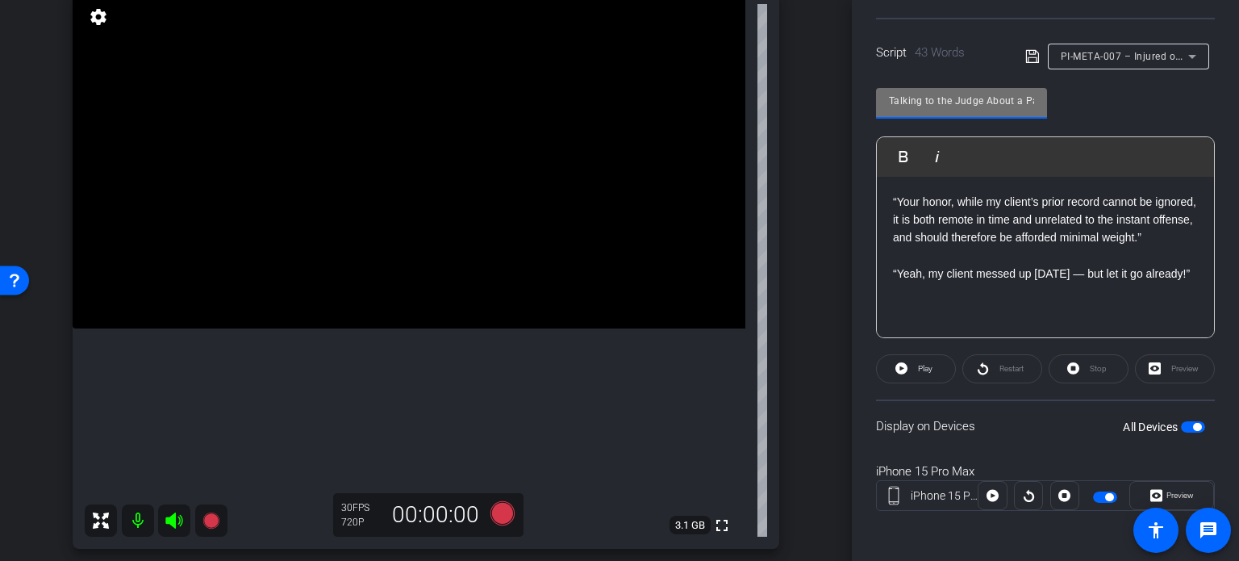
scroll to position [0, 60]
drag, startPoint x: 889, startPoint y: 96, endPoint x: 1183, endPoint y: 136, distance: 297.2
click at [1183, 136] on div "Talking to the Judge About a Past Conviction Play Play from this location Play …" at bounding box center [1045, 207] width 339 height 262
click at [825, 297] on div "arrow_back Wilson,Tom_Shoot21_09172025 Back to project Send invite account_box …" at bounding box center [426, 148] width 852 height 561
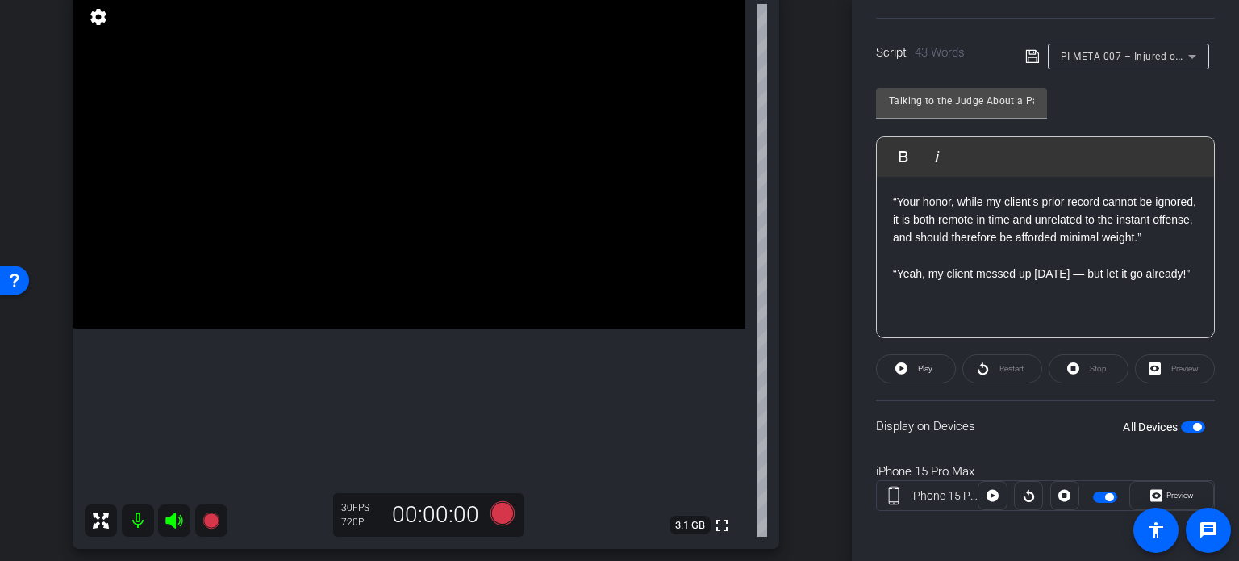
drag, startPoint x: 962, startPoint y: 314, endPoint x: 875, endPoint y: 291, distance: 89.2
click at [876, 291] on div "Play Play from this location Play Selected Play and display the selected text o…" at bounding box center [1045, 237] width 339 height 202
click at [962, 318] on div "“Your honor, while my client’s prior record cannot be ignored, it is both remot…" at bounding box center [1045, 257] width 337 height 161
click at [894, 102] on div "Talking to the Judge About a Past Conviction" at bounding box center [961, 103] width 171 height 31
click at [820, 277] on div "arrow_back Wilson,Tom_Shoot21_09172025 Back to project Send invite account_box …" at bounding box center [426, 148] width 852 height 561
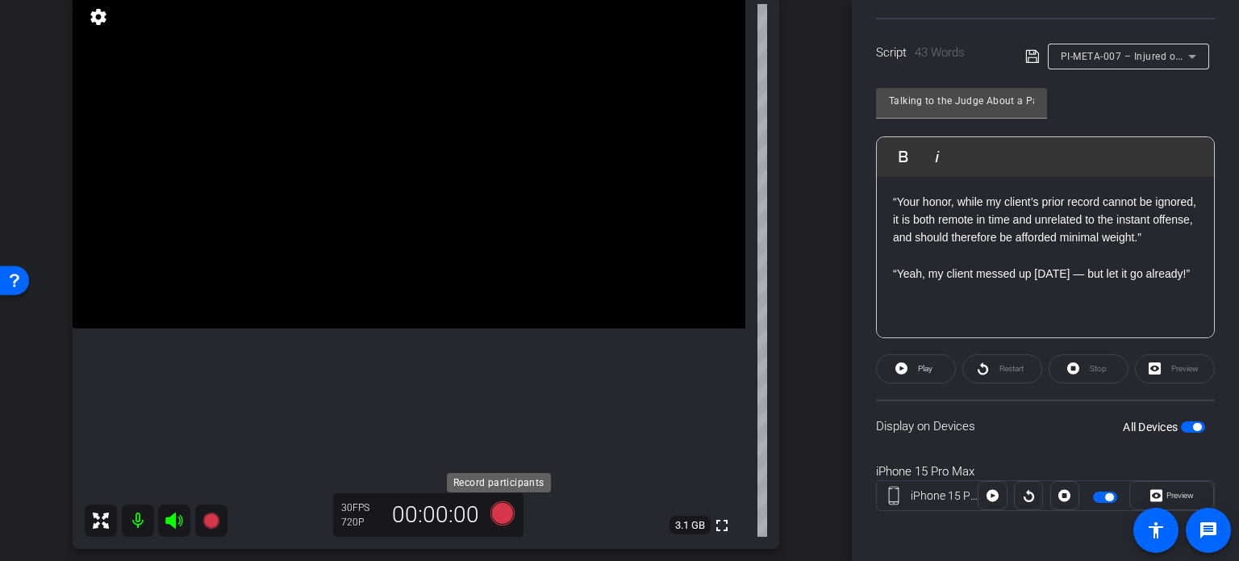
click at [493, 509] on icon at bounding box center [502, 513] width 24 height 24
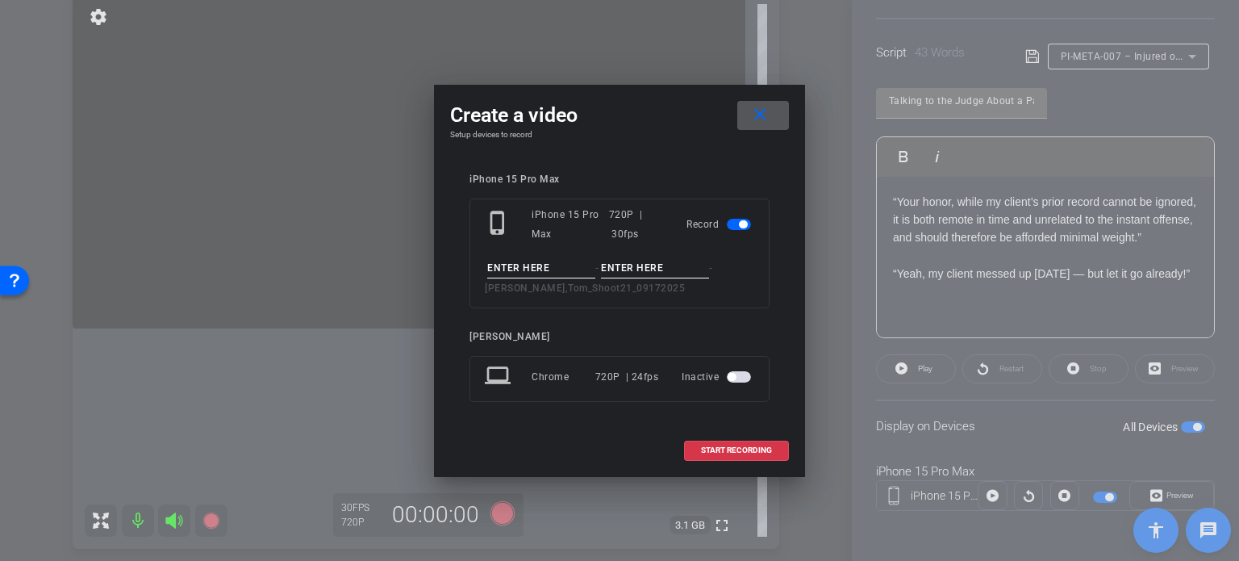
click at [519, 267] on input at bounding box center [541, 268] width 108 height 20
paste input "Talking to the Judge About a Past Conviction"
type input "Talking to the Judge About a Past Conviction"
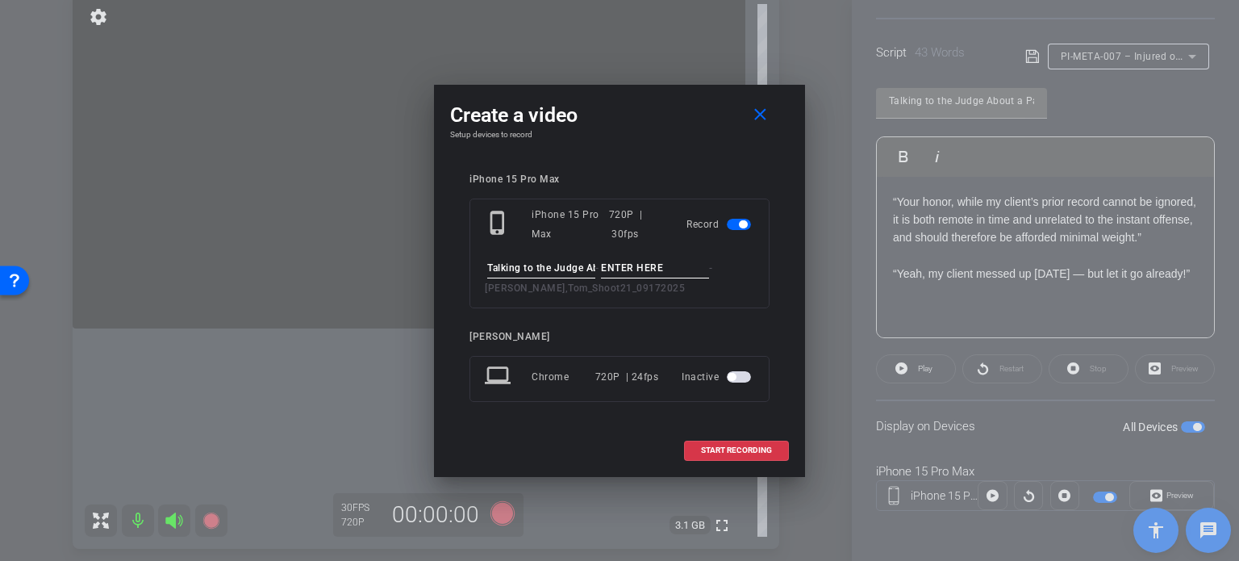
click at [612, 274] on input at bounding box center [655, 268] width 108 height 20
type input "Take1"
click at [661, 160] on div "iPhone 15 Pro Max phone_iphone iPhone 15 Pro Max 720P | 30fps Record Talking to…" at bounding box center [619, 298] width 339 height 283
click at [735, 452] on span "START RECORDING" at bounding box center [736, 450] width 71 height 8
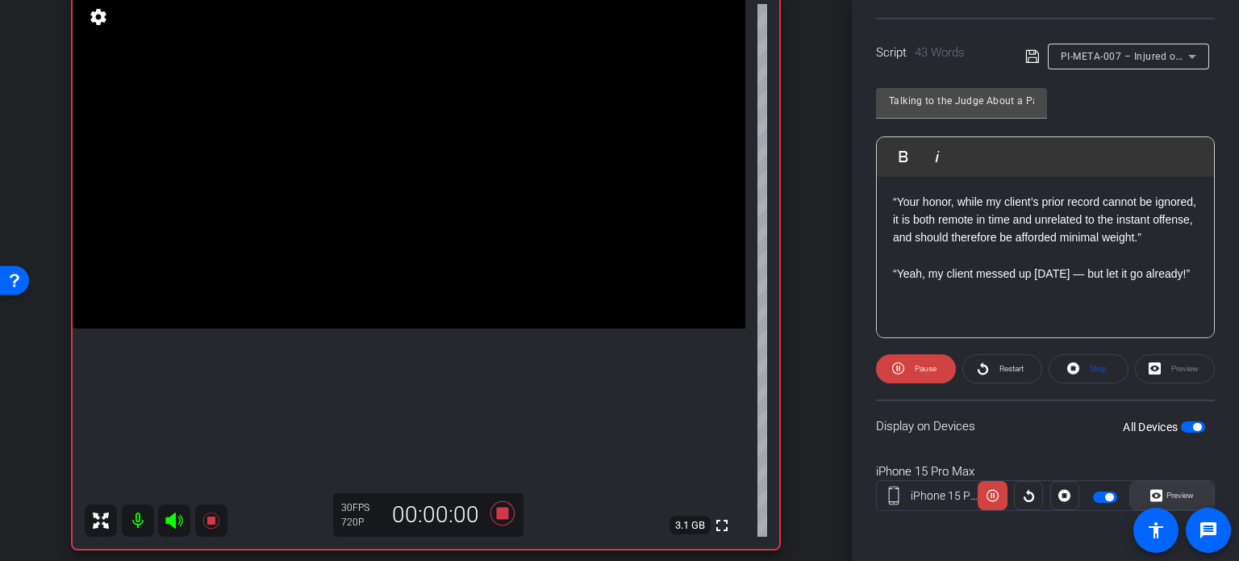
click at [1171, 493] on span "Preview" at bounding box center [1179, 494] width 27 height 9
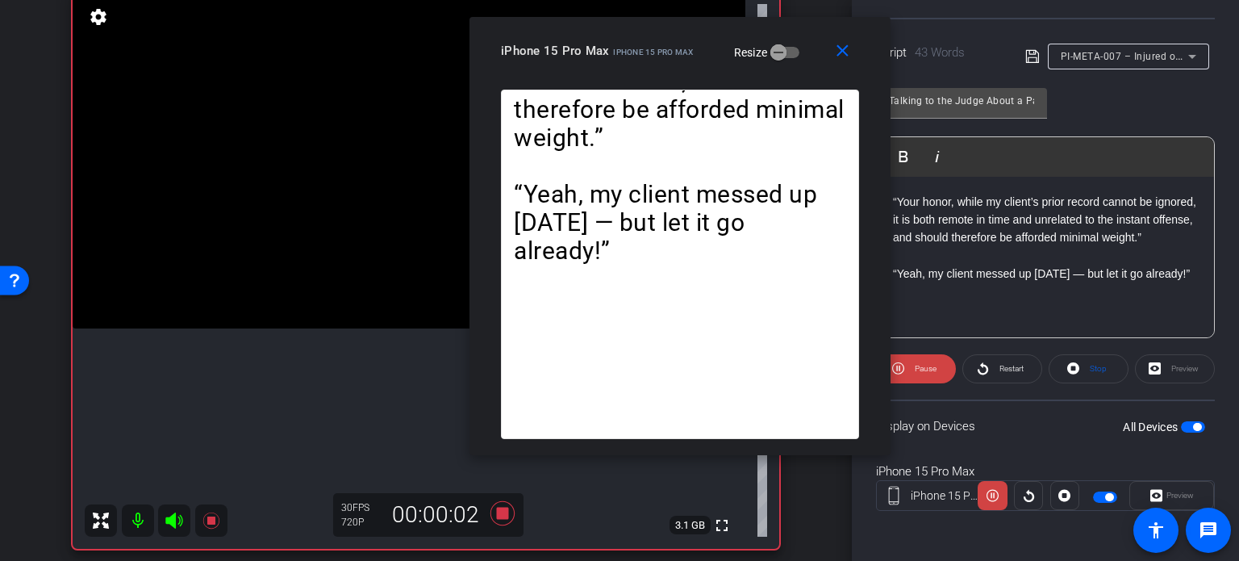
drag, startPoint x: 643, startPoint y: 118, endPoint x: 703, endPoint y: 73, distance: 75.0
click at [703, 73] on div "close iPhone 15 Pro Max iPhone 15 Pro Max Resize" at bounding box center [679, 53] width 421 height 73
click at [907, 369] on span at bounding box center [916, 368] width 80 height 39
click at [916, 372] on span "Play" at bounding box center [923, 368] width 19 height 23
click at [905, 357] on span at bounding box center [916, 368] width 80 height 39
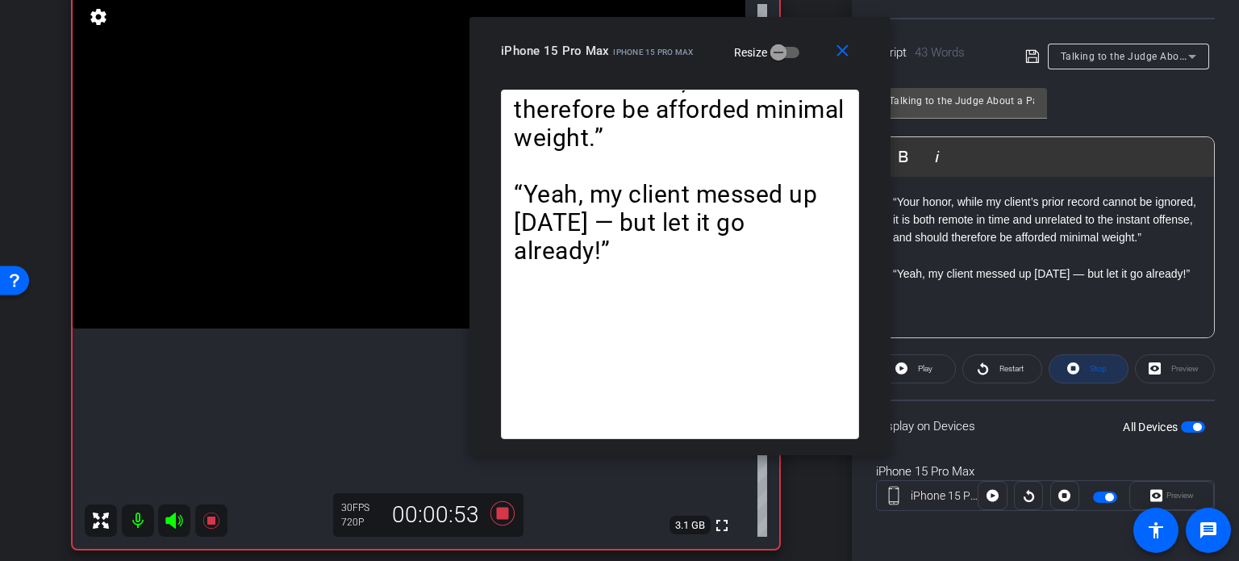
click at [1086, 364] on span "Stop" at bounding box center [1096, 368] width 21 height 23
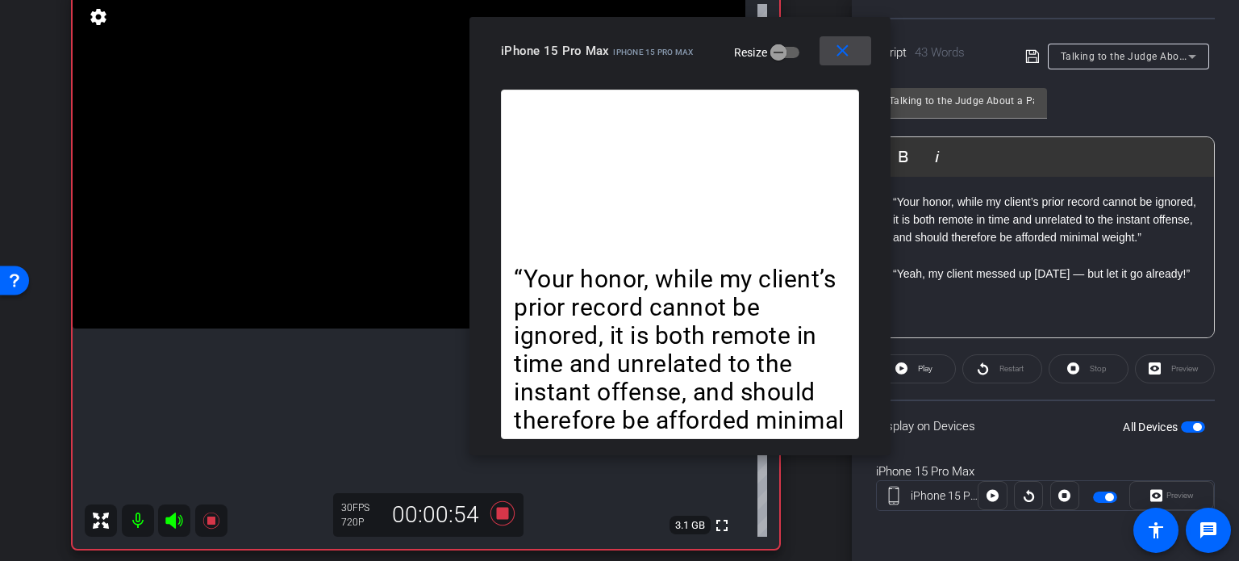
click at [832, 54] on mat-icon "close" at bounding box center [842, 51] width 20 height 20
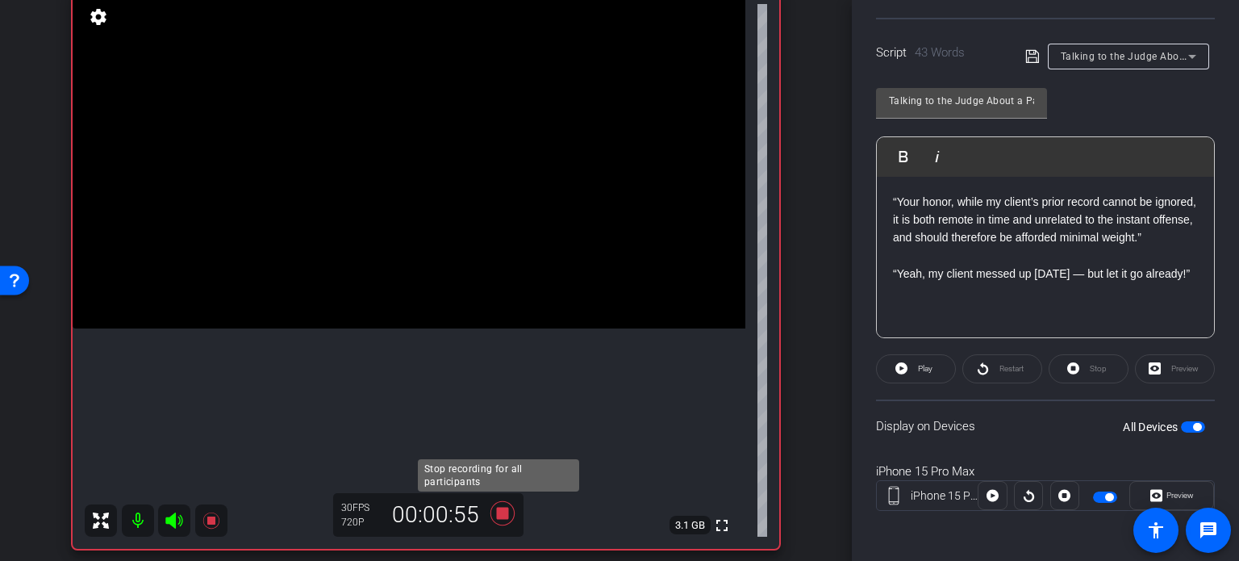
click at [489, 516] on icon at bounding box center [502, 512] width 39 height 29
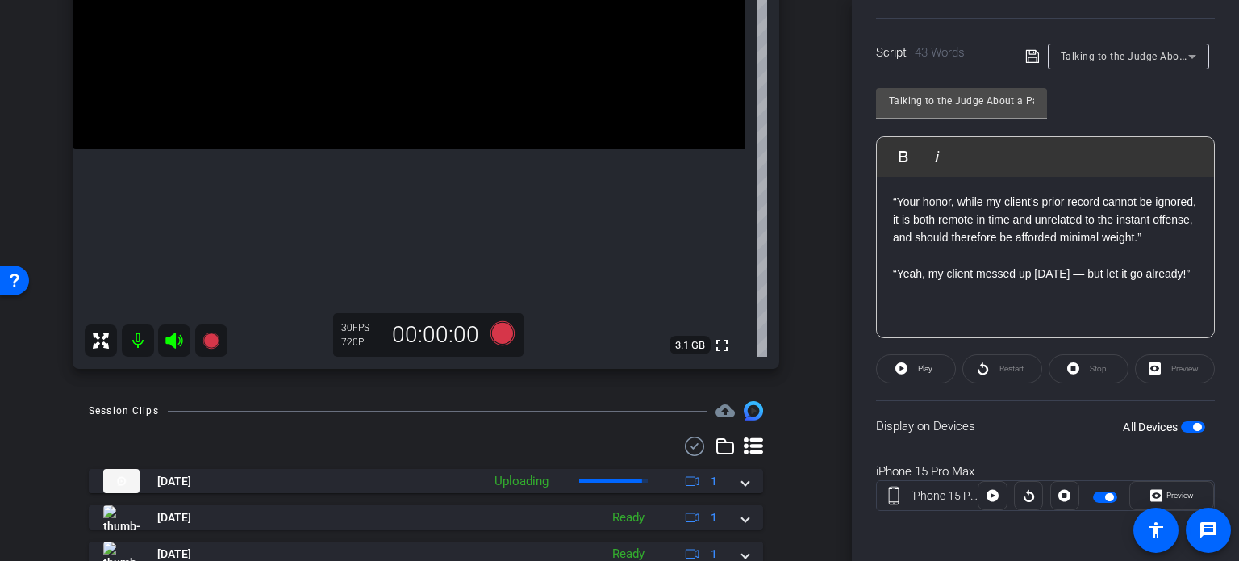
scroll to position [374, 0]
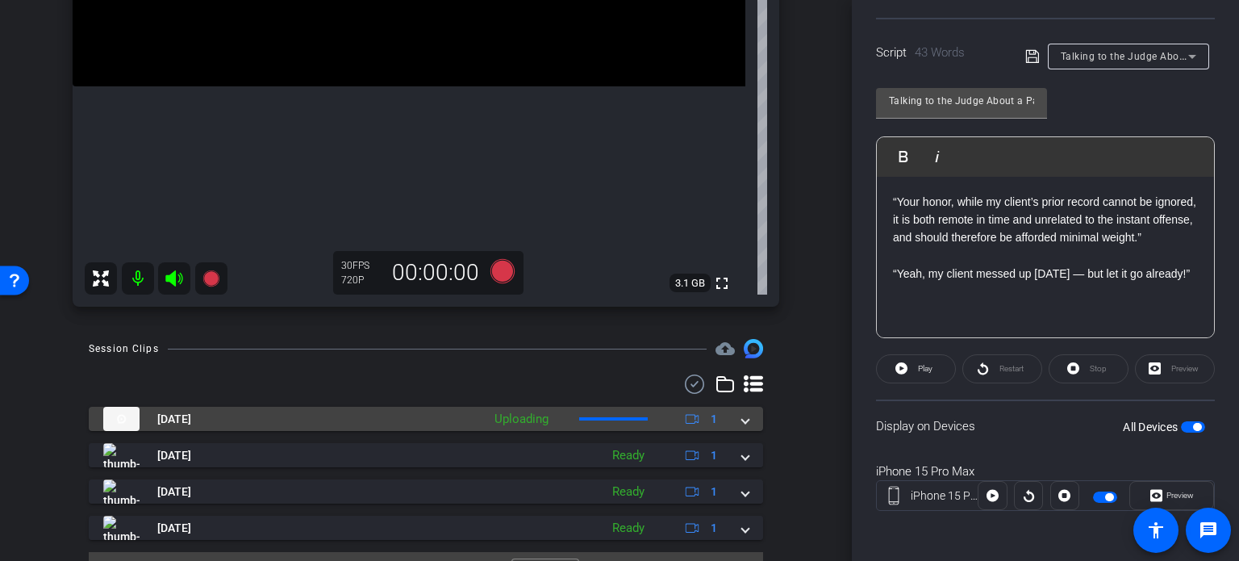
click at [745, 421] on mat-expansion-panel-header "Sep 17, 2025 Uploading 1" at bounding box center [426, 419] width 674 height 24
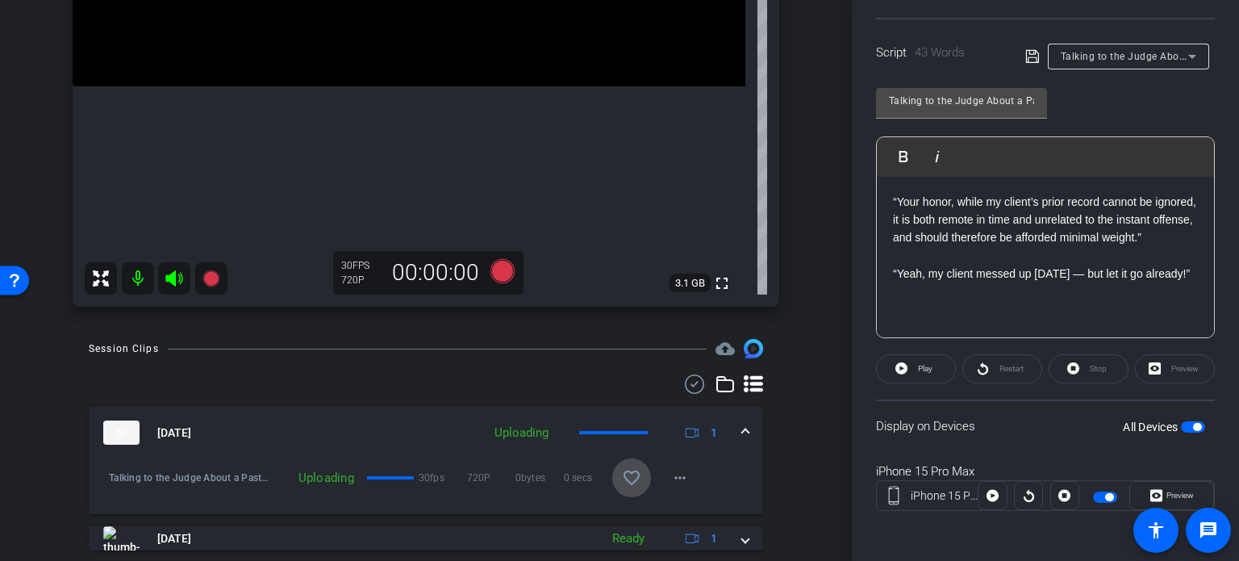
click at [624, 470] on mat-icon "favorite_border" at bounding box center [631, 477] width 19 height 19
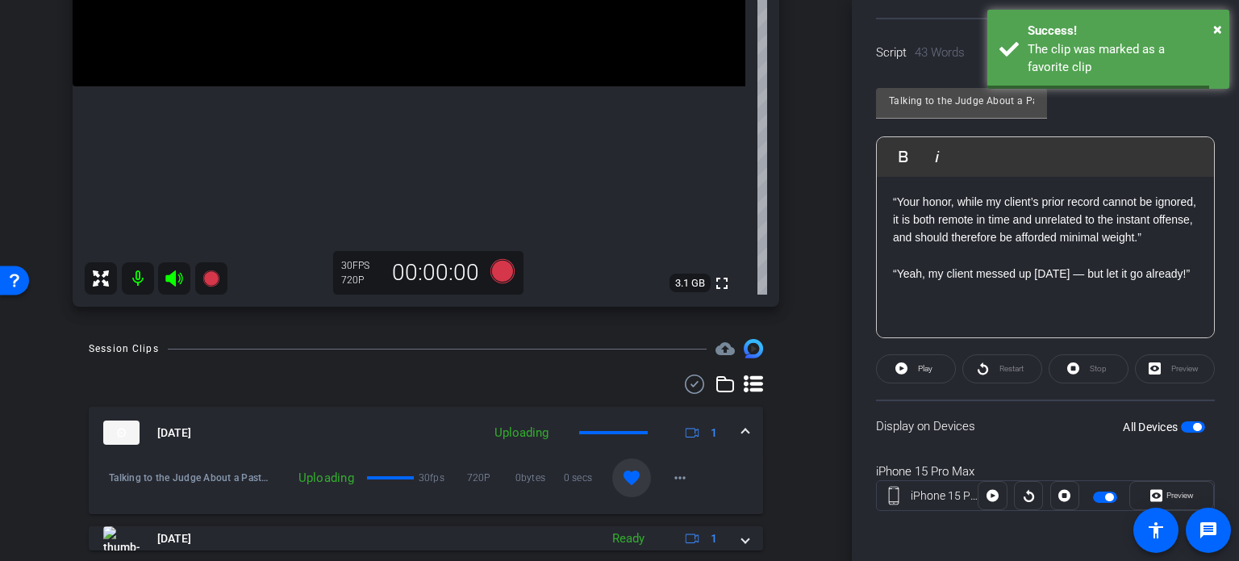
drag, startPoint x: 741, startPoint y: 426, endPoint x: 836, endPoint y: 367, distance: 111.9
click at [745, 423] on mat-expansion-panel-header "Sep 17, 2025 Uploading 1" at bounding box center [426, 433] width 674 height 52
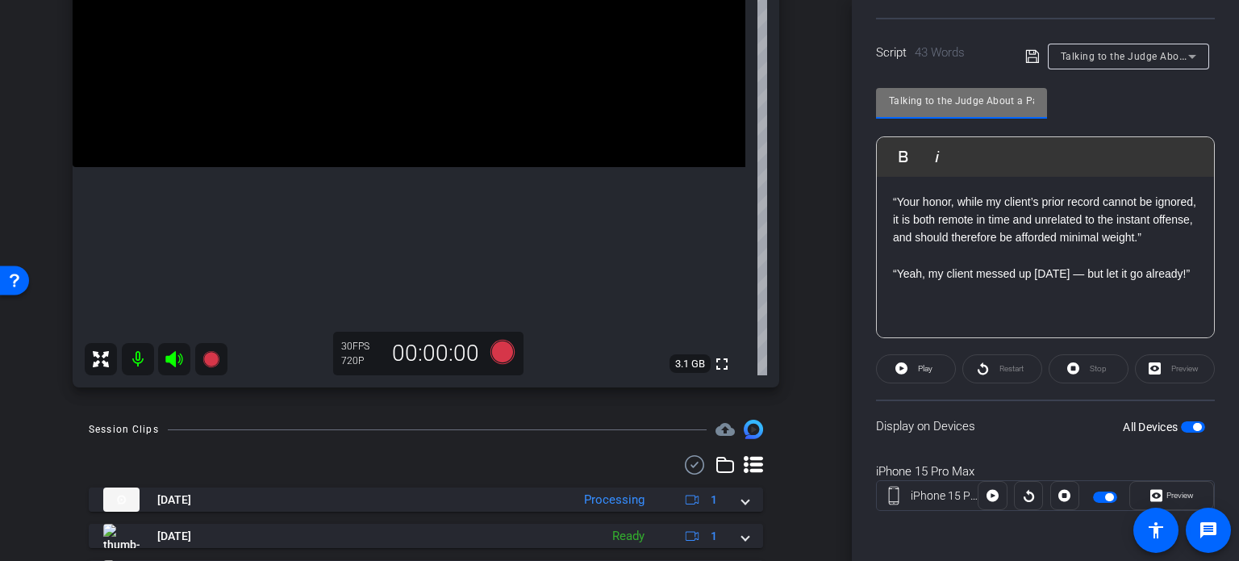
scroll to position [0, 60]
drag, startPoint x: 890, startPoint y: 94, endPoint x: 1192, endPoint y: 119, distance: 303.5
click at [1191, 120] on div "Talking to the Judge About a Past Conviction Play Play from this location Play …" at bounding box center [1045, 207] width 339 height 262
paste input "Sentencing Hearing – Attacking Credibility"
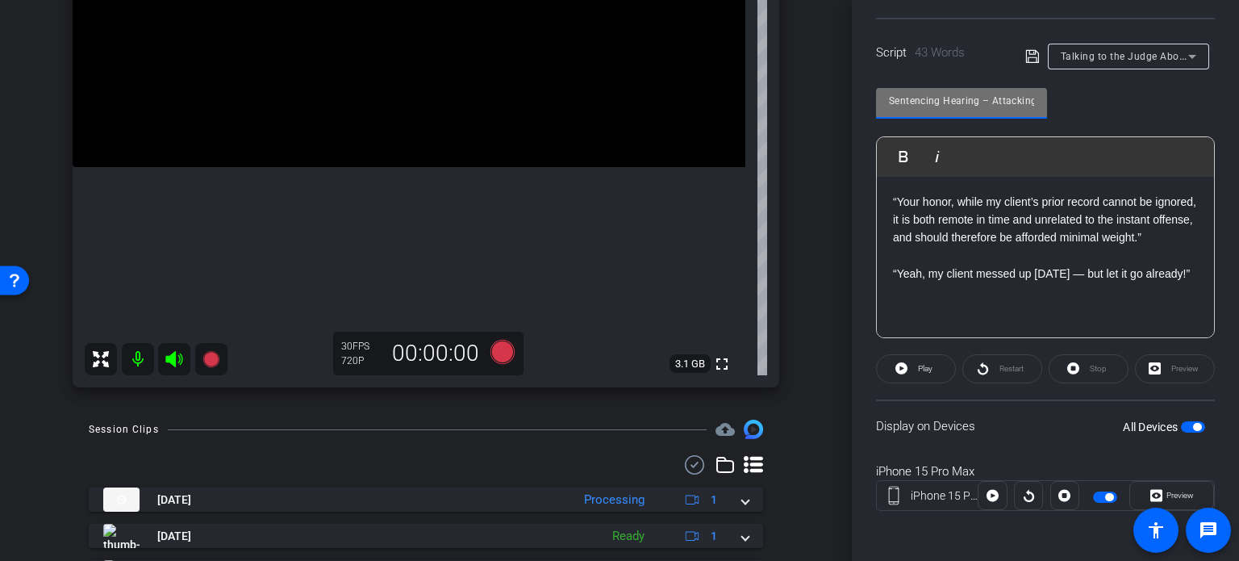
scroll to position [0, 48]
type input "Sentencing Hearing – Attacking Credibility"
drag, startPoint x: 981, startPoint y: 319, endPoint x: 781, endPoint y: 151, distance: 261.1
click at [781, 151] on div "arrow_back Wilson,Tom_Shoot21_09172025 Back to project Send invite account_box …" at bounding box center [619, 280] width 1239 height 561
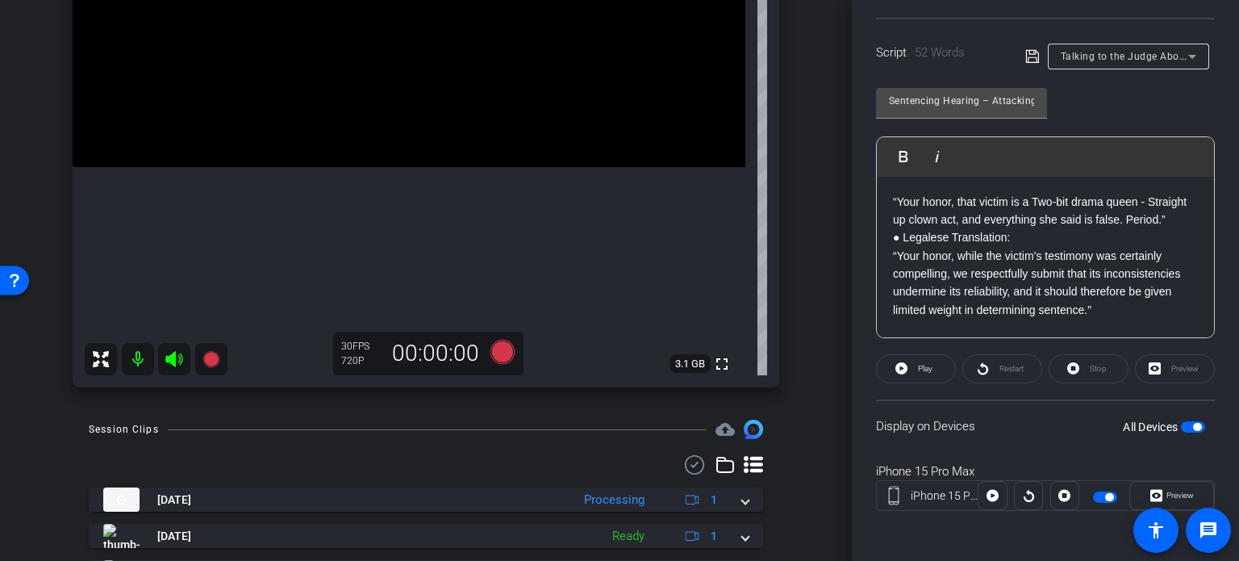
scroll to position [239, 0]
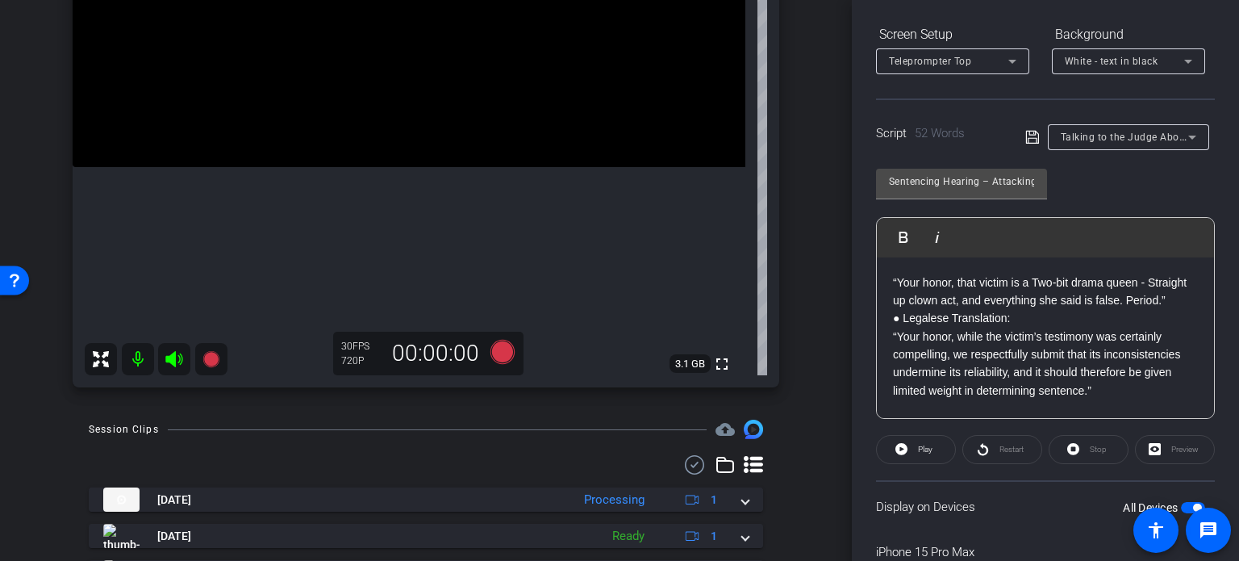
click at [902, 315] on p "● Legalese Translation:" at bounding box center [1045, 318] width 305 height 18
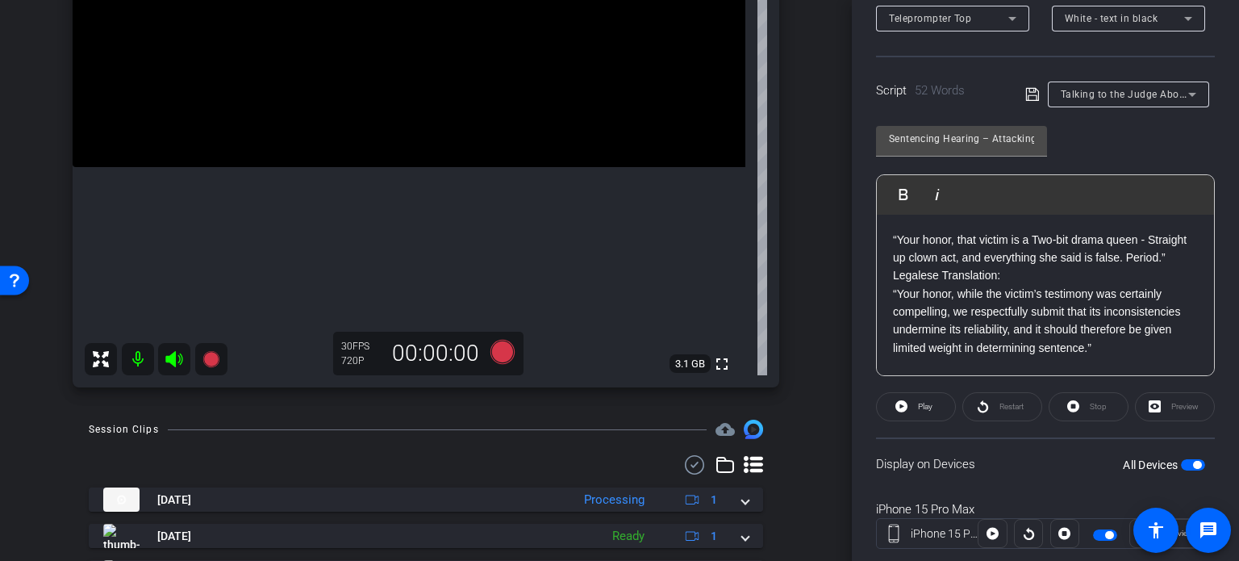
scroll to position [319, 0]
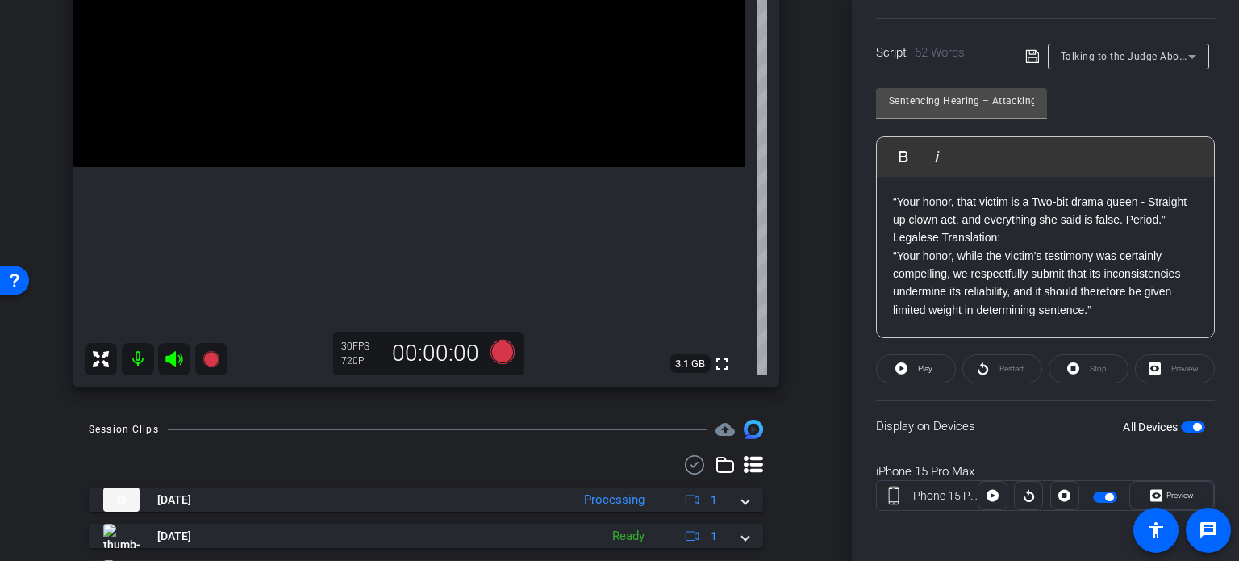
click at [1181, 421] on span "button" at bounding box center [1193, 426] width 24 height 11
click at [1166, 219] on p "“Your honor, that victim is a Two-bit drama queen - Straight up clown act, and …" at bounding box center [1045, 211] width 305 height 36
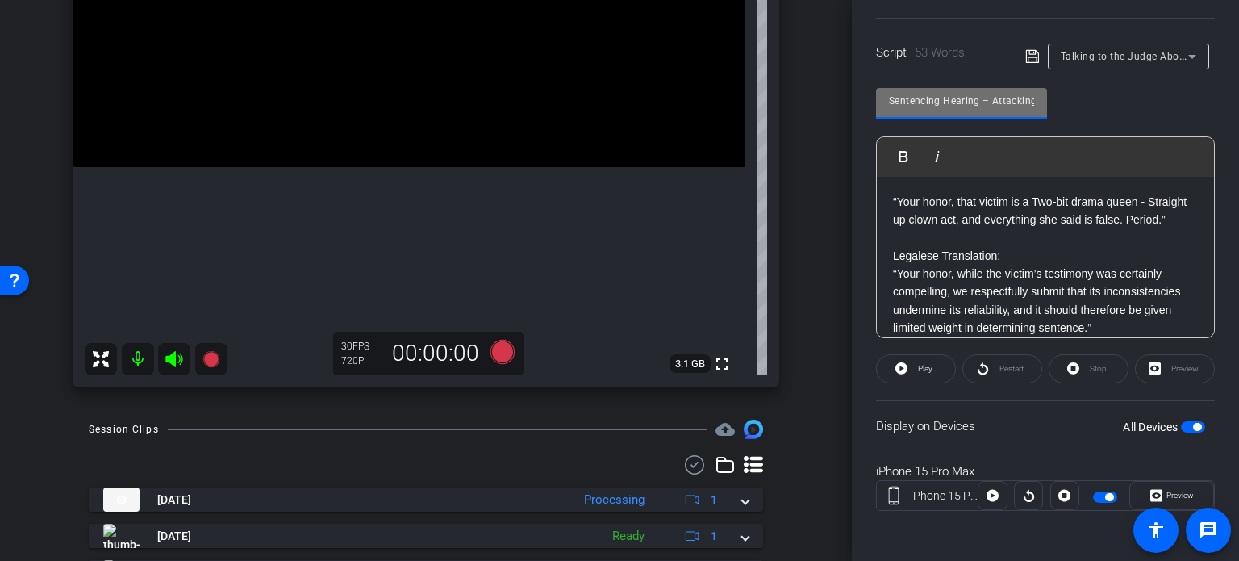
scroll to position [0, 48]
drag, startPoint x: 888, startPoint y: 98, endPoint x: 1218, endPoint y: 122, distance: 330.8
click at [1218, 122] on div "Participants Teleprompter Adjustments settings Erika Centeno flip Director Ever…" at bounding box center [1045, 280] width 387 height 561
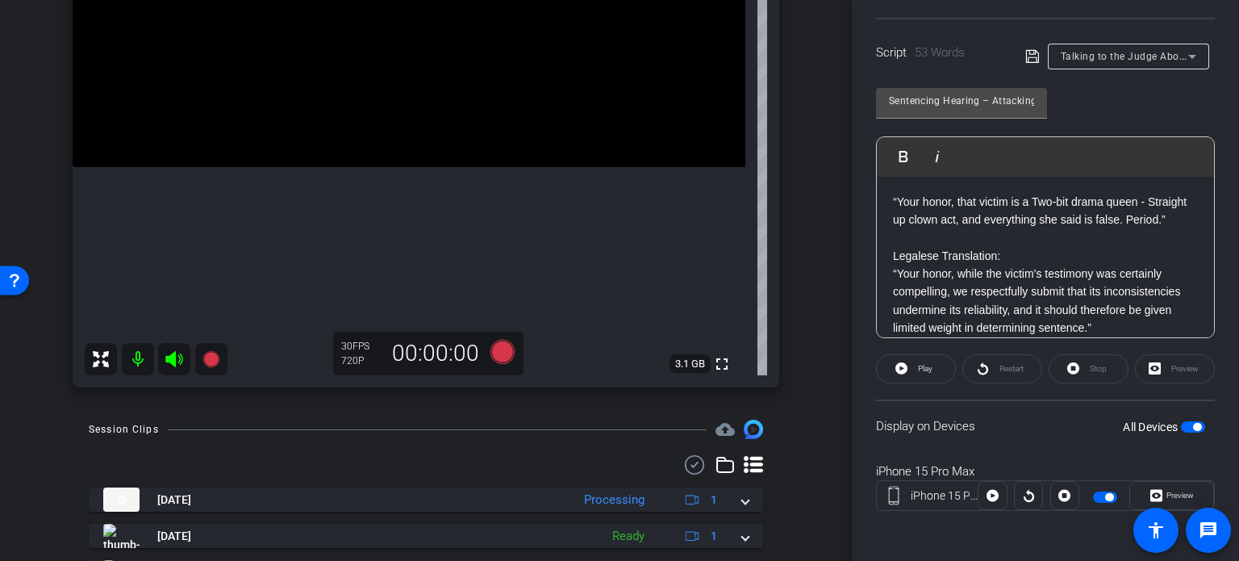
click at [1190, 421] on span "button" at bounding box center [1193, 426] width 24 height 11
click at [1187, 424] on span "button" at bounding box center [1193, 426] width 24 height 11
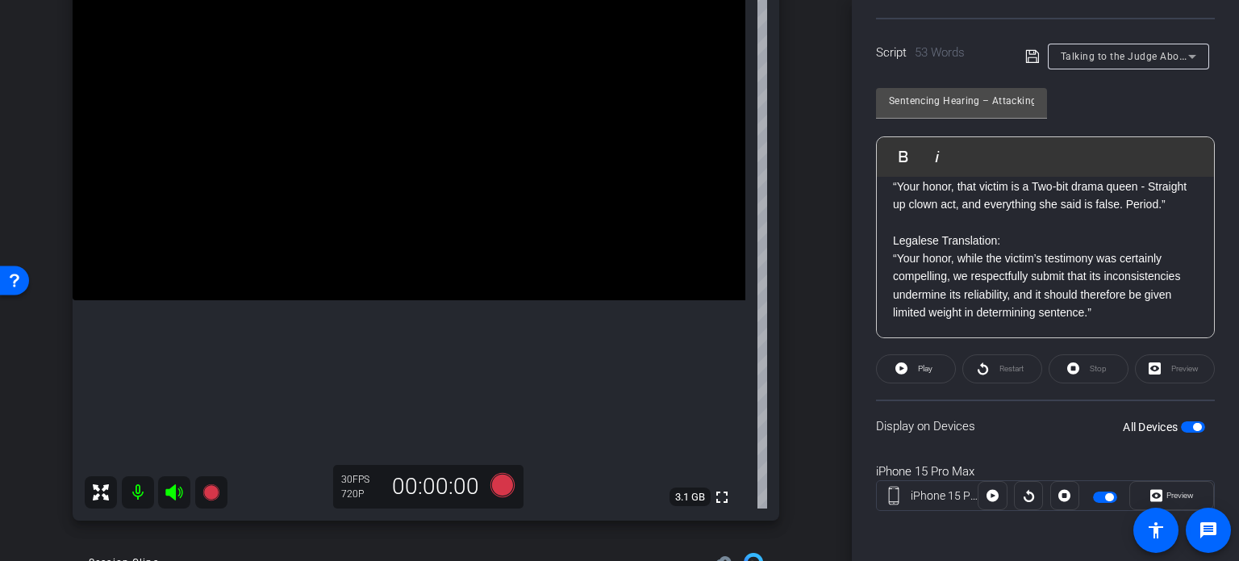
scroll to position [132, 0]
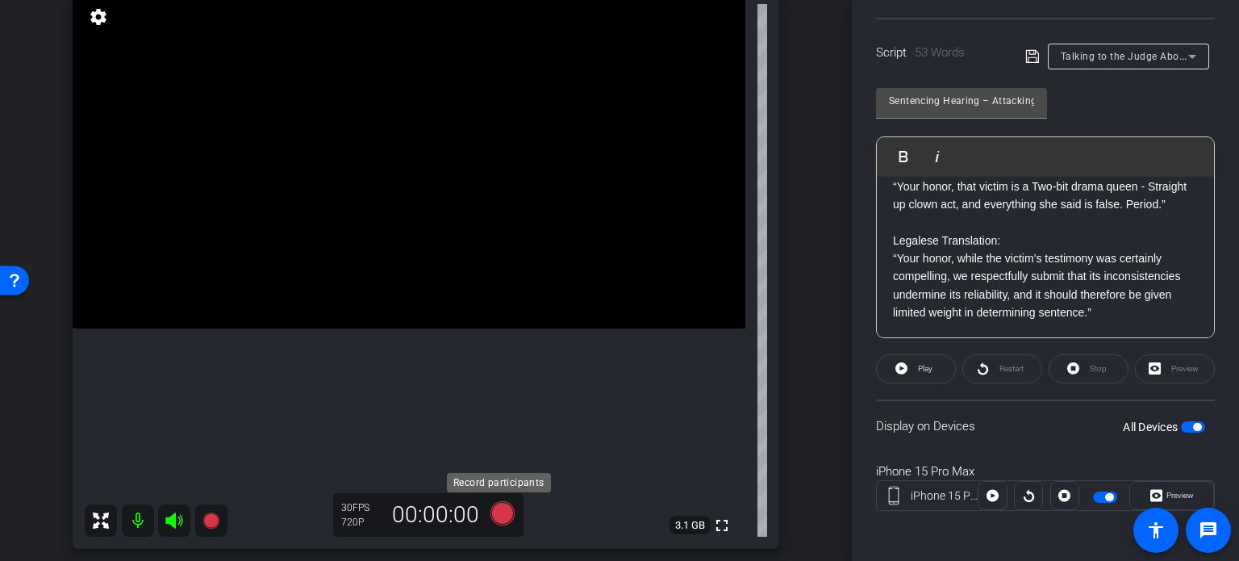
click at [500, 510] on icon at bounding box center [502, 513] width 24 height 24
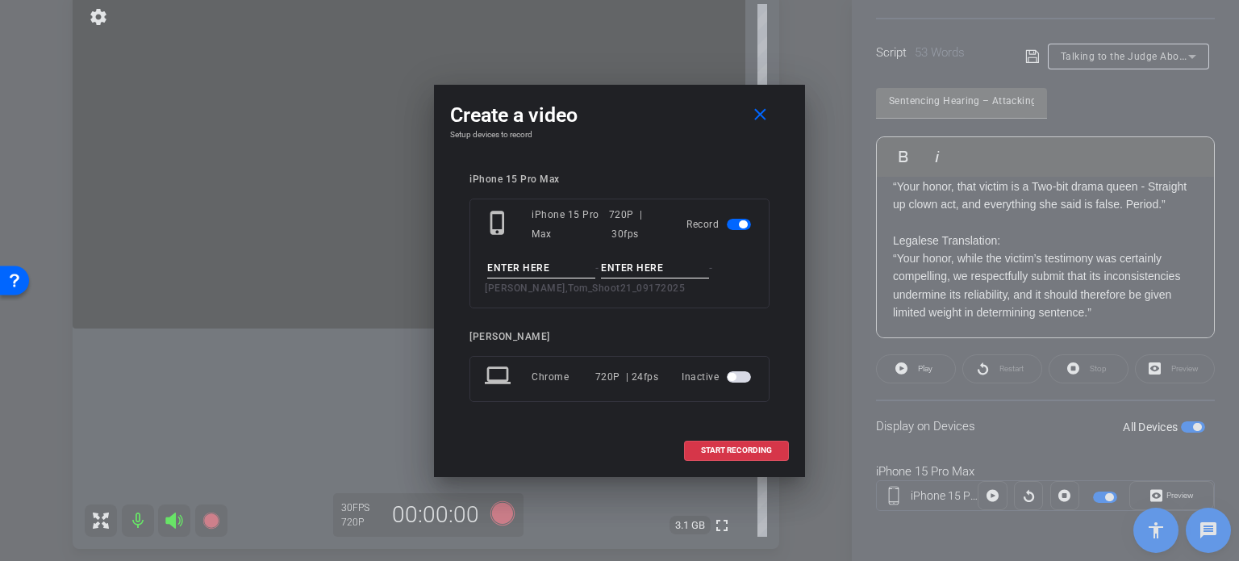
click at [561, 261] on input at bounding box center [541, 268] width 108 height 20
paste input "Sentencing Hearing – Attacking Credibility"
type input "Sentencing Hearing – Attacking Credibility"
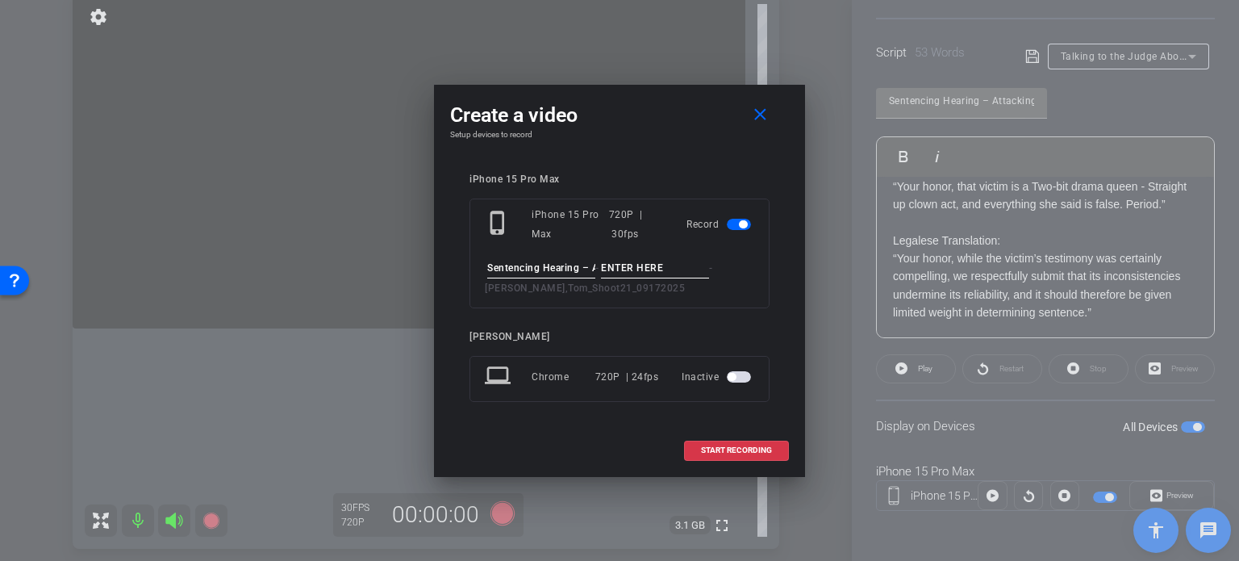
click at [664, 271] on input at bounding box center [655, 268] width 108 height 20
type input "Take1"
click at [548, 268] on input "Sentencing Hearing – Attacking Credibility" at bounding box center [541, 268] width 108 height 20
drag, startPoint x: 548, startPoint y: 269, endPoint x: 642, endPoint y: 277, distance: 94.7
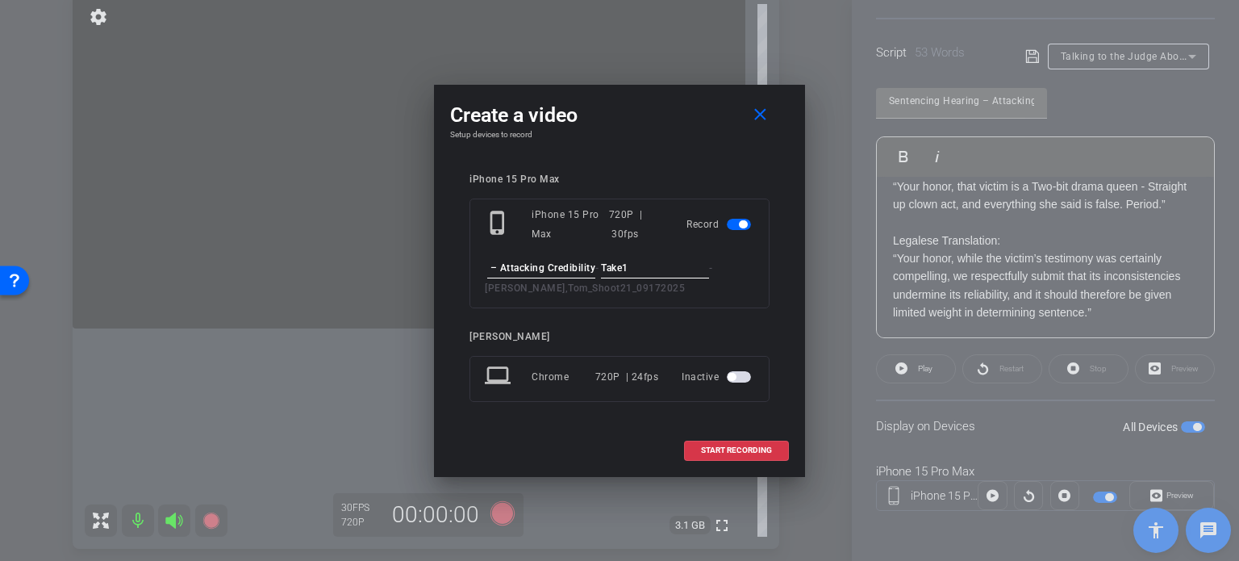
click at [642, 277] on div "Sentencing Hearing – Attacking Credibility - Take1 - Wilson,Tom_Shoot21_09172025" at bounding box center [619, 278] width 269 height 40
click at [636, 266] on input "Take1" at bounding box center [655, 268] width 108 height 20
click at [716, 449] on span "START RECORDING" at bounding box center [736, 450] width 71 height 8
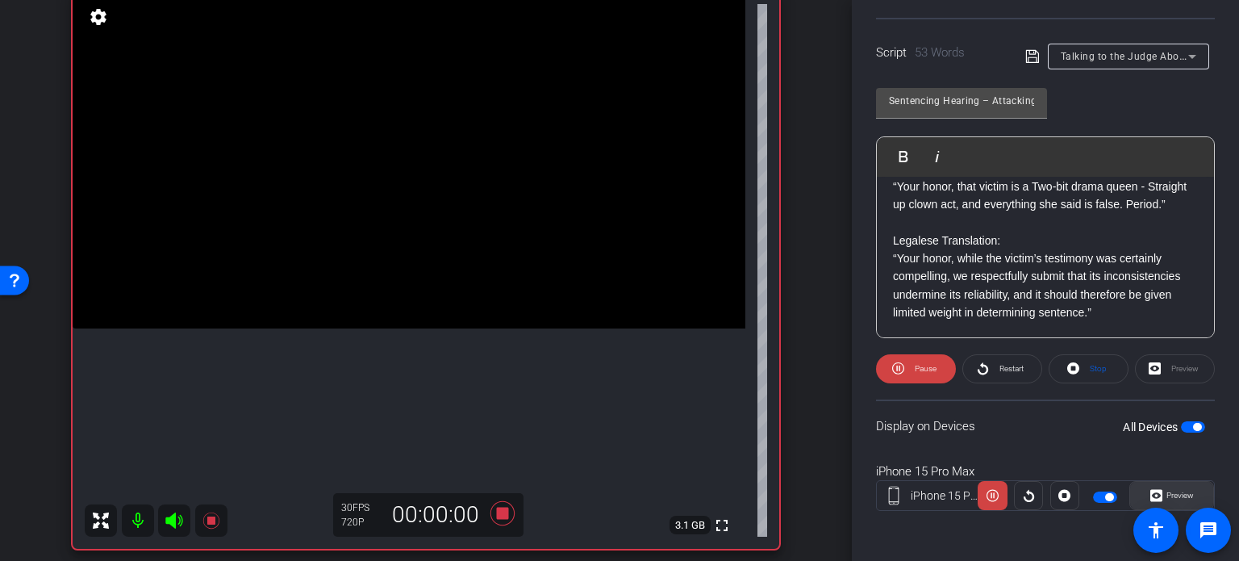
click at [1174, 493] on span "Preview" at bounding box center [1179, 494] width 27 height 9
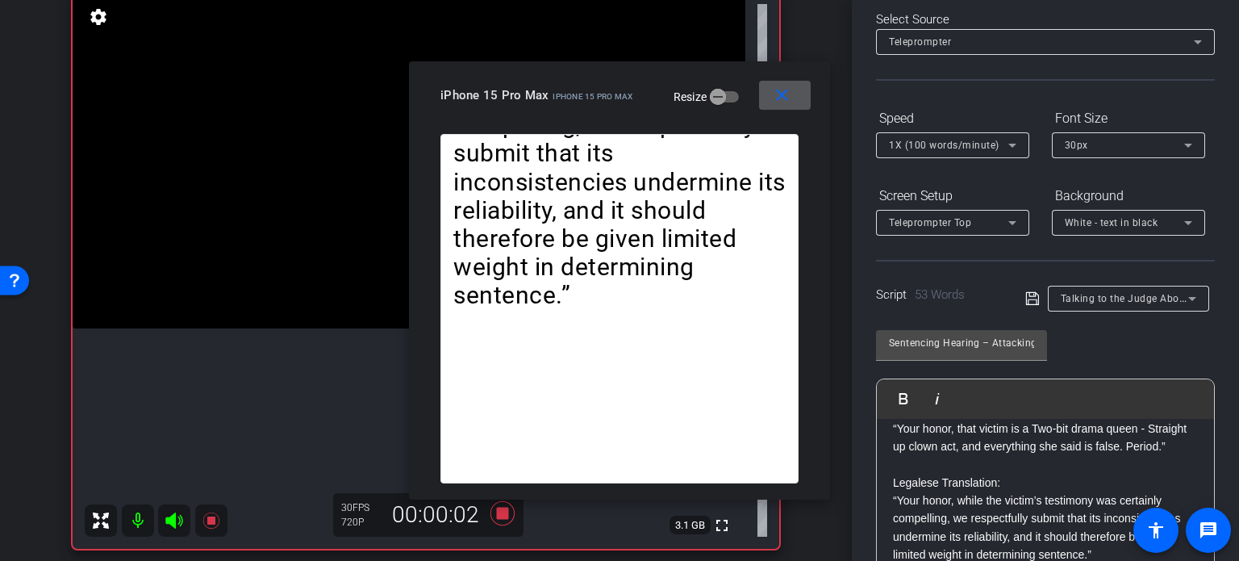
scroll to position [77, 0]
click at [926, 145] on span "1X (100 words/minute)" at bounding box center [944, 145] width 111 height 11
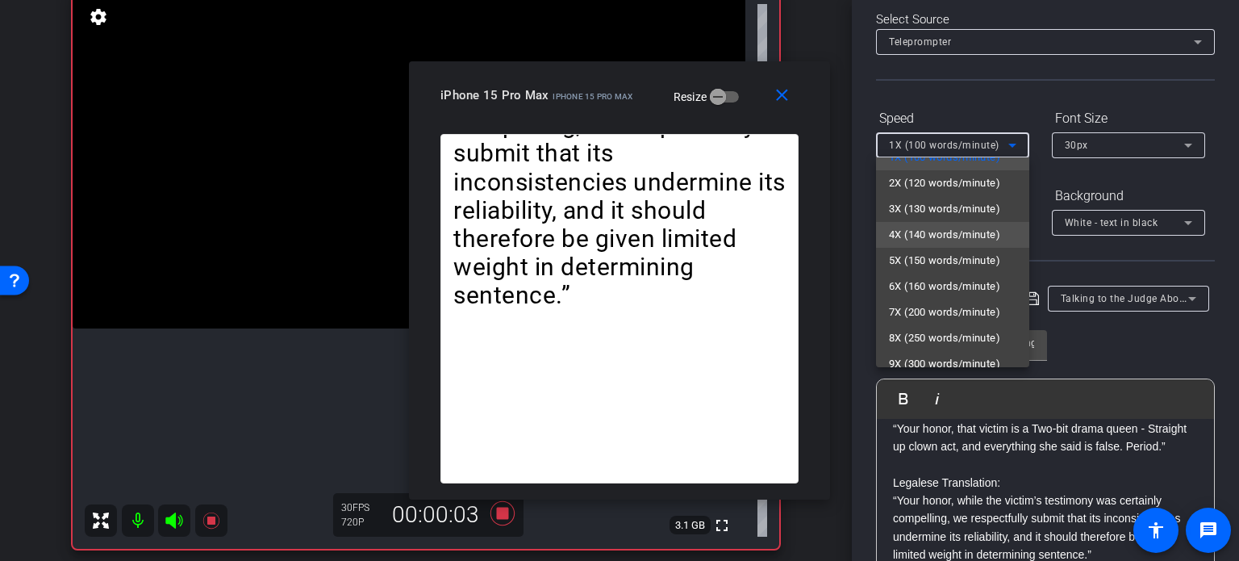
scroll to position [35, 0]
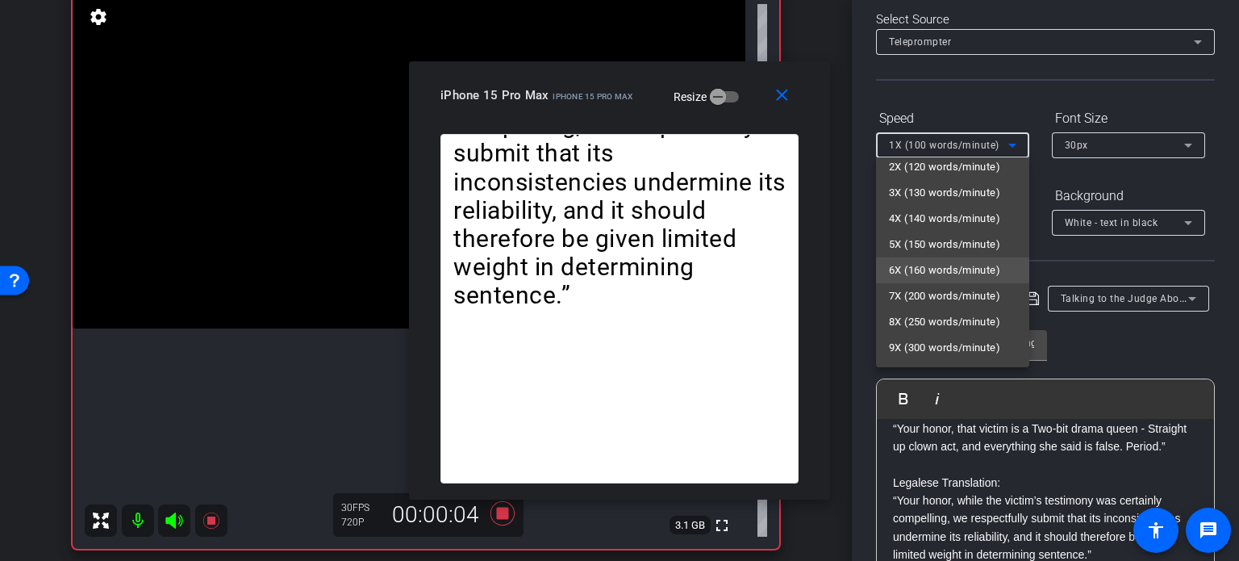
click at [947, 270] on span "6X (160 words/minute)" at bounding box center [944, 270] width 111 height 19
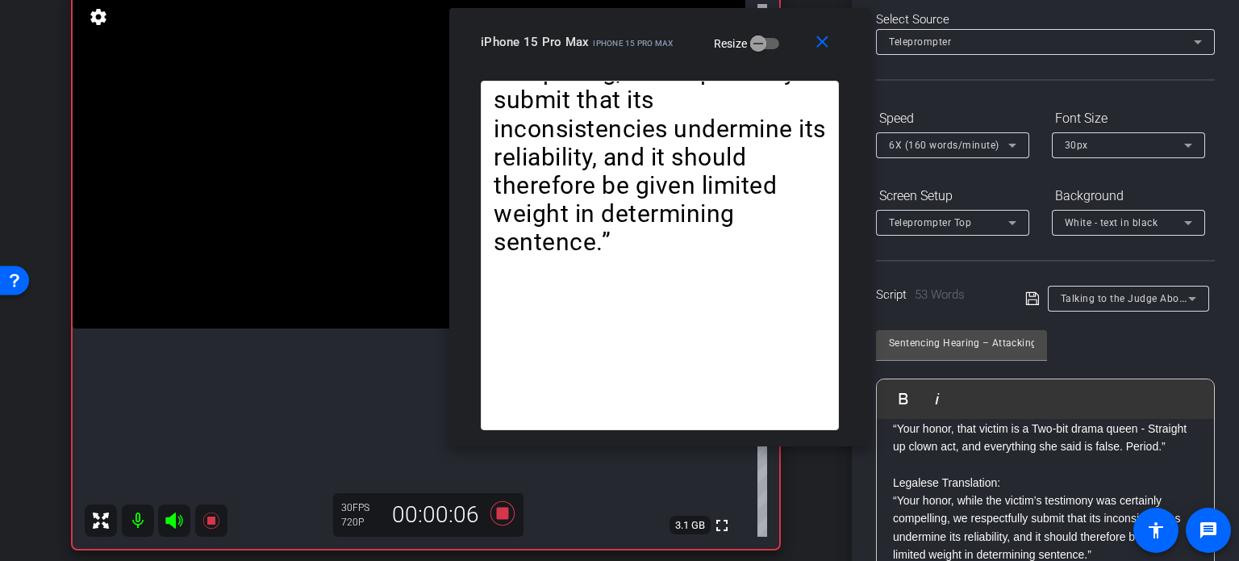
drag, startPoint x: 657, startPoint y: 113, endPoint x: 690, endPoint y: 64, distance: 59.3
click at [690, 64] on div "close iPhone 15 Pro Max iPhone 15 Pro Max Resize" at bounding box center [659, 44] width 421 height 73
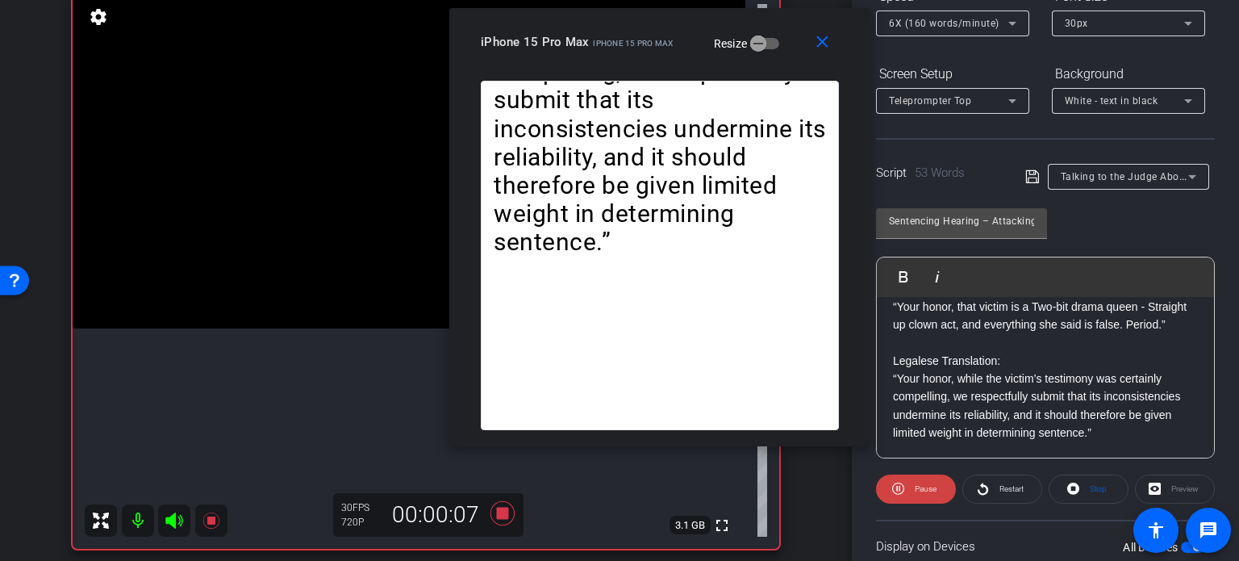
scroll to position [239, 0]
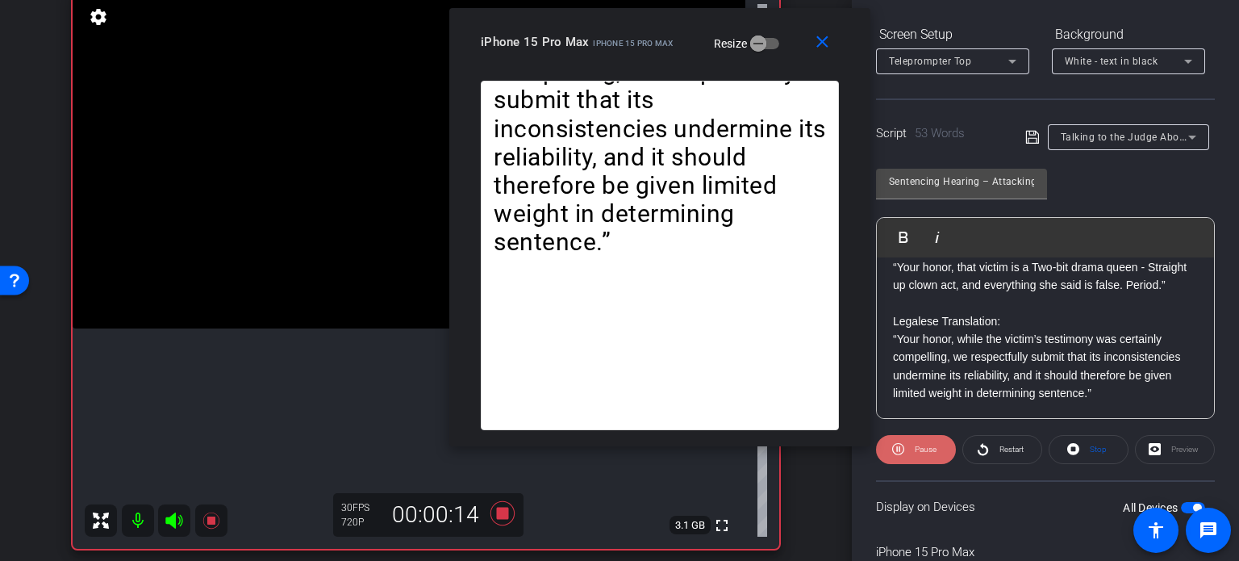
click at [918, 444] on span "Pause" at bounding box center [926, 448] width 22 height 9
click at [918, 444] on span "Play" at bounding box center [925, 448] width 15 height 9
click at [824, 52] on span at bounding box center [825, 42] width 52 height 39
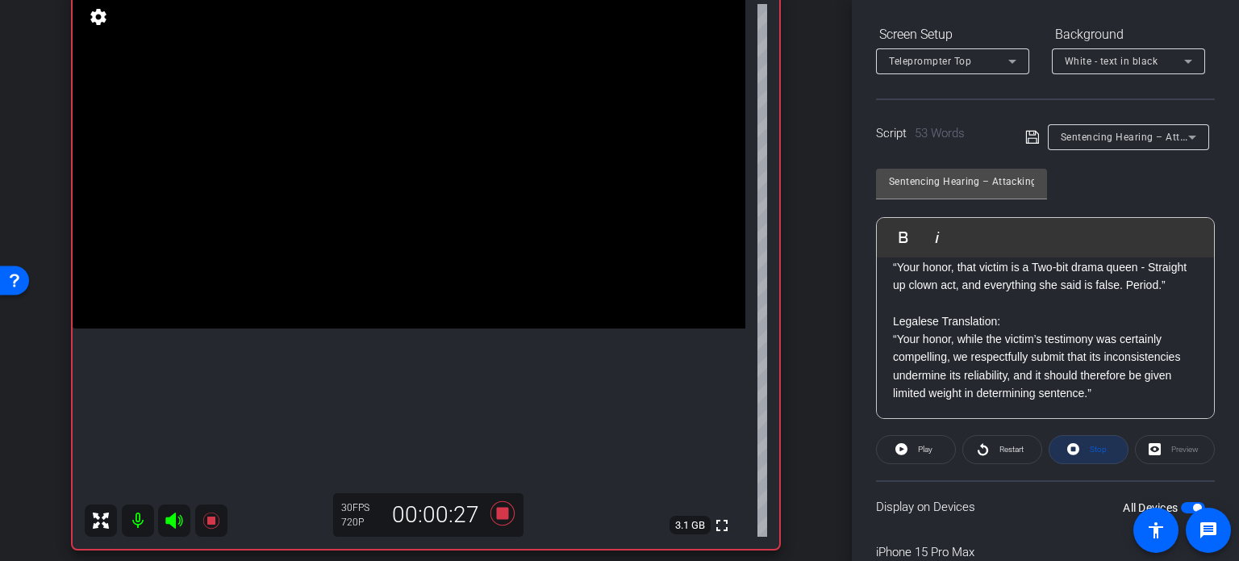
click at [1086, 448] on span "Stop" at bounding box center [1096, 449] width 21 height 23
click at [499, 511] on icon at bounding box center [502, 513] width 24 height 24
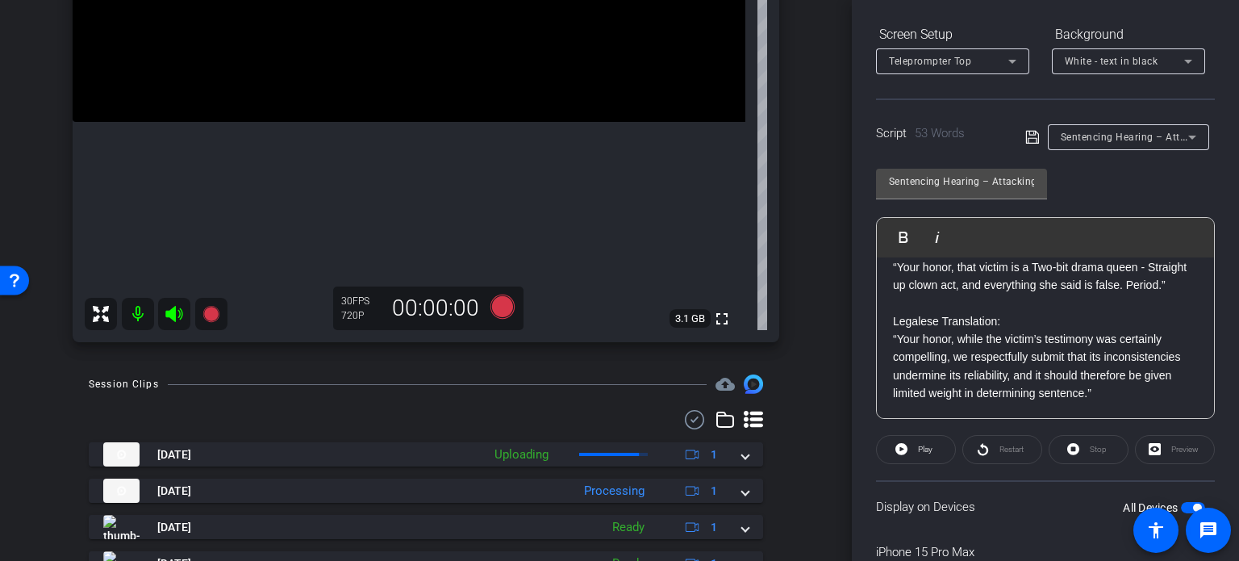
scroll to position [374, 0]
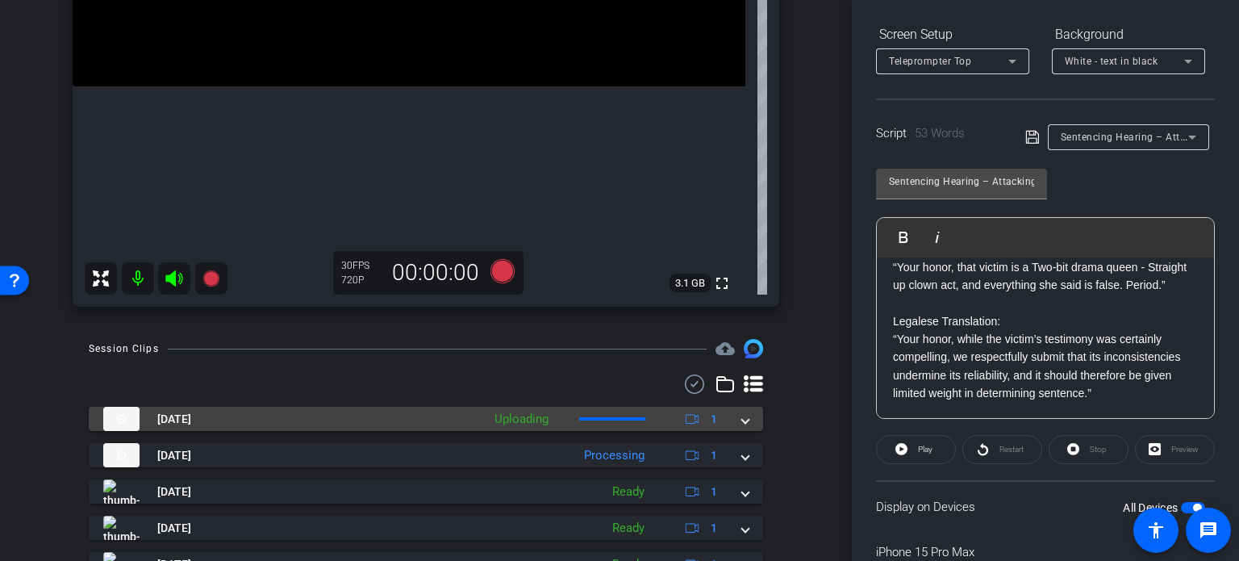
click at [732, 412] on div "Sep 17, 2025 Uploading 1" at bounding box center [422, 419] width 639 height 24
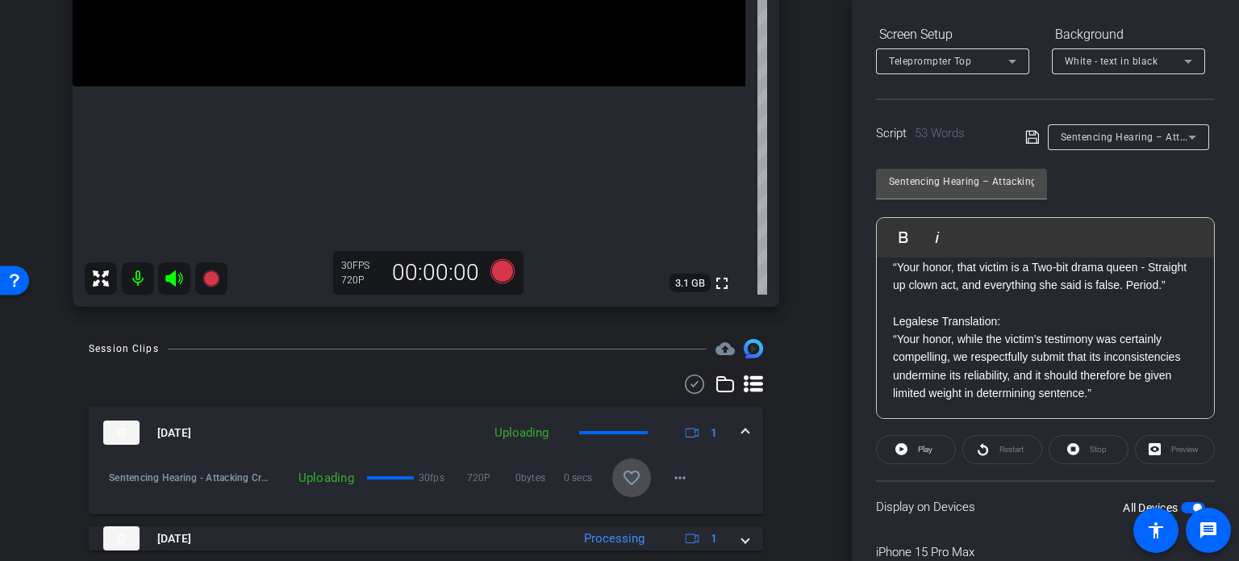
click at [624, 480] on mat-icon "favorite_border" at bounding box center [631, 477] width 19 height 19
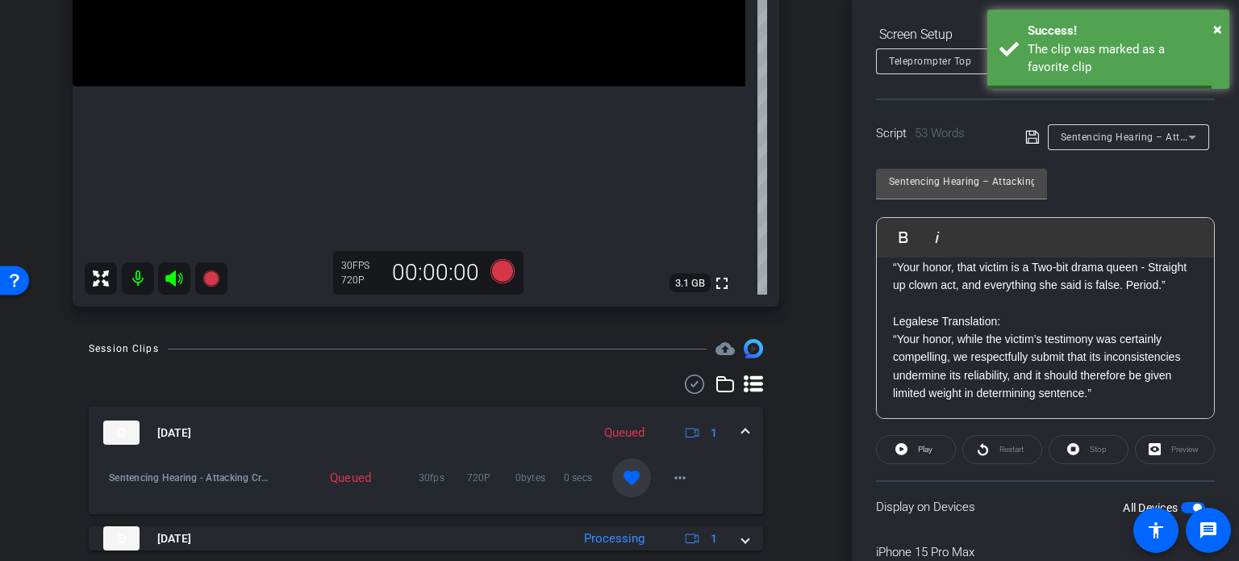
click at [742, 425] on span at bounding box center [745, 432] width 6 height 17
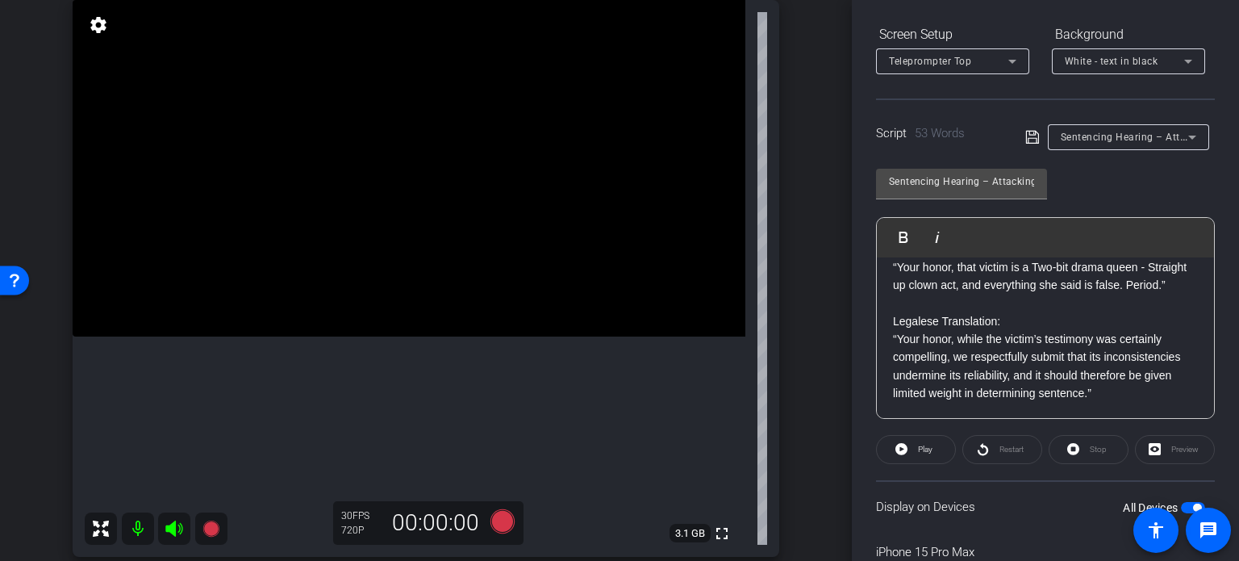
scroll to position [0, 0]
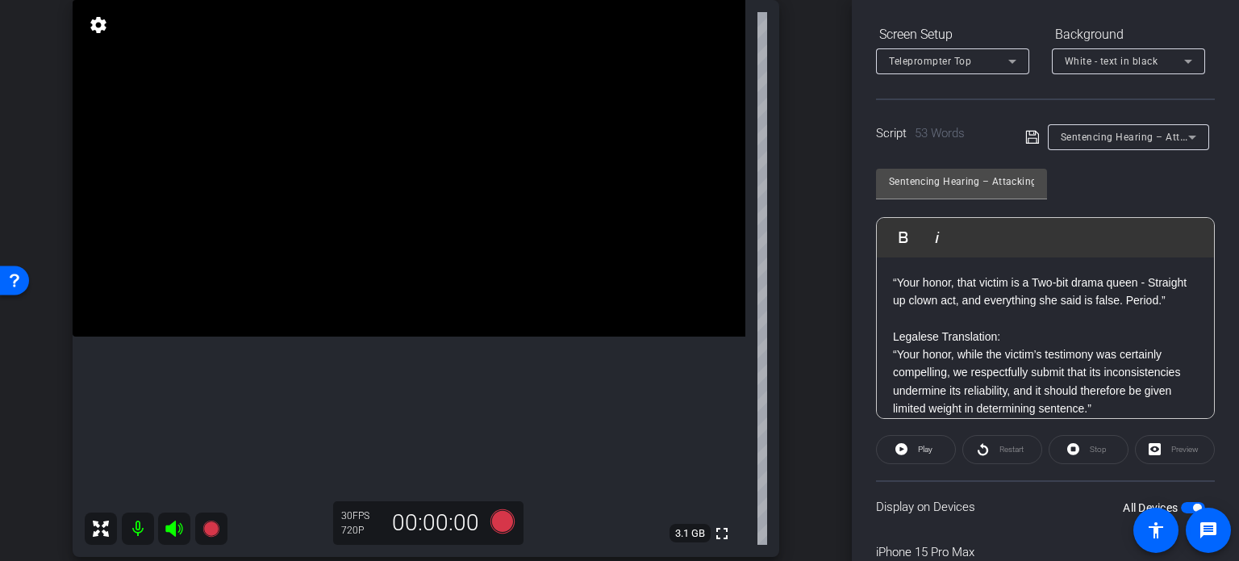
drag, startPoint x: 1125, startPoint y: 403, endPoint x: 662, endPoint y: 161, distance: 522.8
click at [662, 161] on div "arrow_back Wilson,Tom_Shoot21_09172025 Back to project Send invite account_box …" at bounding box center [619, 280] width 1239 height 561
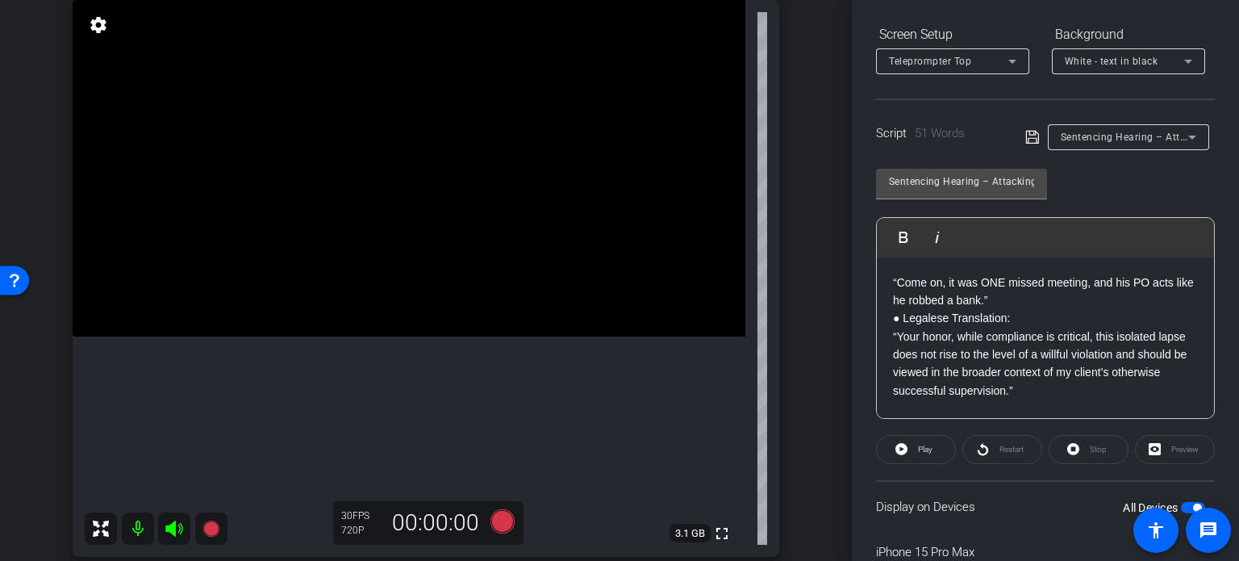
click at [902, 319] on p "● Legalese Translation:" at bounding box center [1045, 318] width 305 height 18
drag, startPoint x: 1020, startPoint y: 314, endPoint x: 873, endPoint y: 311, distance: 147.6
click at [873, 311] on div "Participants Teleprompter Adjustments settings Erika Centeno flip Director Ever…" at bounding box center [1045, 280] width 387 height 561
click at [1181, 502] on span "button" at bounding box center [1193, 507] width 24 height 11
click at [1182, 503] on span "button" at bounding box center [1186, 507] width 8 height 8
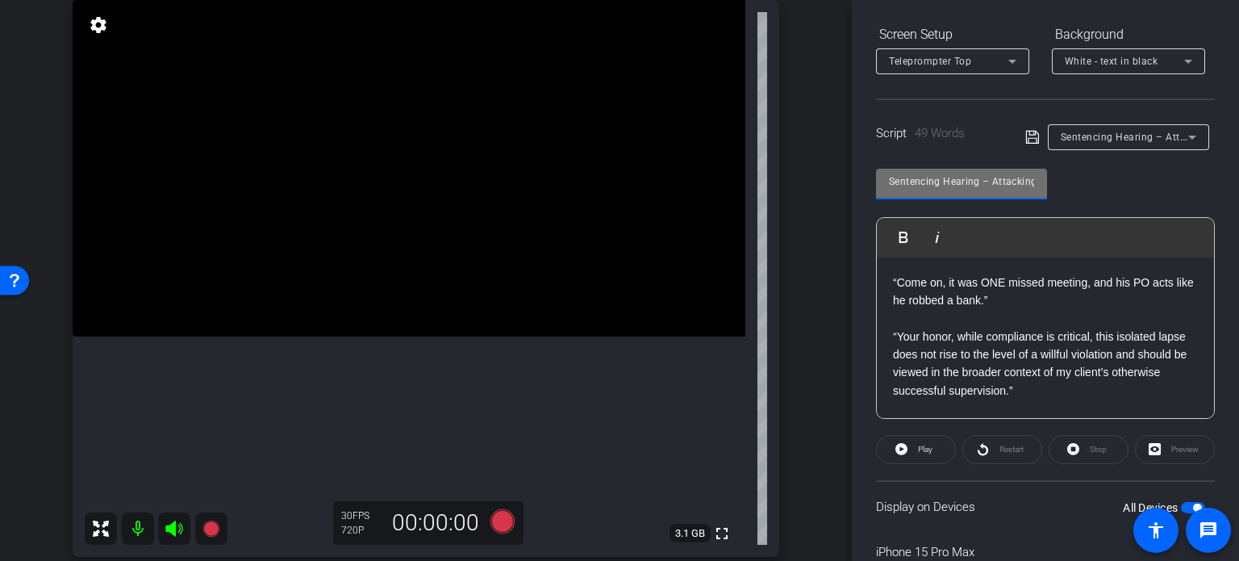
scroll to position [0, 48]
drag, startPoint x: 888, startPoint y: 177, endPoint x: 1238, endPoint y: 217, distance: 352.4
click at [1238, 217] on div "Participants Teleprompter Adjustments settings Erika Centeno flip Director Ever…" at bounding box center [1045, 280] width 387 height 561
paste input "Probation Violation Hearing"
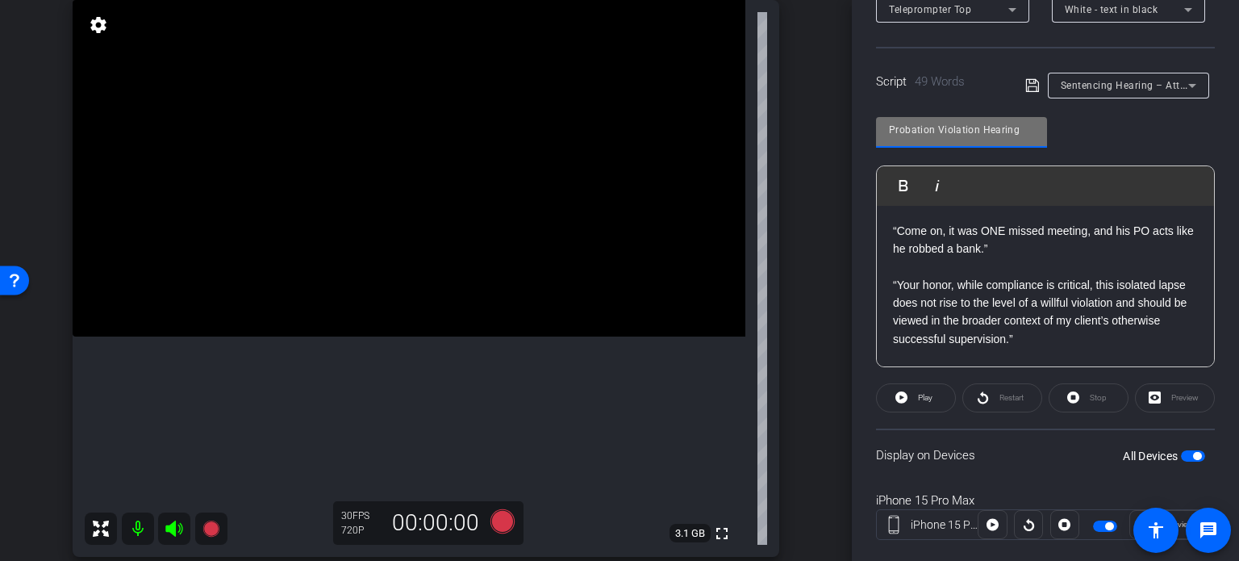
scroll to position [319, 0]
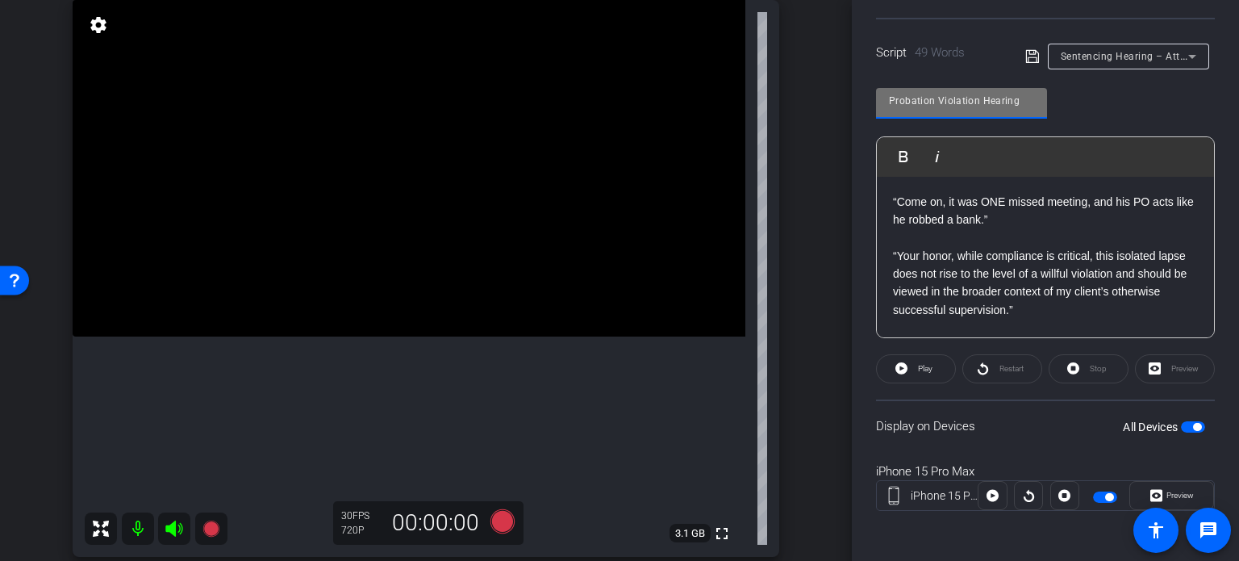
type input "Probation Violation Hearing"
click at [1185, 421] on span "button" at bounding box center [1193, 426] width 24 height 11
click at [1184, 424] on span "button" at bounding box center [1193, 426] width 24 height 11
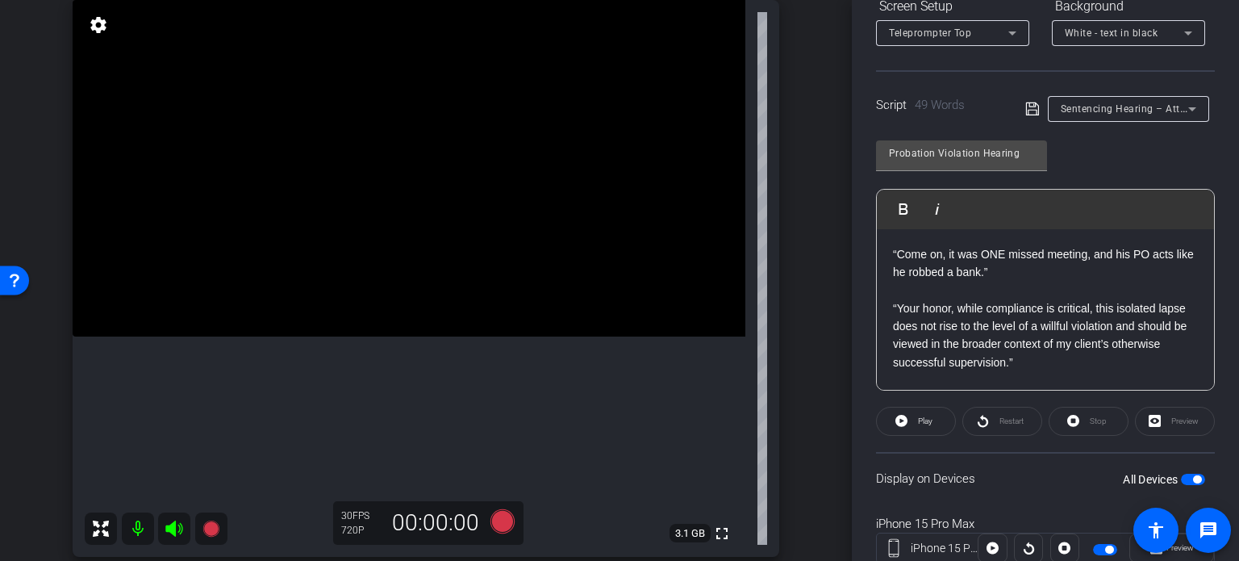
scroll to position [239, 0]
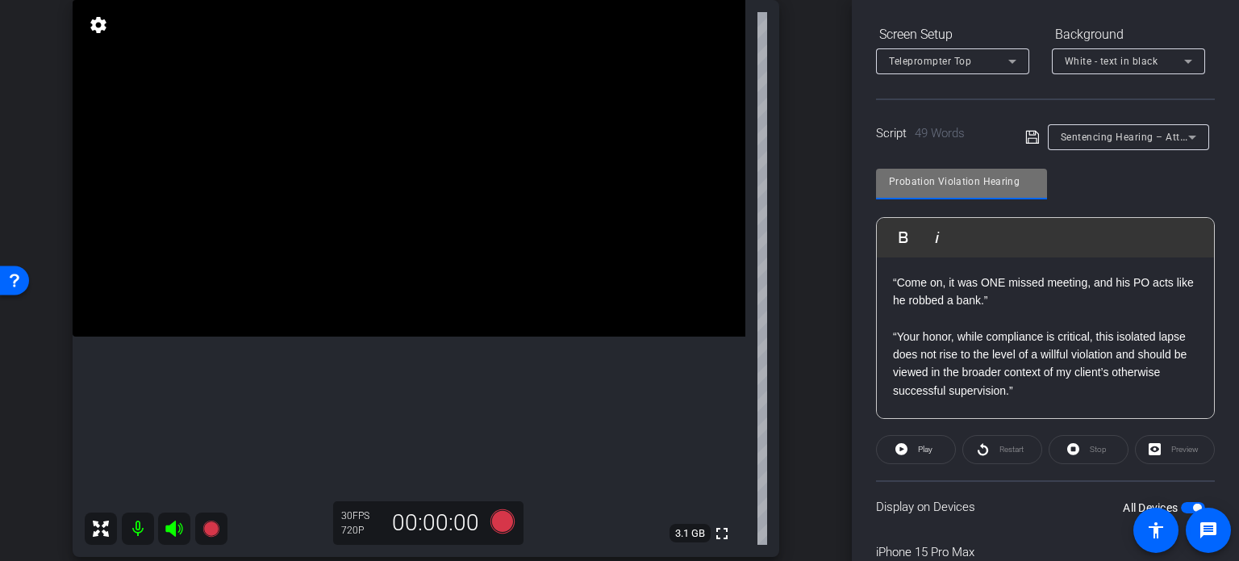
drag, startPoint x: 1020, startPoint y: 183, endPoint x: 670, endPoint y: 149, distance: 352.5
click at [670, 149] on div "arrow_back Wilson,Tom_Shoot21_09172025 Back to project Send invite account_box …" at bounding box center [619, 280] width 1239 height 561
click at [816, 351] on div "arrow_back Wilson,Tom_Shoot21_09172025 Back to project Send invite account_box …" at bounding box center [426, 156] width 852 height 561
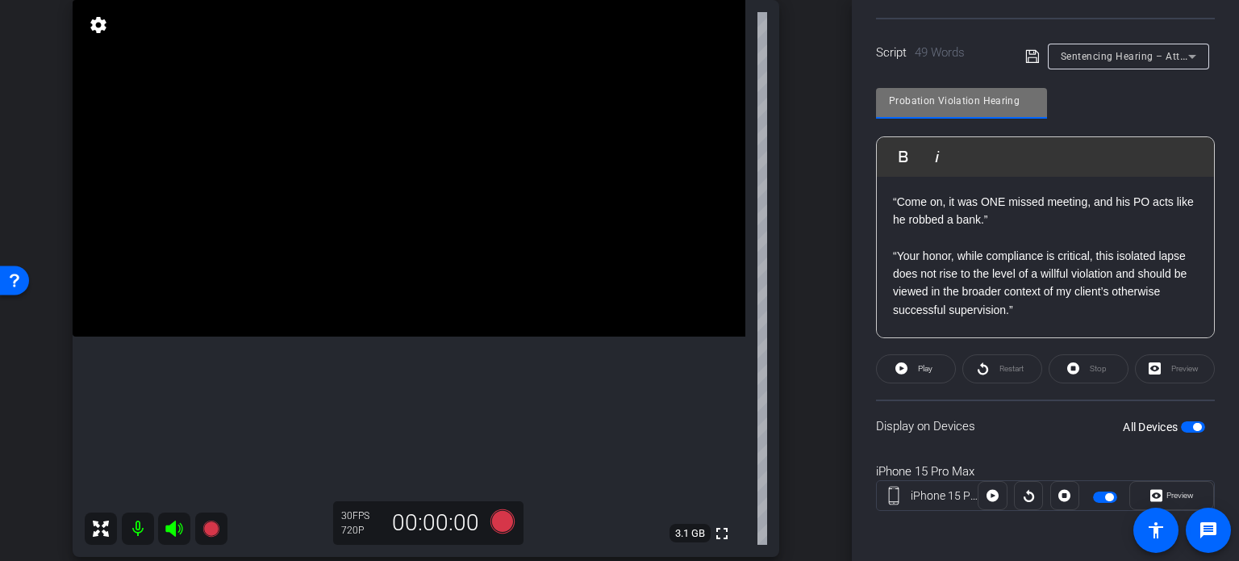
drag, startPoint x: 1019, startPoint y: 96, endPoint x: 687, endPoint y: 65, distance: 333.0
click at [687, 65] on div "arrow_back Wilson,Tom_Shoot21_09172025 Back to project Send invite account_box …" at bounding box center [619, 280] width 1239 height 561
click at [805, 224] on div "arrow_back Wilson,Tom_Shoot21_09172025 Back to project Send invite account_box …" at bounding box center [426, 156] width 852 height 561
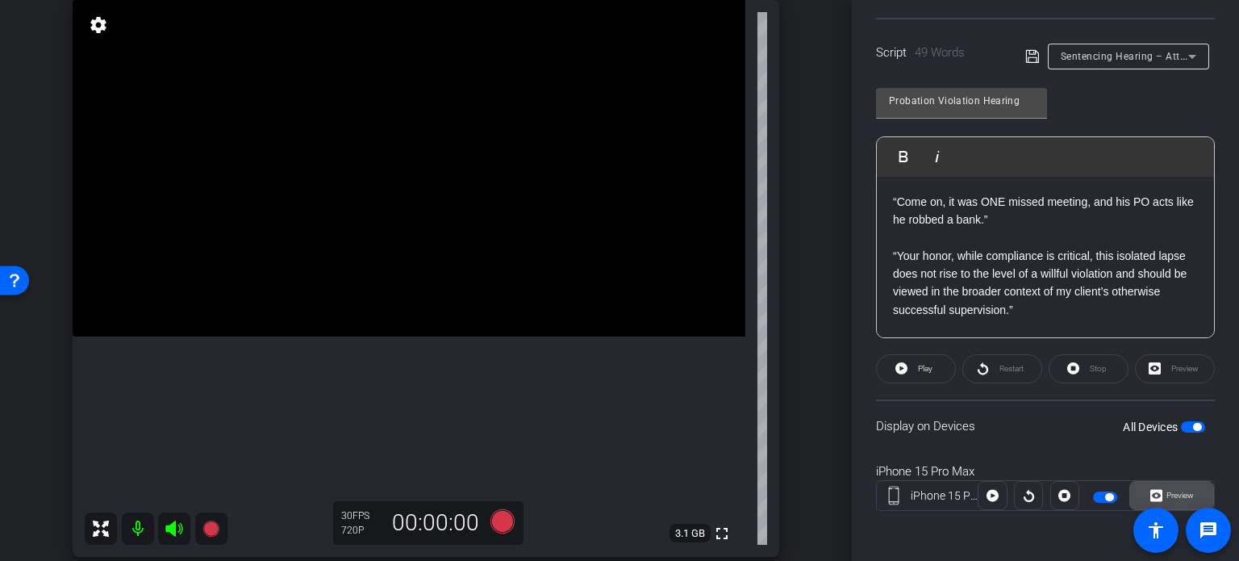
click at [1183, 493] on span "Preview" at bounding box center [1179, 494] width 27 height 9
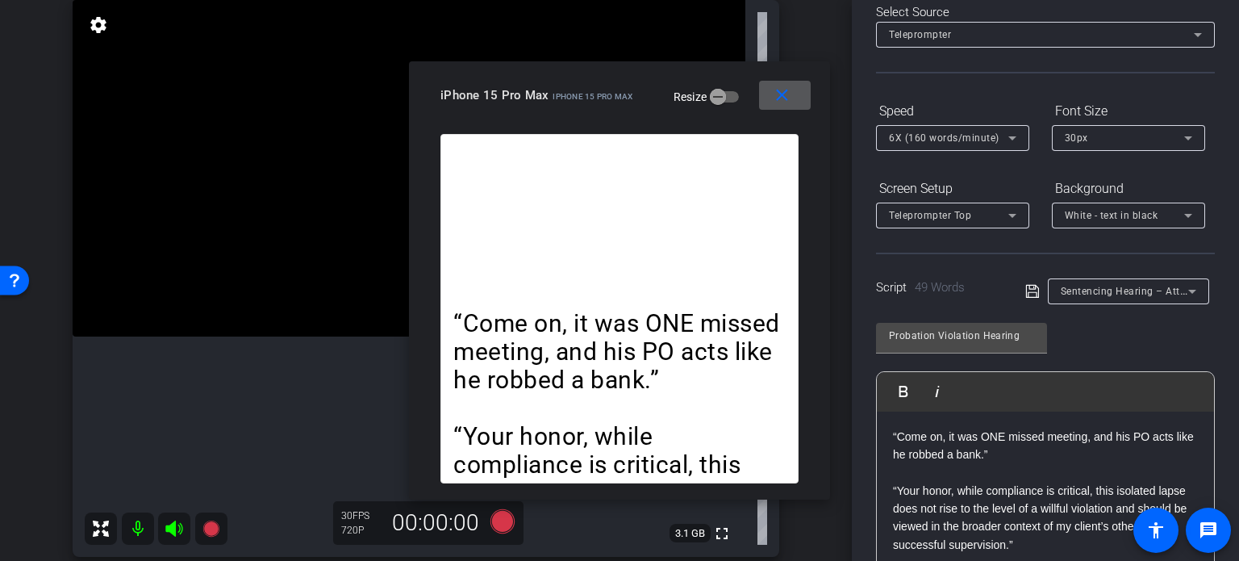
scroll to position [77, 0]
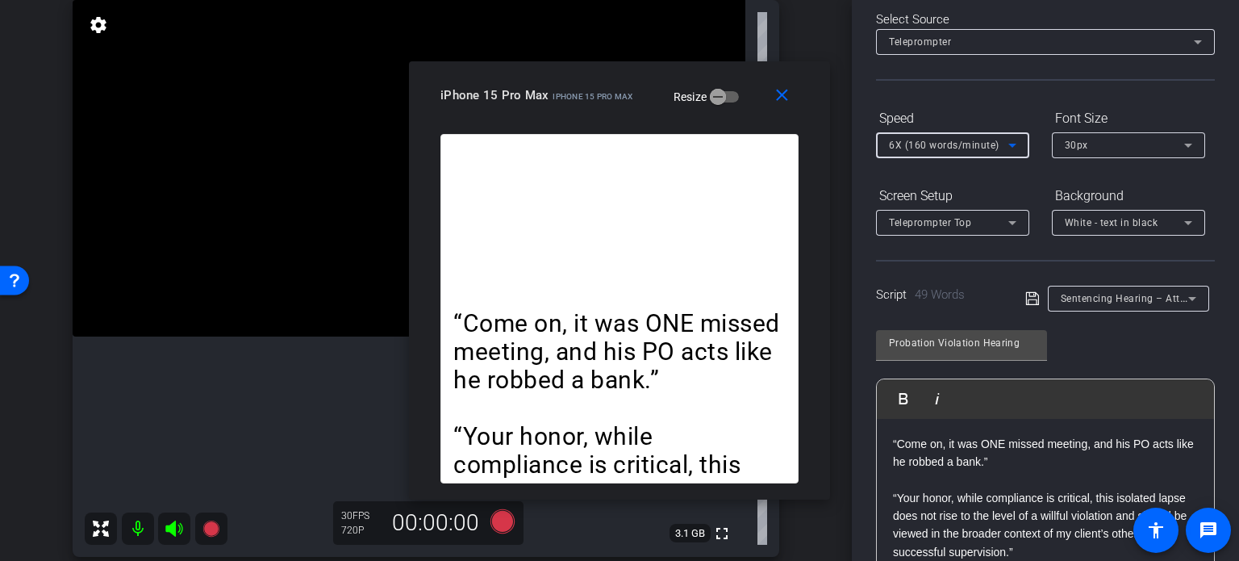
click at [923, 144] on span "6X (160 words/minute)" at bounding box center [944, 145] width 111 height 11
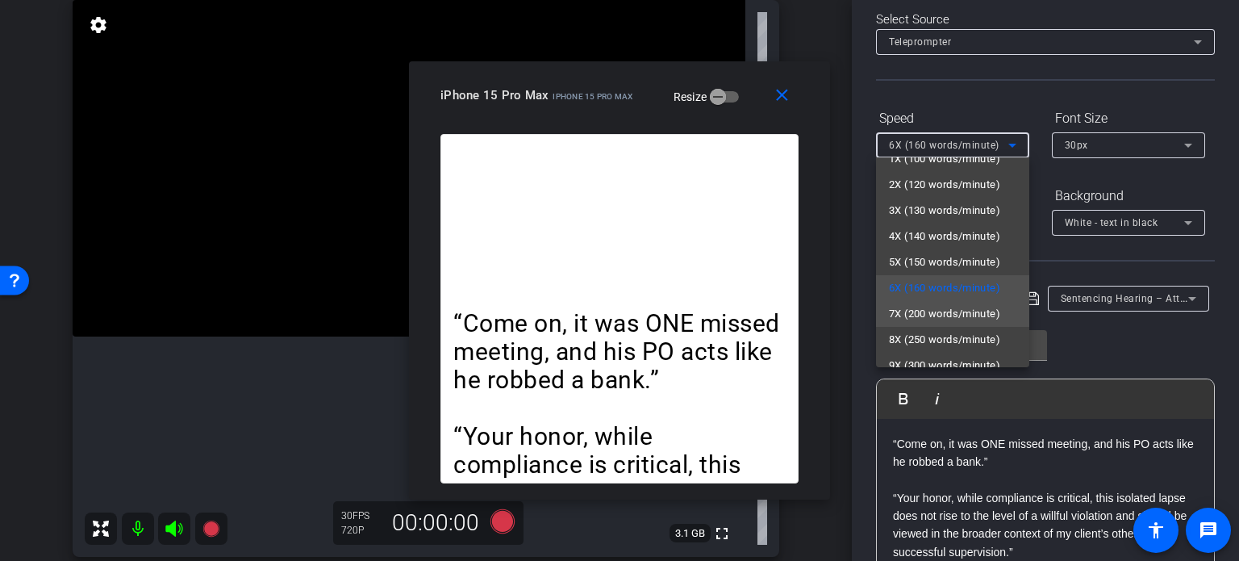
scroll to position [35, 0]
click at [937, 305] on span "7X (200 words/minute)" at bounding box center [944, 295] width 111 height 19
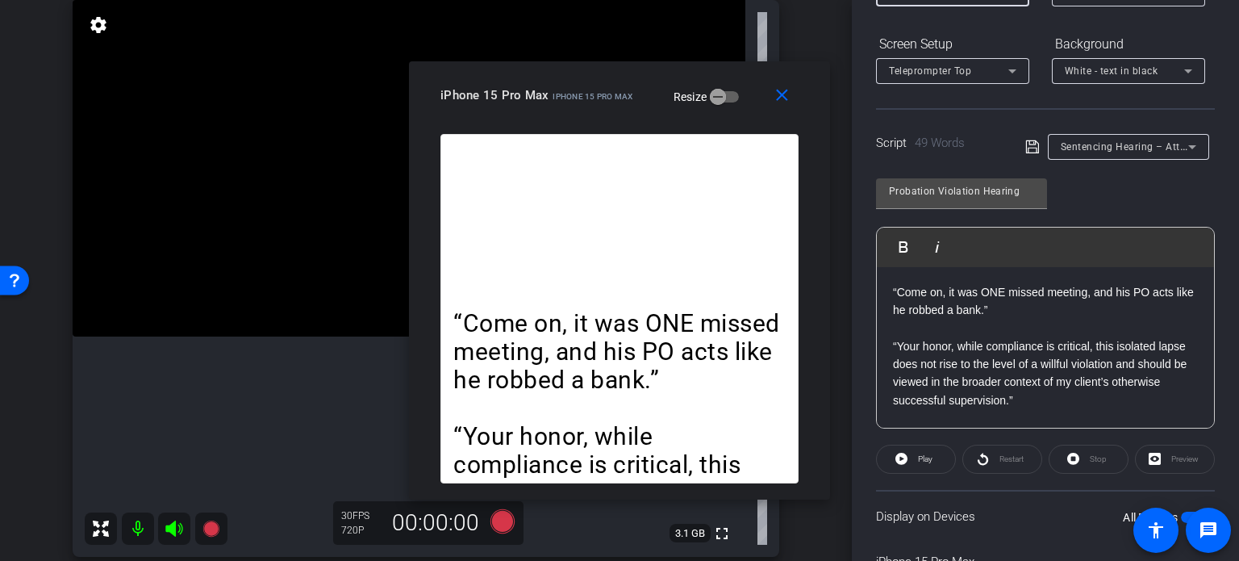
scroll to position [239, 0]
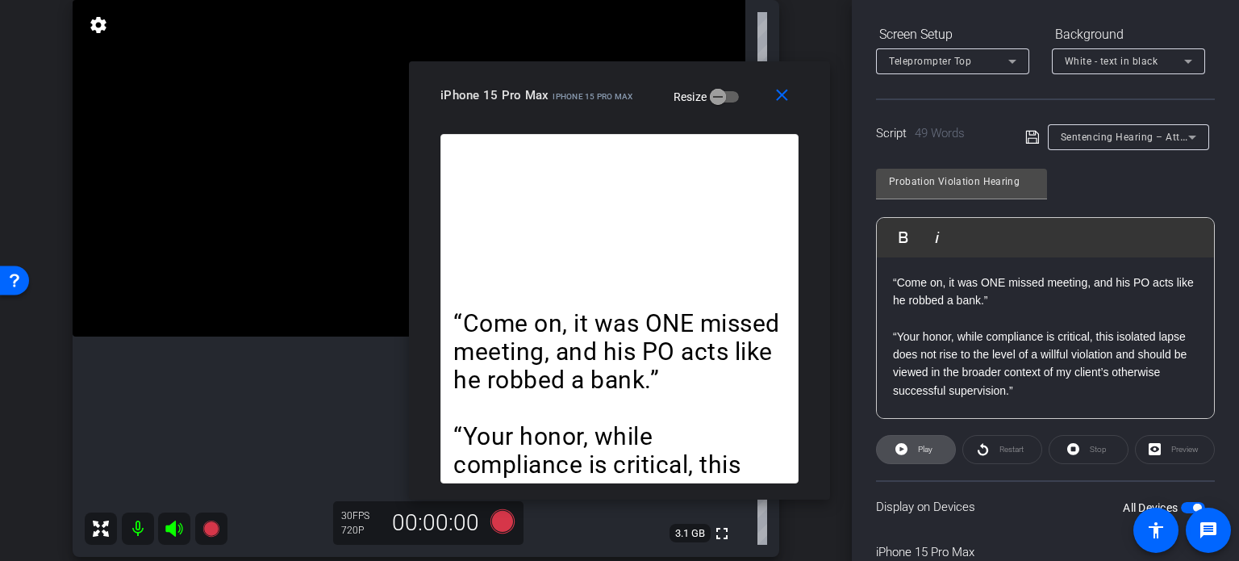
click at [927, 452] on span "Play" at bounding box center [923, 449] width 19 height 23
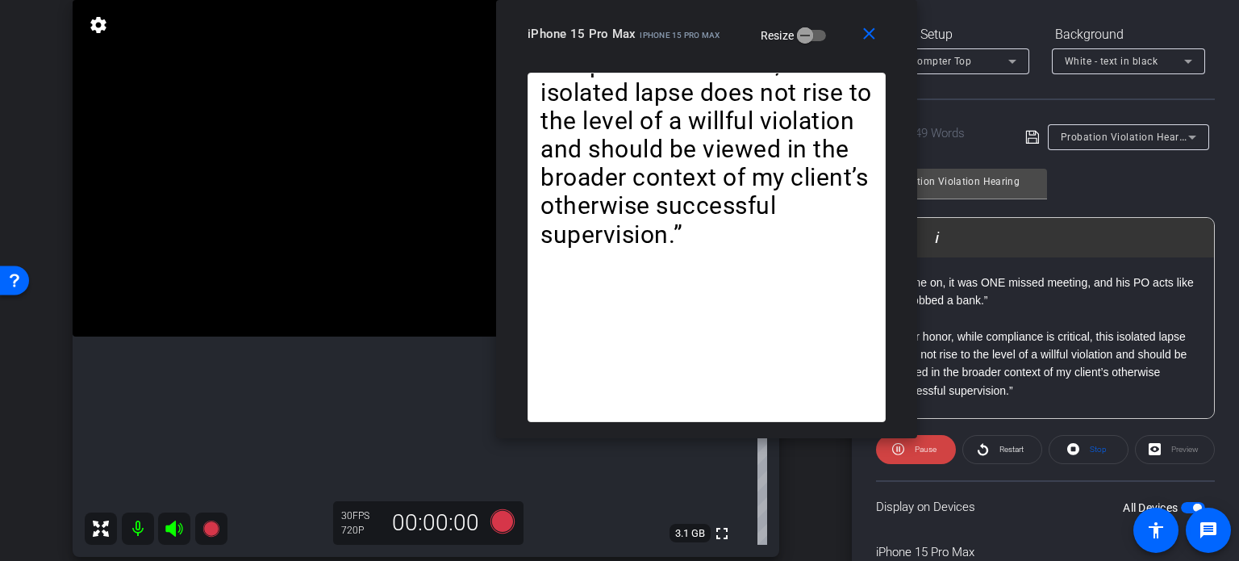
drag, startPoint x: 622, startPoint y: 115, endPoint x: 709, endPoint y: 11, distance: 135.7
click at [709, 11] on div "close iPhone 15 Pro Max iPhone 15 Pro Max Resize" at bounding box center [706, 36] width 421 height 73
click at [859, 39] on mat-icon "close" at bounding box center [869, 34] width 20 height 20
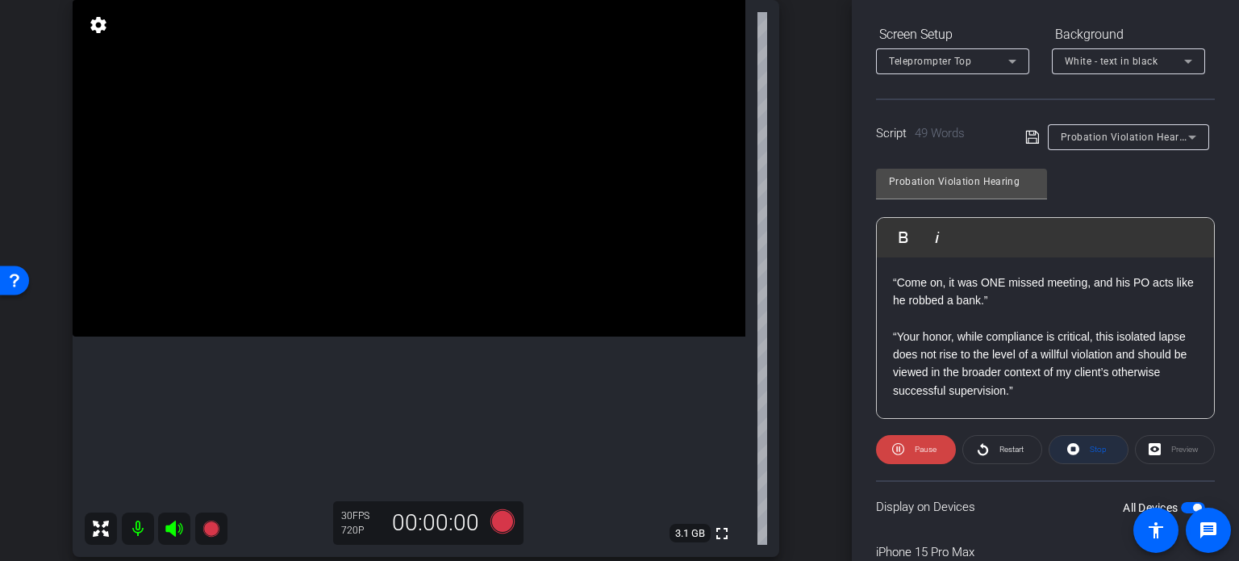
click at [1090, 447] on span "Stop" at bounding box center [1098, 448] width 17 height 9
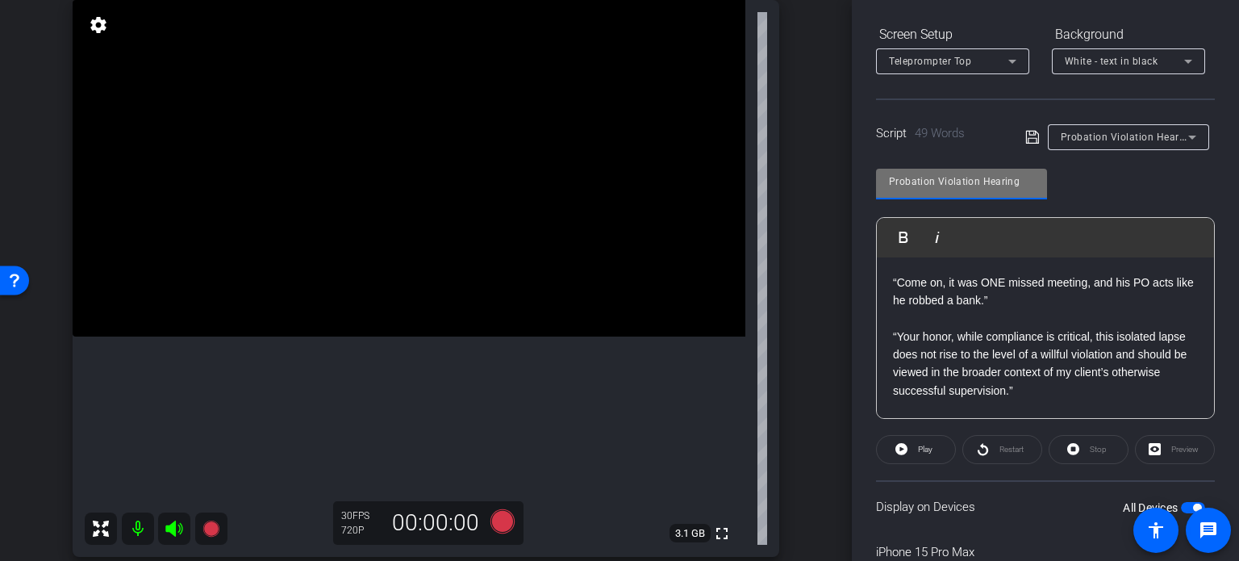
drag, startPoint x: 1022, startPoint y: 182, endPoint x: 807, endPoint y: 167, distance: 215.1
click at [807, 167] on div "arrow_back Wilson,Tom_Shoot21_09172025 Back to project Send invite account_box …" at bounding box center [619, 280] width 1239 height 561
click at [816, 225] on div "arrow_back Wilson,Tom_Shoot21_09172025 Back to project Send invite account_box …" at bounding box center [426, 156] width 852 height 561
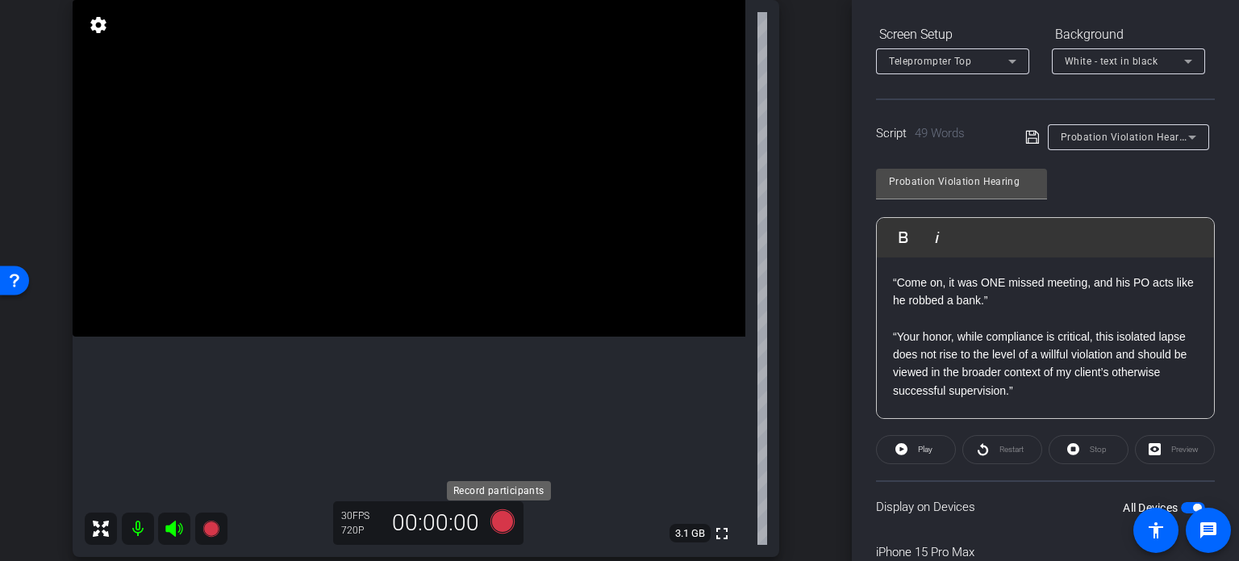
click at [494, 527] on icon at bounding box center [502, 521] width 24 height 24
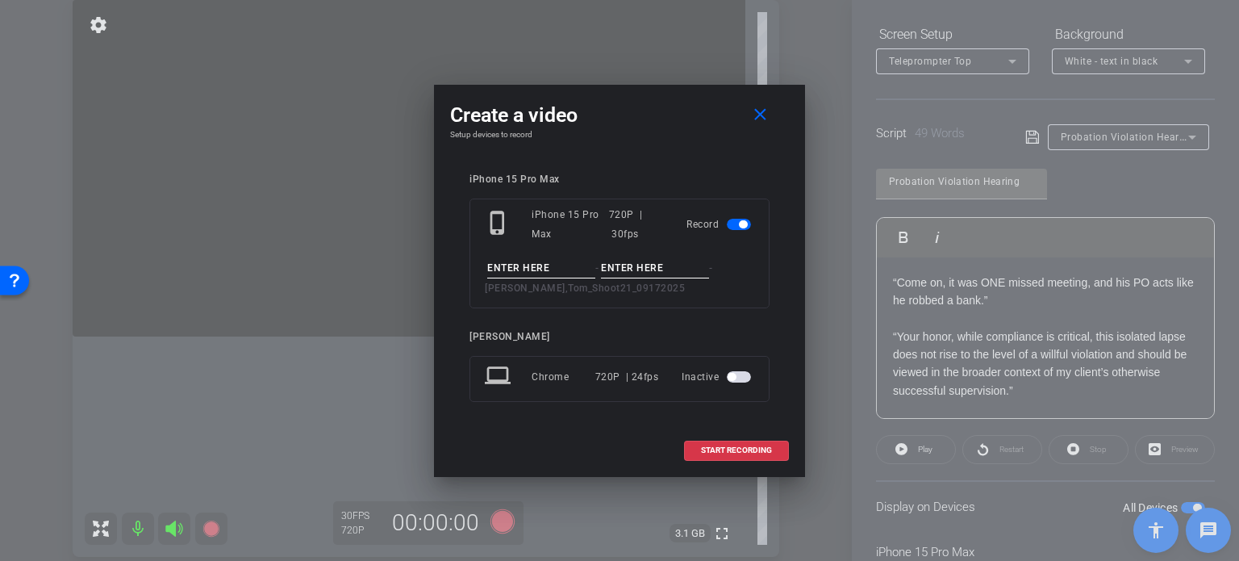
click at [503, 267] on input at bounding box center [541, 268] width 108 height 20
click at [749, 127] on span at bounding box center [763, 115] width 52 height 39
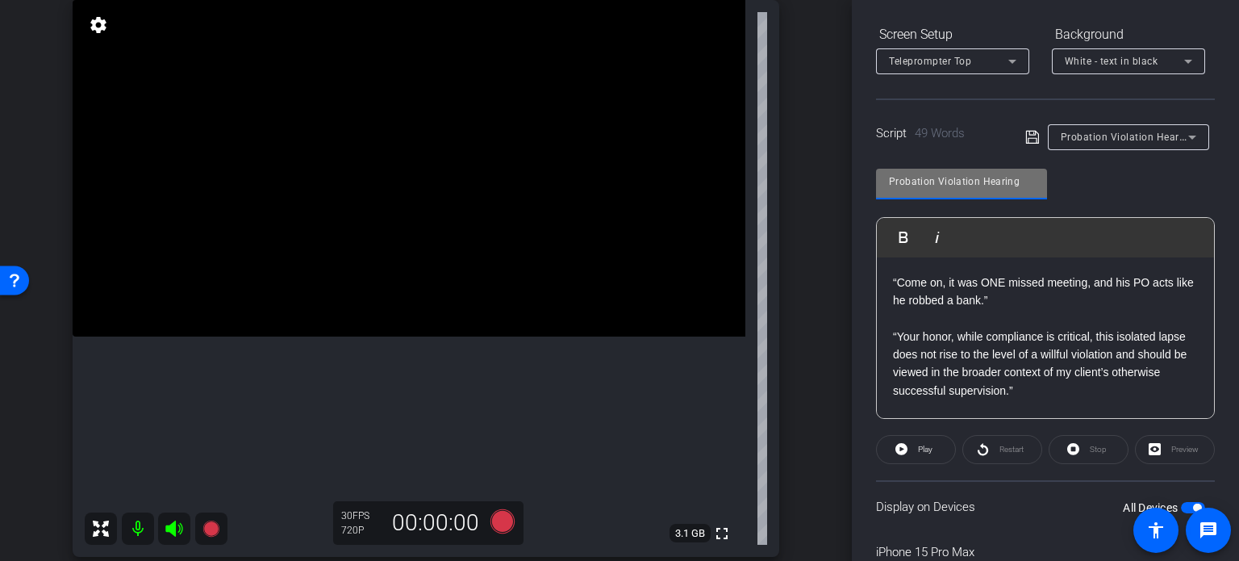
click at [758, 158] on div "arrow_back Wilson,Tom_Shoot21_09172025 Back to project Send invite account_box …" at bounding box center [619, 280] width 1239 height 561
click at [780, 219] on div "iPhone 15 Pro Max iPhone 15 Pro Max info ROOM ID: 41792531 55% battery_std full…" at bounding box center [425, 259] width 771 height 628
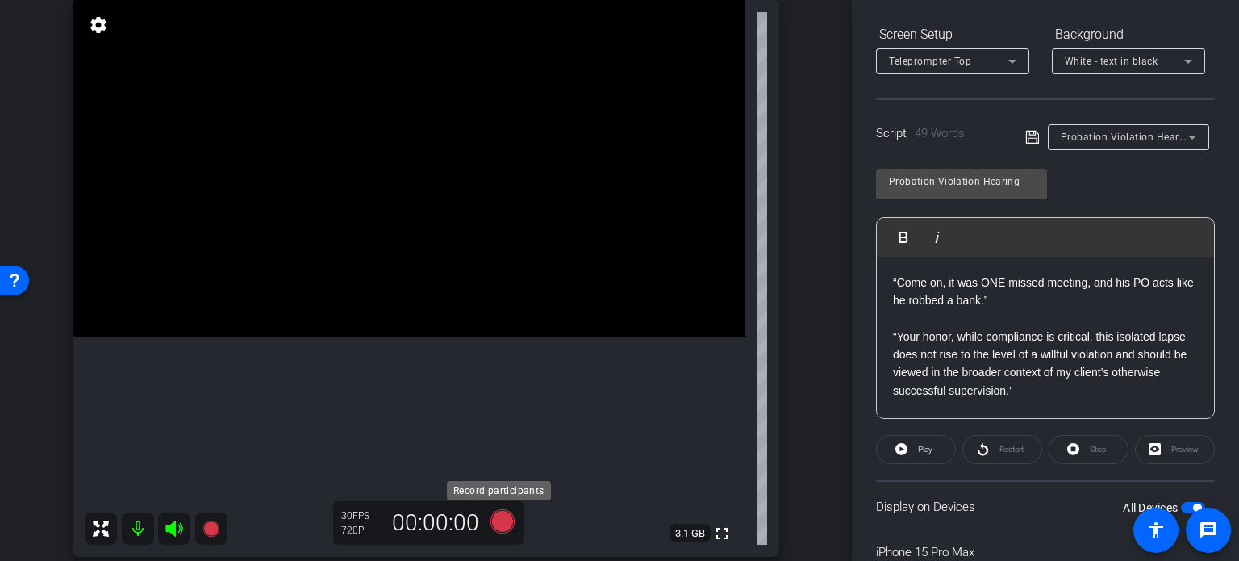
click at [505, 516] on icon at bounding box center [502, 521] width 24 height 24
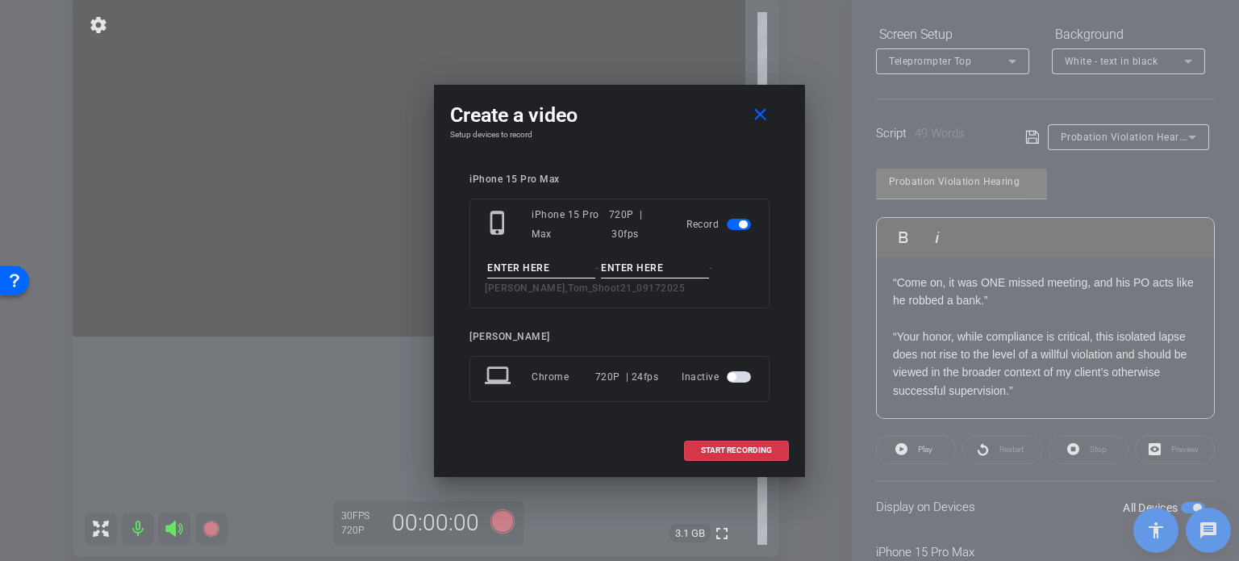
click at [537, 261] on input at bounding box center [541, 268] width 108 height 20
paste input "Probation Violation Hearing"
type input "Probation Violation Hearing"
click at [632, 266] on input at bounding box center [655, 268] width 108 height 20
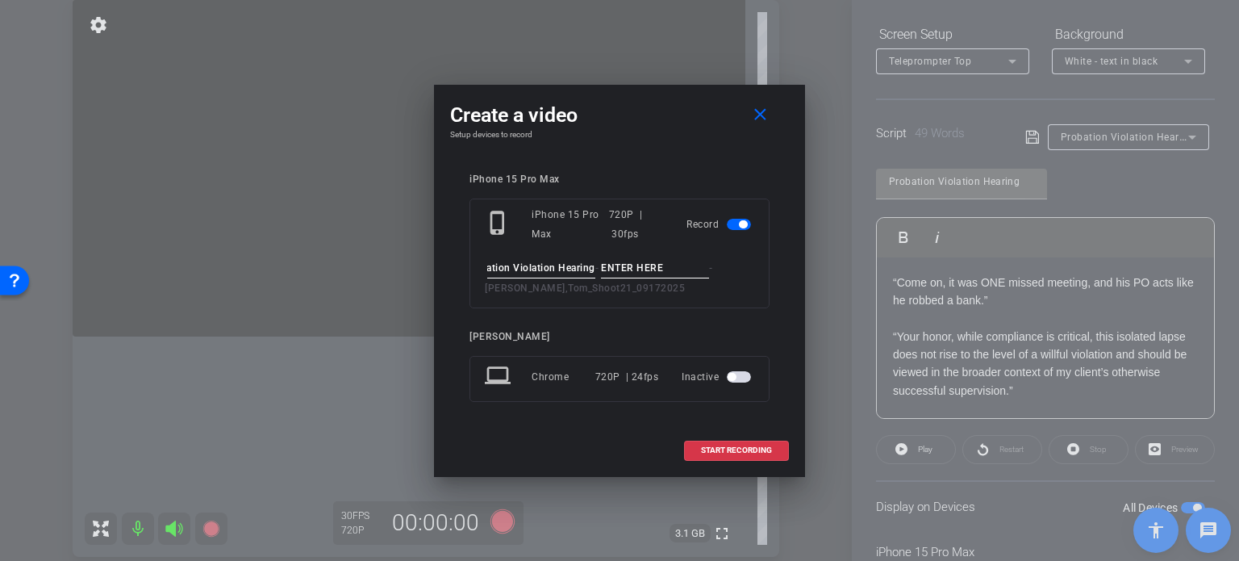
scroll to position [0, 0]
type input "Take1"
click at [753, 446] on span "START RECORDING" at bounding box center [736, 450] width 71 height 8
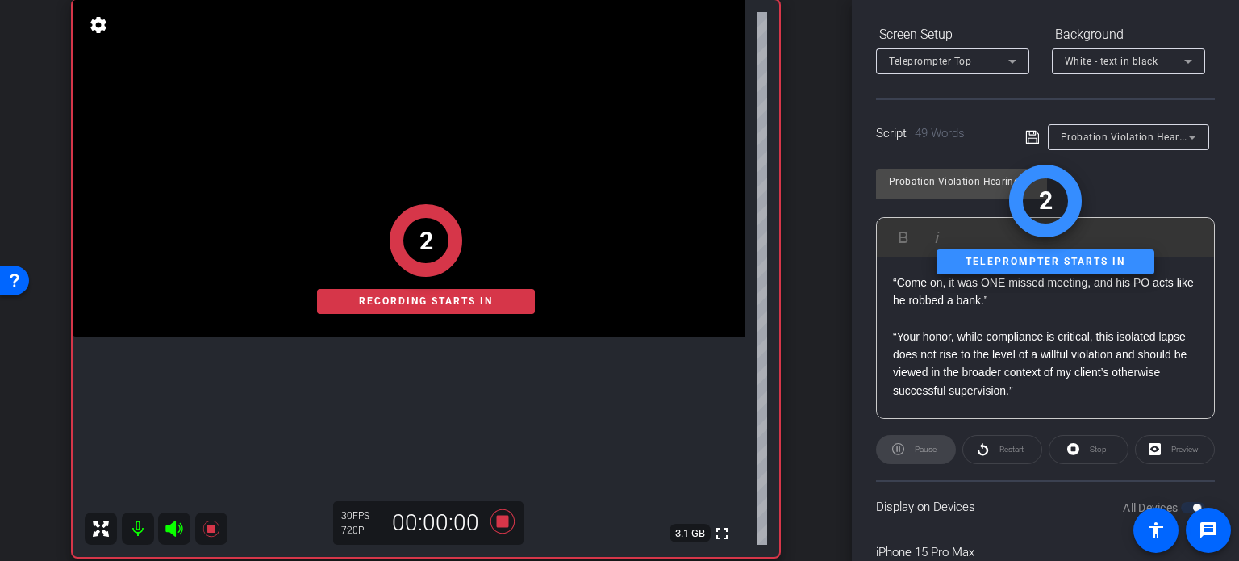
scroll to position [319, 0]
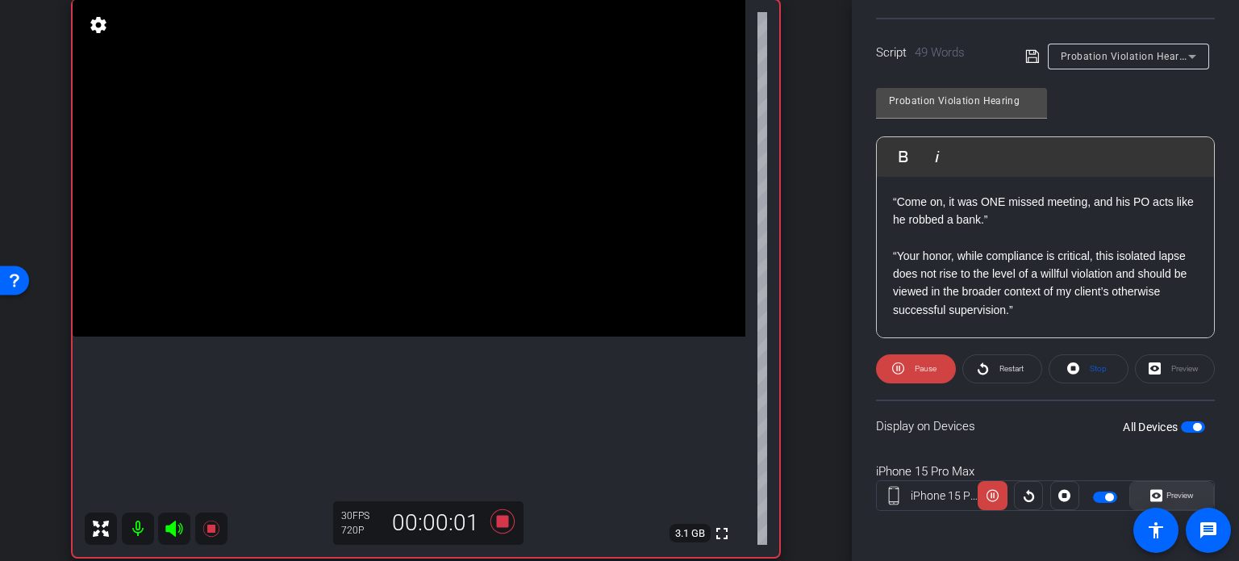
click at [1166, 492] on span "Preview" at bounding box center [1179, 494] width 27 height 9
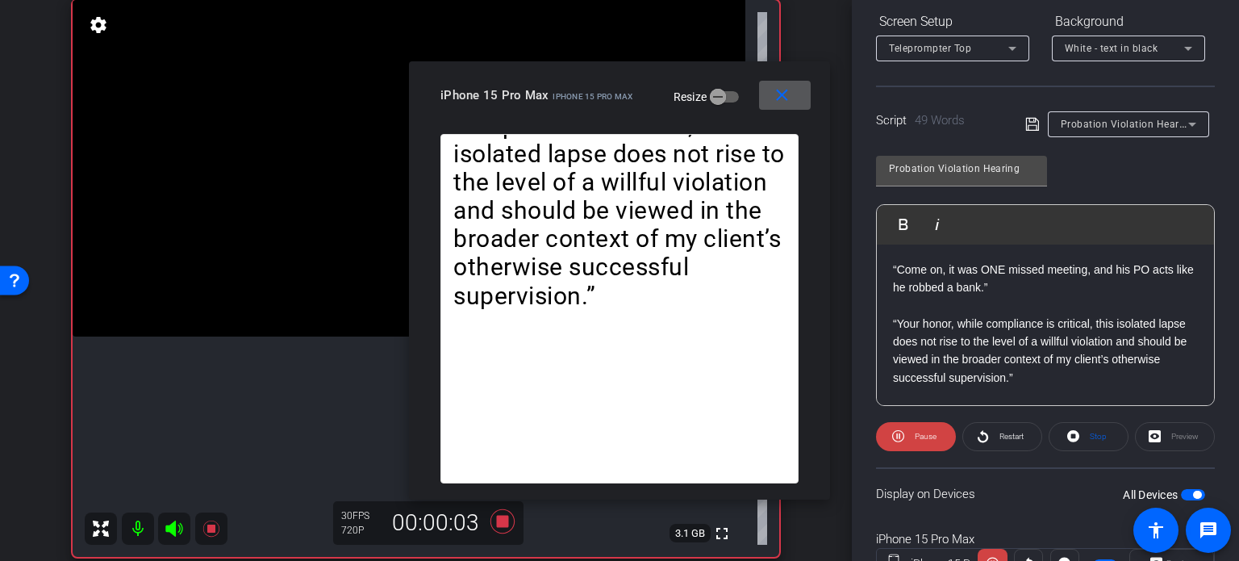
scroll to position [77, 0]
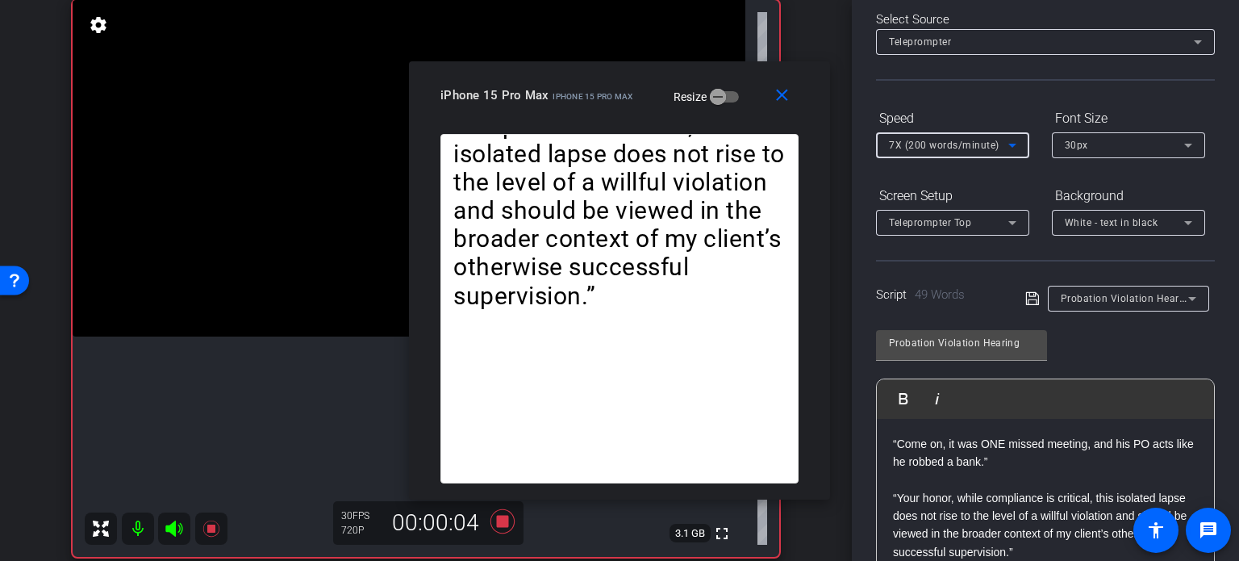
click at [948, 148] on span "7X (200 words/minute)" at bounding box center [944, 145] width 111 height 11
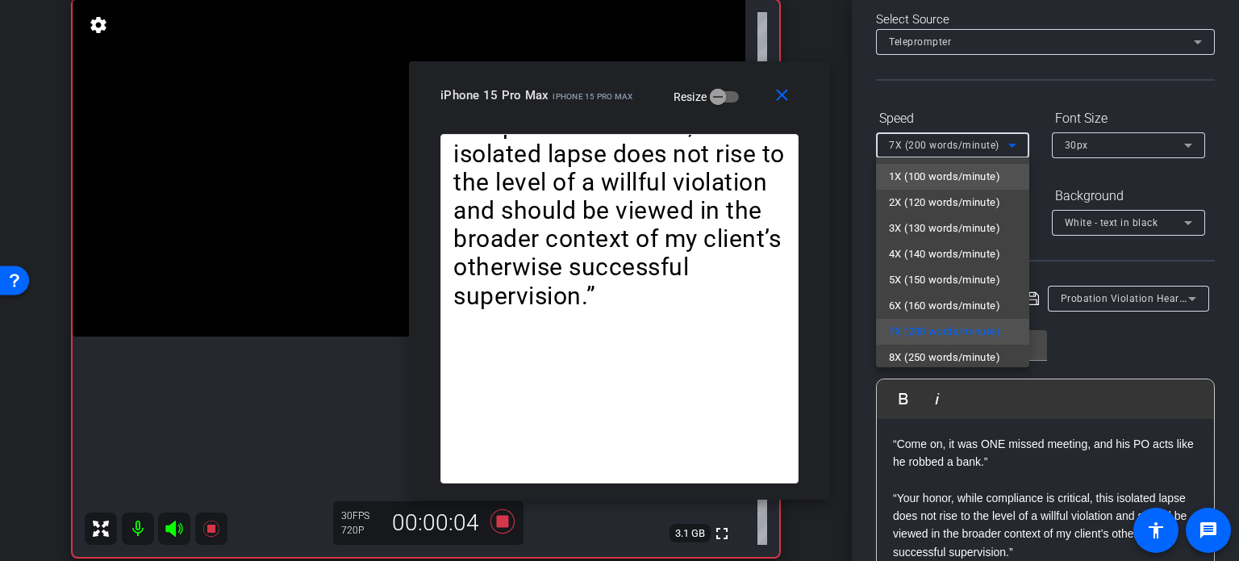
click at [945, 180] on span "1X (100 words/minute)" at bounding box center [944, 176] width 111 height 19
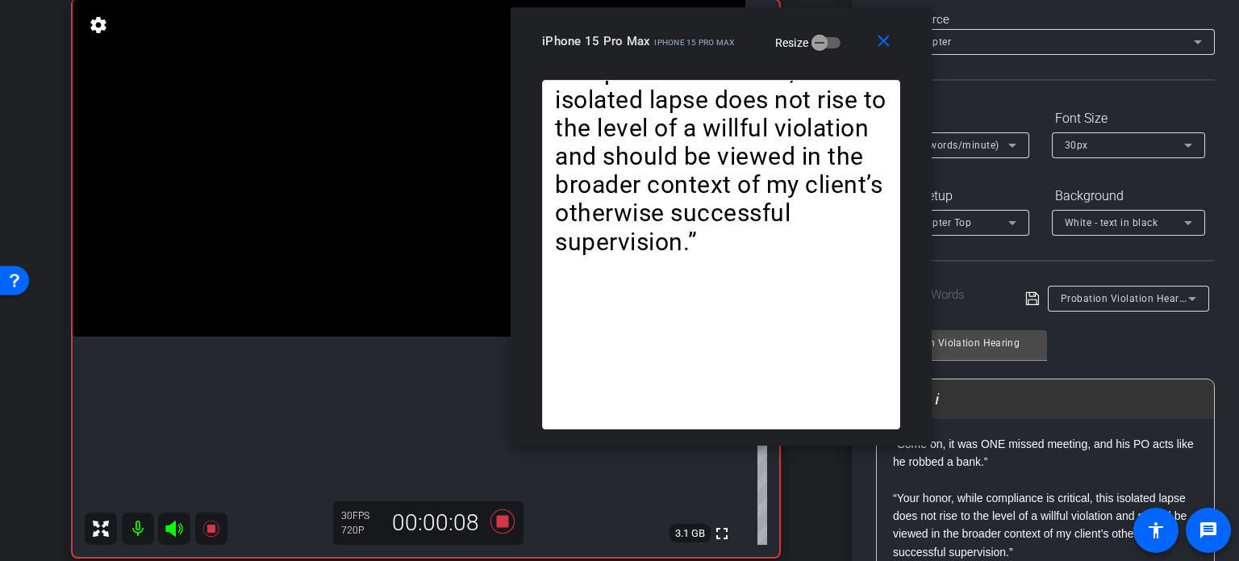
drag, startPoint x: 624, startPoint y: 115, endPoint x: 726, endPoint y: 61, distance: 115.1
click at [726, 61] on div "close iPhone 15 Pro Max iPhone 15 Pro Max Resize" at bounding box center [721, 43] width 421 height 73
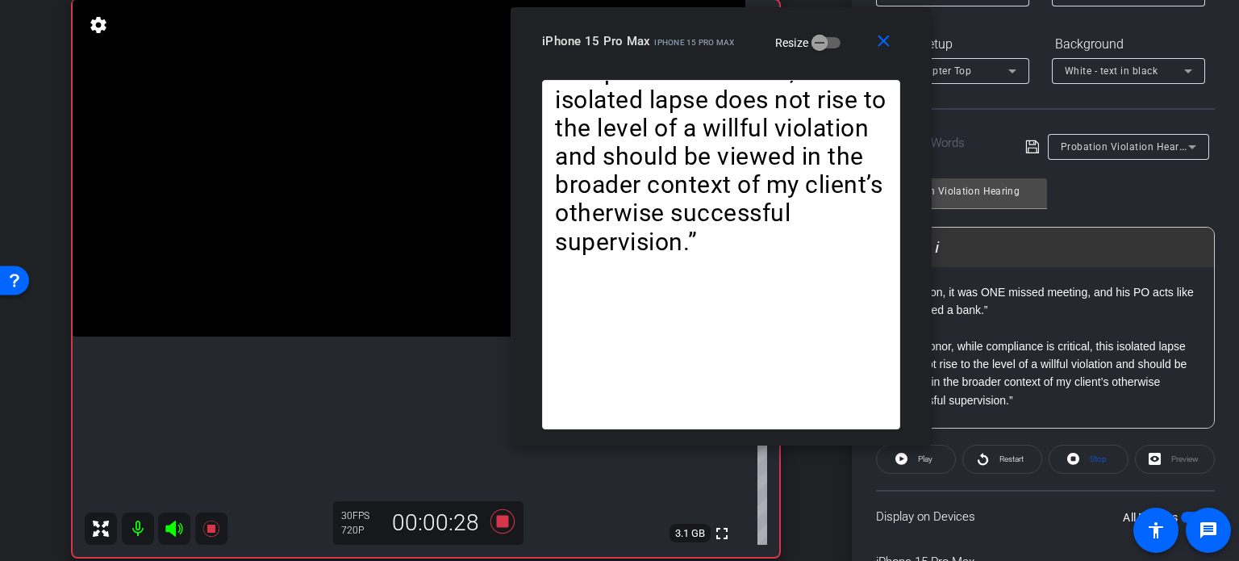
scroll to position [239, 0]
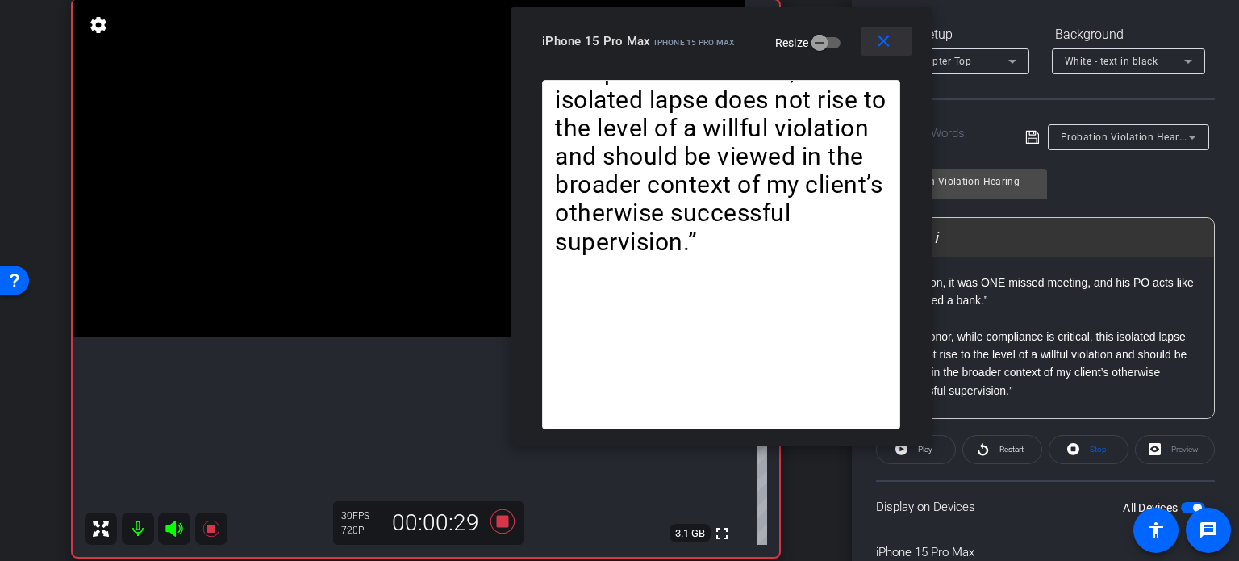
click at [886, 51] on button "close" at bounding box center [887, 41] width 52 height 29
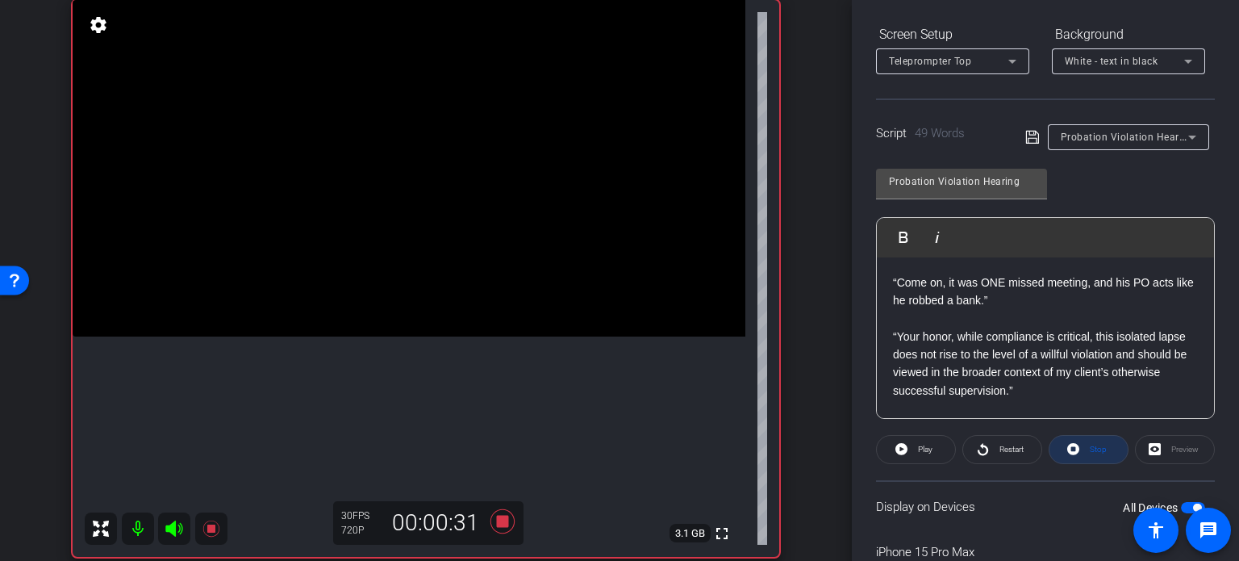
click at [1100, 448] on span "Stop" at bounding box center [1098, 448] width 17 height 9
click at [911, 448] on span at bounding box center [916, 449] width 78 height 39
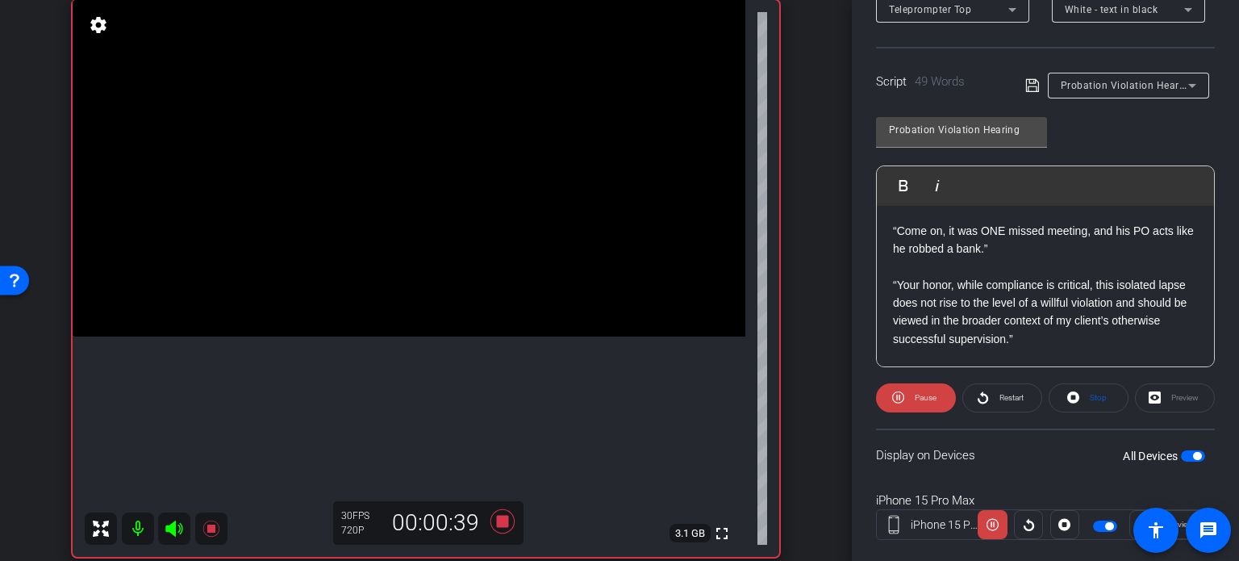
scroll to position [319, 0]
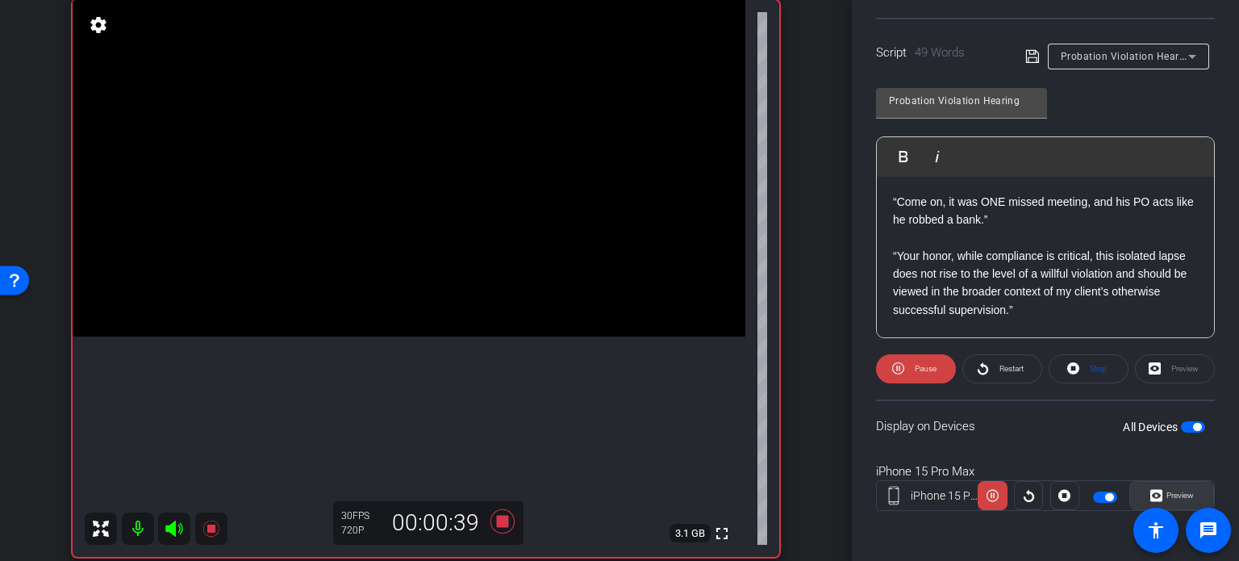
click at [1179, 484] on span "Preview" at bounding box center [1177, 495] width 31 height 23
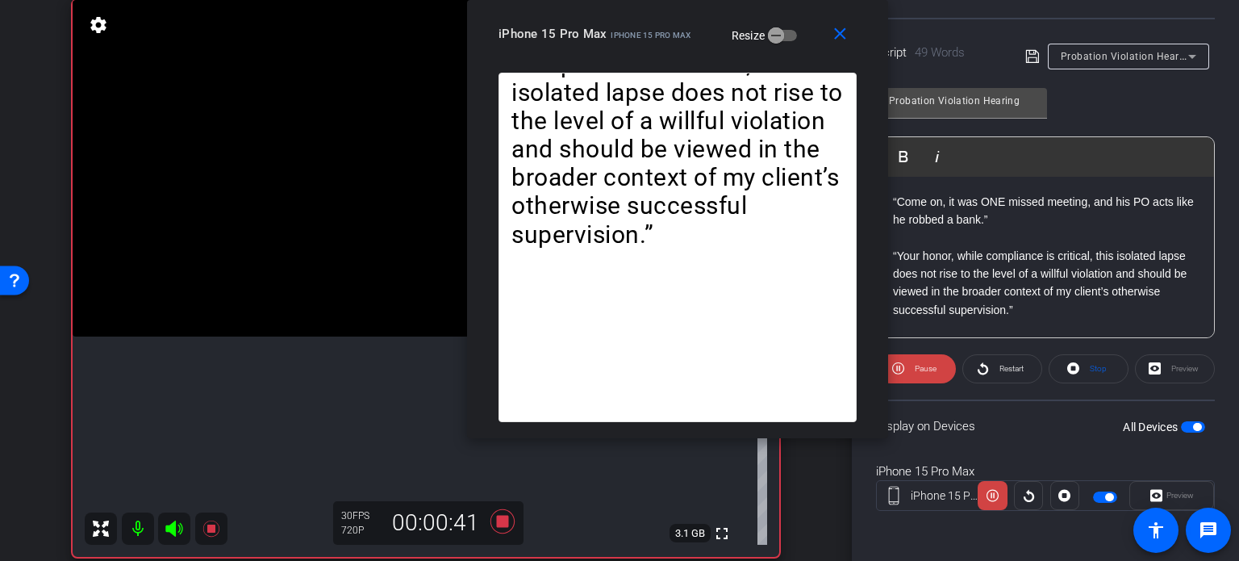
drag, startPoint x: 658, startPoint y: 109, endPoint x: 719, endPoint y: 15, distance: 111.4
click at [718, 15] on div "close iPhone 15 Pro Max iPhone 15 Pro Max Resize" at bounding box center [677, 36] width 421 height 73
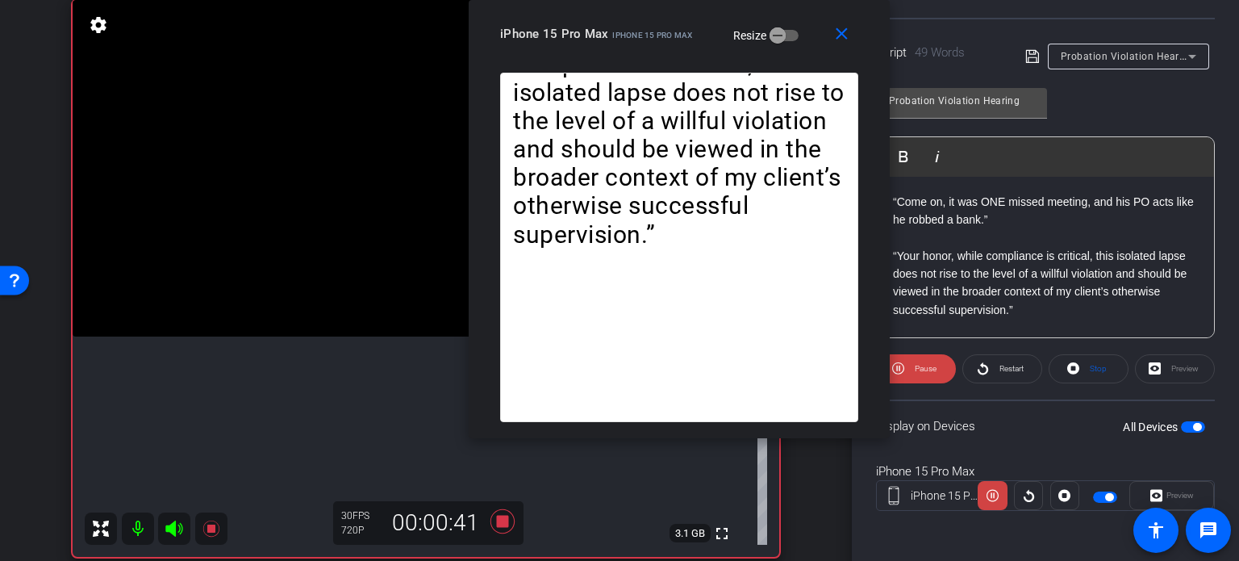
scroll to position [158, 0]
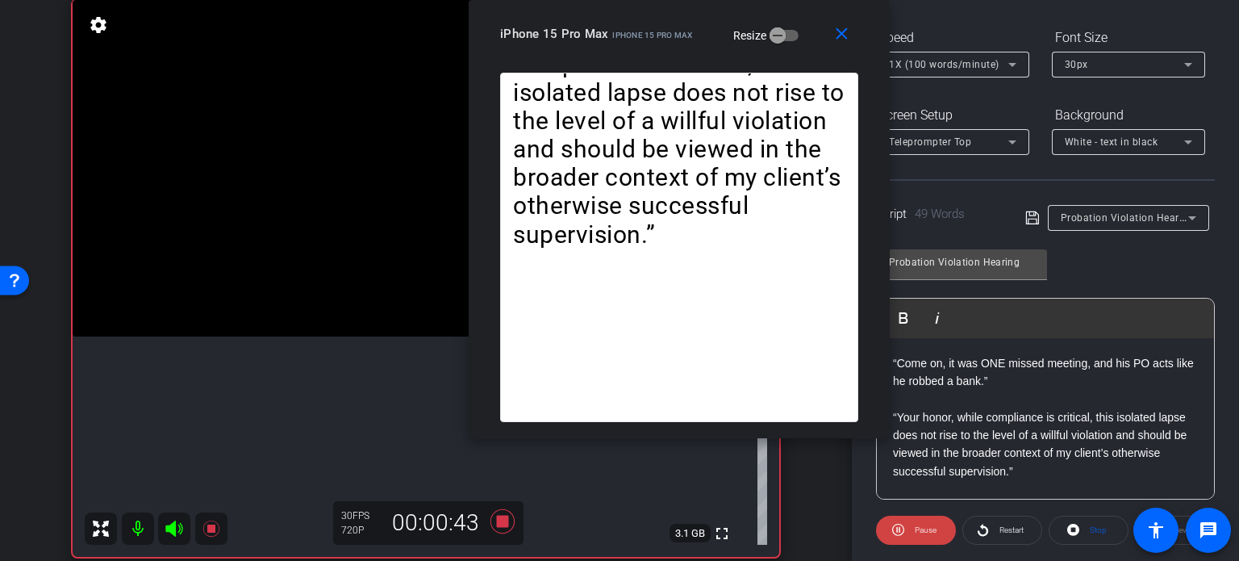
click at [937, 65] on span "1X (100 words/minute)" at bounding box center [944, 64] width 111 height 11
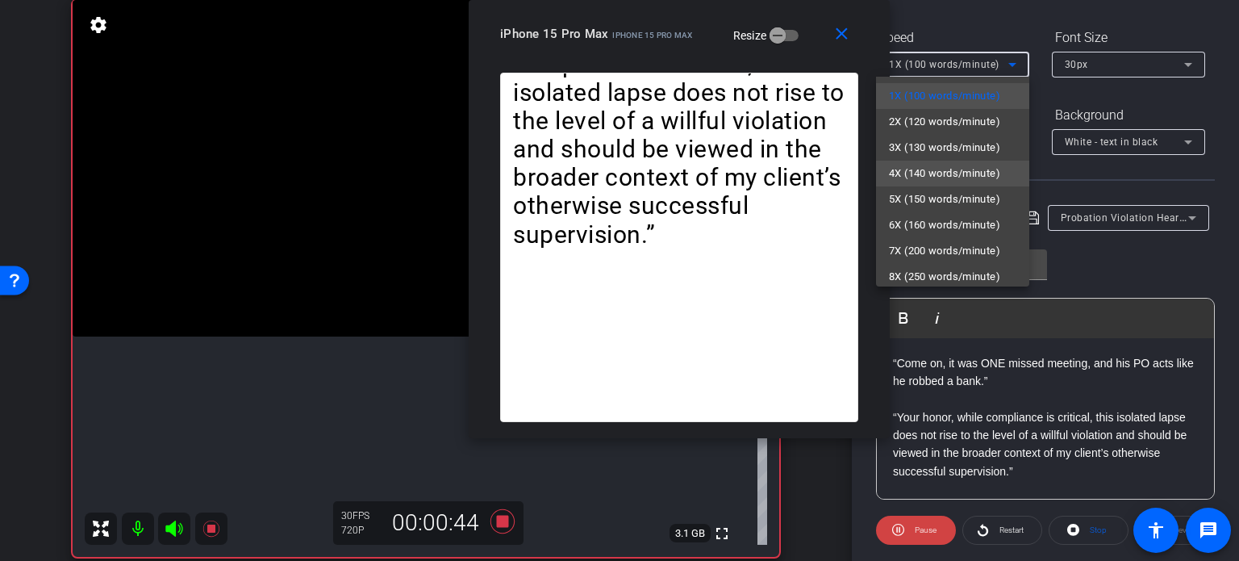
click at [945, 173] on span "4X (140 words/minute)" at bounding box center [944, 173] width 111 height 19
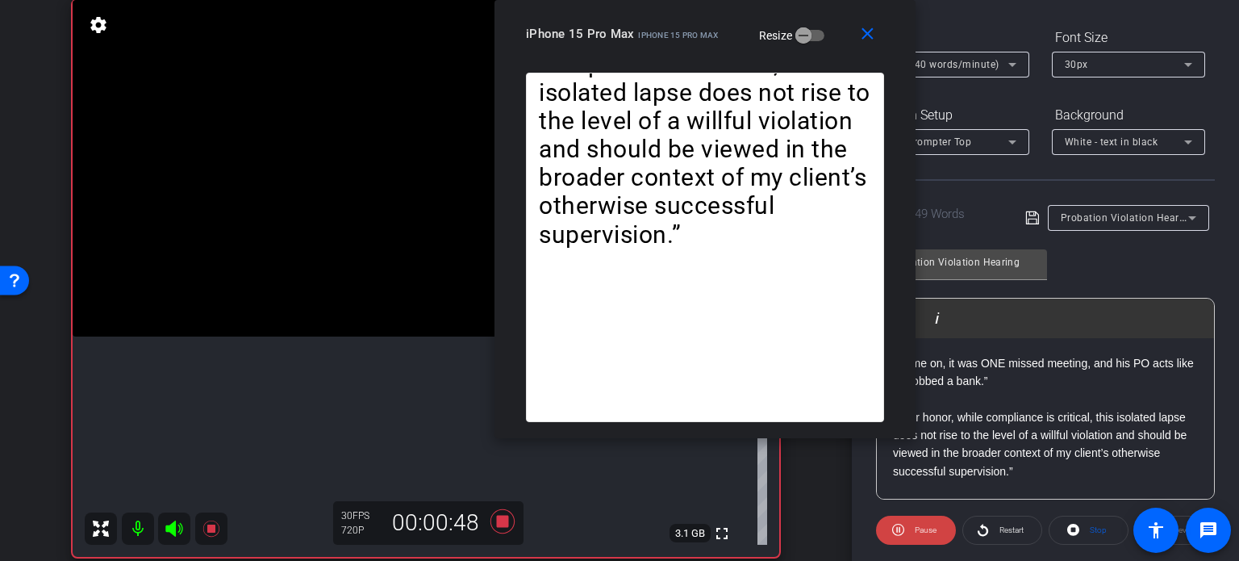
drag, startPoint x: 687, startPoint y: 52, endPoint x: 713, endPoint y: 51, distance: 25.8
click at [713, 51] on div "close iPhone 15 Pro Max iPhone 15 Pro Max Resize" at bounding box center [704, 36] width 421 height 73
click at [961, 69] on span "4X (140 words/minute)" at bounding box center [944, 64] width 111 height 11
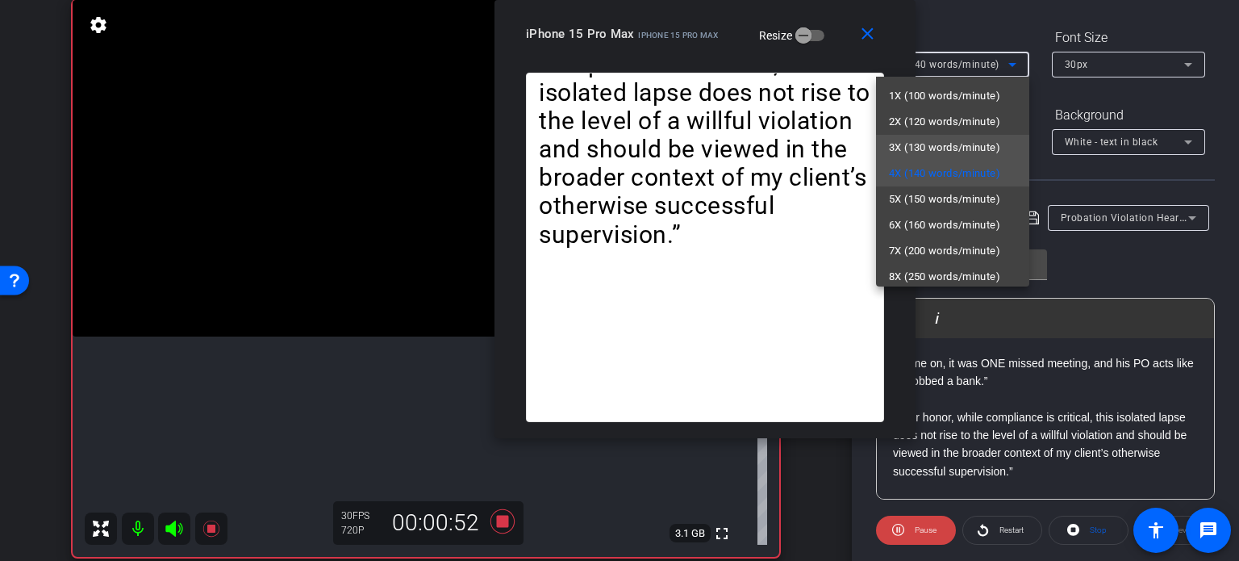
click at [963, 144] on span "3X (130 words/minute)" at bounding box center [944, 147] width 111 height 19
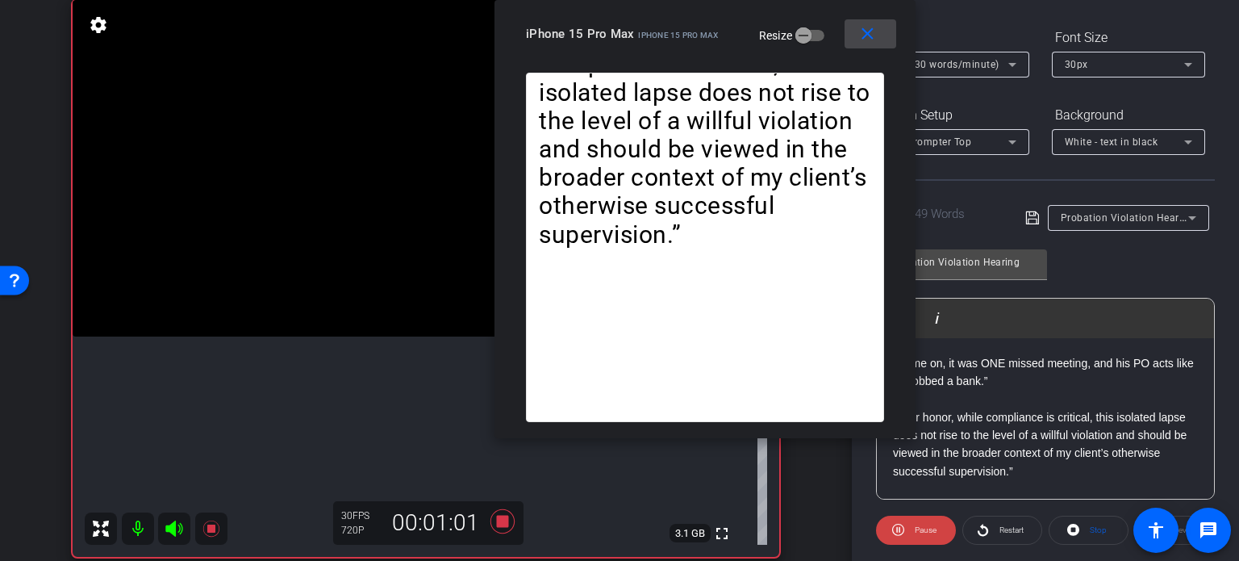
click at [866, 44] on button "close" at bounding box center [871, 33] width 52 height 29
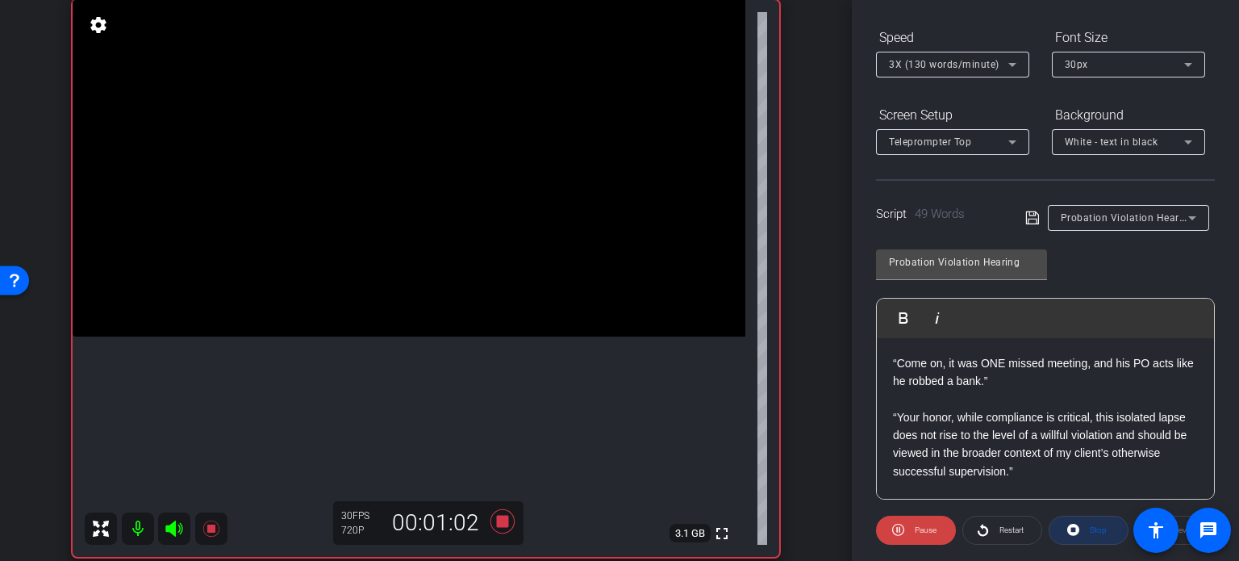
click at [1095, 525] on span "Stop" at bounding box center [1098, 529] width 17 height 9
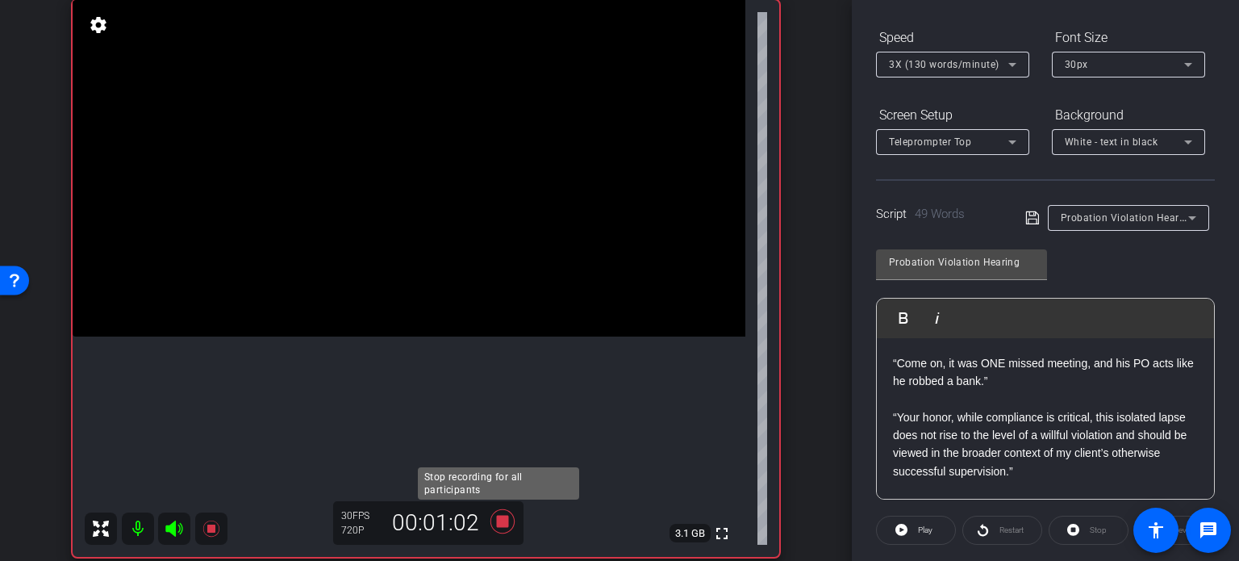
click at [505, 525] on icon at bounding box center [502, 521] width 39 height 29
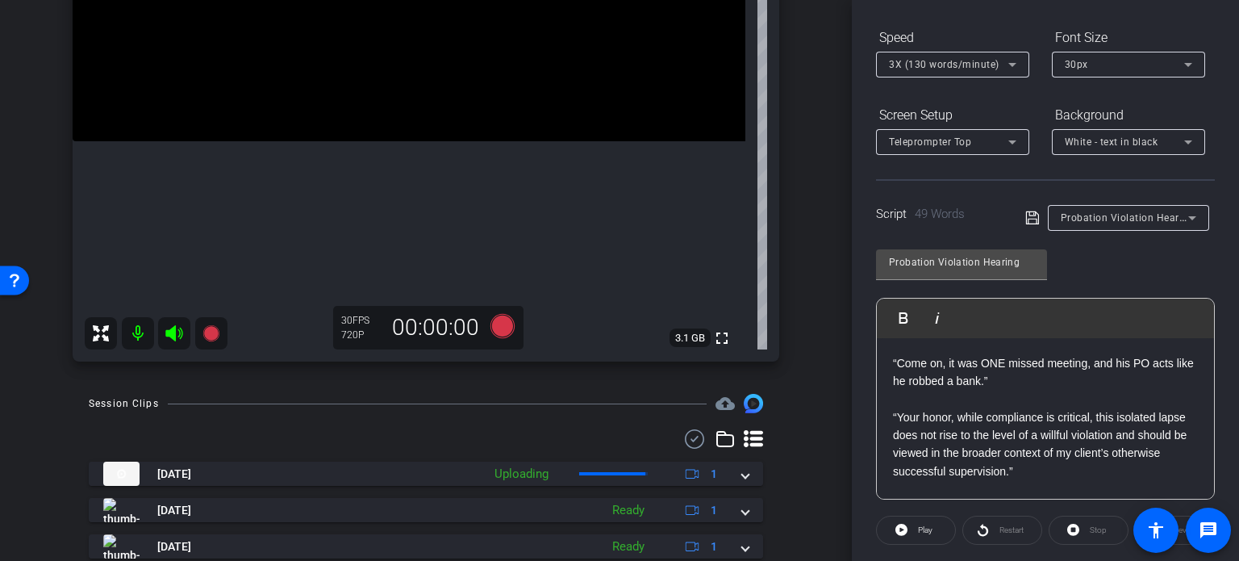
scroll to position [366, 0]
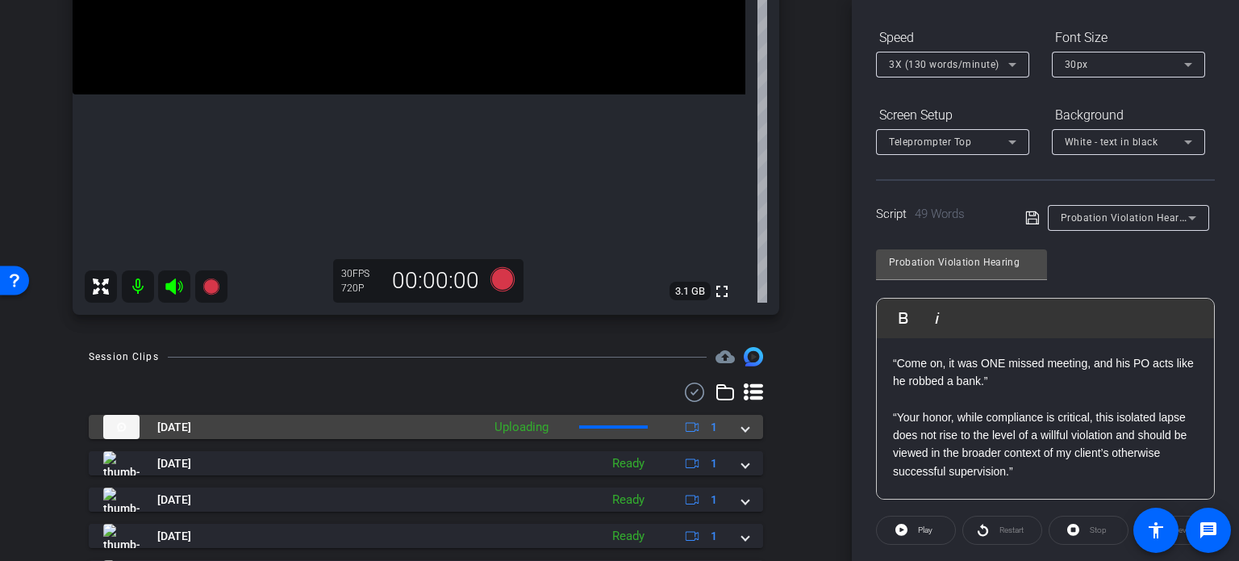
click at [736, 436] on mat-expansion-panel-header "Sep 17, 2025 Uploading 1" at bounding box center [426, 427] width 674 height 24
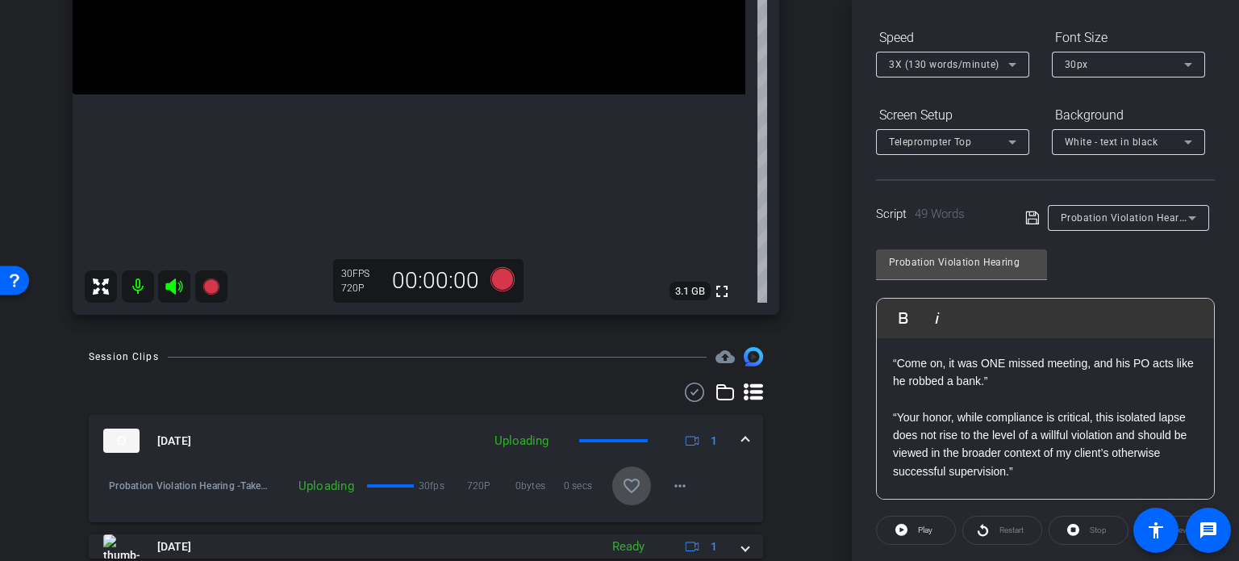
click at [626, 485] on mat-icon "favorite_border" at bounding box center [631, 485] width 19 height 19
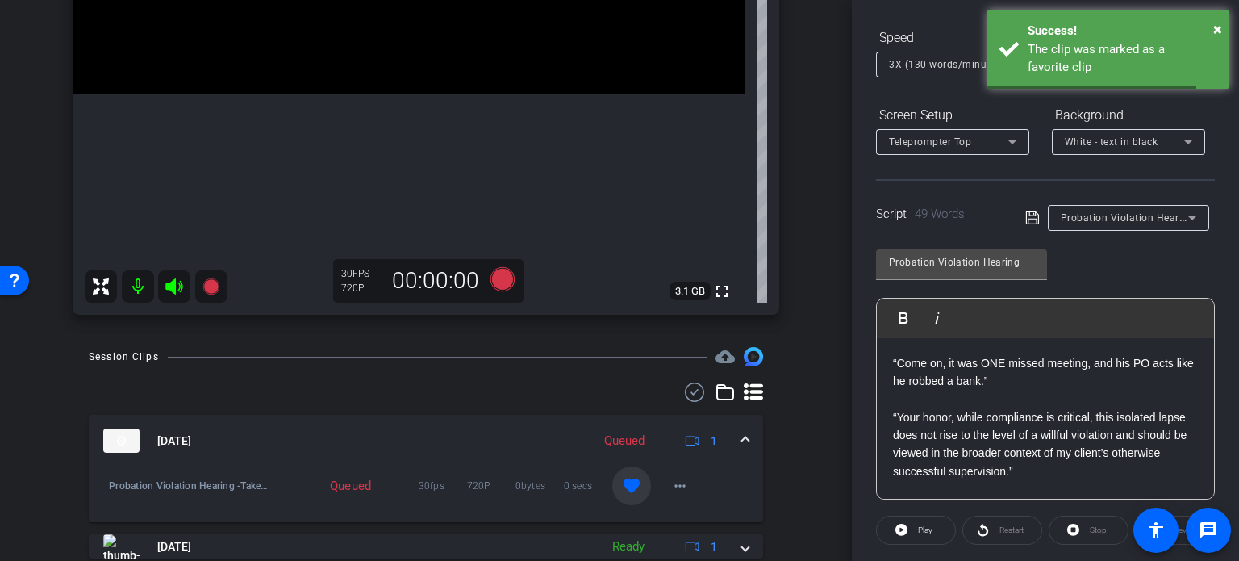
click at [742, 435] on span at bounding box center [745, 440] width 6 height 17
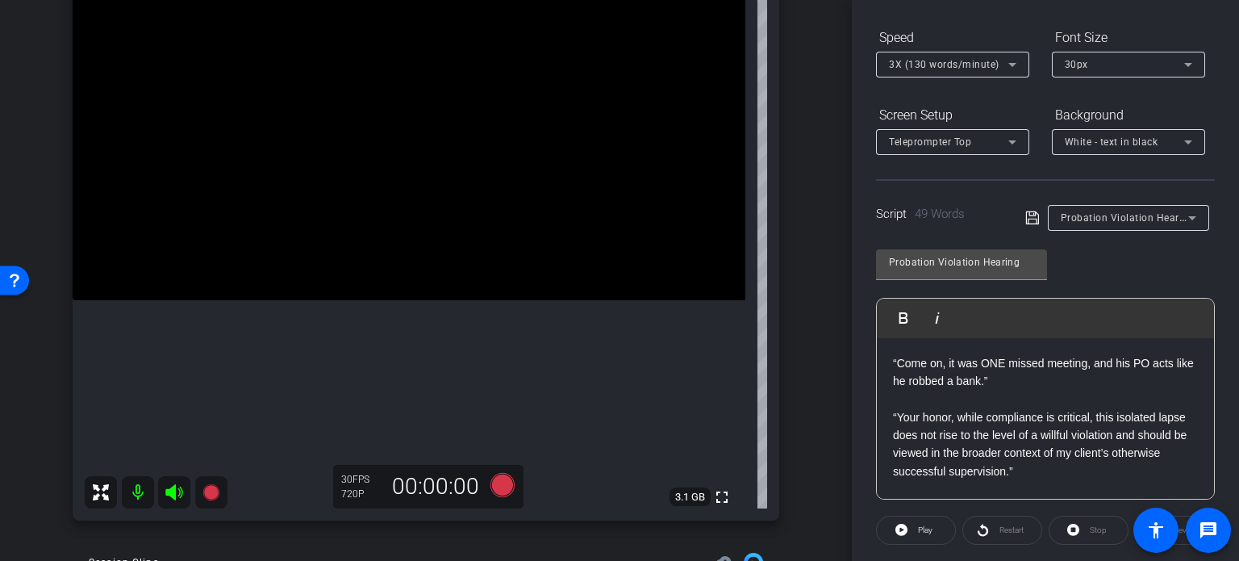
scroll to position [319, 0]
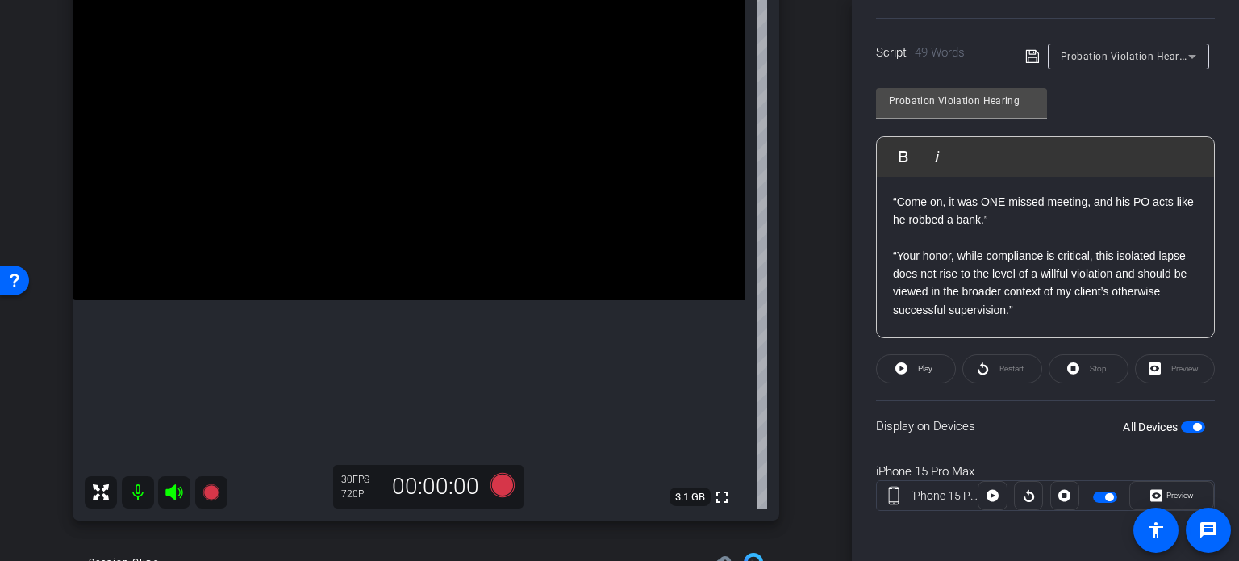
drag, startPoint x: 1041, startPoint y: 320, endPoint x: 715, endPoint y: 96, distance: 394.9
click at [715, 96] on div "arrow_back Wilson,Tom_Shoot21_09172025 Back to project Send invite account_box …" at bounding box center [619, 280] width 1239 height 561
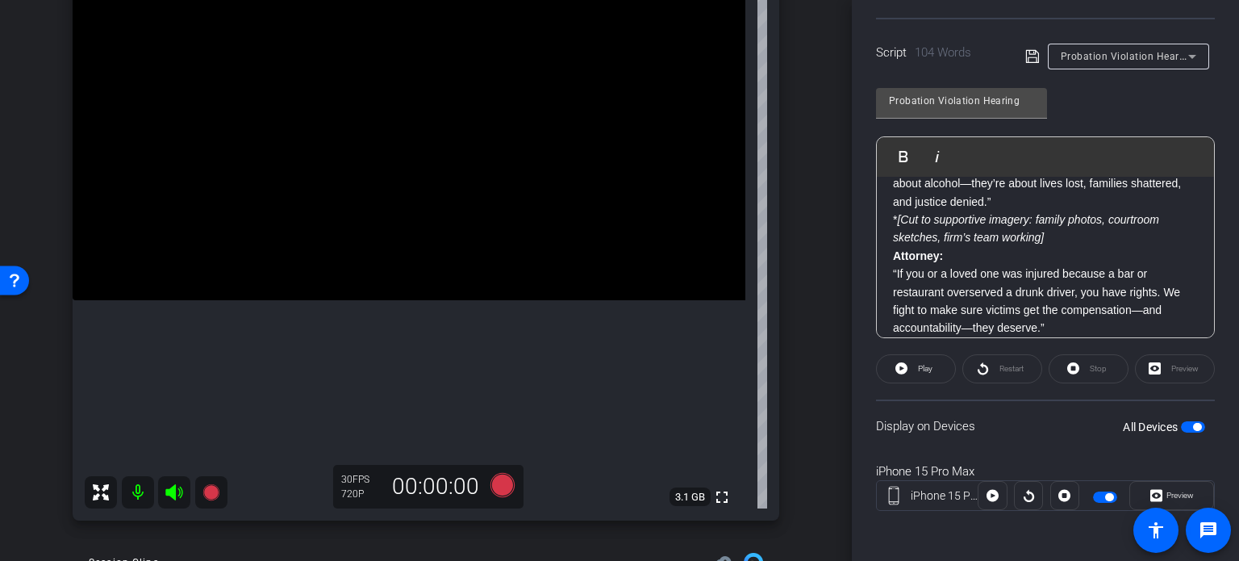
scroll to position [0, 0]
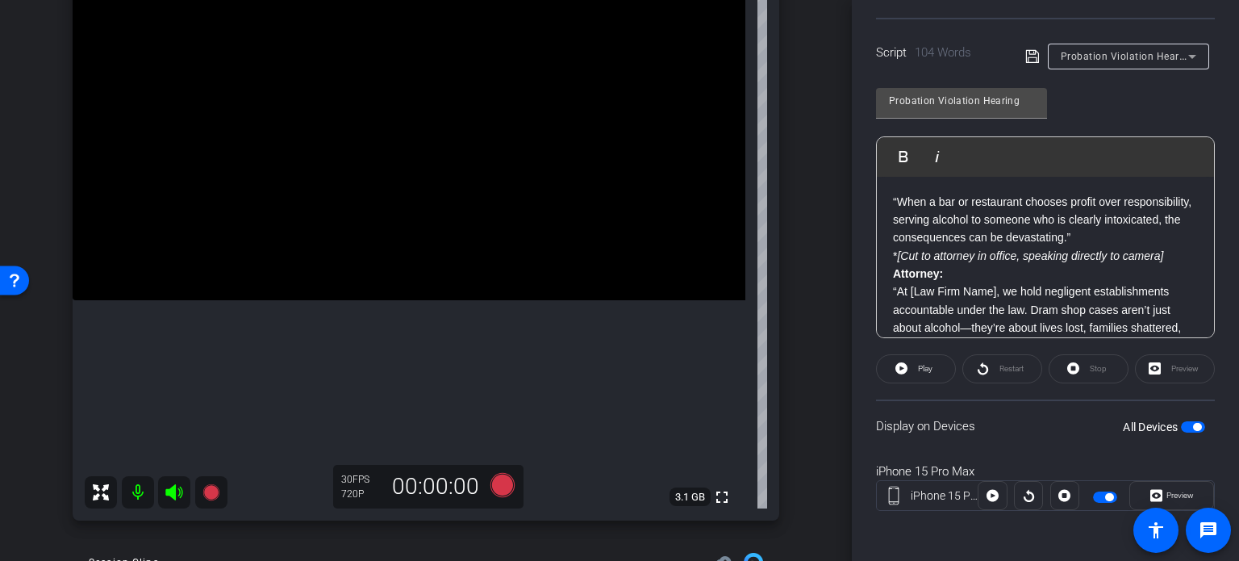
click at [897, 200] on p "“When a bar or restaurant chooses profit over responsibility, serving alcohol t…" at bounding box center [1045, 220] width 305 height 54
click at [1155, 233] on p "When a bar or restaurant chooses profit over responsibility, serving alcohol to…" at bounding box center [1045, 220] width 305 height 54
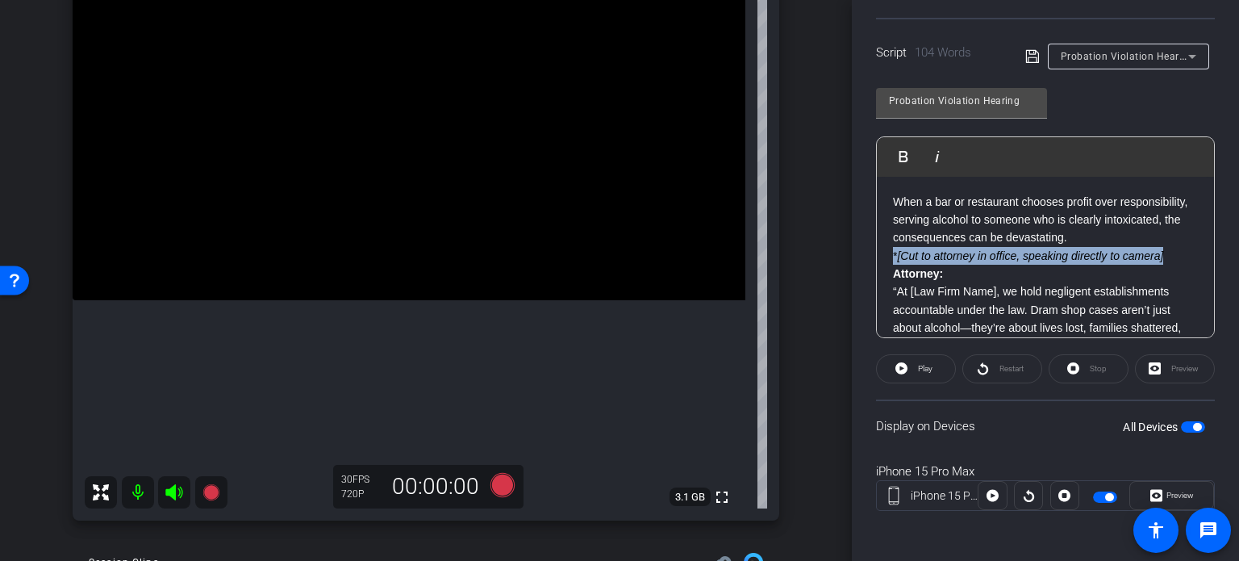
drag, startPoint x: 1166, startPoint y: 257, endPoint x: 890, endPoint y: 251, distance: 275.9
click at [890, 251] on div "When a bar or restaurant chooses profit over responsibility, serving alcohol to…" at bounding box center [1045, 337] width 337 height 321
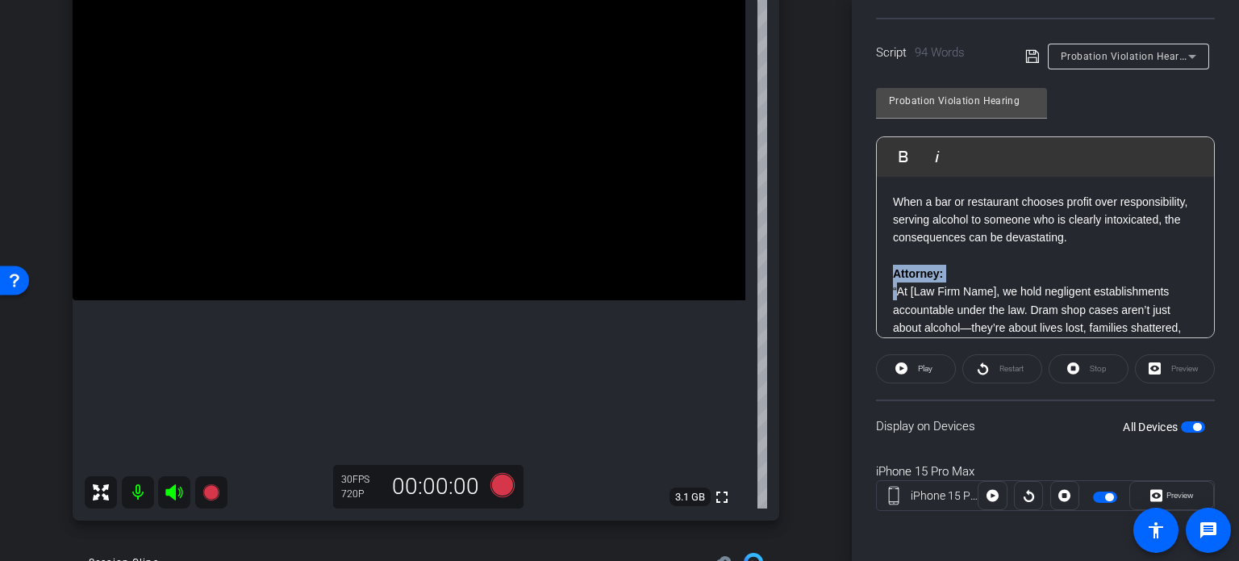
drag, startPoint x: 895, startPoint y: 289, endPoint x: 882, endPoint y: 276, distance: 18.3
click at [882, 276] on div "When a bar or restaurant chooses profit over responsibility, serving alcohol to…" at bounding box center [1045, 337] width 337 height 321
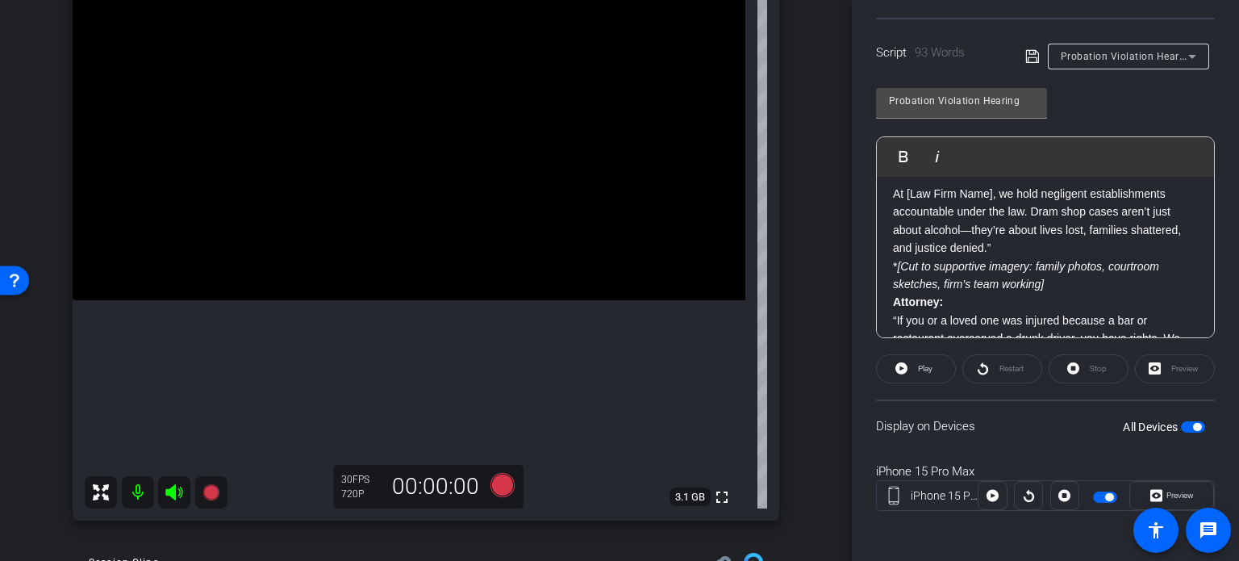
scroll to position [81, 0]
click at [1006, 241] on p "At [Law Firm Name], we hold negligent establishments accountable under the law.…" at bounding box center [1045, 220] width 305 height 73
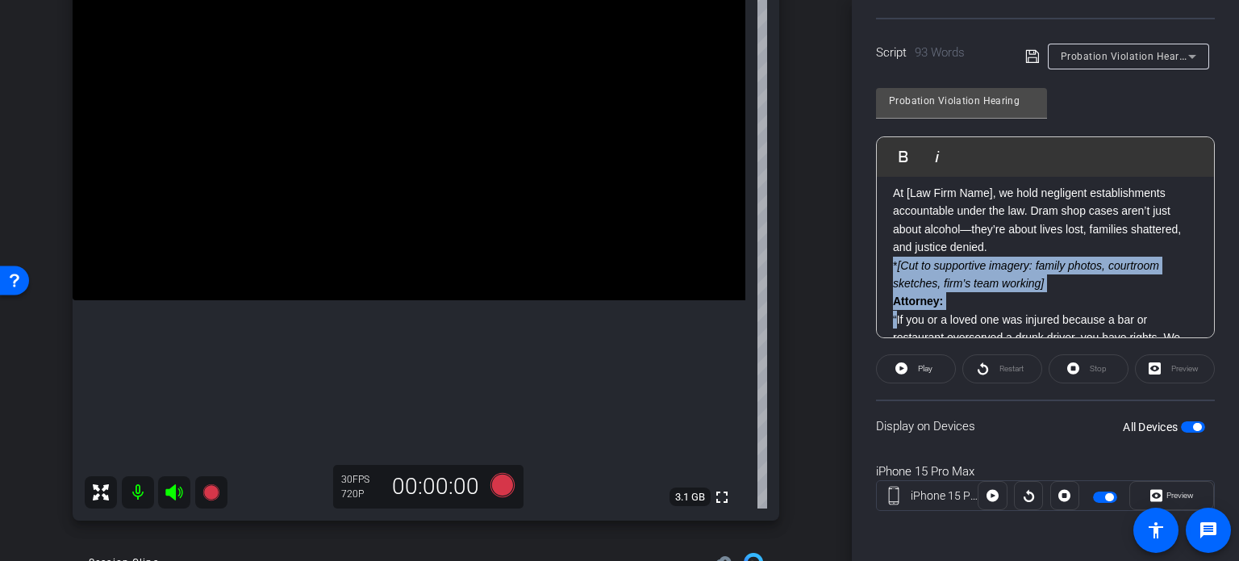
drag, startPoint x: 896, startPoint y: 322, endPoint x: 885, endPoint y: 267, distance: 56.0
click at [885, 267] on div "When a bar or restaurant chooses profit over responsibility, serving alcohol to…" at bounding box center [1045, 247] width 337 height 303
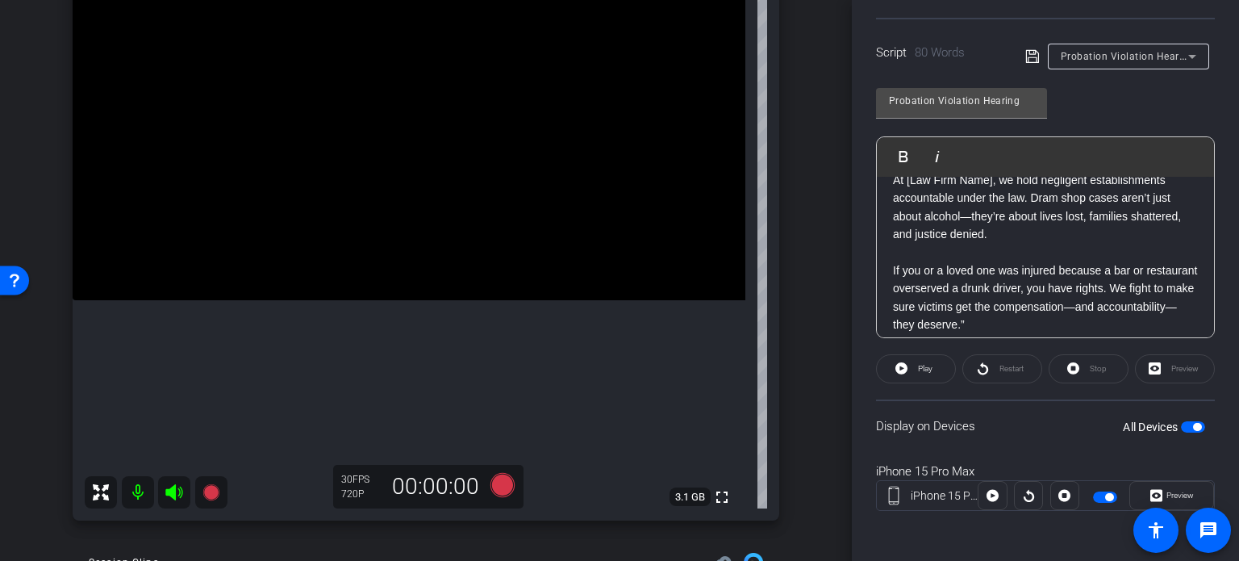
scroll to position [106, 0]
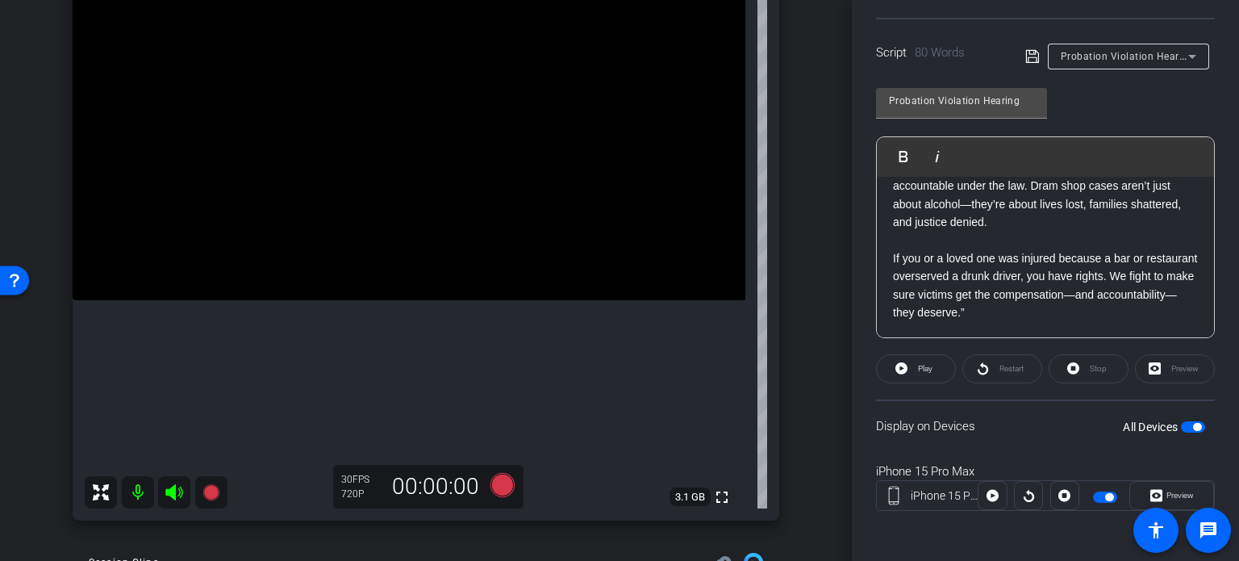
click at [1065, 315] on p "If you or a loved one was injured because a bar or restaurant overserved a drun…" at bounding box center [1045, 285] width 305 height 73
click at [1181, 426] on span "button" at bounding box center [1193, 426] width 24 height 11
click at [1182, 426] on span "button" at bounding box center [1186, 427] width 8 height 8
drag, startPoint x: 599, startPoint y: 67, endPoint x: 416, endPoint y: 52, distance: 182.9
click at [416, 52] on div "arrow_back Wilson,Tom_Shoot21_09172025 Back to project Send invite account_box …" at bounding box center [619, 280] width 1239 height 561
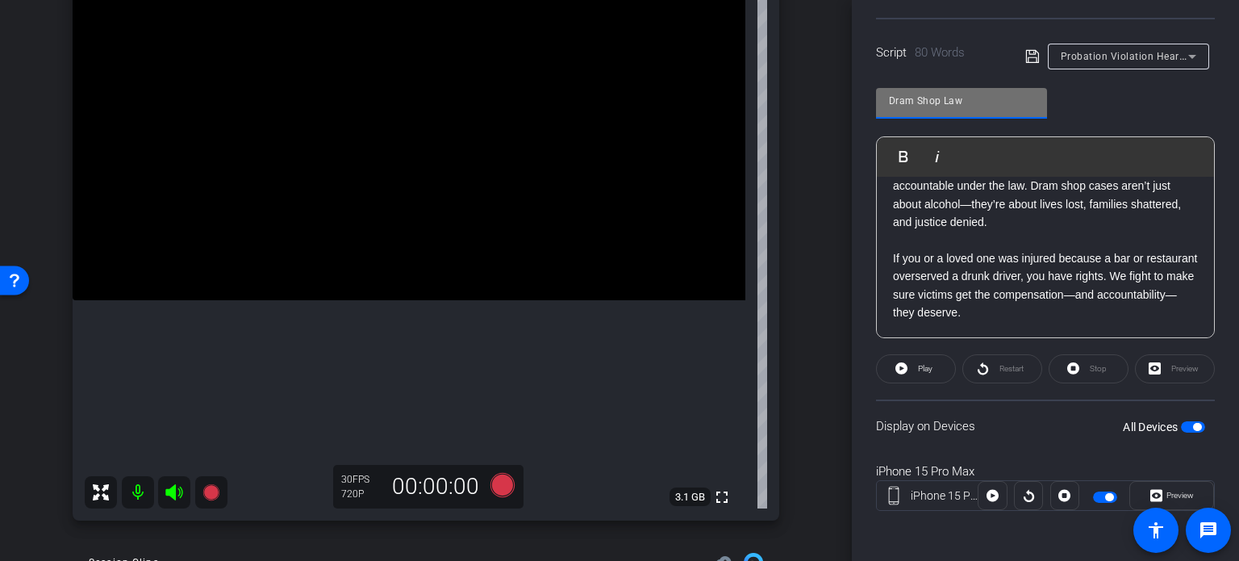
type input "Dram Shop Law"
drag, startPoint x: 974, startPoint y: 89, endPoint x: 978, endPoint y: 96, distance: 8.3
click at [972, 90] on div "Dram Shop Law" at bounding box center [961, 101] width 145 height 26
drag, startPoint x: 985, startPoint y: 102, endPoint x: 629, endPoint y: 70, distance: 357.2
click at [629, 70] on div "arrow_back Wilson,Tom_Shoot21_09172025 Back to project Send invite account_box …" at bounding box center [619, 280] width 1239 height 561
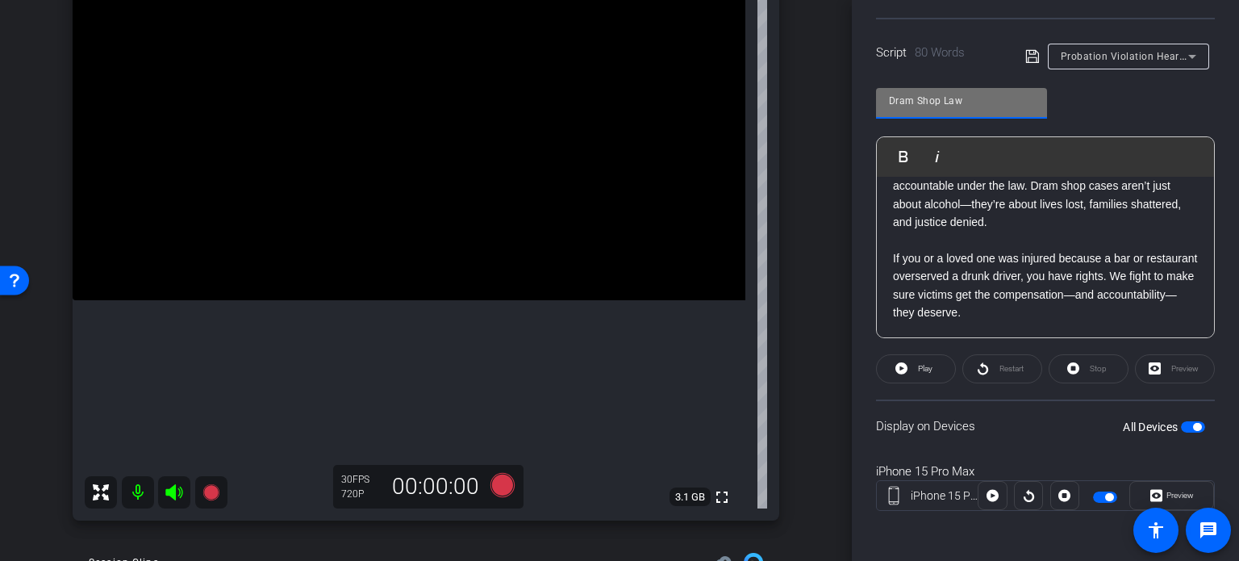
click at [821, 283] on div "arrow_back Wilson,Tom_Shoot21_09172025 Back to project Send invite account_box …" at bounding box center [426, 119] width 852 height 561
click at [1181, 422] on span "button" at bounding box center [1193, 426] width 24 height 11
click at [1182, 423] on span "button" at bounding box center [1186, 427] width 8 height 8
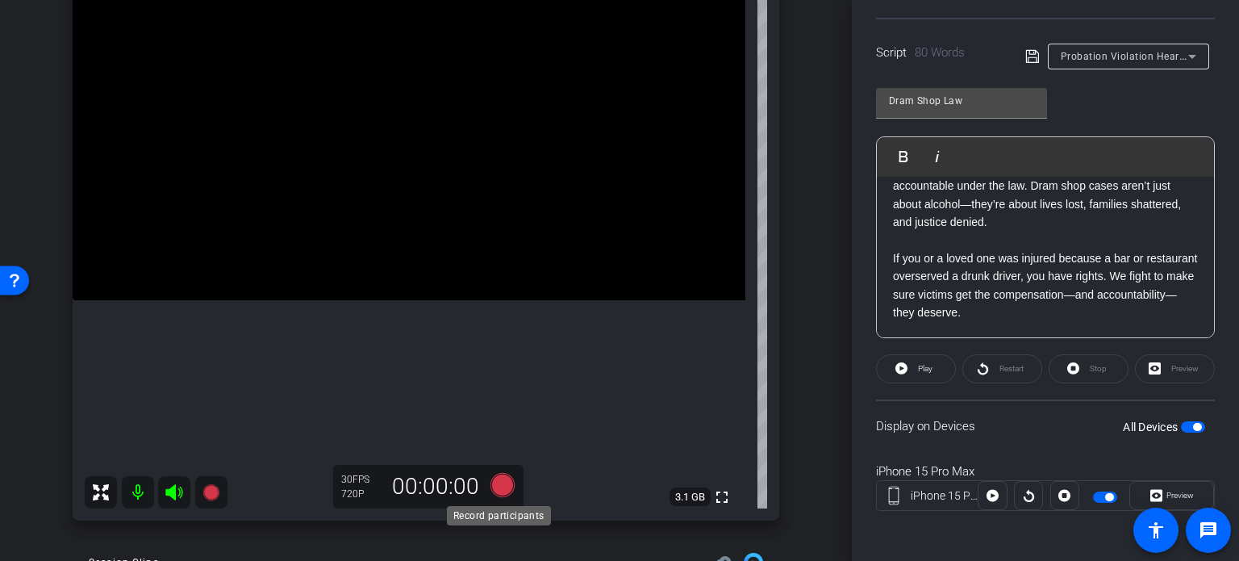
click at [497, 477] on icon at bounding box center [502, 485] width 24 height 24
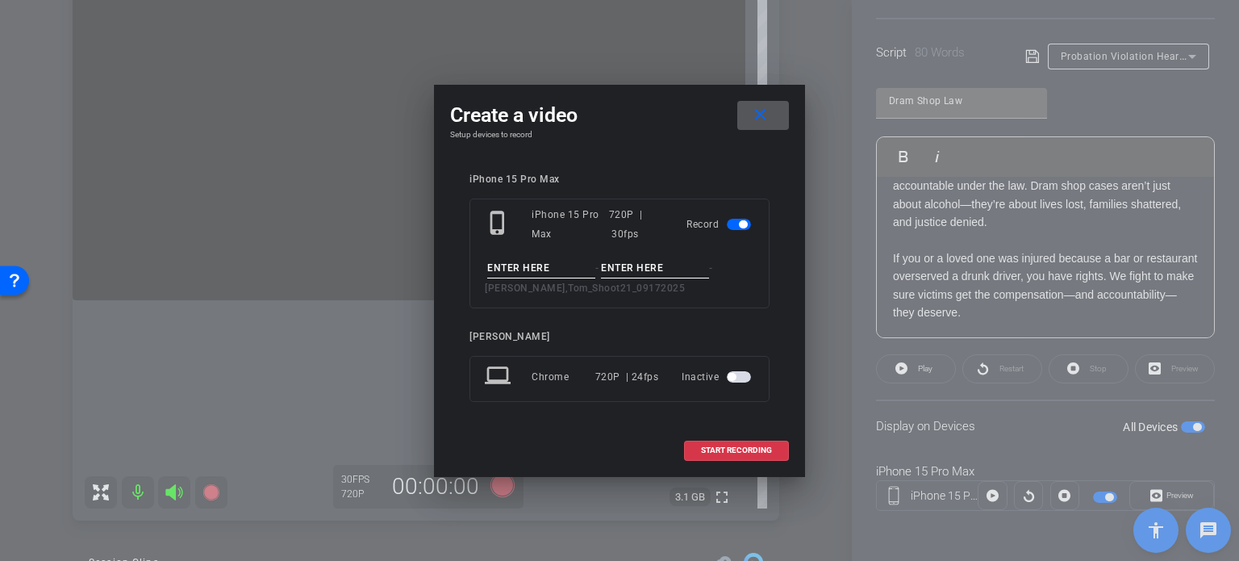
click at [529, 267] on input at bounding box center [541, 268] width 108 height 20
paste input "Dram Shop Law"
type input "Dram Shop Law"
click at [616, 265] on input at bounding box center [655, 268] width 108 height 20
type input "Take1"
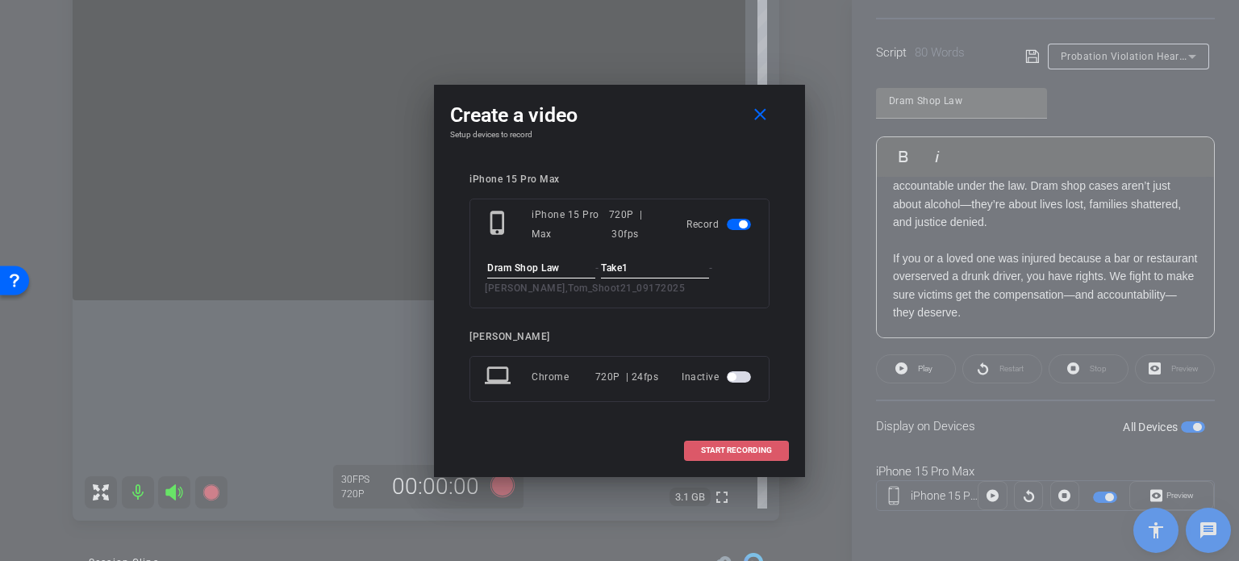
click at [740, 448] on span "START RECORDING" at bounding box center [736, 450] width 71 height 8
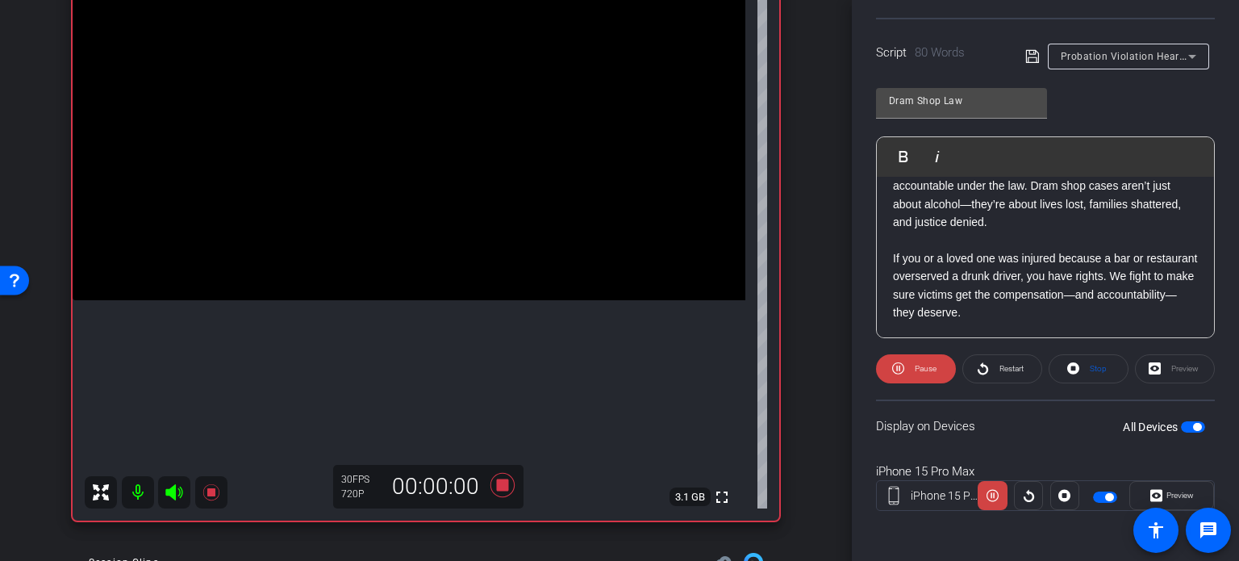
click at [1174, 490] on span "Preview" at bounding box center [1179, 494] width 27 height 9
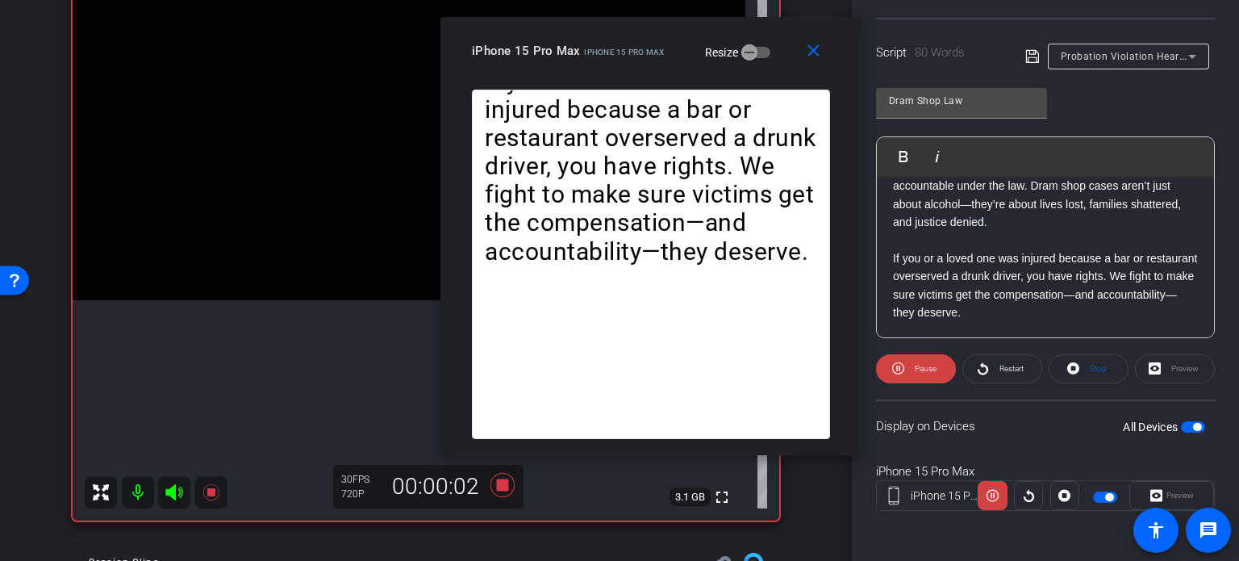
drag, startPoint x: 608, startPoint y: 119, endPoint x: 641, endPoint y: 65, distance: 62.7
click at [641, 65] on div "close iPhone 15 Pro Max iPhone 15 Pro Max Resize" at bounding box center [650, 53] width 421 height 73
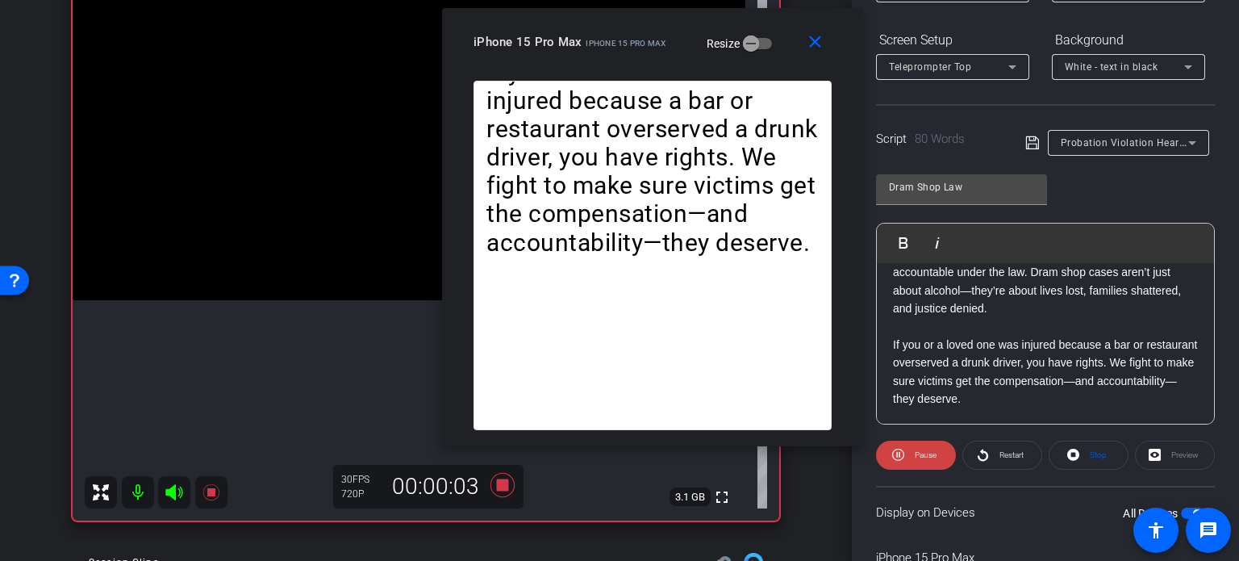
scroll to position [158, 0]
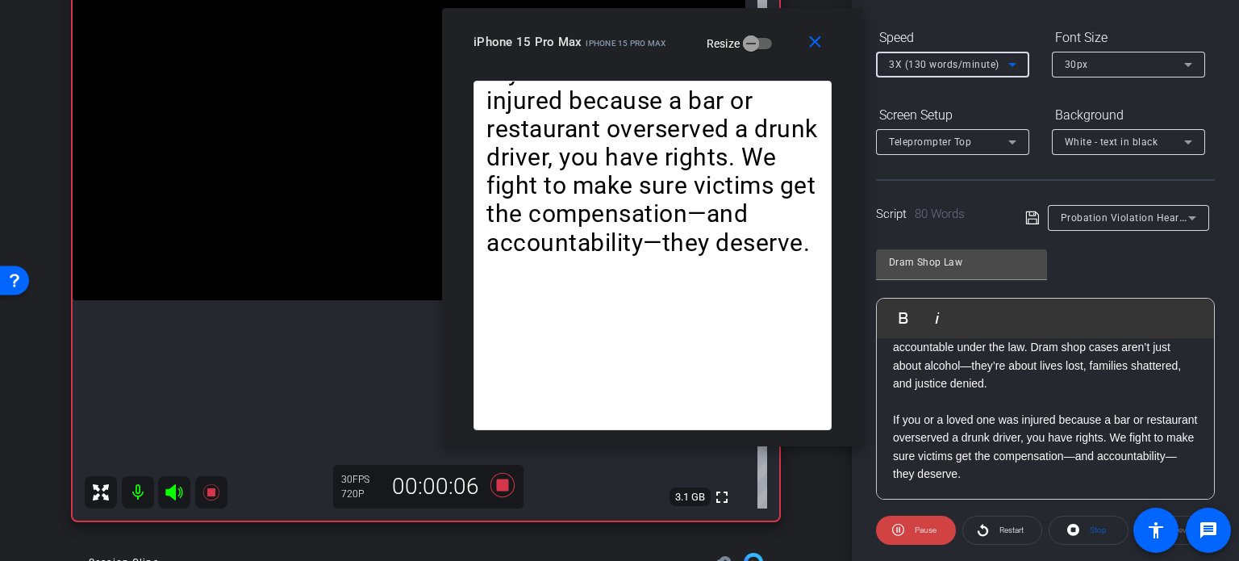
click at [960, 65] on span "3X (130 words/minute)" at bounding box center [944, 64] width 111 height 11
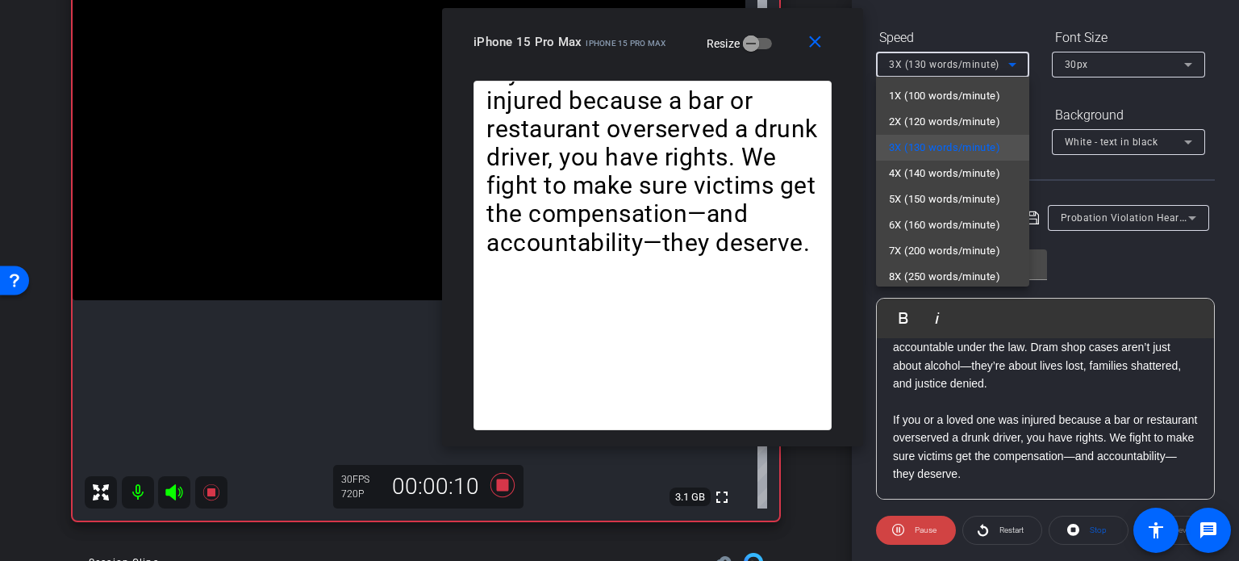
drag, startPoint x: 600, startPoint y: 60, endPoint x: 622, endPoint y: 64, distance: 22.0
click at [622, 64] on div at bounding box center [619, 280] width 1239 height 561
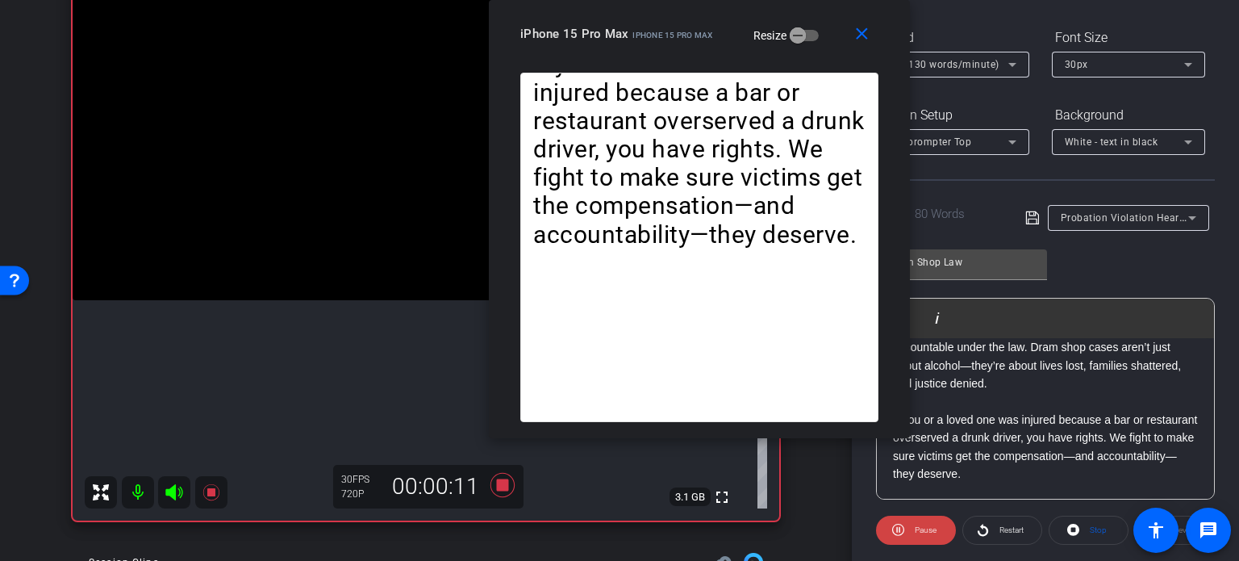
drag, startPoint x: 622, startPoint y: 64, endPoint x: 669, endPoint y: 53, distance: 47.9
click at [669, 53] on div "close iPhone 15 Pro Max iPhone 15 Pro Max Resize" at bounding box center [699, 36] width 421 height 73
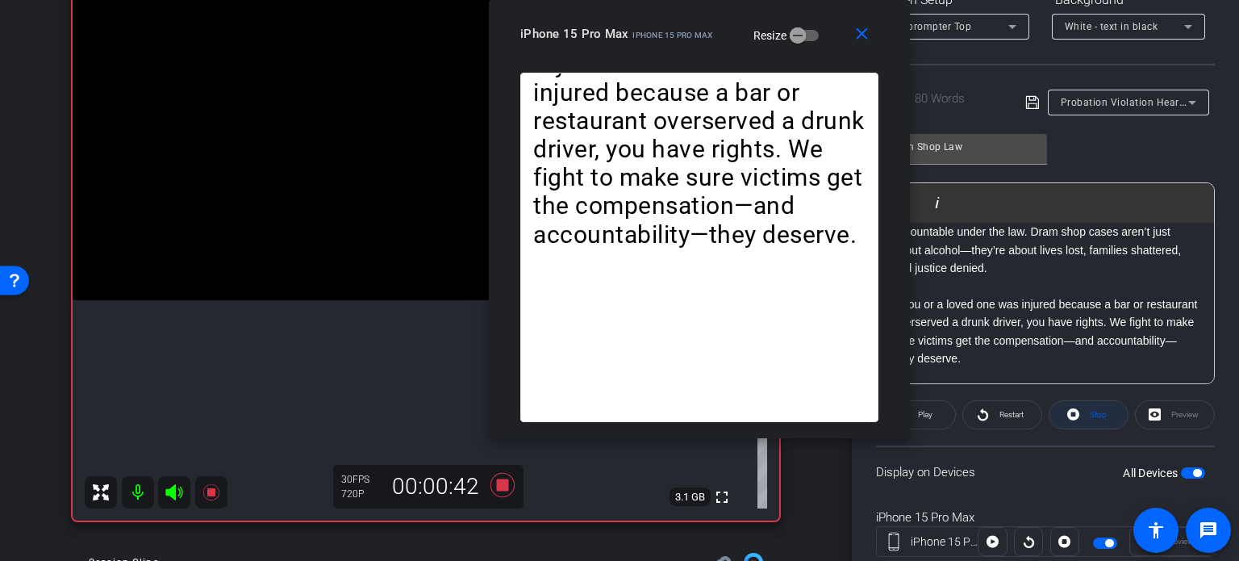
scroll to position [319, 0]
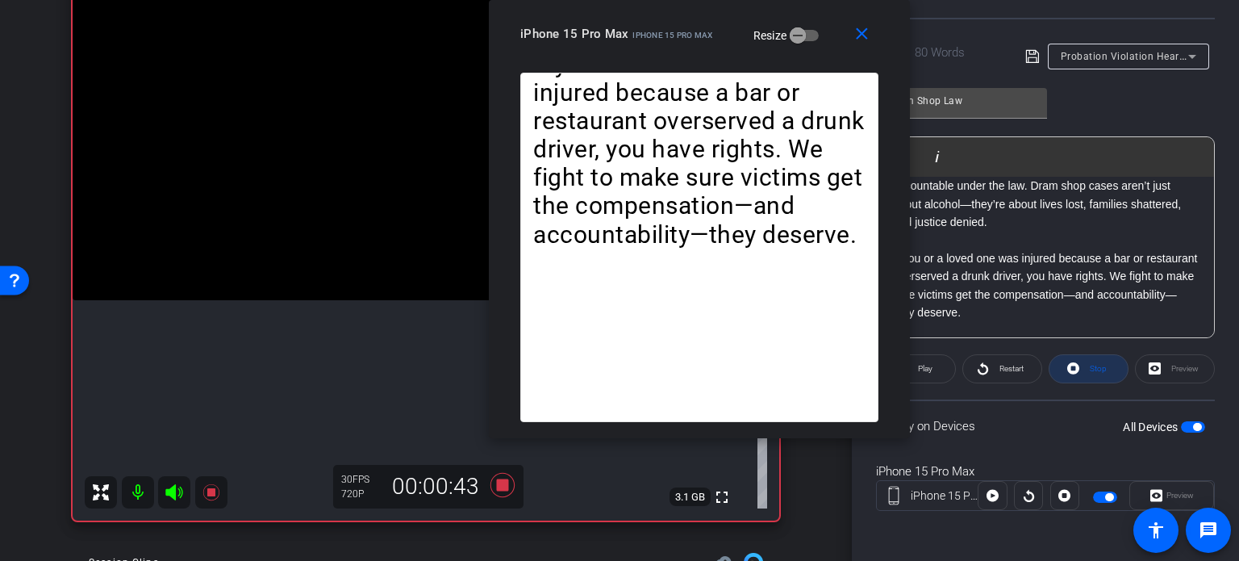
click at [1079, 372] on span at bounding box center [1088, 368] width 78 height 39
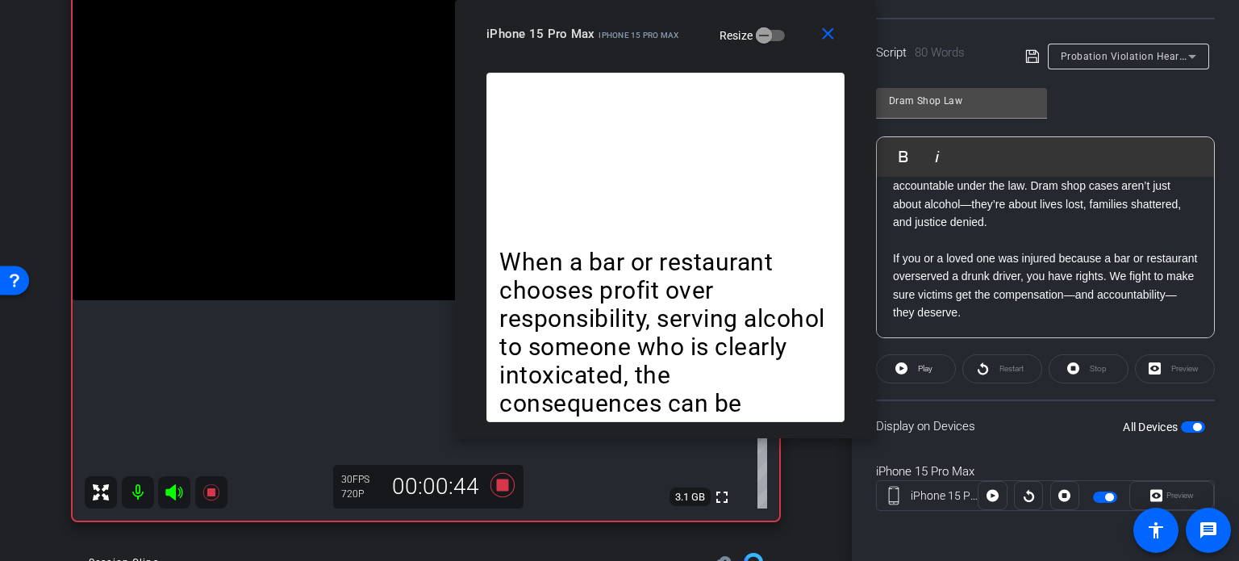
drag, startPoint x: 665, startPoint y: 47, endPoint x: 631, endPoint y: 29, distance: 39.0
click at [631, 29] on div "iPhone 15 Pro Max iPhone 15 Pro Max Resize" at bounding box center [671, 33] width 370 height 29
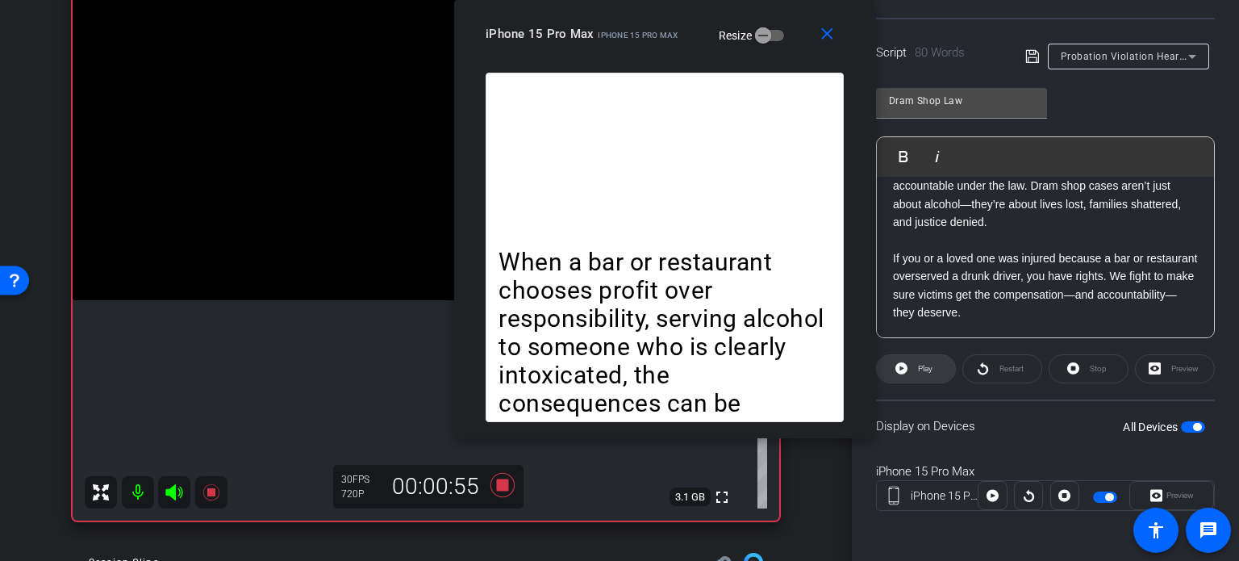
click at [928, 364] on span "Play" at bounding box center [925, 368] width 15 height 9
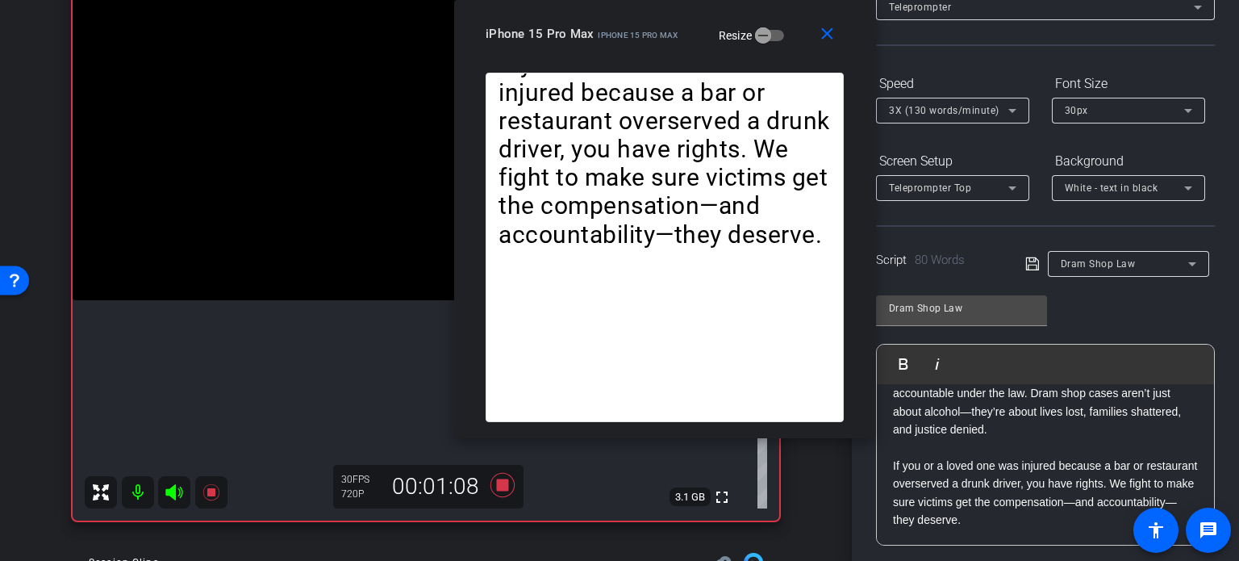
scroll to position [77, 0]
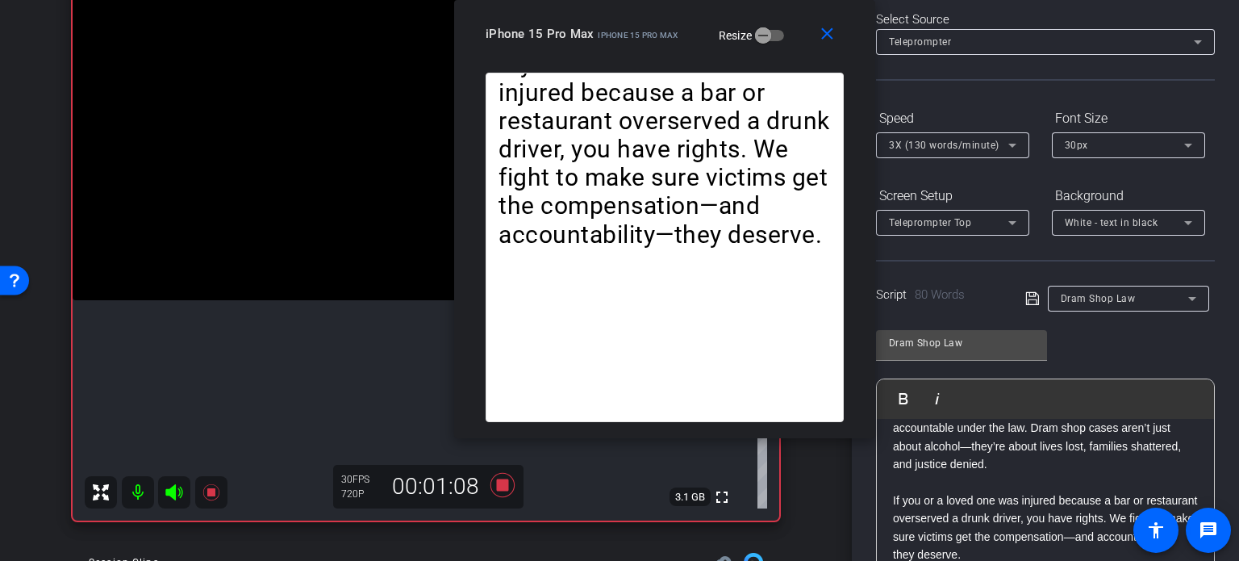
click at [941, 145] on span "3X (130 words/minute)" at bounding box center [944, 145] width 111 height 11
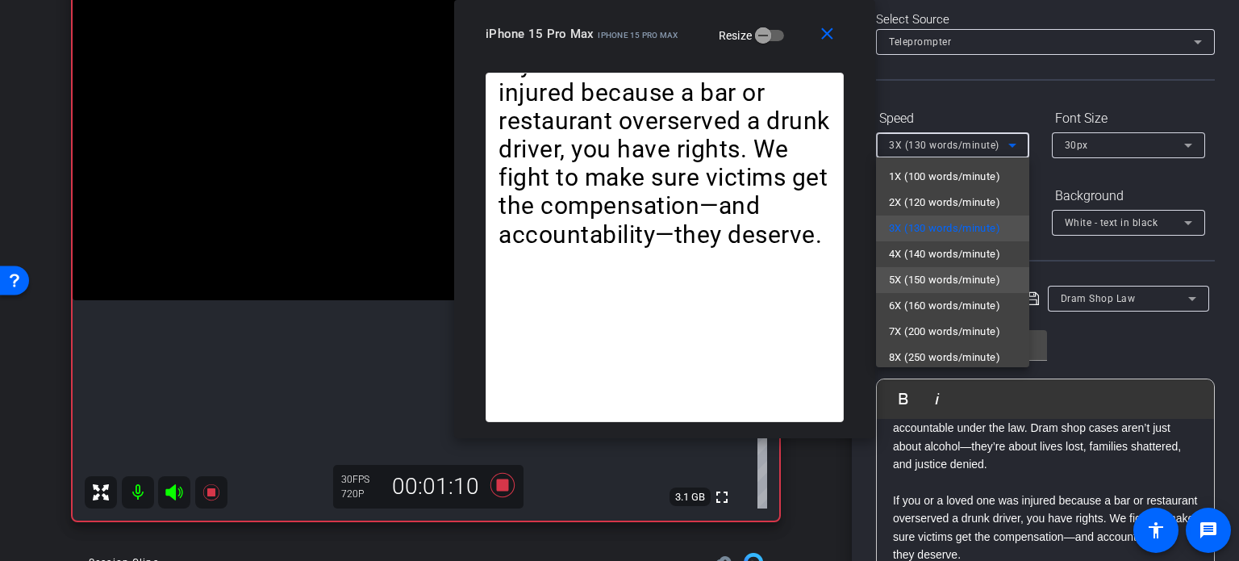
click at [941, 276] on span "5X (150 words/minute)" at bounding box center [944, 279] width 111 height 19
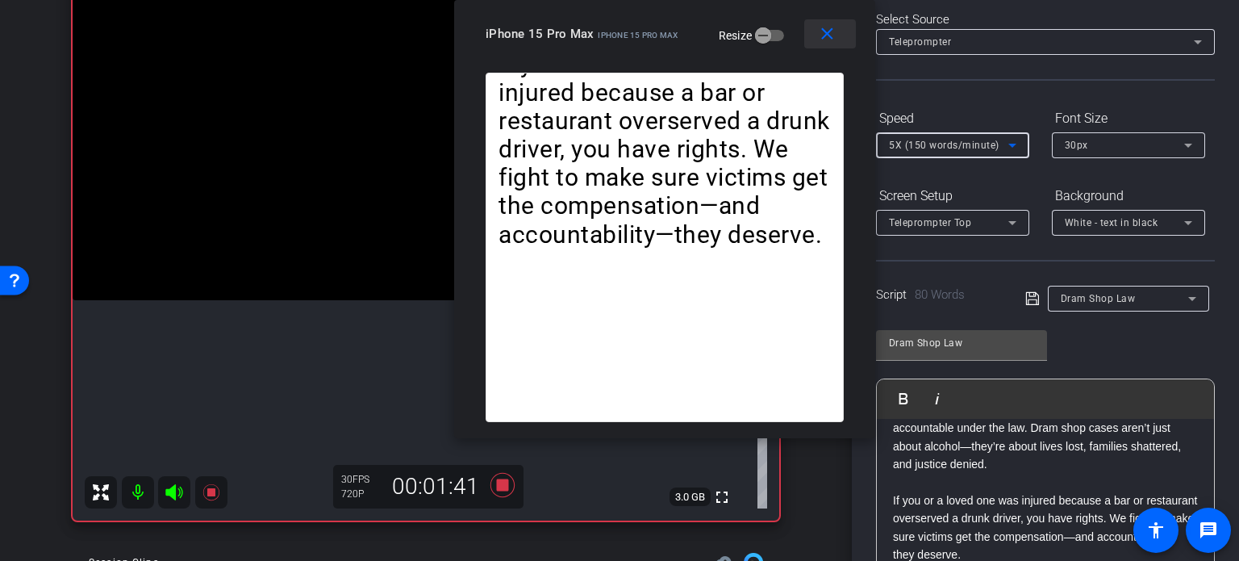
click at [829, 44] on span at bounding box center [830, 34] width 52 height 39
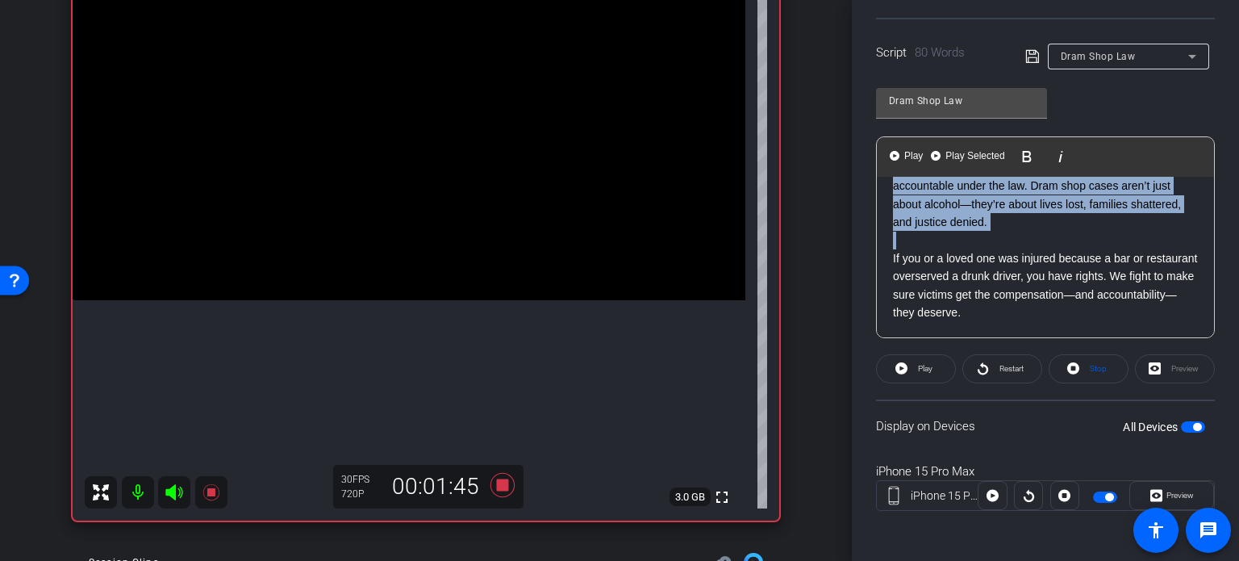
scroll to position [0, 0]
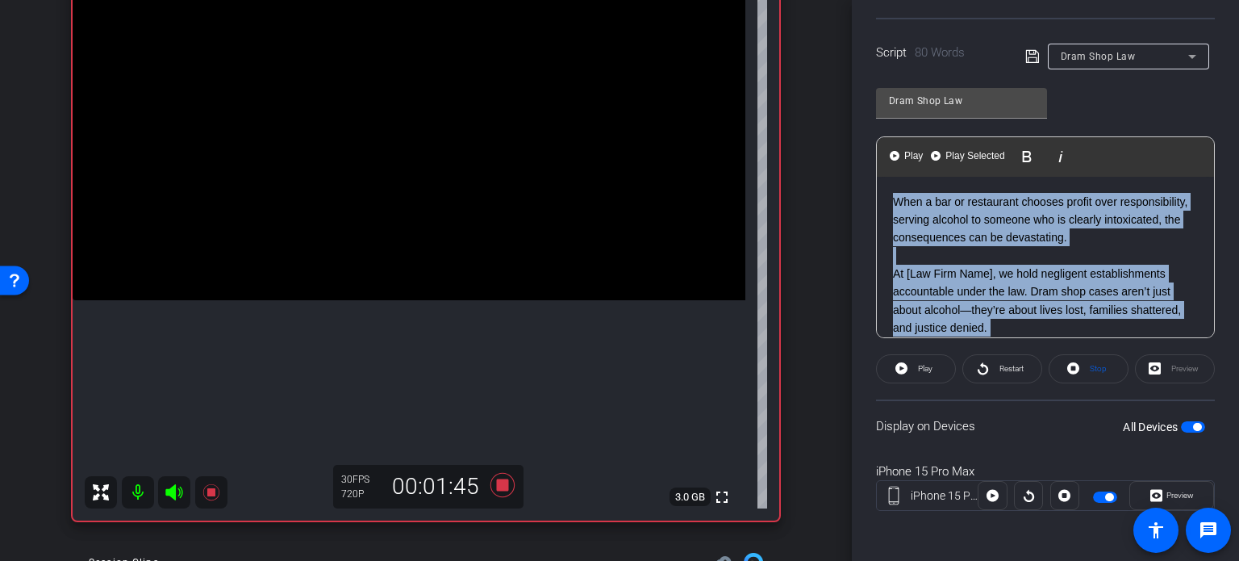
drag, startPoint x: 890, startPoint y: 257, endPoint x: 856, endPoint y: 138, distance: 123.3
click at [856, 138] on div "Participants Teleprompter Adjustments settings Erika Centeno flip Director Ever…" at bounding box center [1045, 280] width 387 height 561
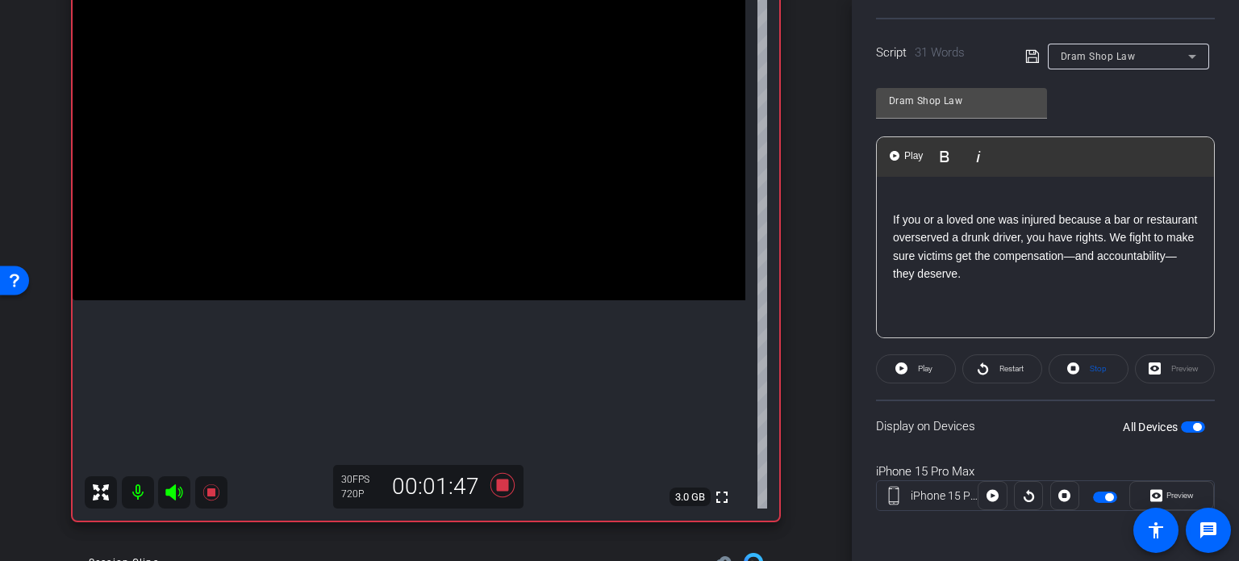
click at [1181, 425] on span "button" at bounding box center [1193, 426] width 24 height 11
click at [1182, 425] on span "button" at bounding box center [1186, 427] width 8 height 8
click at [1091, 366] on span "Stop" at bounding box center [1098, 368] width 17 height 9
click at [914, 365] on span "Play" at bounding box center [923, 368] width 19 height 23
click at [1184, 495] on span "Preview" at bounding box center [1179, 494] width 27 height 9
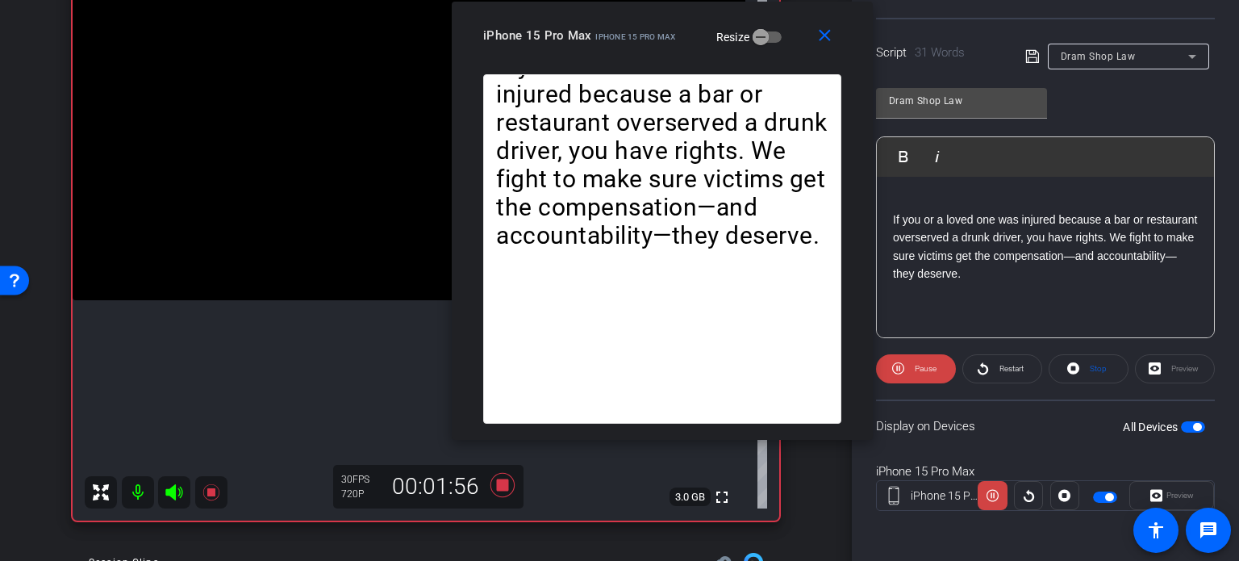
drag, startPoint x: 530, startPoint y: 119, endPoint x: 573, endPoint y: 59, distance: 73.4
click at [573, 59] on div "close iPhone 15 Pro Max iPhone 15 Pro Max Resize" at bounding box center [662, 38] width 421 height 73
click at [820, 40] on mat-icon "close" at bounding box center [825, 36] width 20 height 20
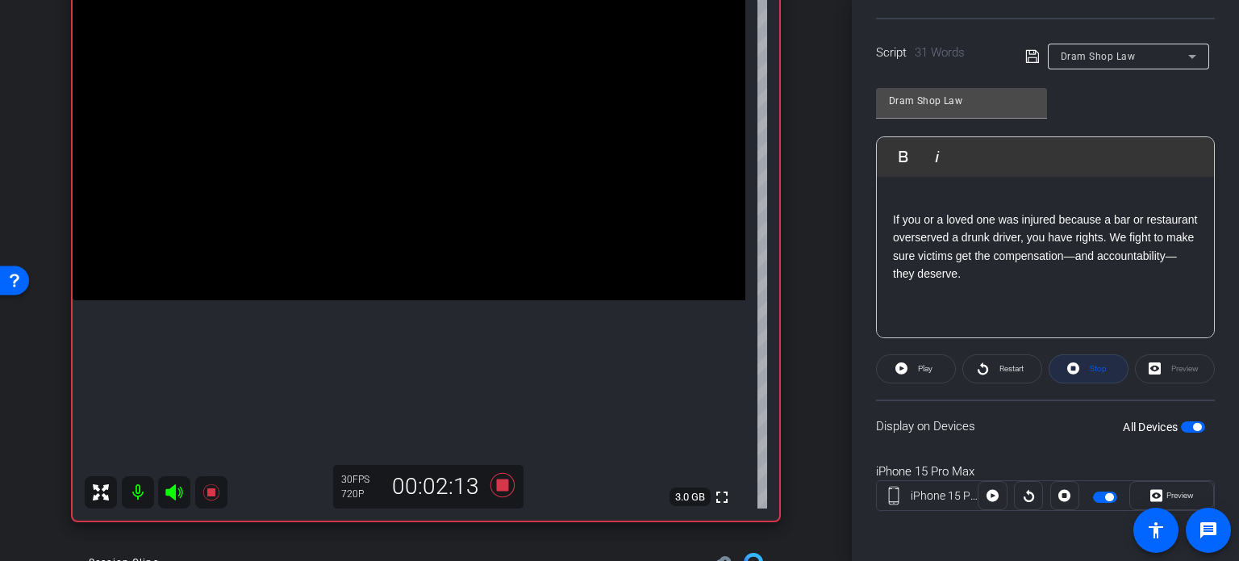
drag, startPoint x: 1108, startPoint y: 375, endPoint x: 1043, endPoint y: 387, distance: 65.7
click at [1108, 374] on span at bounding box center [1088, 368] width 78 height 39
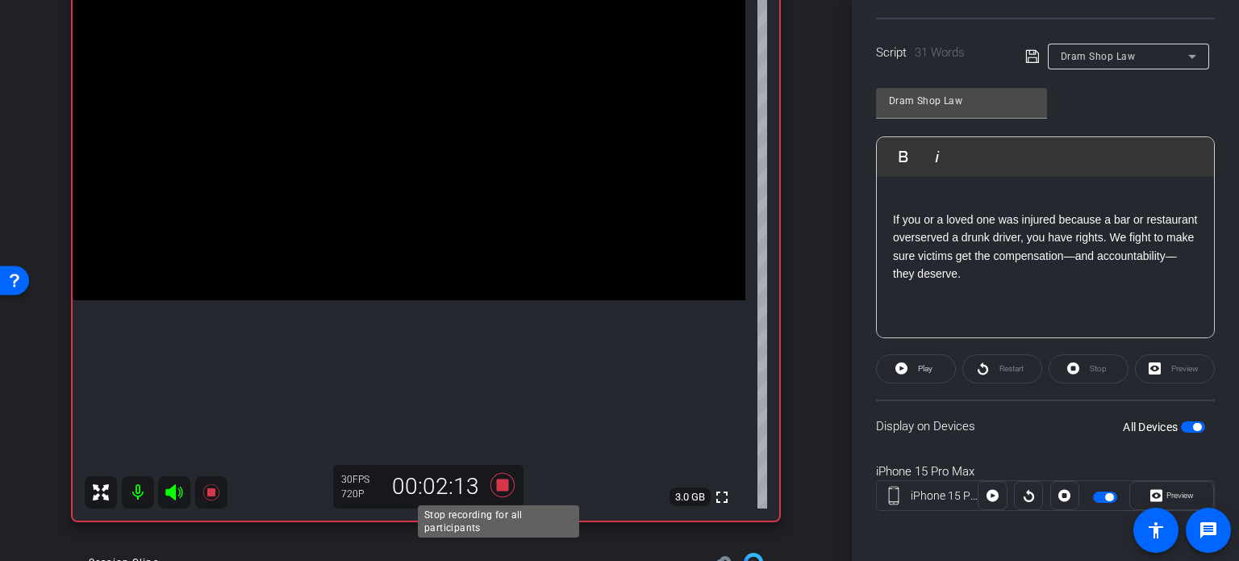
click at [503, 494] on icon at bounding box center [502, 484] width 39 height 29
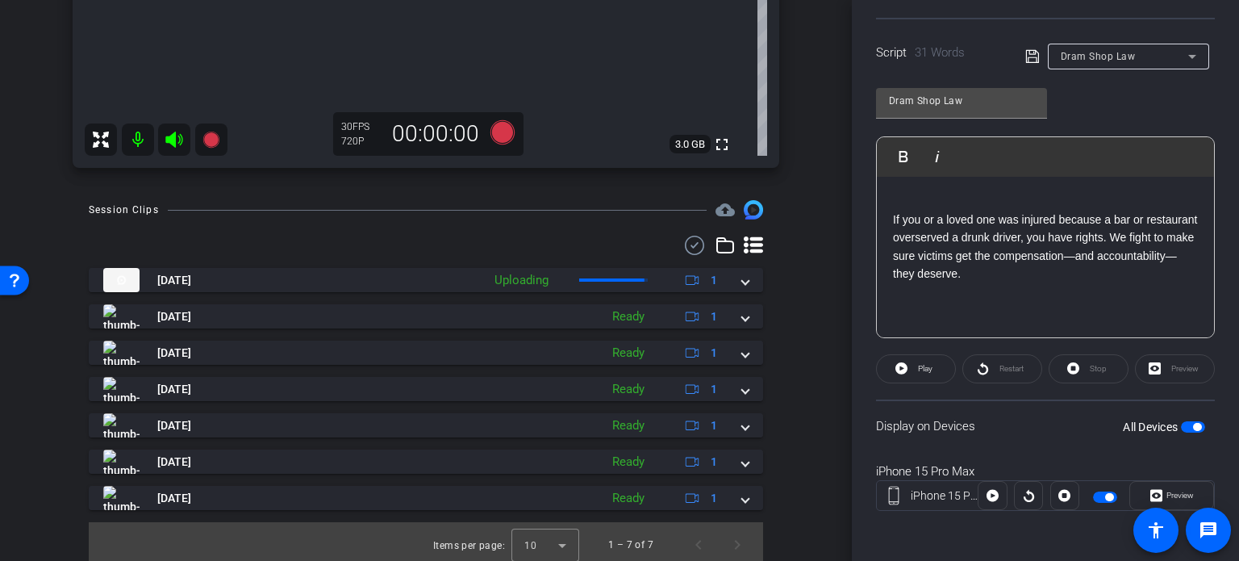
scroll to position [519, 0]
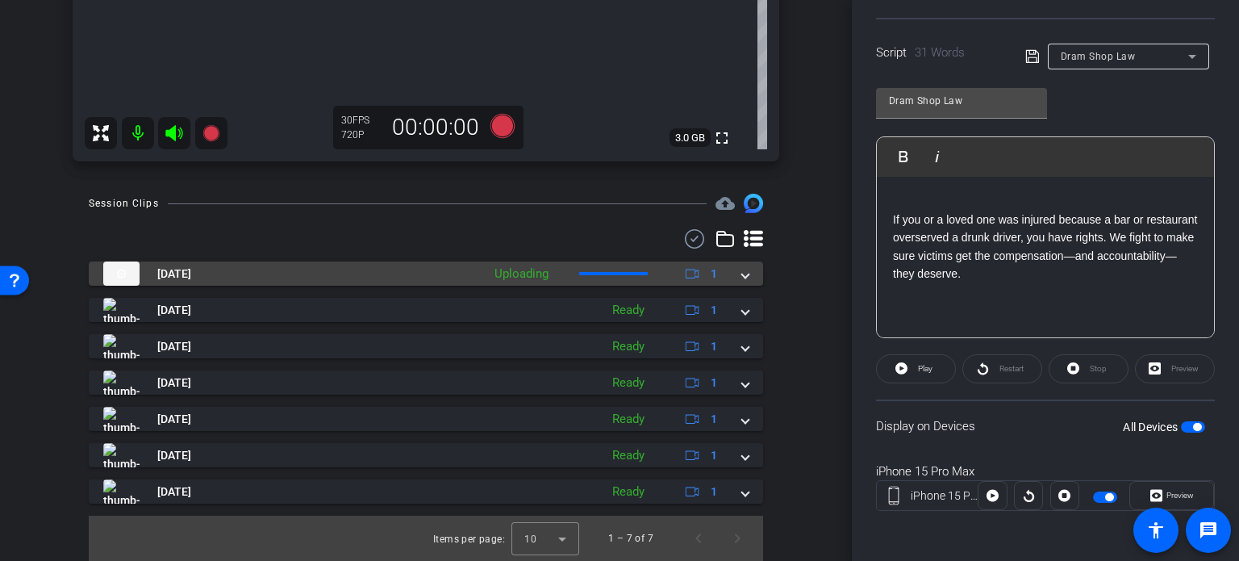
click at [742, 273] on span at bounding box center [745, 273] width 6 height 17
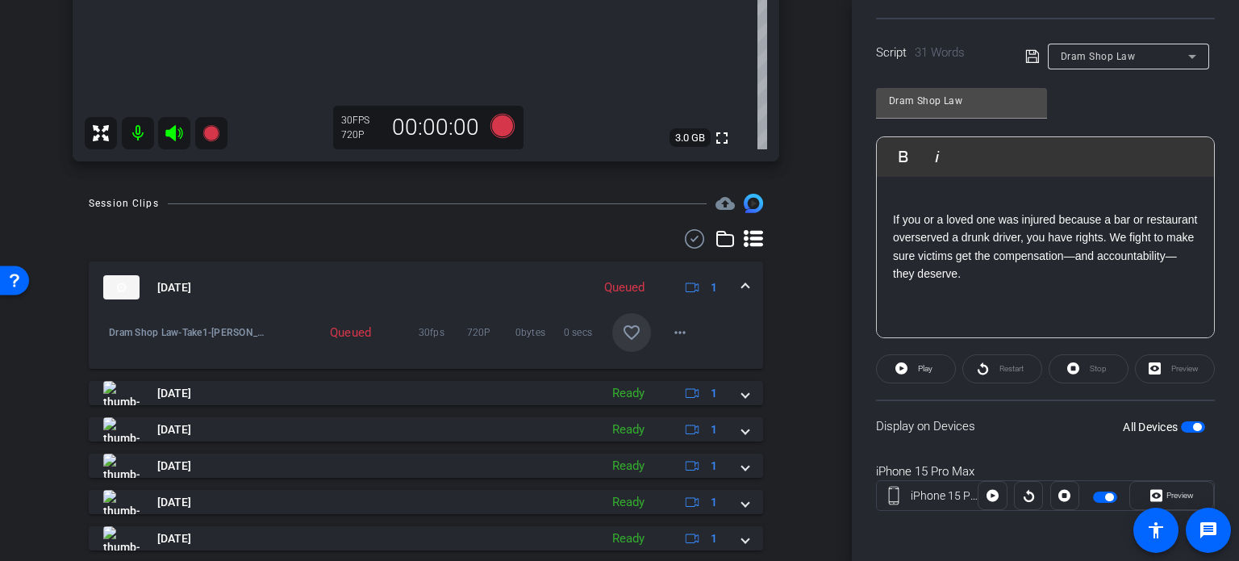
click at [623, 327] on mat-icon "favorite_border" at bounding box center [631, 332] width 19 height 19
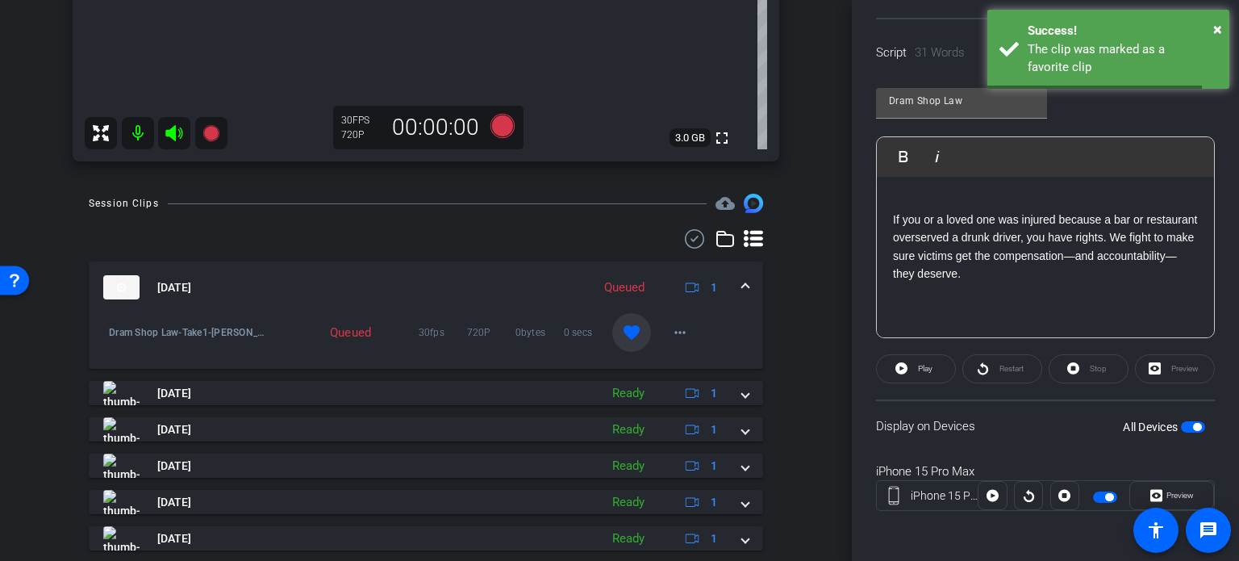
click at [742, 282] on span at bounding box center [745, 287] width 6 height 17
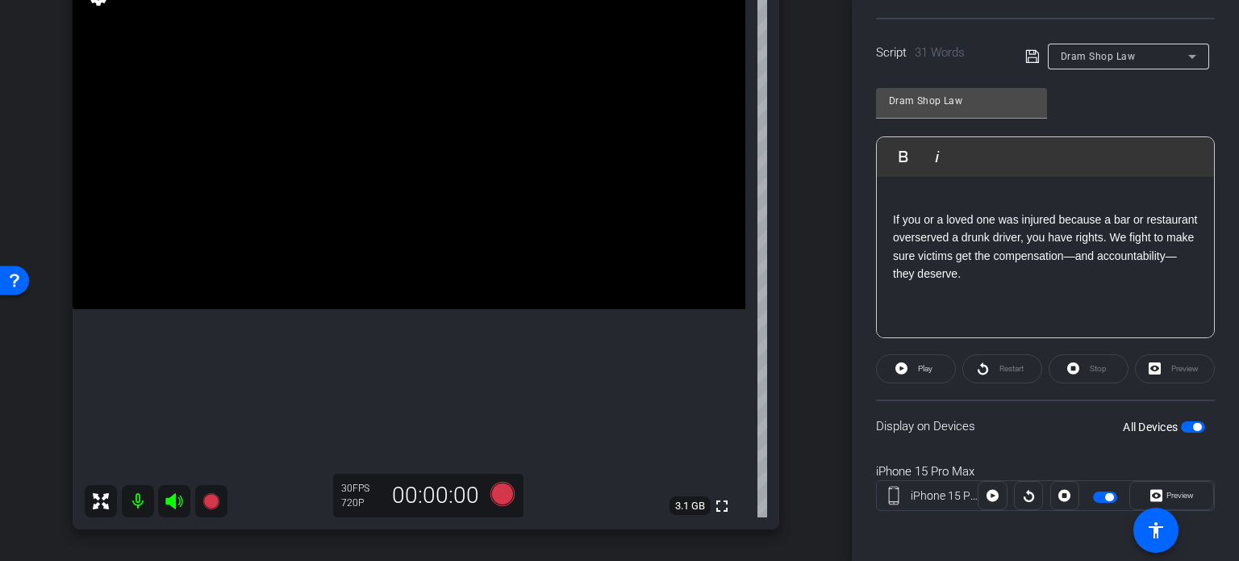
scroll to position [116, 0]
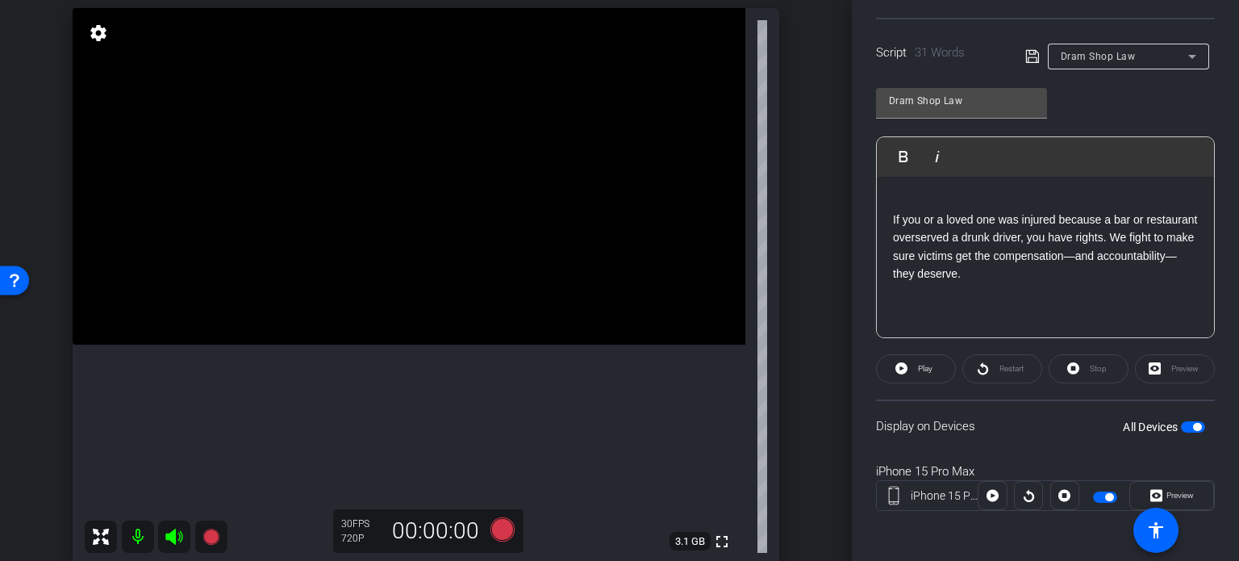
click at [799, 277] on div "iPhone 15 Pro Max iPhone 15 Pro Max info ROOM ID: 41792531 55% battery_std full…" at bounding box center [425, 267] width 771 height 628
click at [810, 340] on div "arrow_back Wilson,Tom_Shoot21_09172025 Back to project Send invite account_box …" at bounding box center [426, 164] width 852 height 561
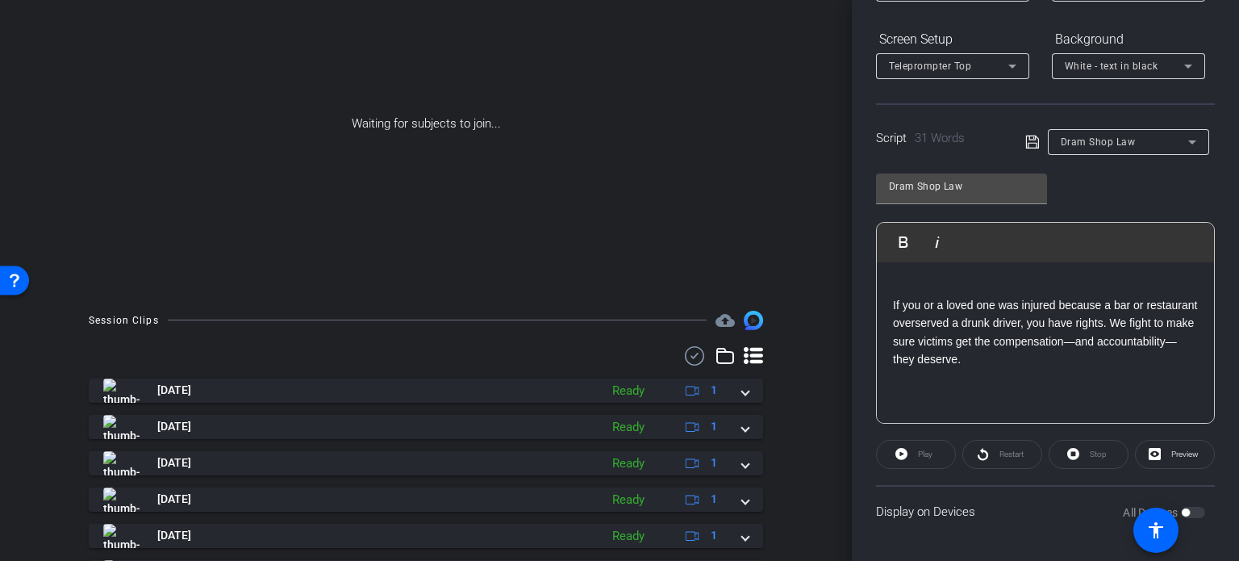
scroll to position [232, 0]
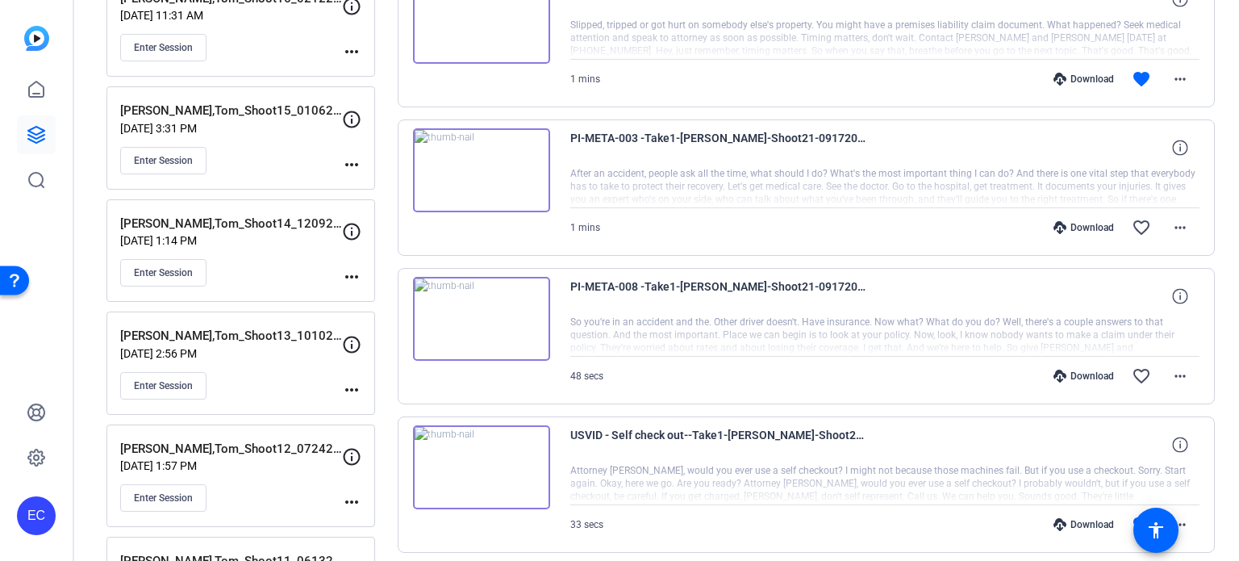
scroll to position [807, 0]
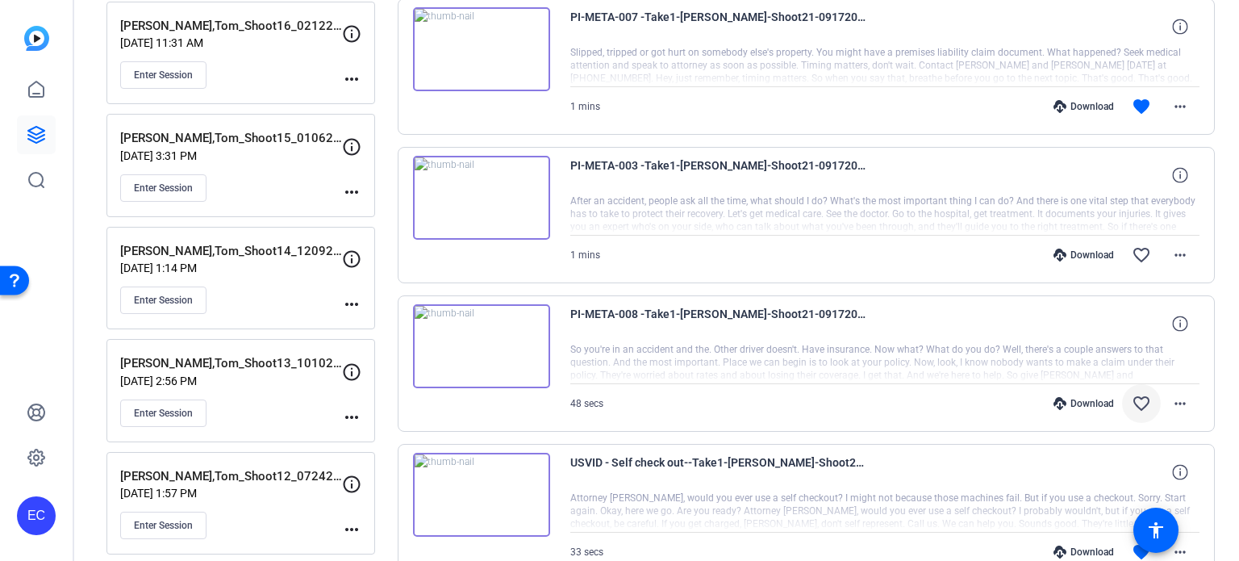
click at [1133, 399] on mat-icon "favorite_border" at bounding box center [1141, 403] width 19 height 19
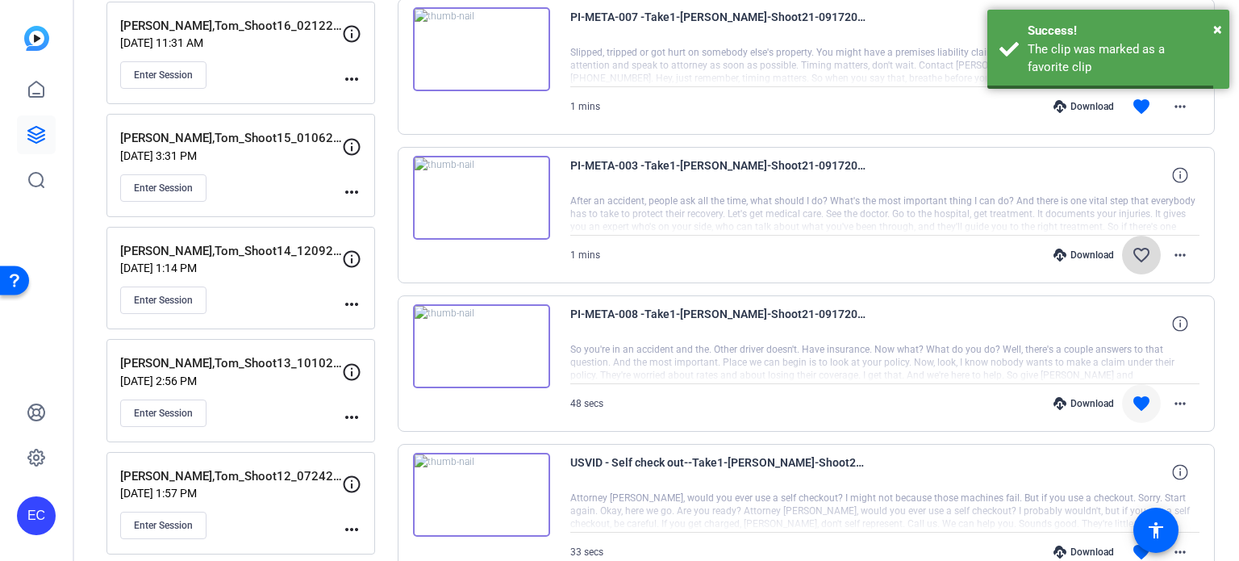
click at [1135, 252] on mat-icon "favorite_border" at bounding box center [1141, 254] width 19 height 19
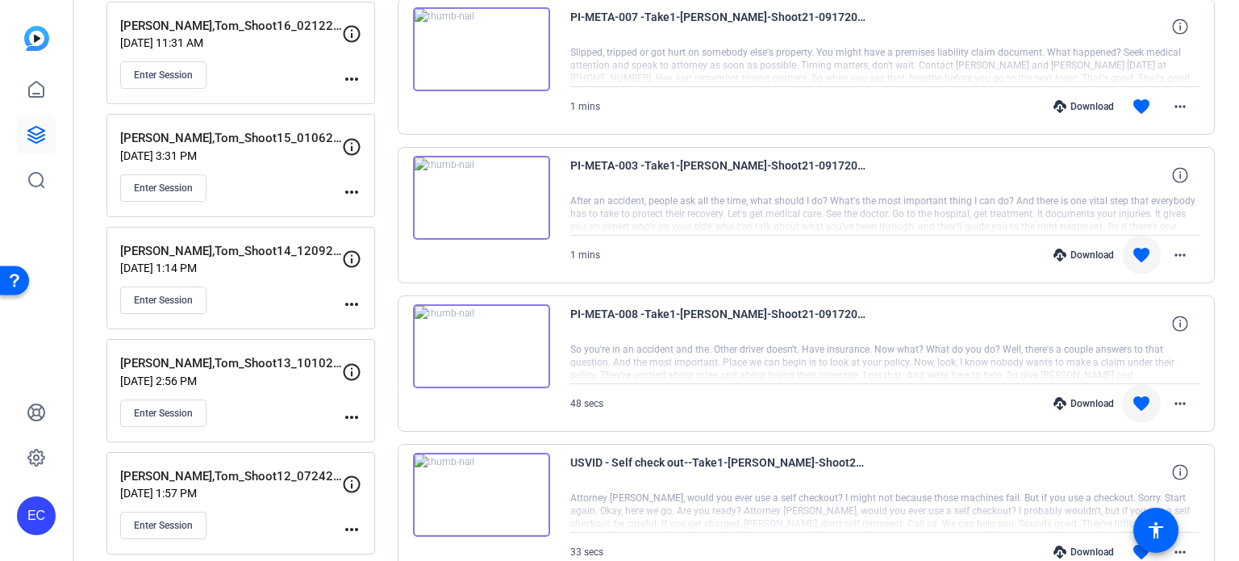
click at [1077, 398] on div "Download" at bounding box center [1083, 403] width 77 height 13
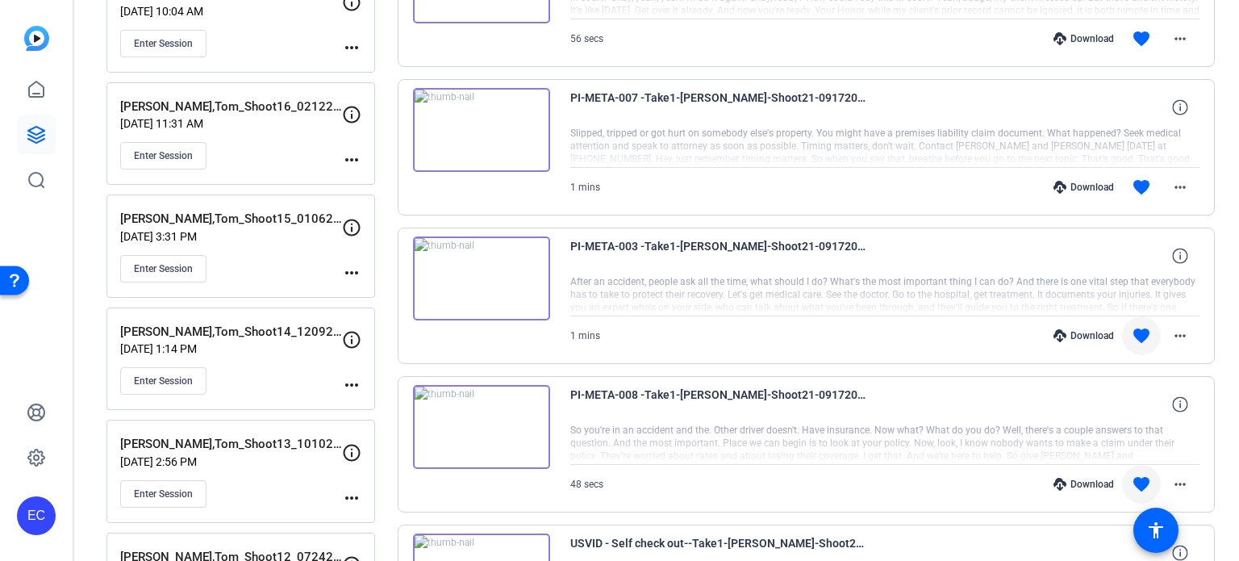
click at [1074, 332] on div "Download" at bounding box center [1083, 335] width 77 height 13
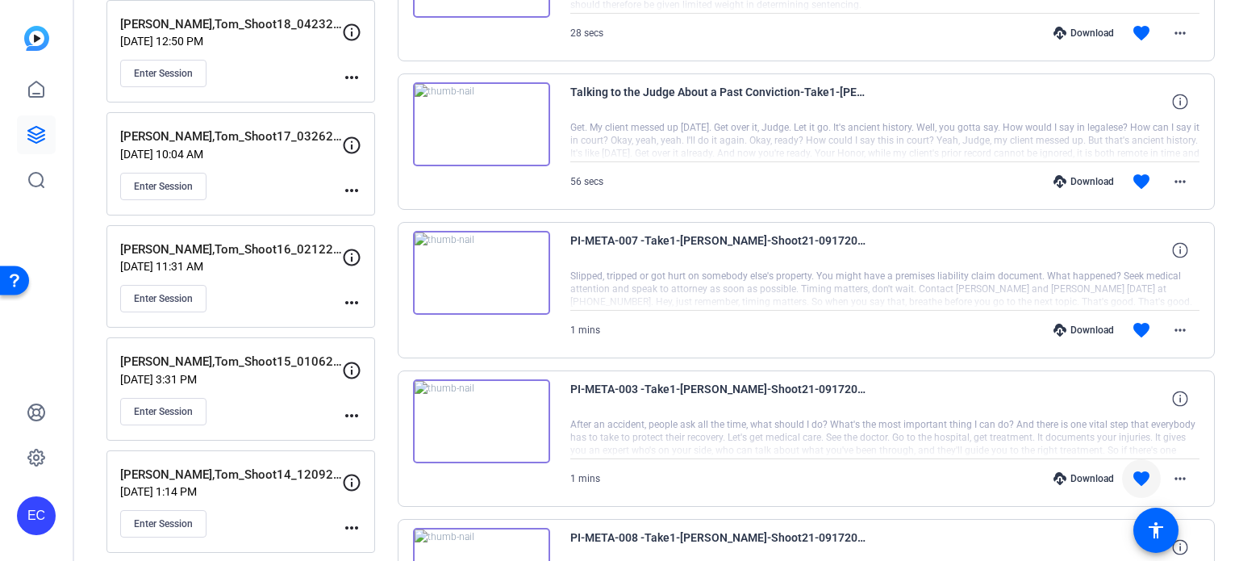
scroll to position [565, 0]
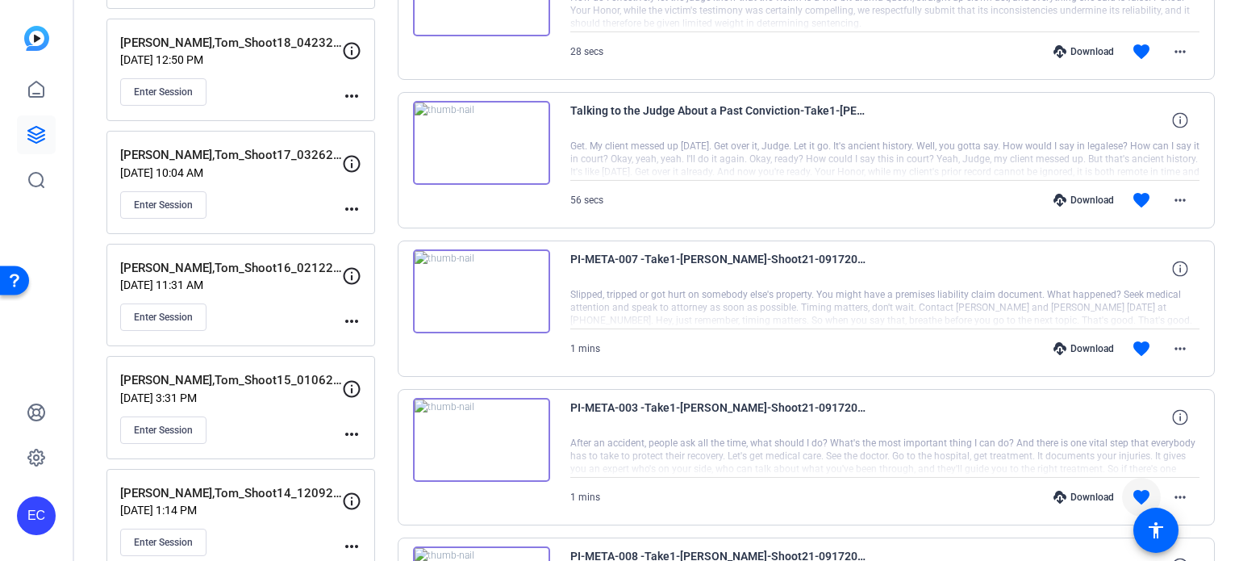
click at [1083, 348] on div "Download" at bounding box center [1083, 348] width 77 height 13
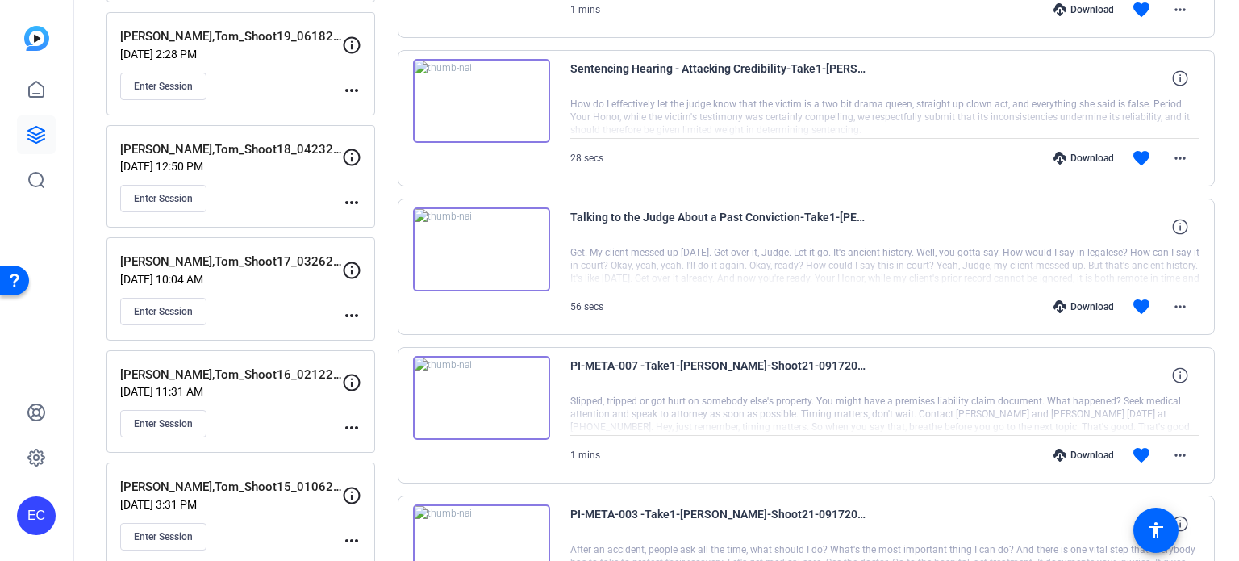
scroll to position [403, 0]
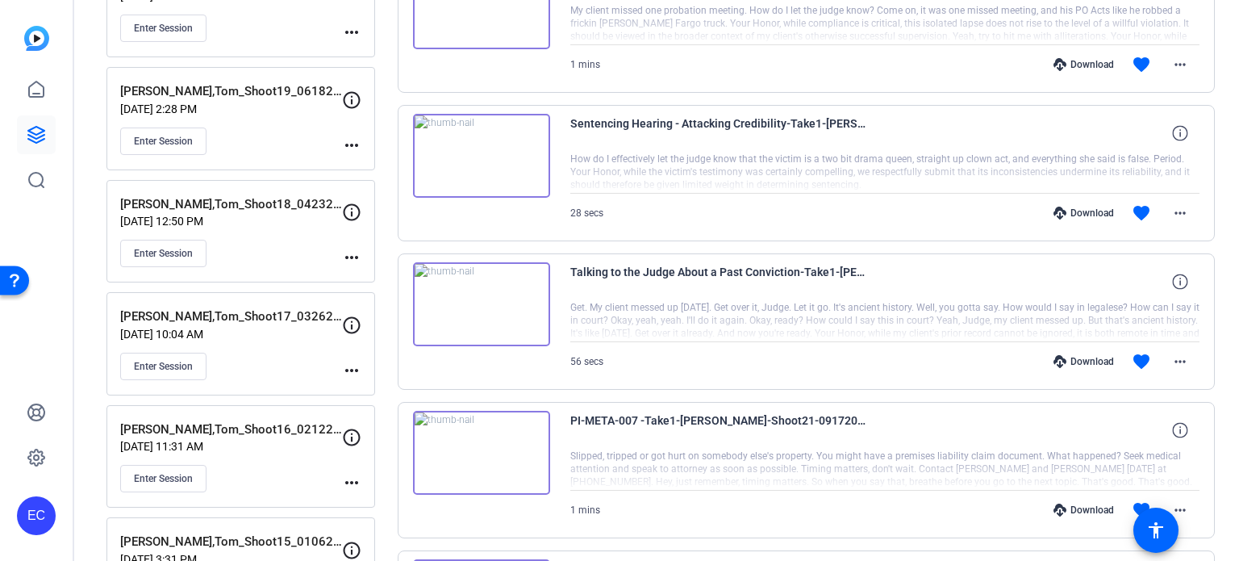
click at [1083, 355] on div "Download" at bounding box center [1083, 361] width 77 height 13
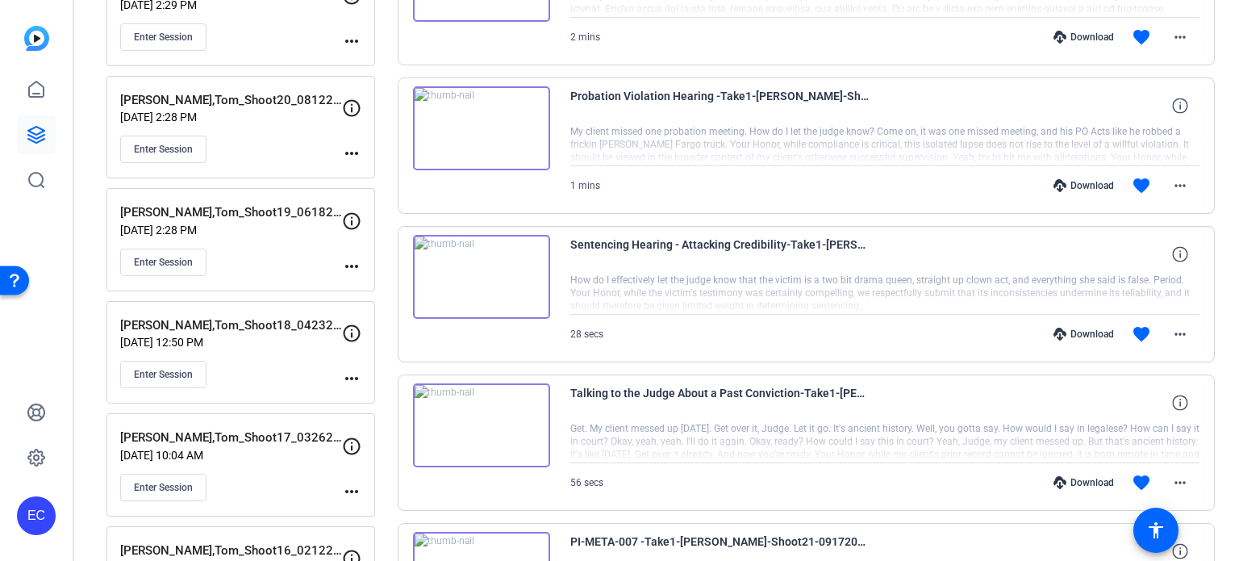
scroll to position [242, 0]
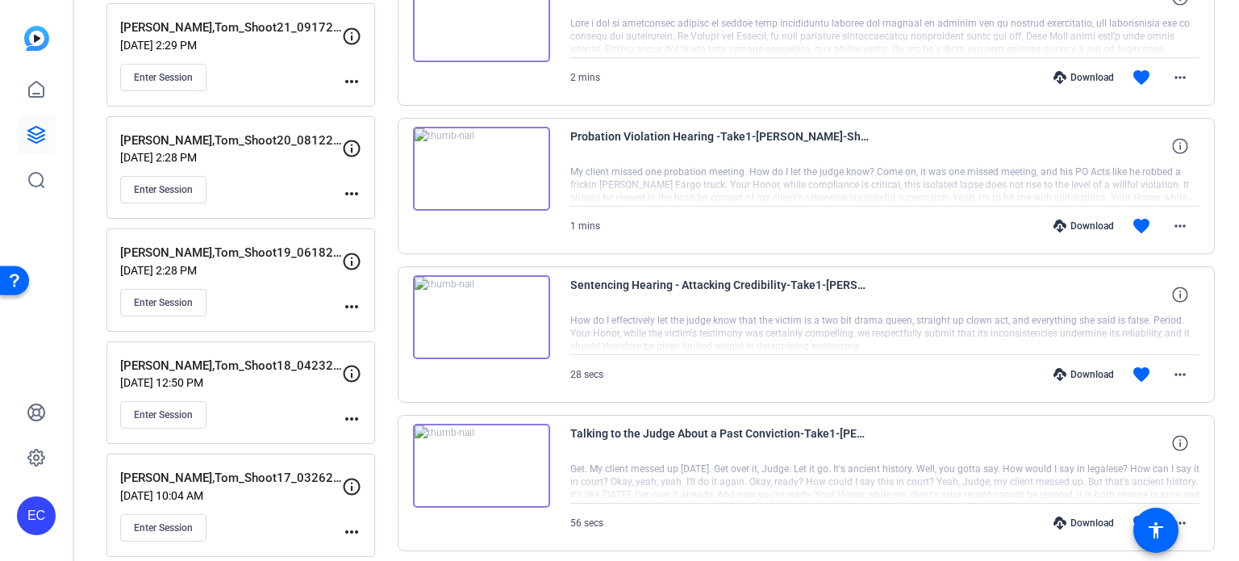
click at [1079, 369] on div "Download" at bounding box center [1083, 374] width 77 height 13
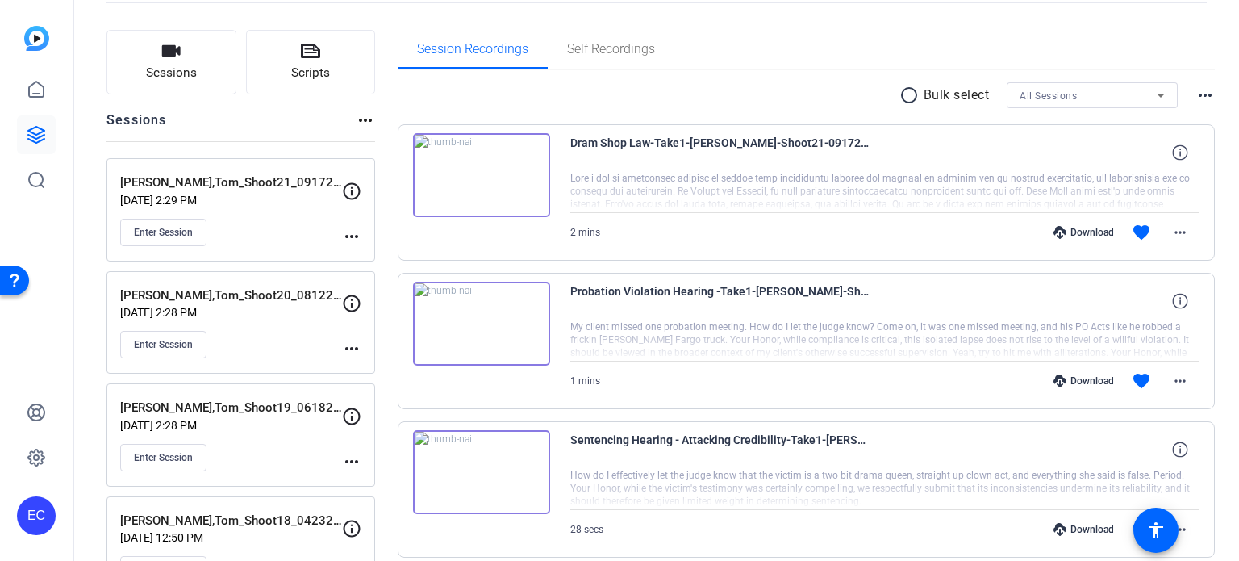
scroll to position [81, 0]
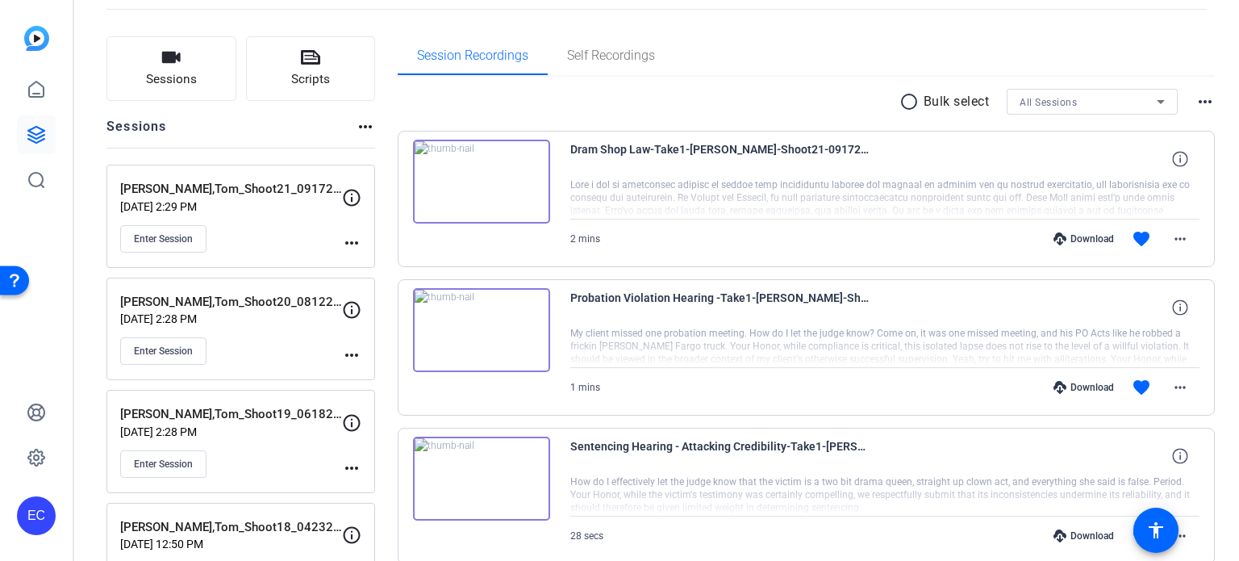
click at [1090, 381] on div "Download" at bounding box center [1083, 387] width 77 height 13
click at [1083, 240] on div "Download" at bounding box center [1083, 238] width 77 height 13
click at [310, 60] on icon at bounding box center [310, 57] width 19 height 15
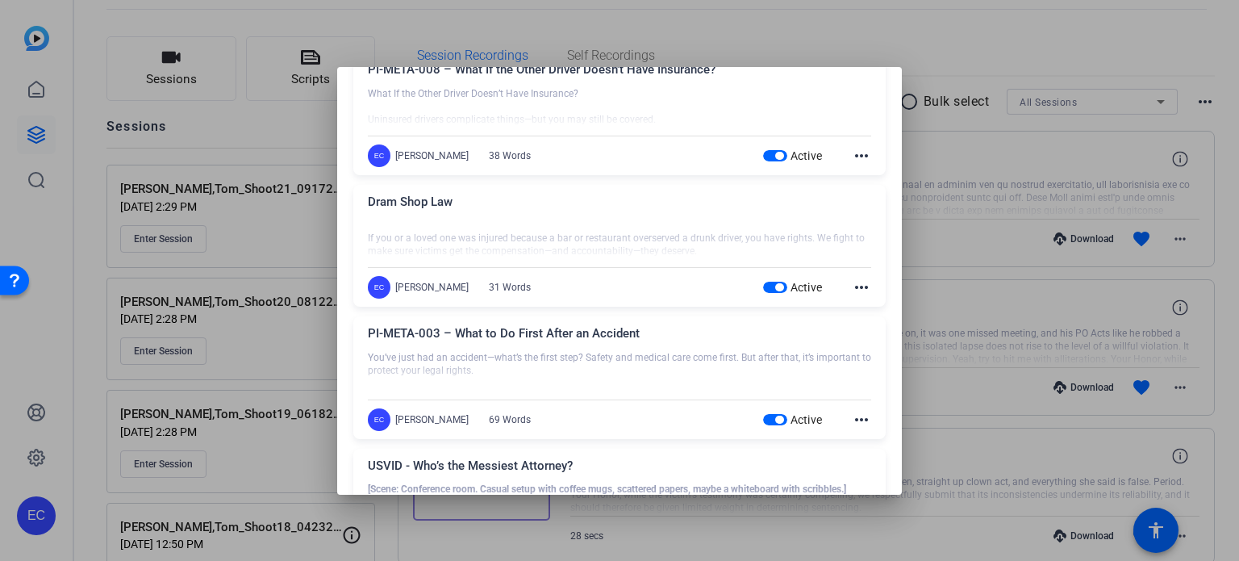
click at [763, 152] on span "button" at bounding box center [775, 155] width 24 height 11
click at [761, 152] on span "button" at bounding box center [765, 155] width 24 height 11
click at [937, 241] on div at bounding box center [619, 280] width 1239 height 561
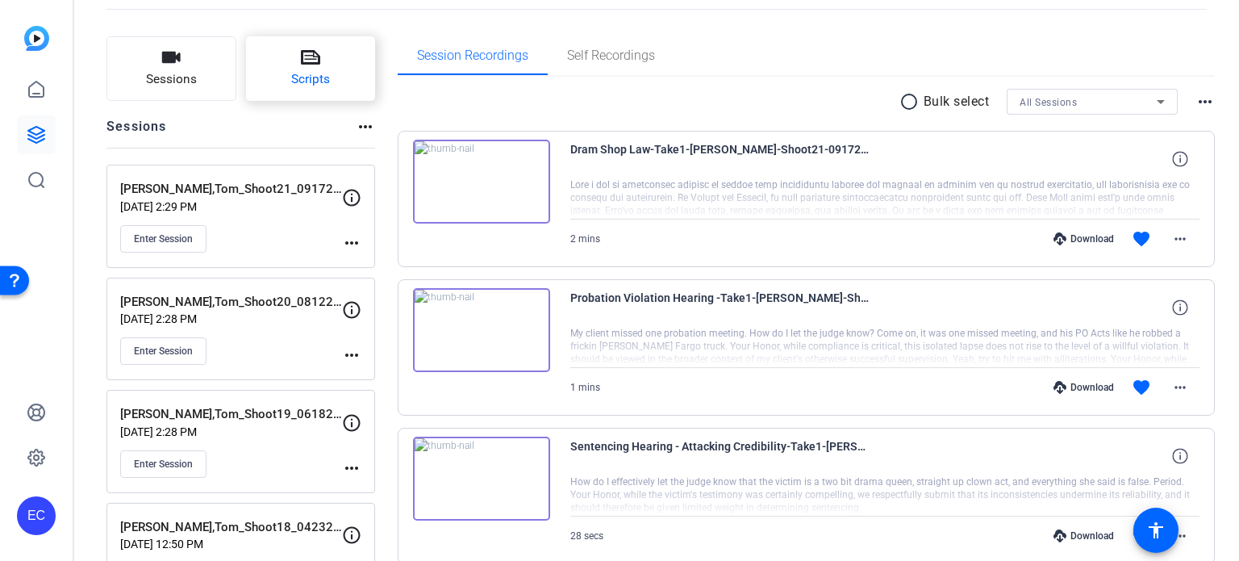
click at [321, 87] on span "Scripts" at bounding box center [310, 79] width 39 height 19
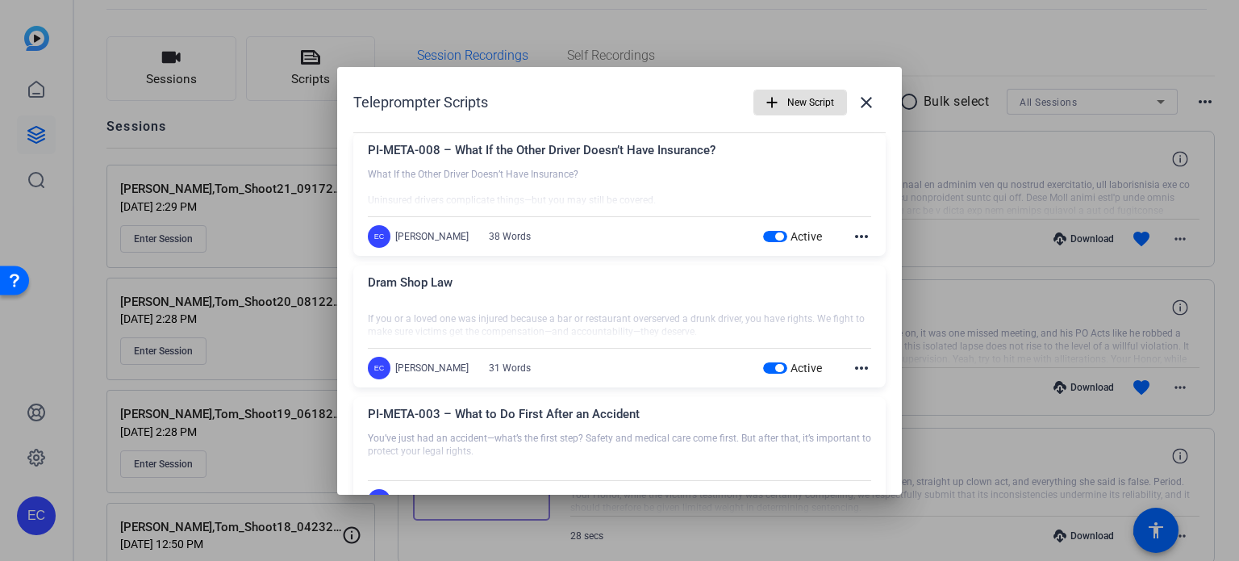
click at [775, 240] on span "button" at bounding box center [779, 236] width 8 height 8
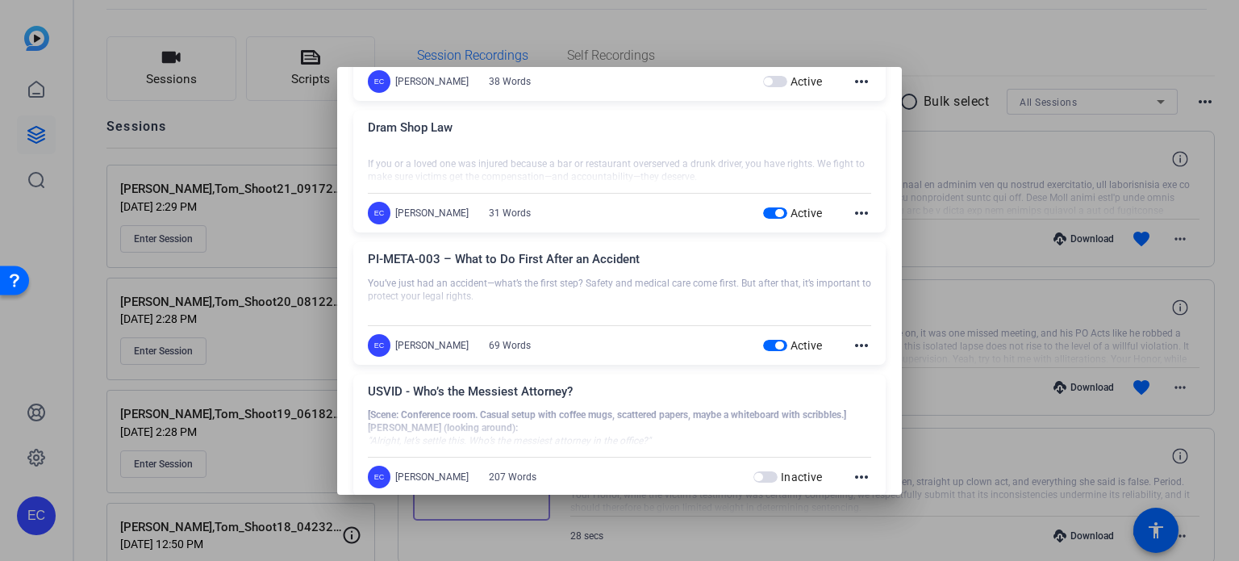
scroll to position [161, 0]
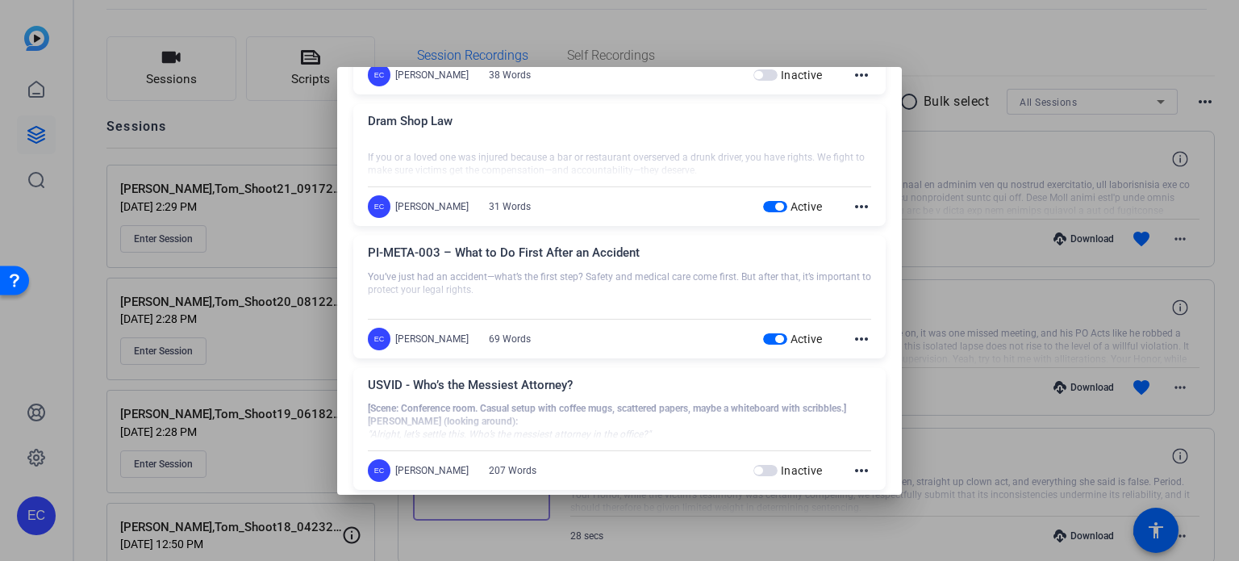
click at [775, 206] on span "button" at bounding box center [779, 206] width 8 height 8
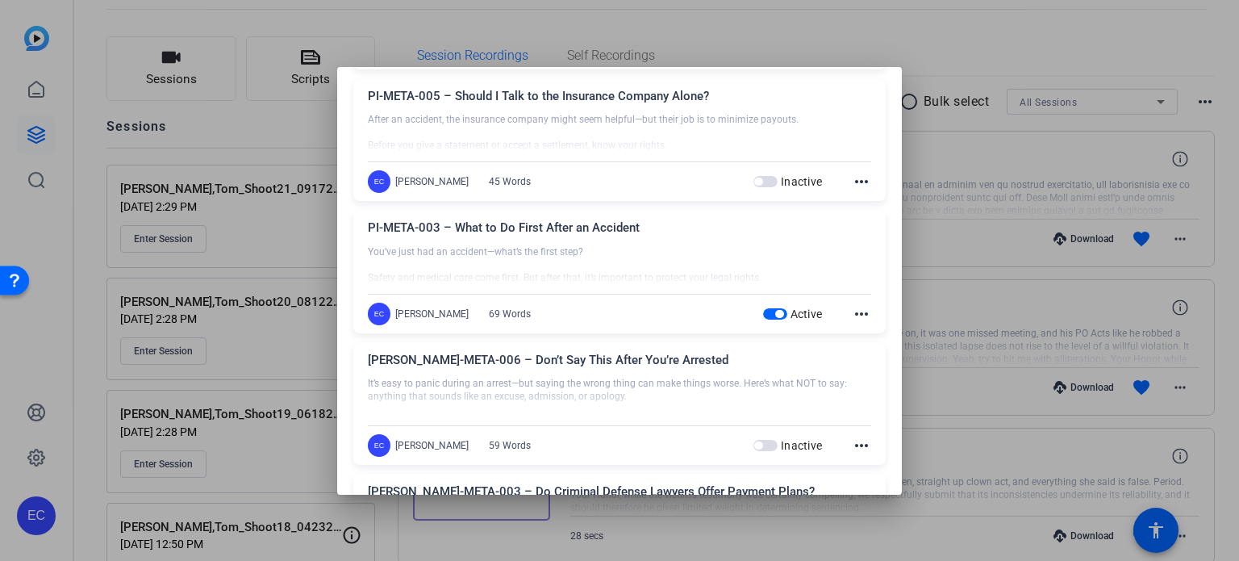
scroll to position [1533, 0]
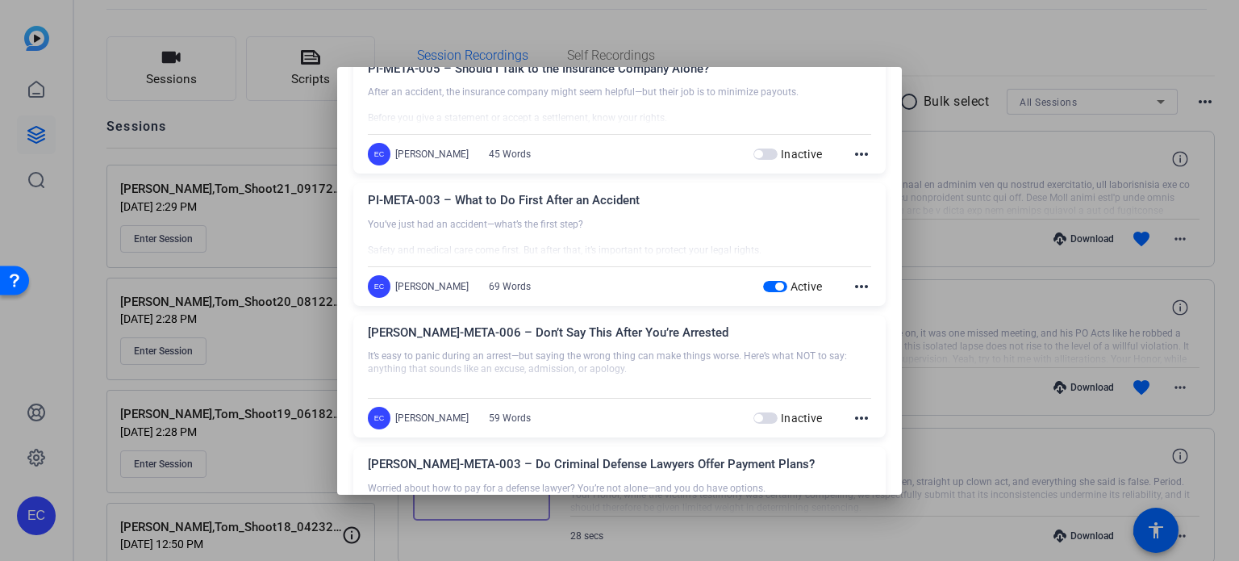
click at [763, 281] on span "button" at bounding box center [775, 286] width 24 height 11
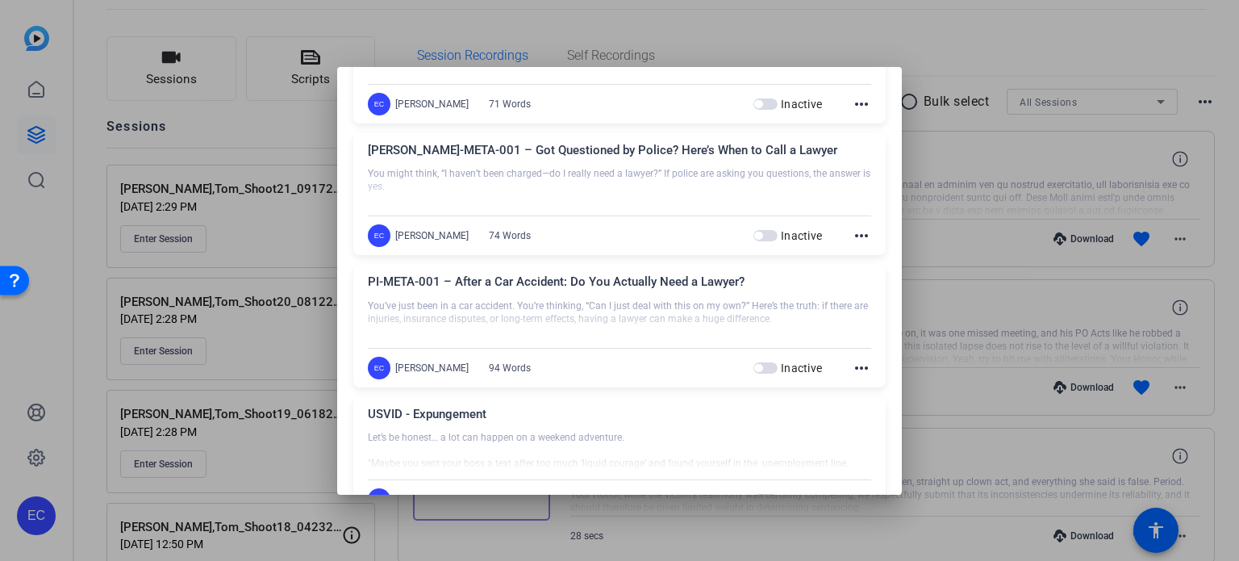
scroll to position [2259, 0]
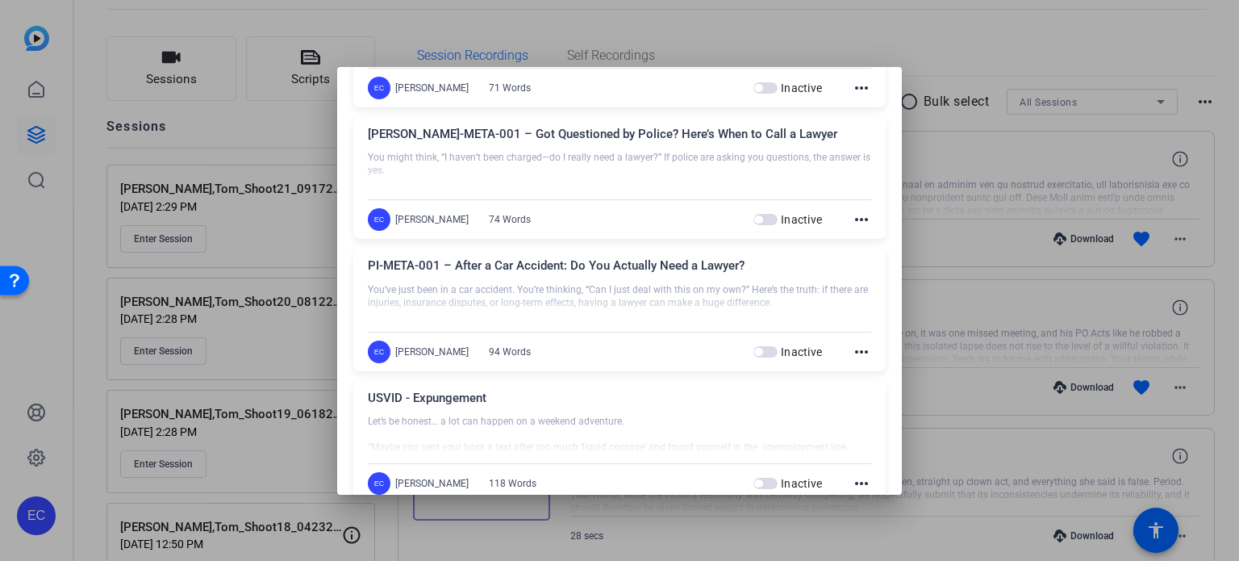
click at [994, 261] on div at bounding box center [619, 280] width 1239 height 561
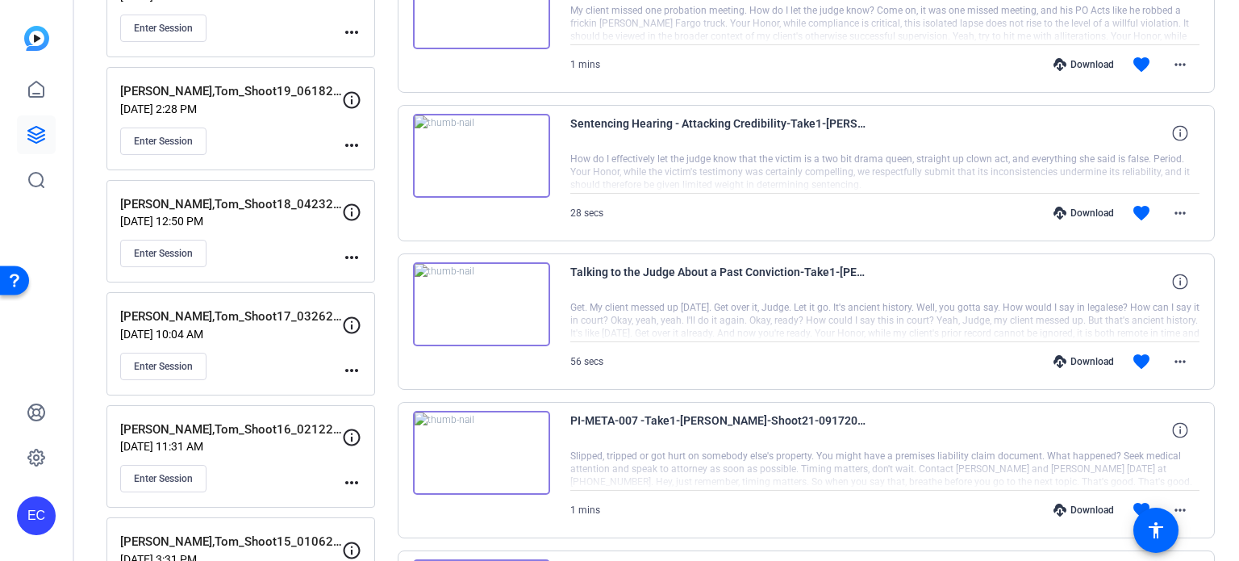
scroll to position [0, 0]
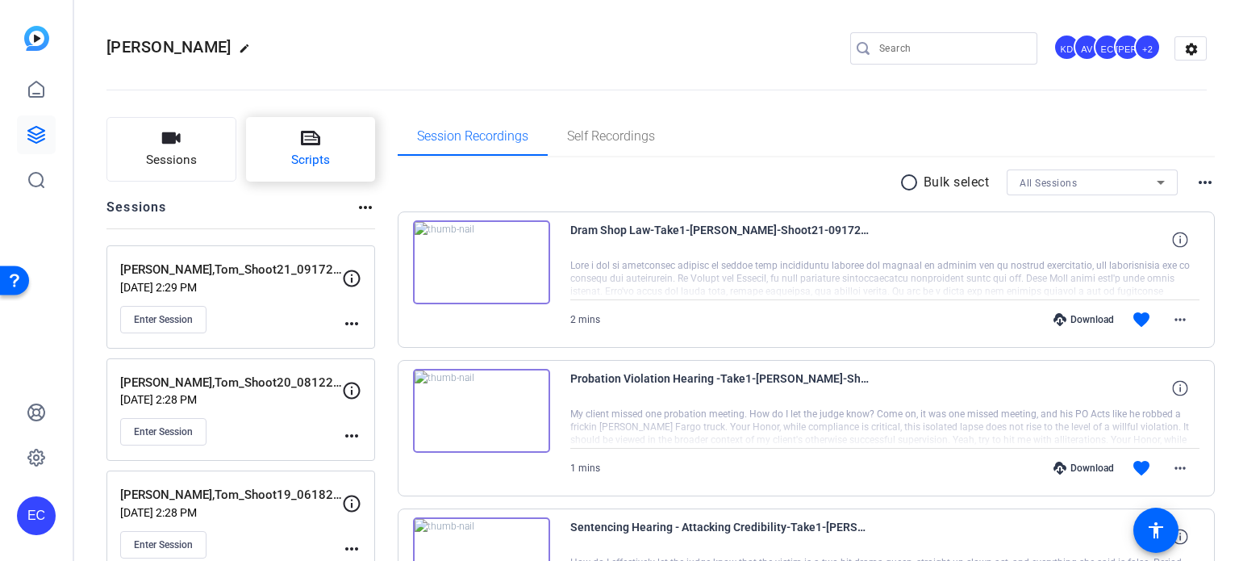
click at [312, 148] on icon at bounding box center [310, 137] width 19 height 19
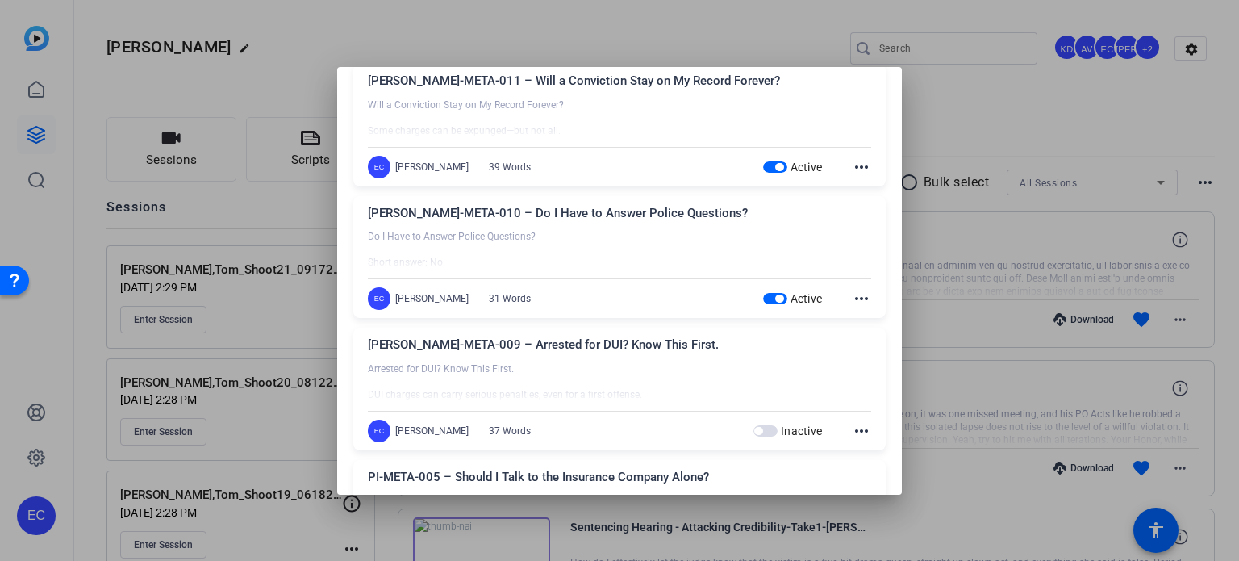
scroll to position [1049, 0]
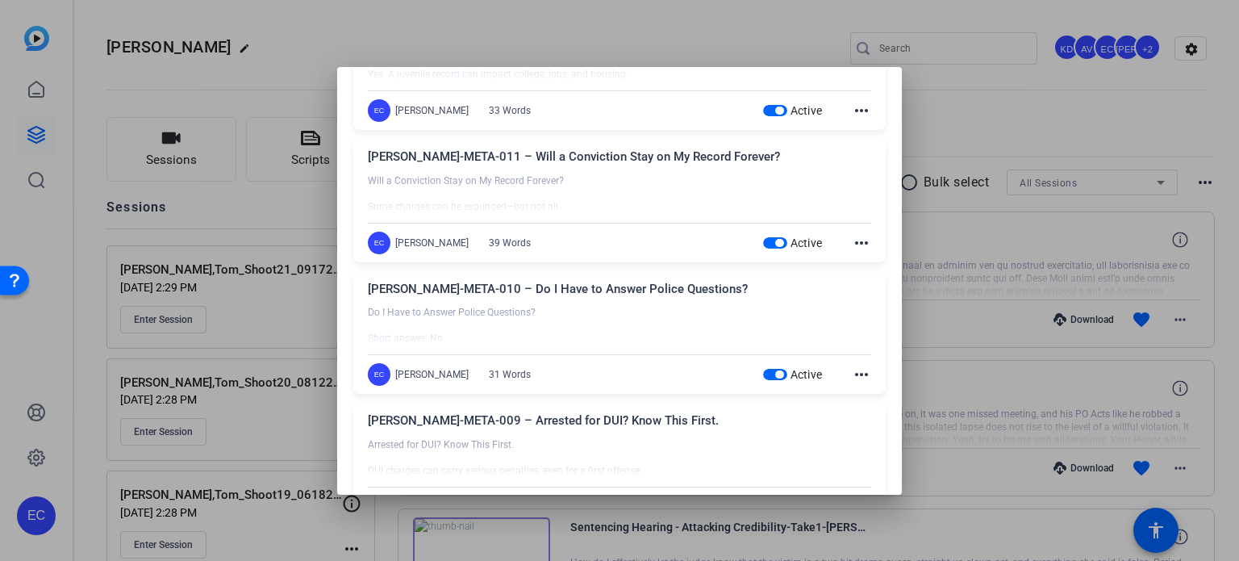
click at [963, 223] on div at bounding box center [619, 280] width 1239 height 561
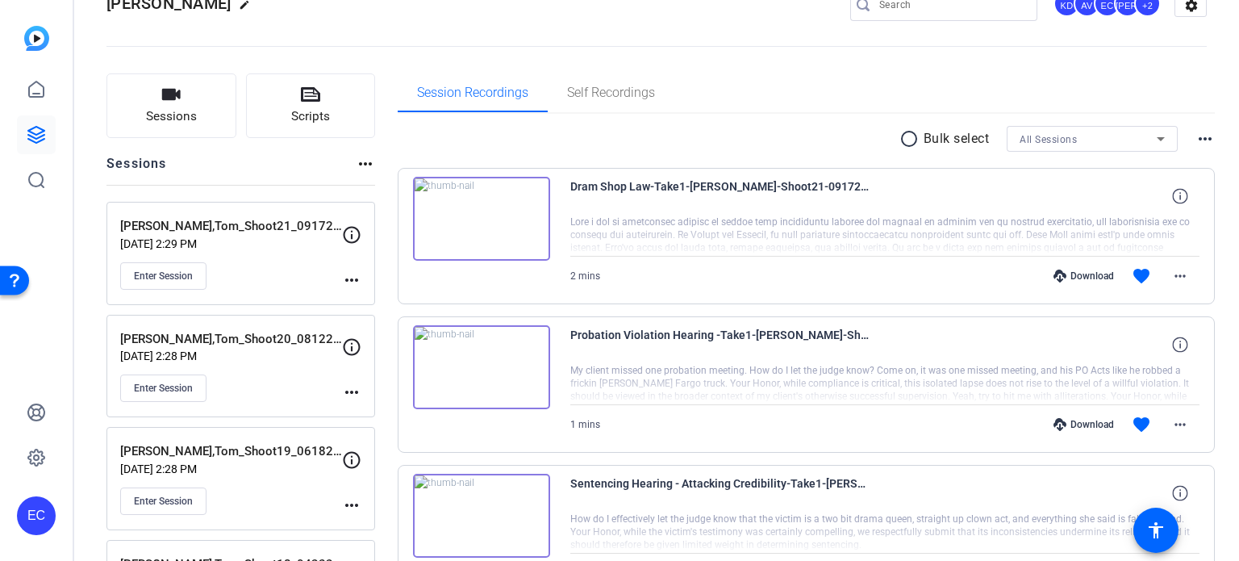
scroll to position [0, 0]
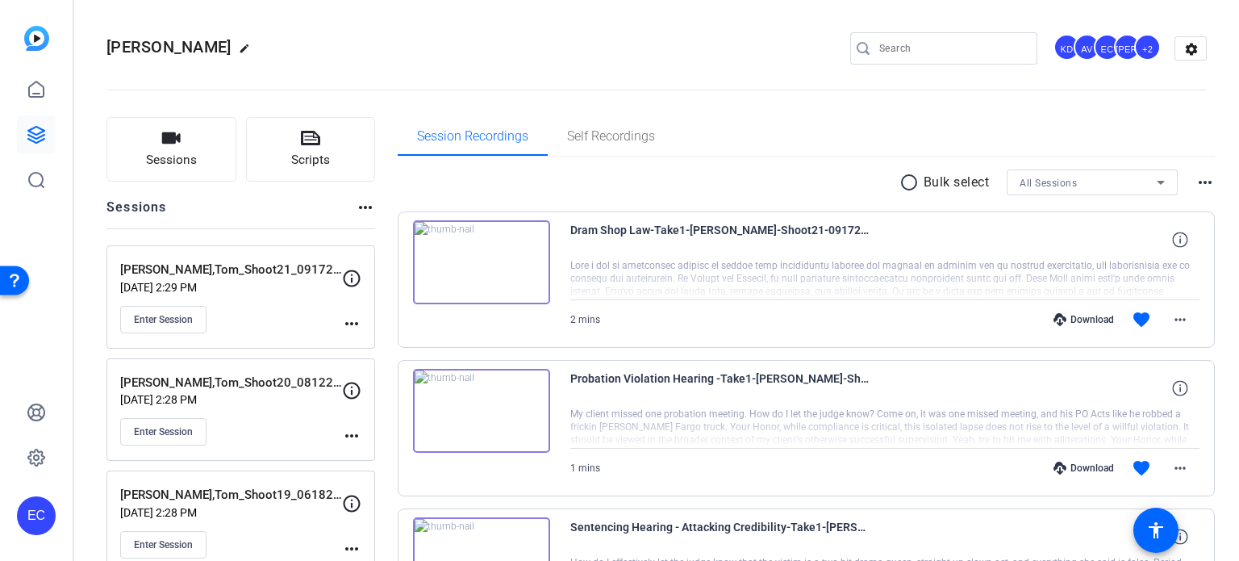
click at [350, 327] on mat-icon "more_horiz" at bounding box center [351, 323] width 19 height 19
click at [365, 346] on span "Edit Session" at bounding box center [391, 345] width 73 height 19
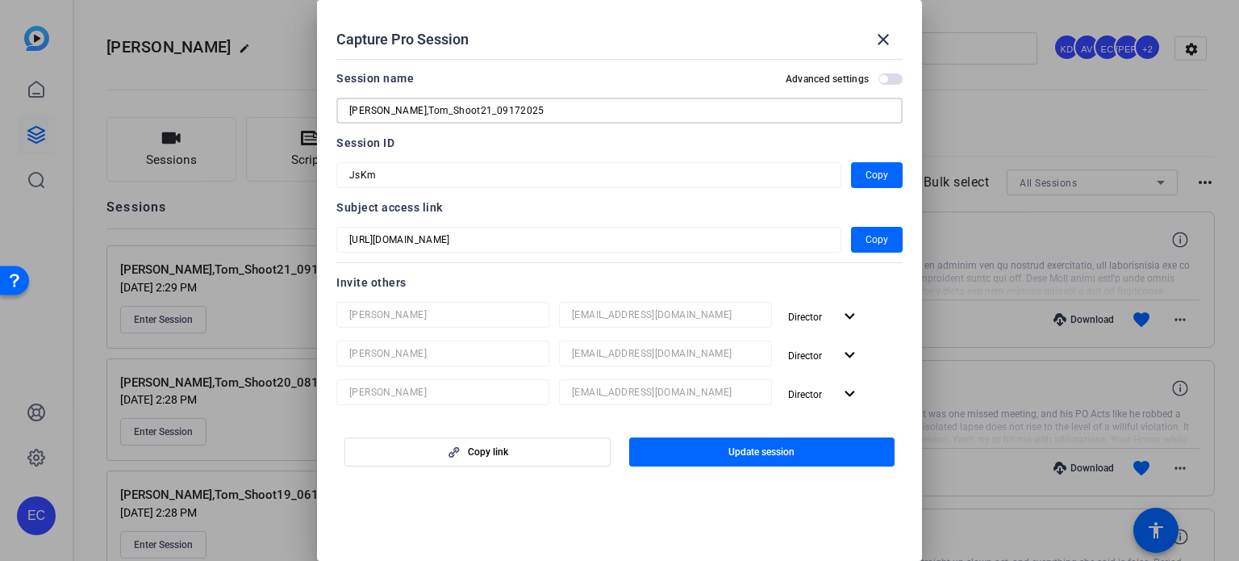
drag, startPoint x: 490, startPoint y: 107, endPoint x: 204, endPoint y: 76, distance: 287.3
click at [206, 76] on div "Capture Pro Session close Session name Advanced settings [PERSON_NAME],Tom_Shoo…" at bounding box center [619, 280] width 1239 height 561
click at [884, 35] on mat-icon "close" at bounding box center [883, 39] width 19 height 19
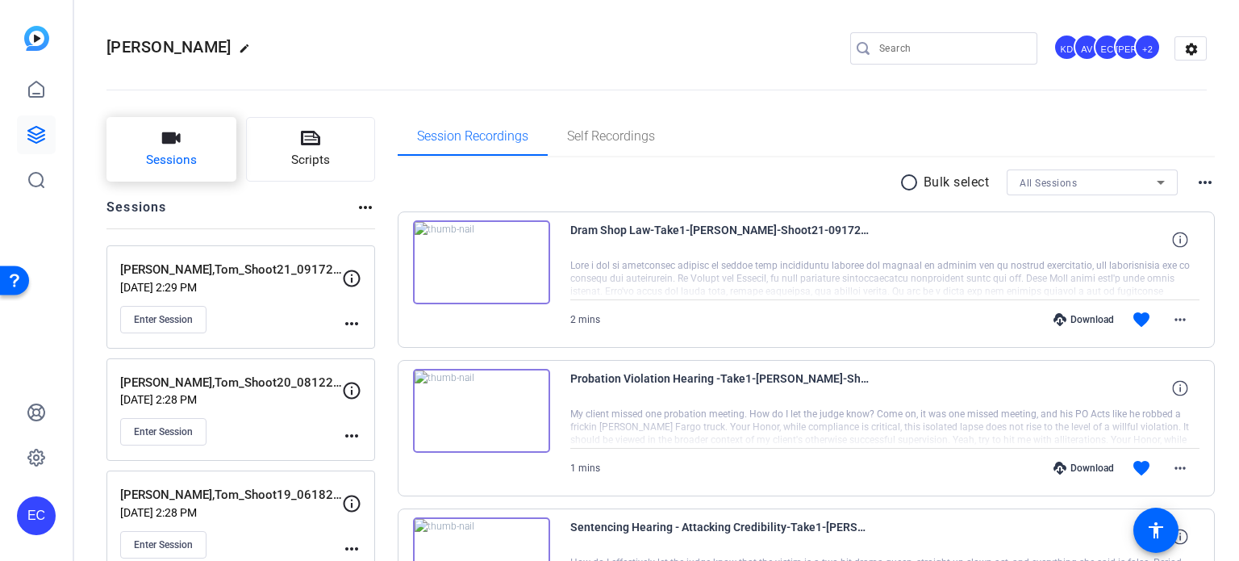
click at [198, 140] on button "Sessions" at bounding box center [171, 149] width 130 height 65
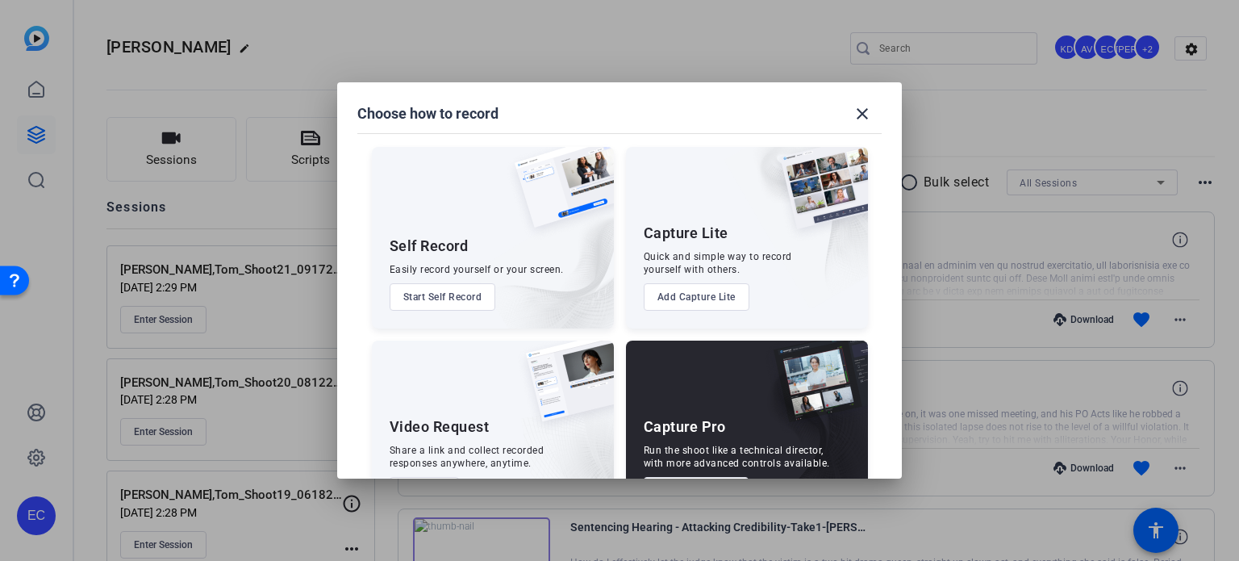
scroll to position [58, 0]
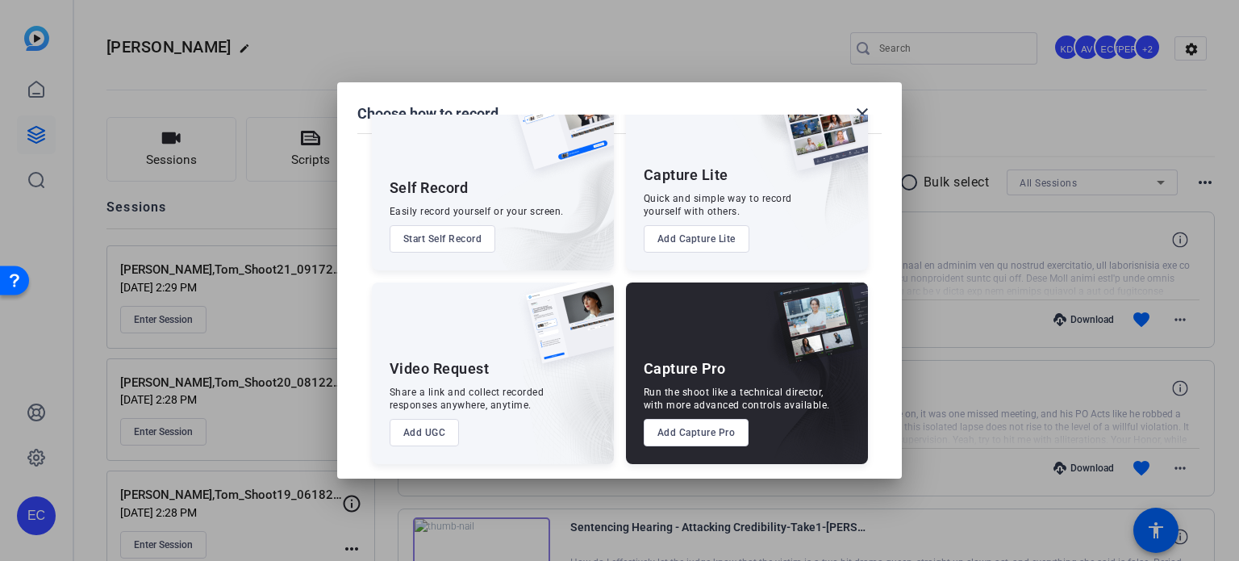
click at [697, 429] on button "Add Capture Pro" at bounding box center [697, 432] width 106 height 27
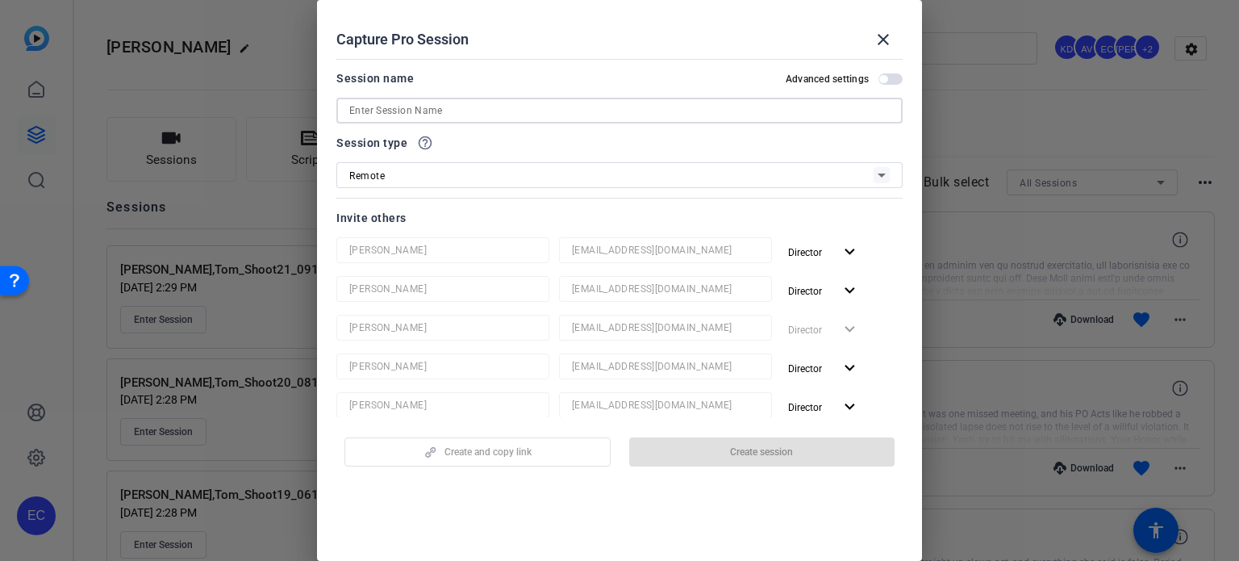
click at [496, 115] on input at bounding box center [619, 110] width 540 height 19
paste input "[PERSON_NAME],Tom_Shoot21_09172025"
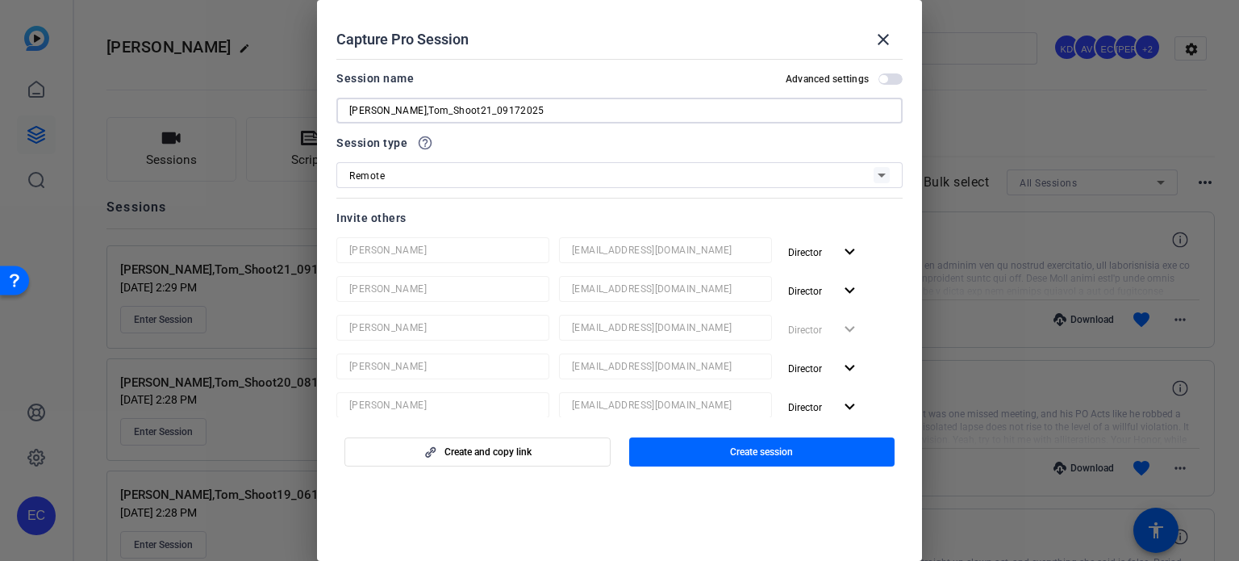
drag, startPoint x: 452, startPoint y: 111, endPoint x: 616, endPoint y: 135, distance: 166.2
click at [614, 123] on mat-form-field "[PERSON_NAME],Tom_Shoot21_09172025" at bounding box center [619, 111] width 566 height 26
click at [443, 111] on input "[PERSON_NAME],Tom_Shoot21_TBD" at bounding box center [619, 110] width 540 height 19
type input "[PERSON_NAME],Tom_Shoot22_TBD"
click at [690, 448] on span "button" at bounding box center [762, 451] width 266 height 39
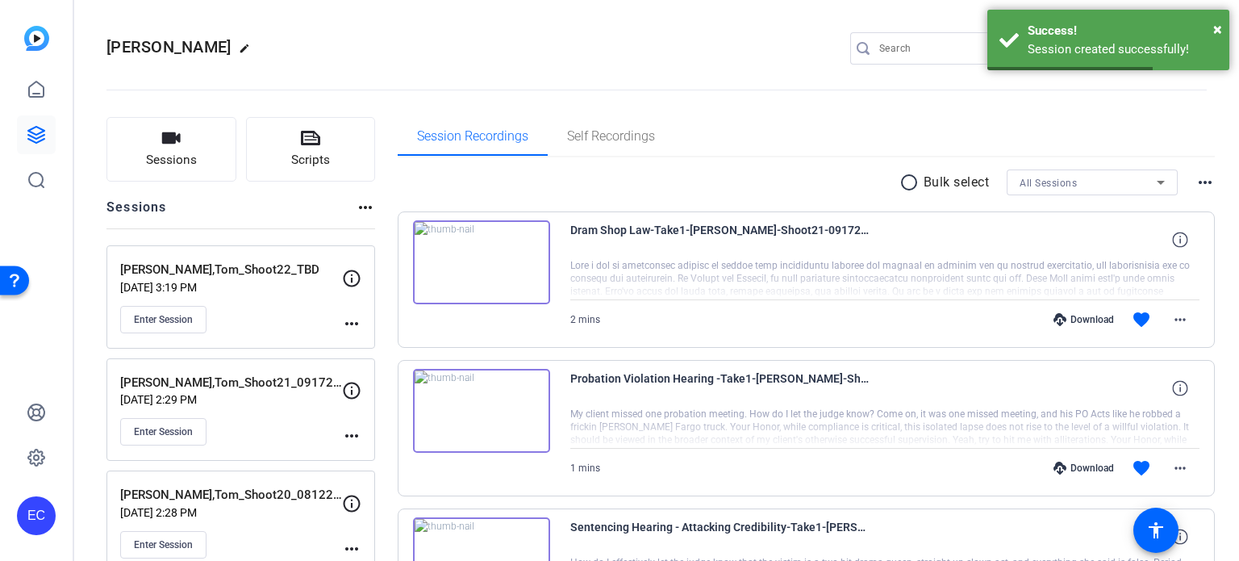
click at [350, 326] on mat-icon "more_horiz" at bounding box center [351, 323] width 19 height 19
click at [359, 343] on span "Edit Session" at bounding box center [391, 345] width 73 height 19
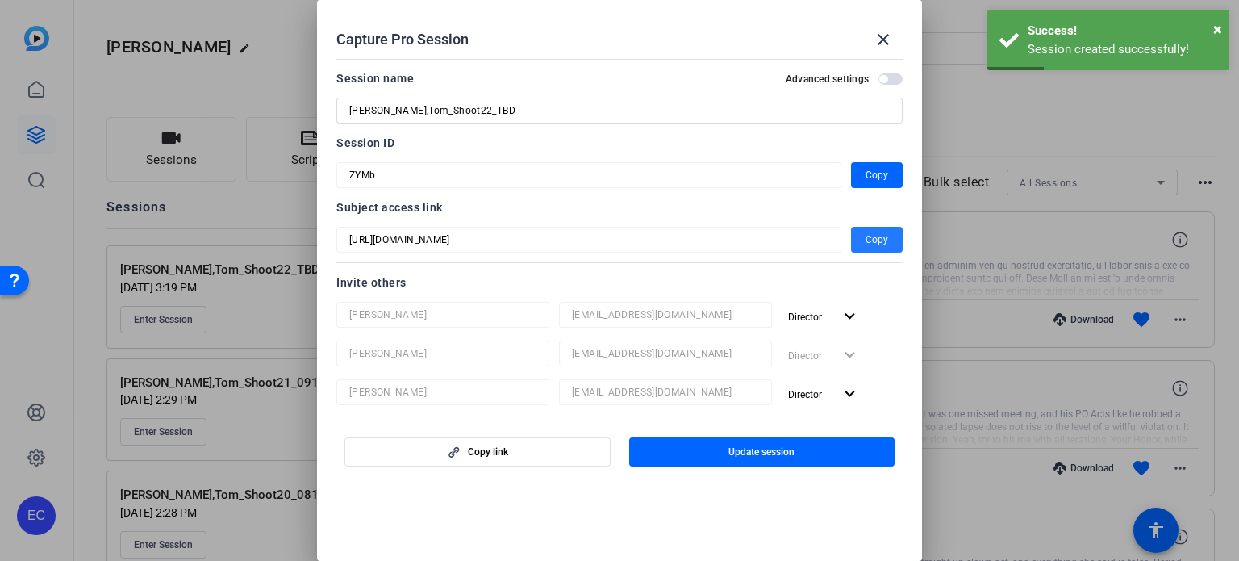
click at [878, 240] on span "Copy" at bounding box center [877, 239] width 23 height 19
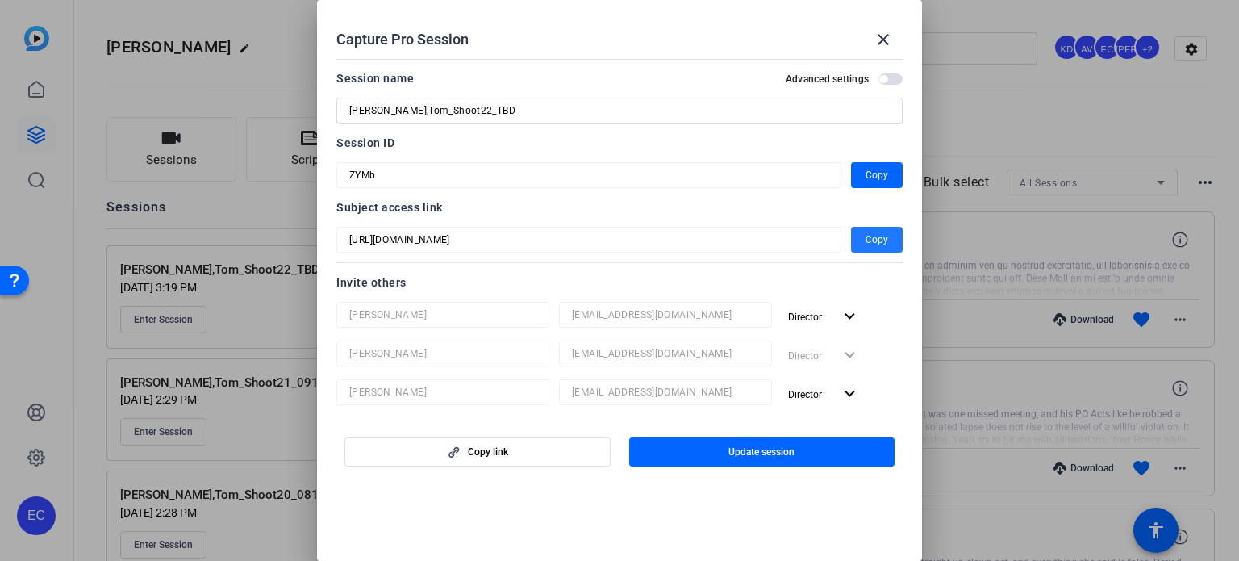
click at [866, 232] on span "Copy" at bounding box center [877, 239] width 23 height 19
